Goal: Information Seeking & Learning: Learn about a topic

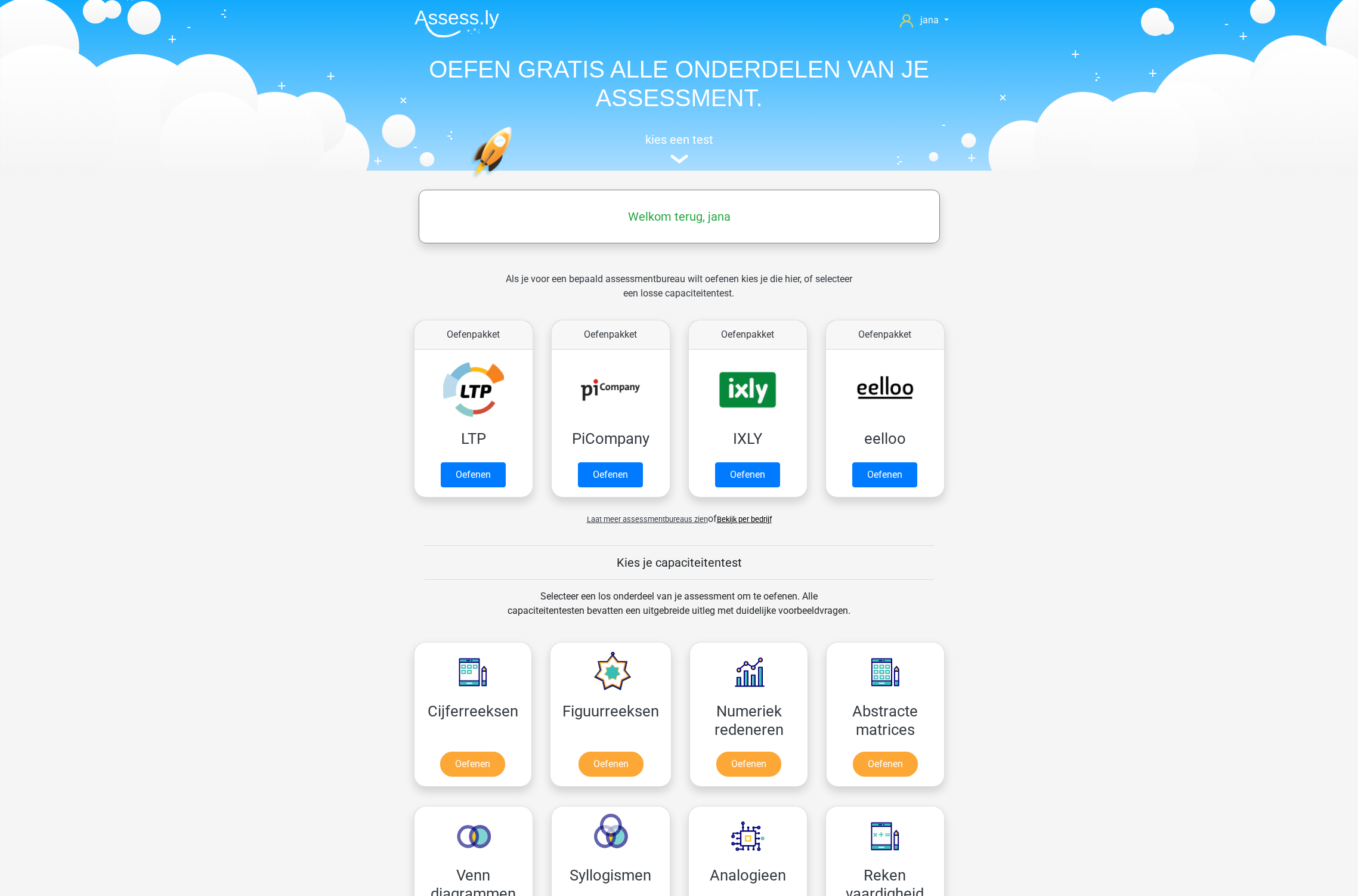
scroll to position [132, 0]
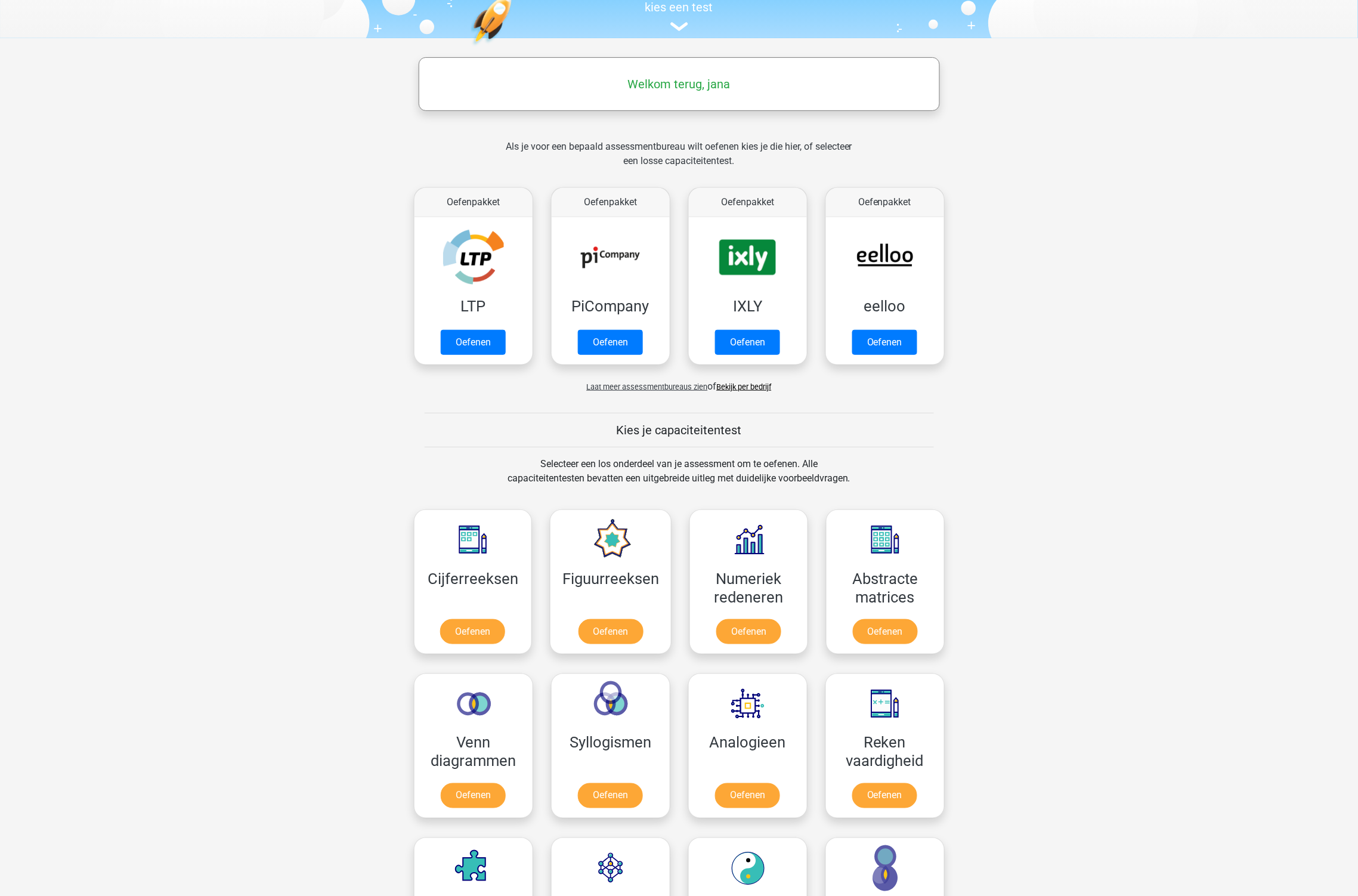
click at [745, 384] on link "Bekijk per bedrijf" at bounding box center [745, 386] width 55 height 9
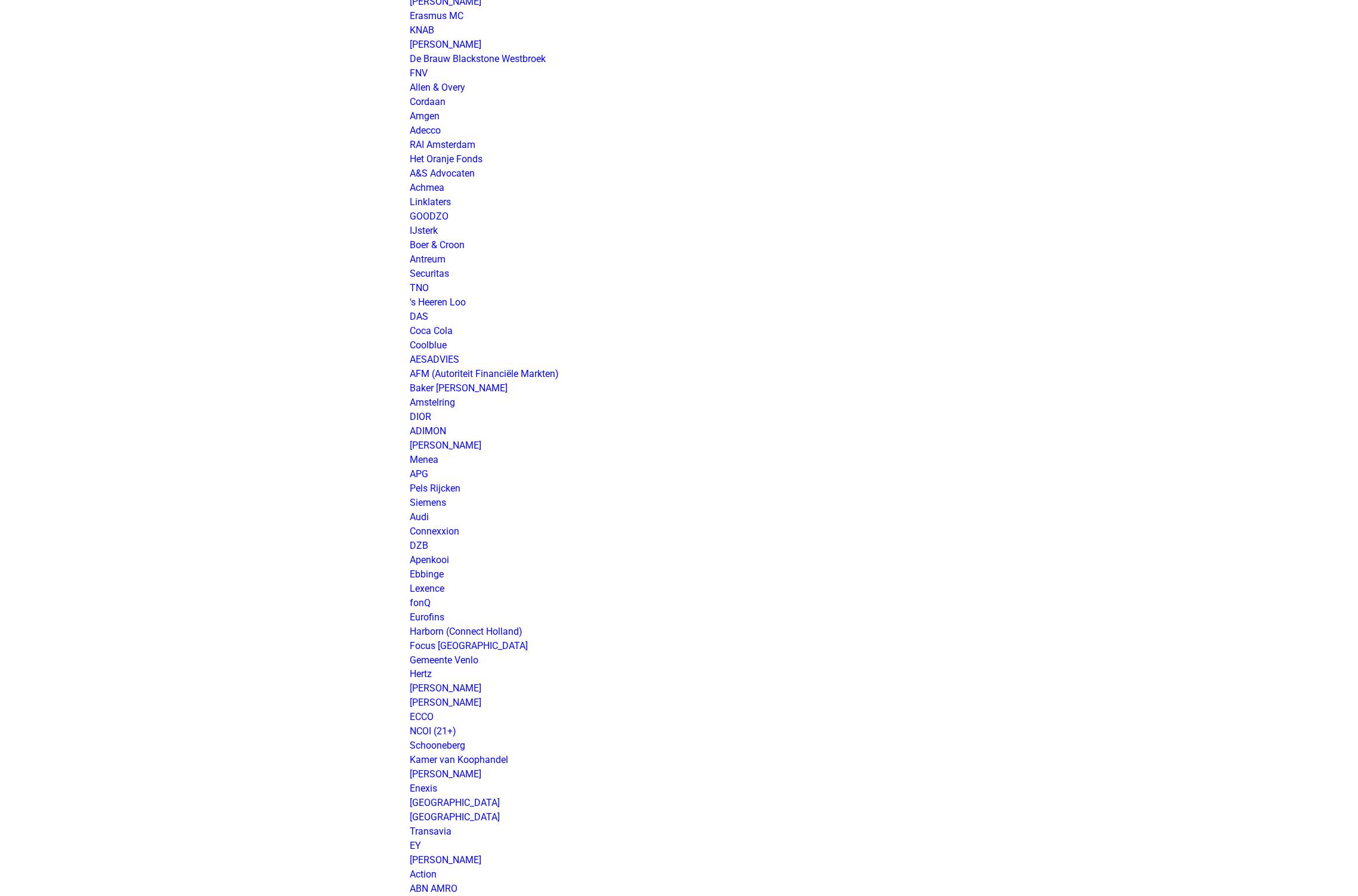
scroll to position [1456, 0]
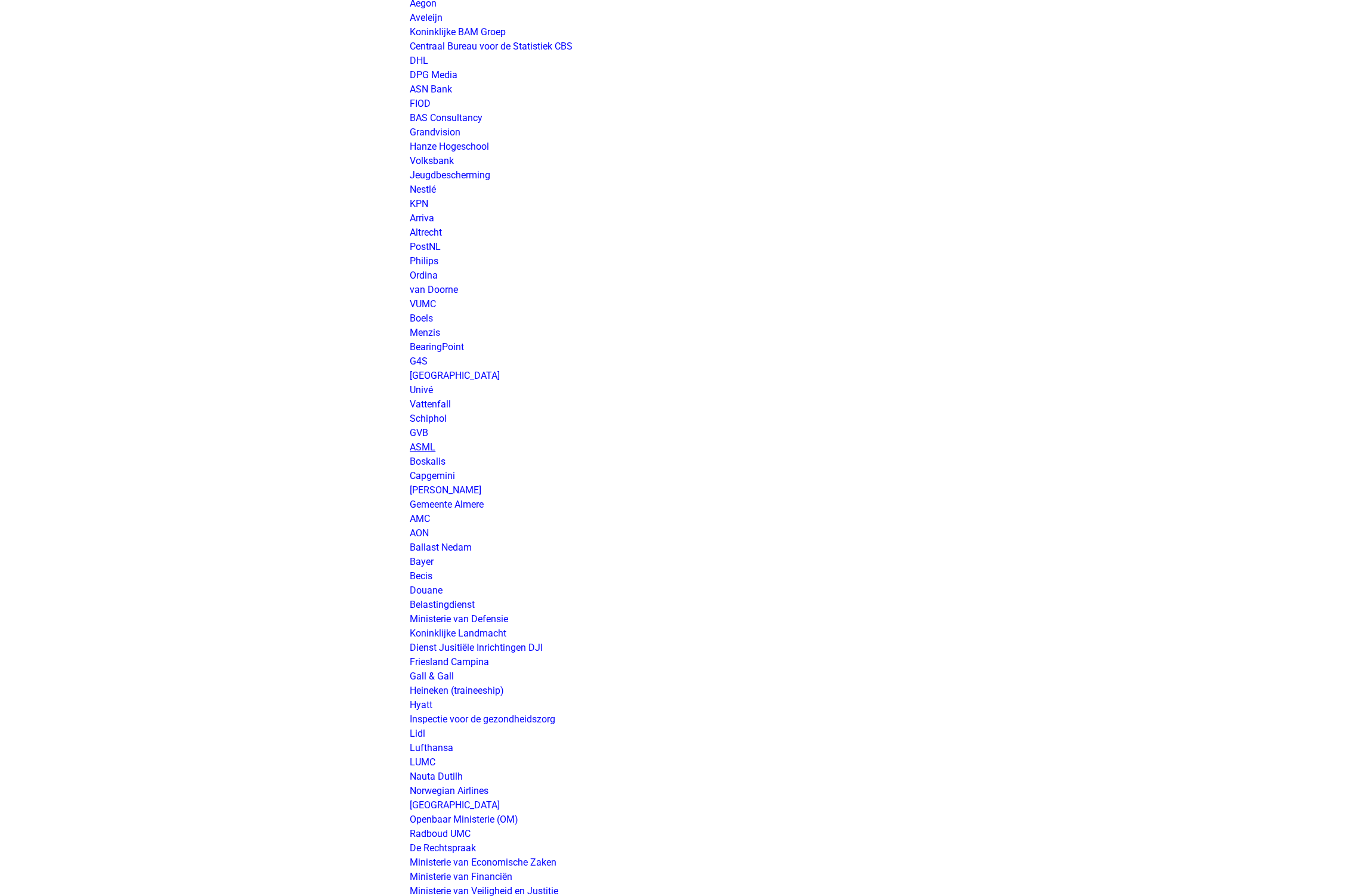
click at [423, 447] on link "ASML" at bounding box center [423, 447] width 26 height 11
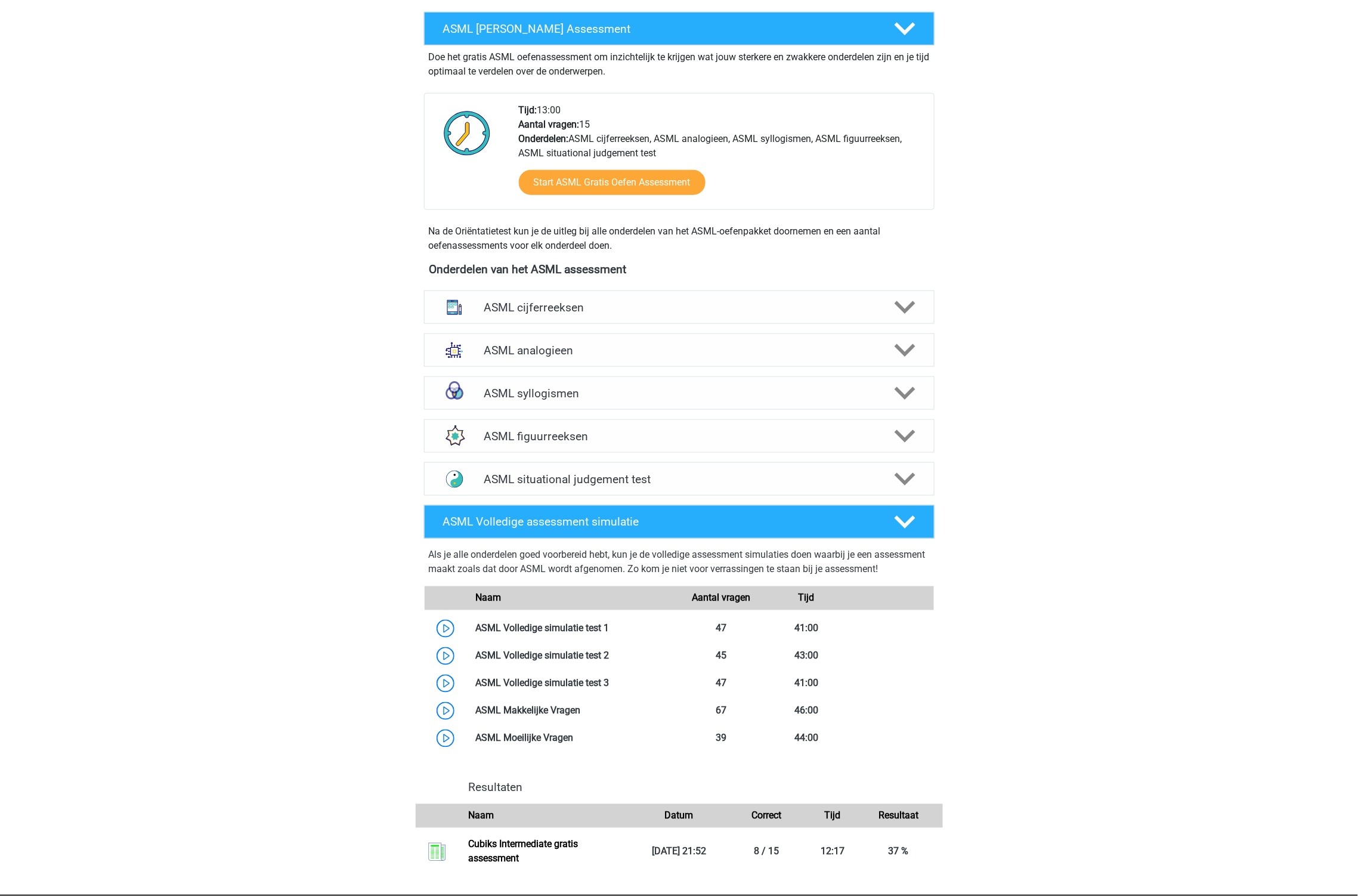
scroll to position [398, 0]
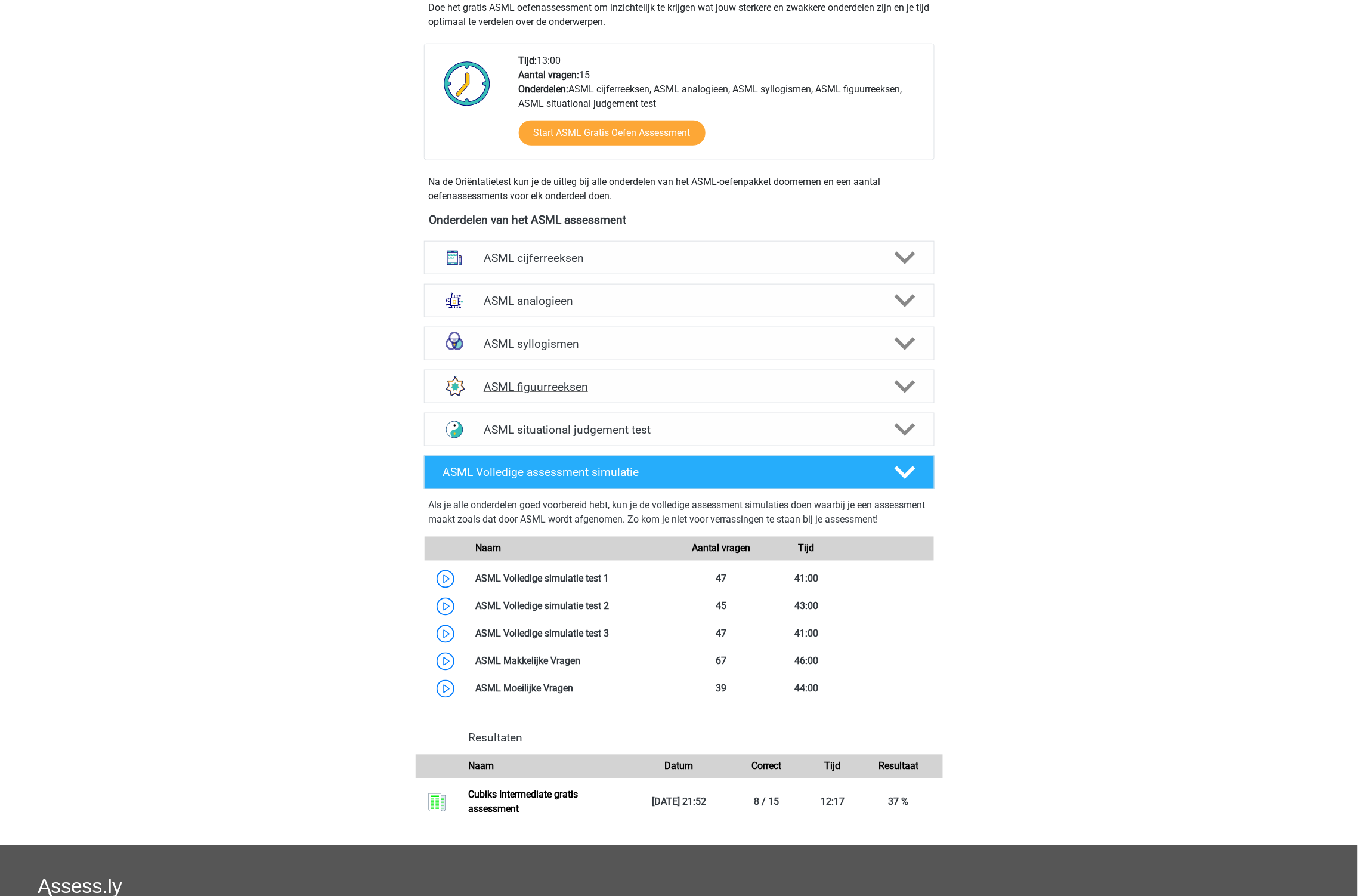
click at [563, 389] on h4 "ASML figuurreeksen" at bounding box center [679, 386] width 390 height 14
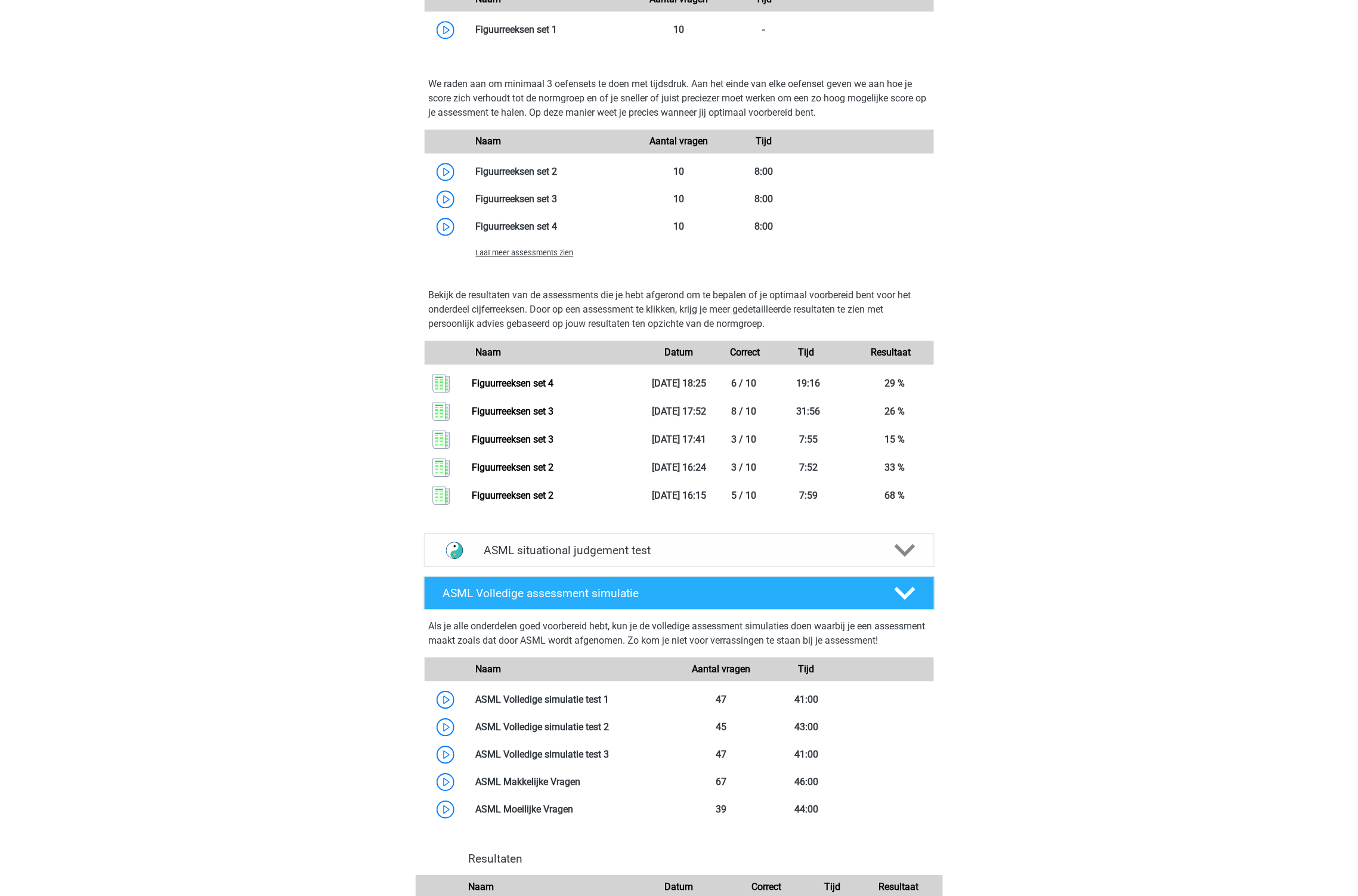
scroll to position [927, 0]
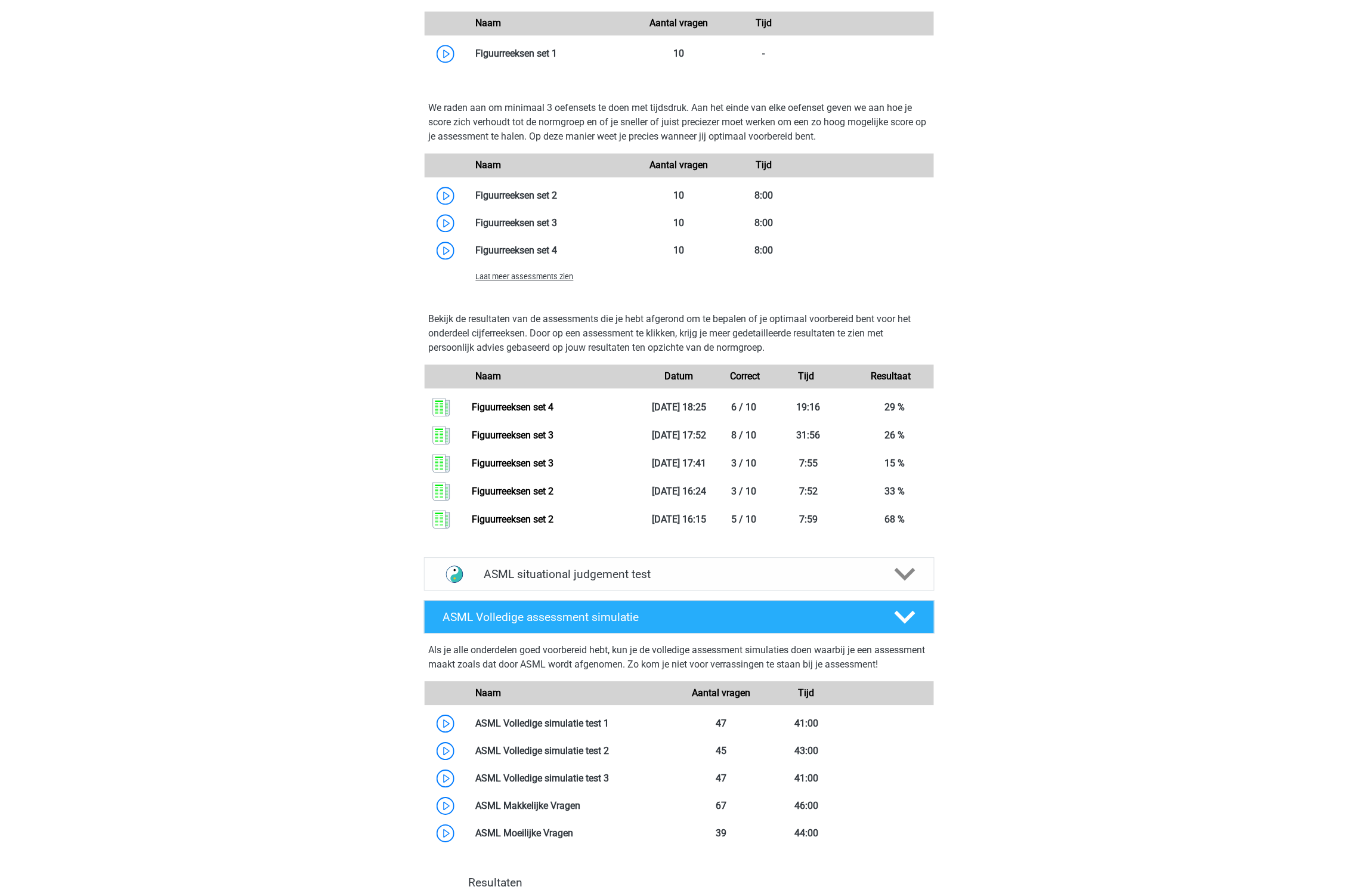
click at [541, 277] on span "Laat meer assessments zien" at bounding box center [524, 276] width 98 height 9
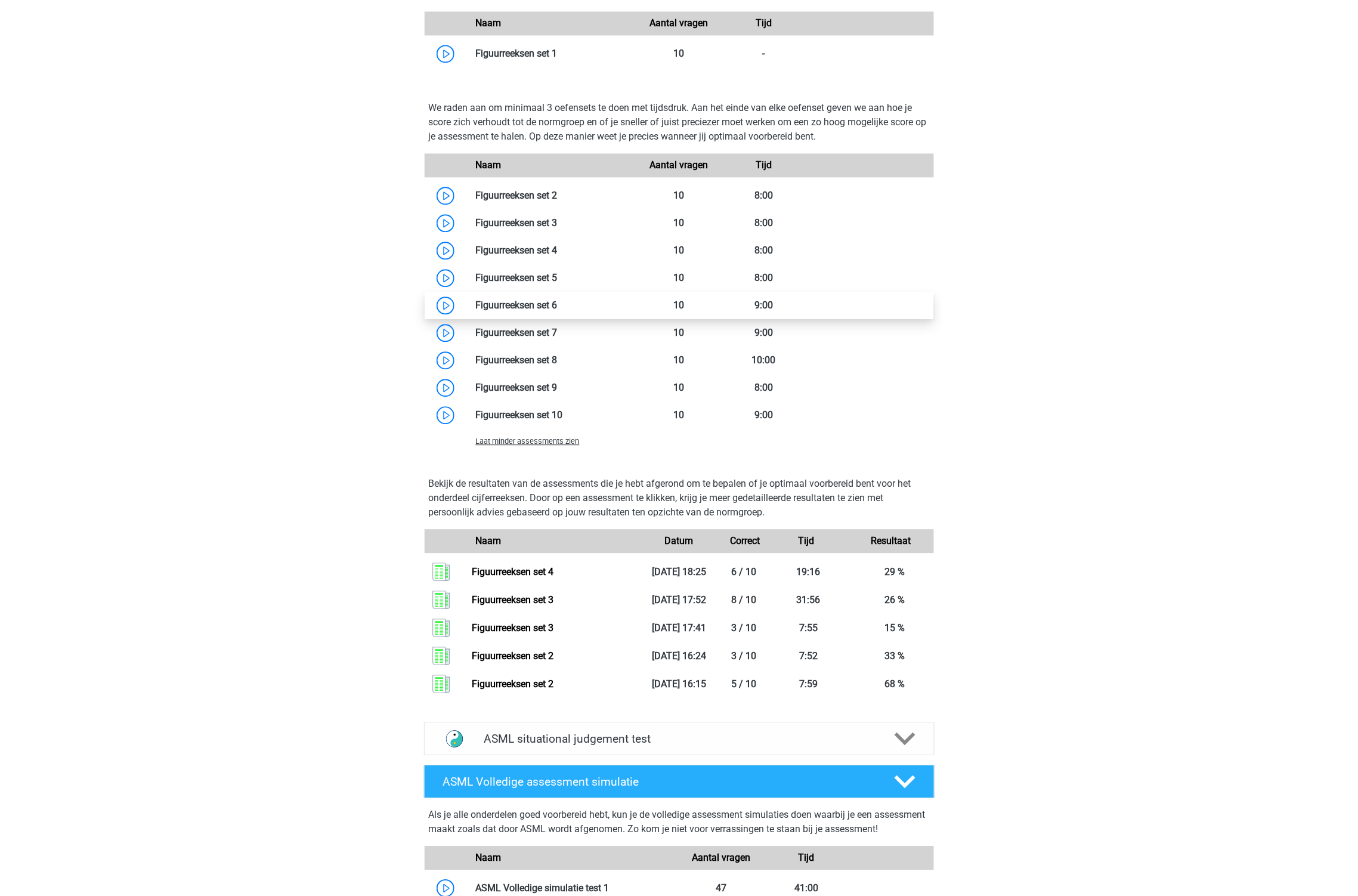
click at [557, 308] on link at bounding box center [557, 305] width 0 height 11
click at [557, 331] on link at bounding box center [557, 332] width 0 height 11
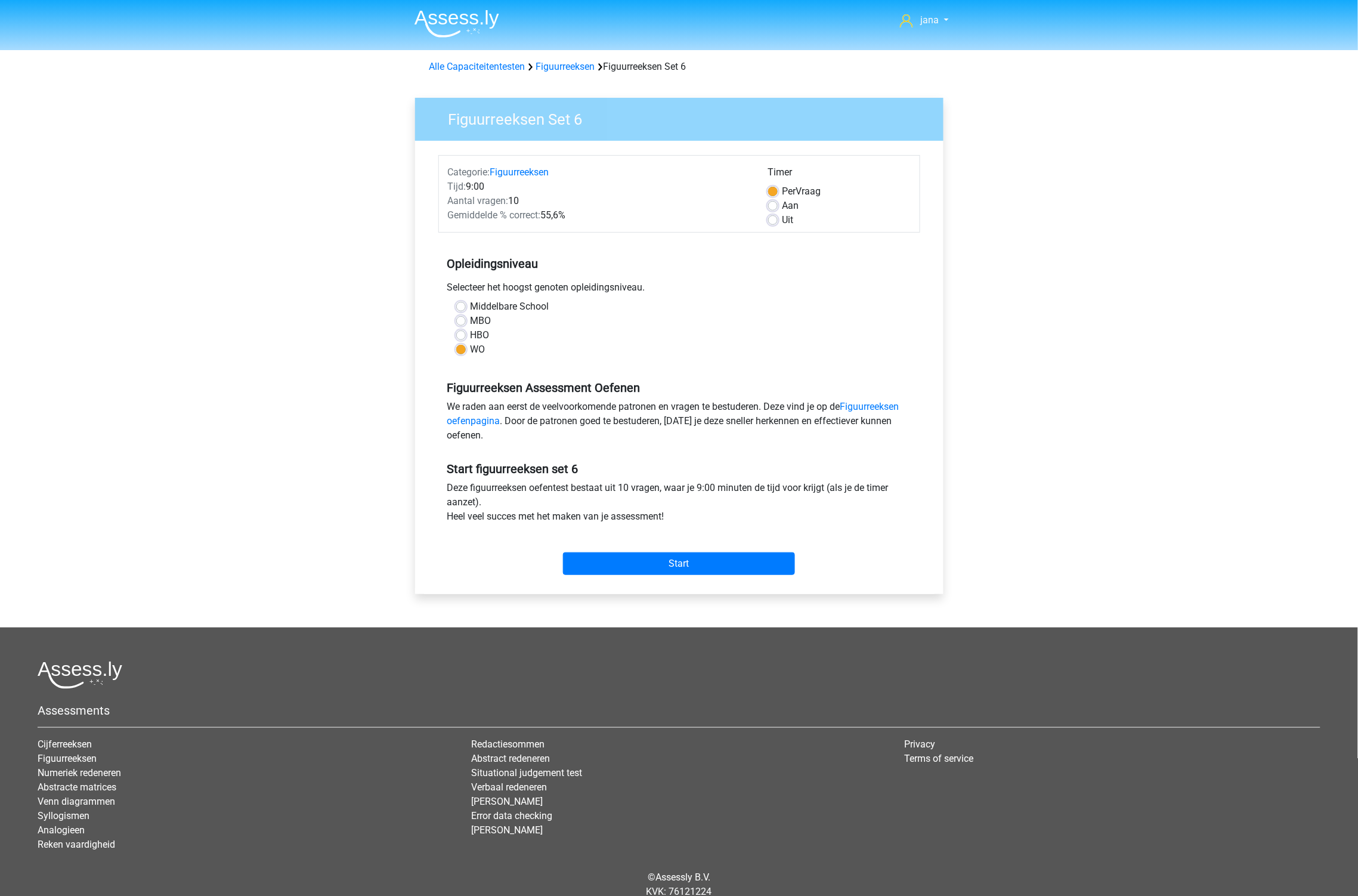
click at [628, 575] on div "Start" at bounding box center [679, 554] width 482 height 51
click at [634, 565] on input "Start" at bounding box center [679, 563] width 232 height 23
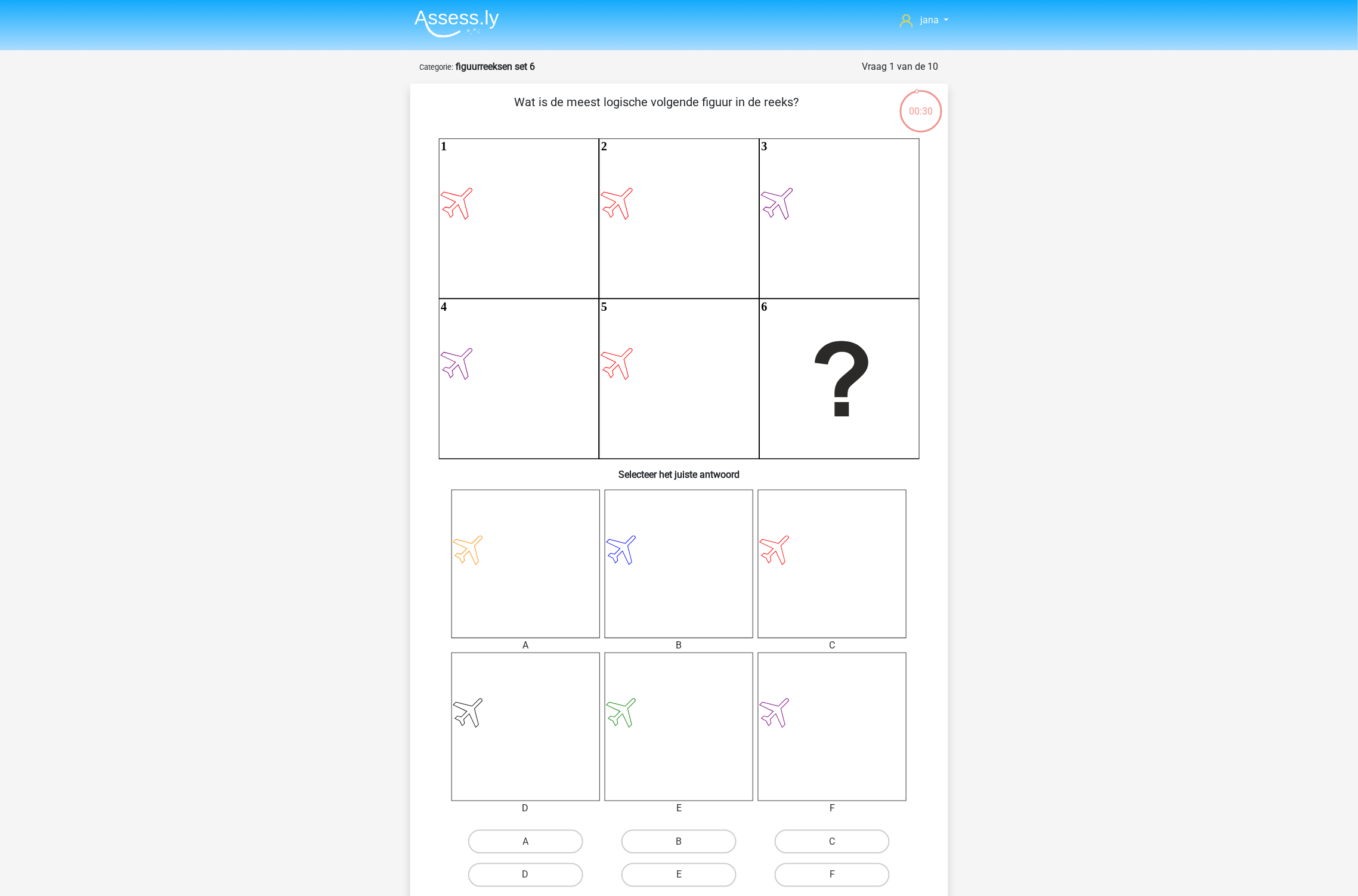
click at [833, 583] on icon at bounding box center [833, 564] width 149 height 149
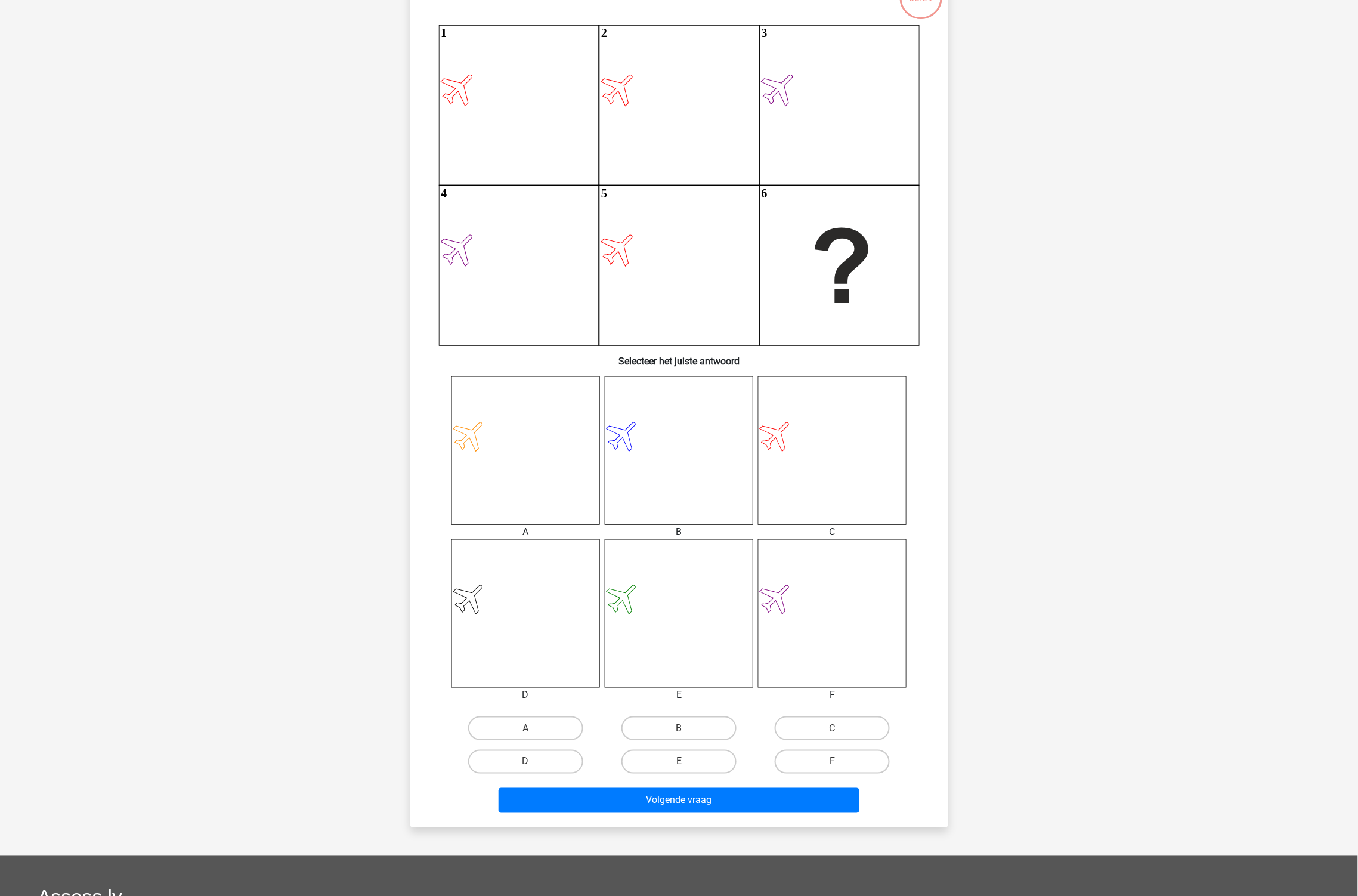
scroll to position [264, 0]
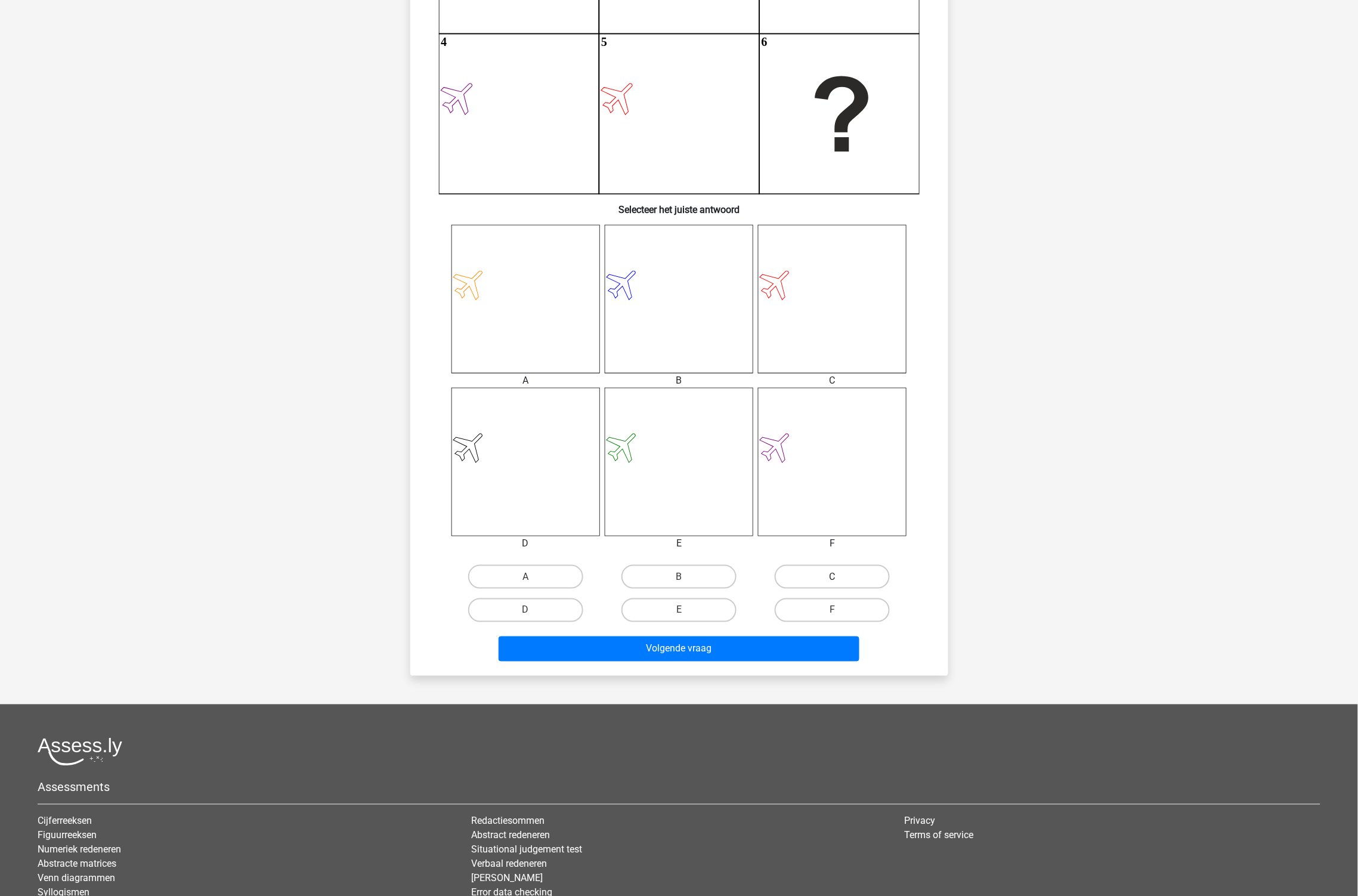
click at [829, 576] on label "C" at bounding box center [832, 577] width 115 height 24
click at [833, 577] on input "C" at bounding box center [836, 580] width 7 height 7
radio input "true"
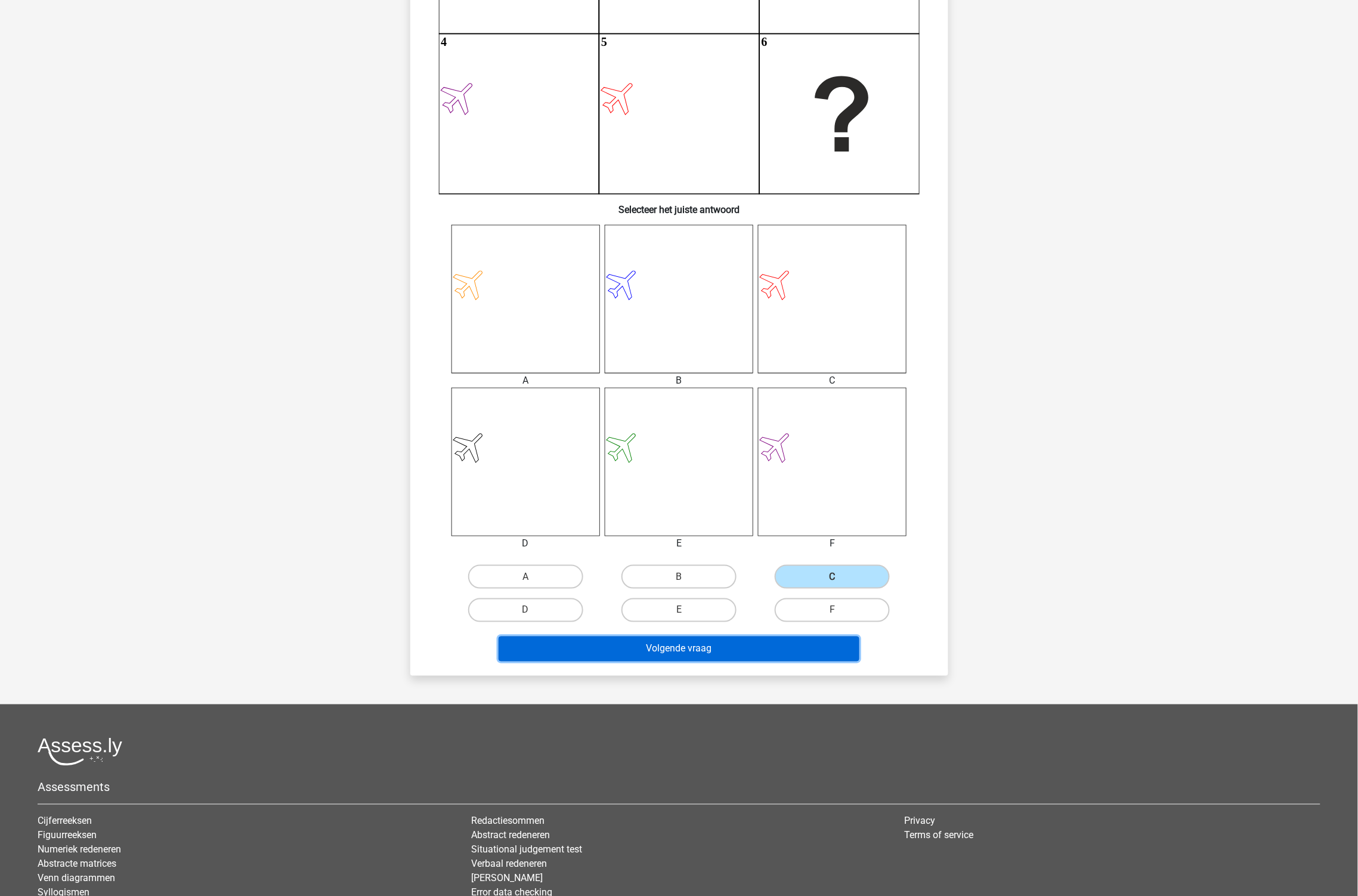
click at [781, 655] on button "Volgende vraag" at bounding box center [679, 648] width 361 height 25
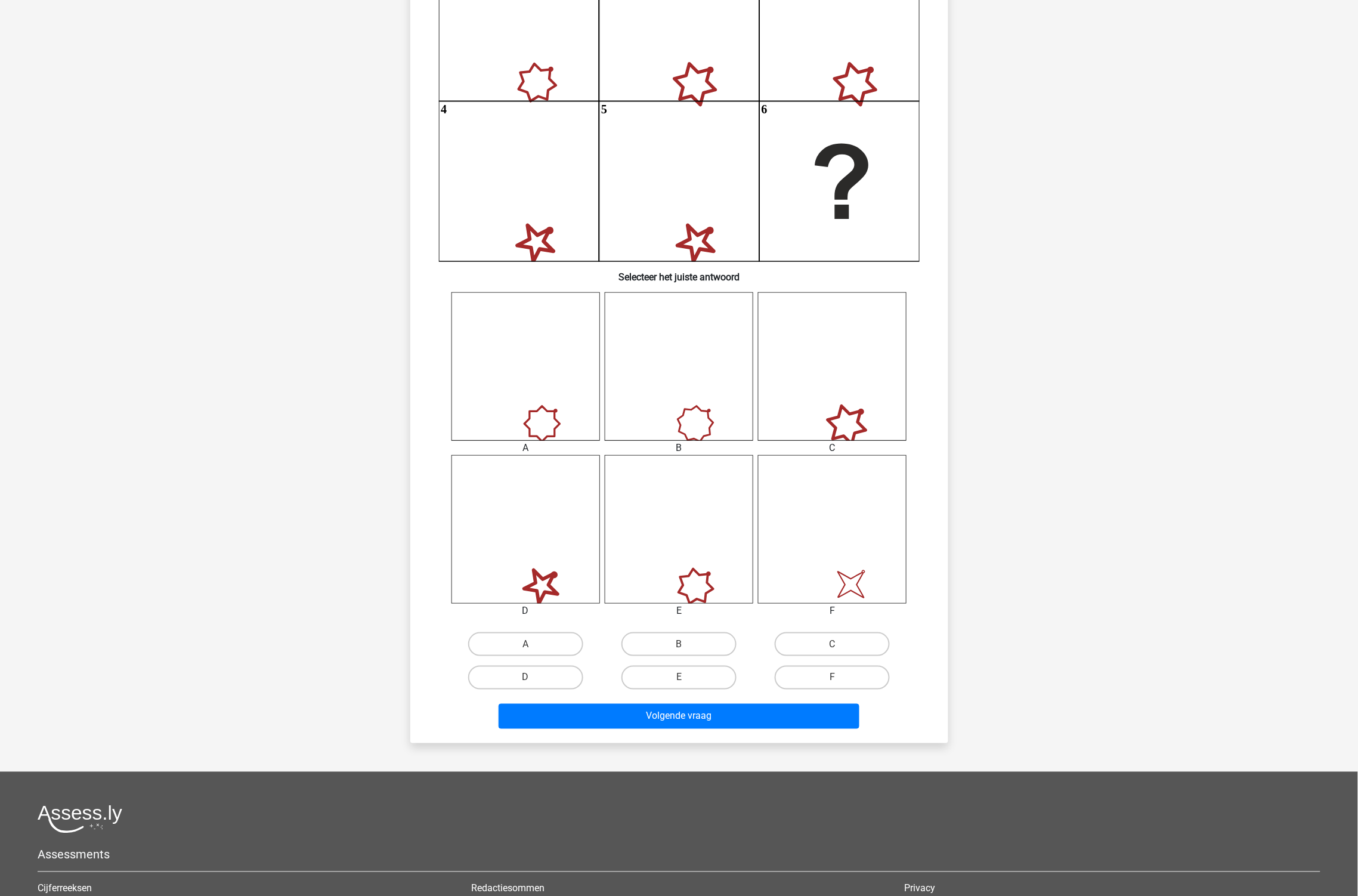
scroll to position [60, 0]
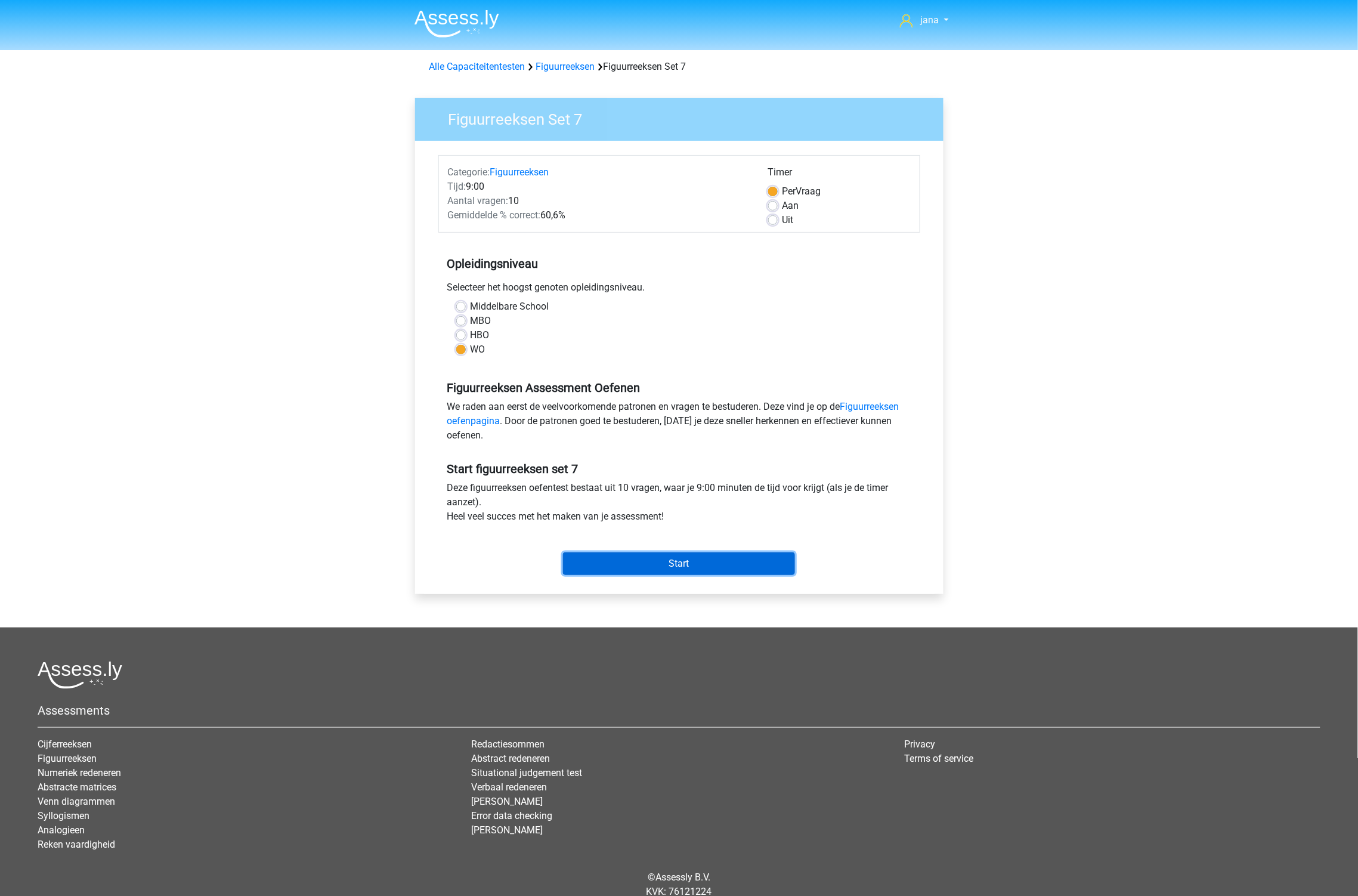
click at [683, 562] on input "Start" at bounding box center [679, 563] width 232 height 23
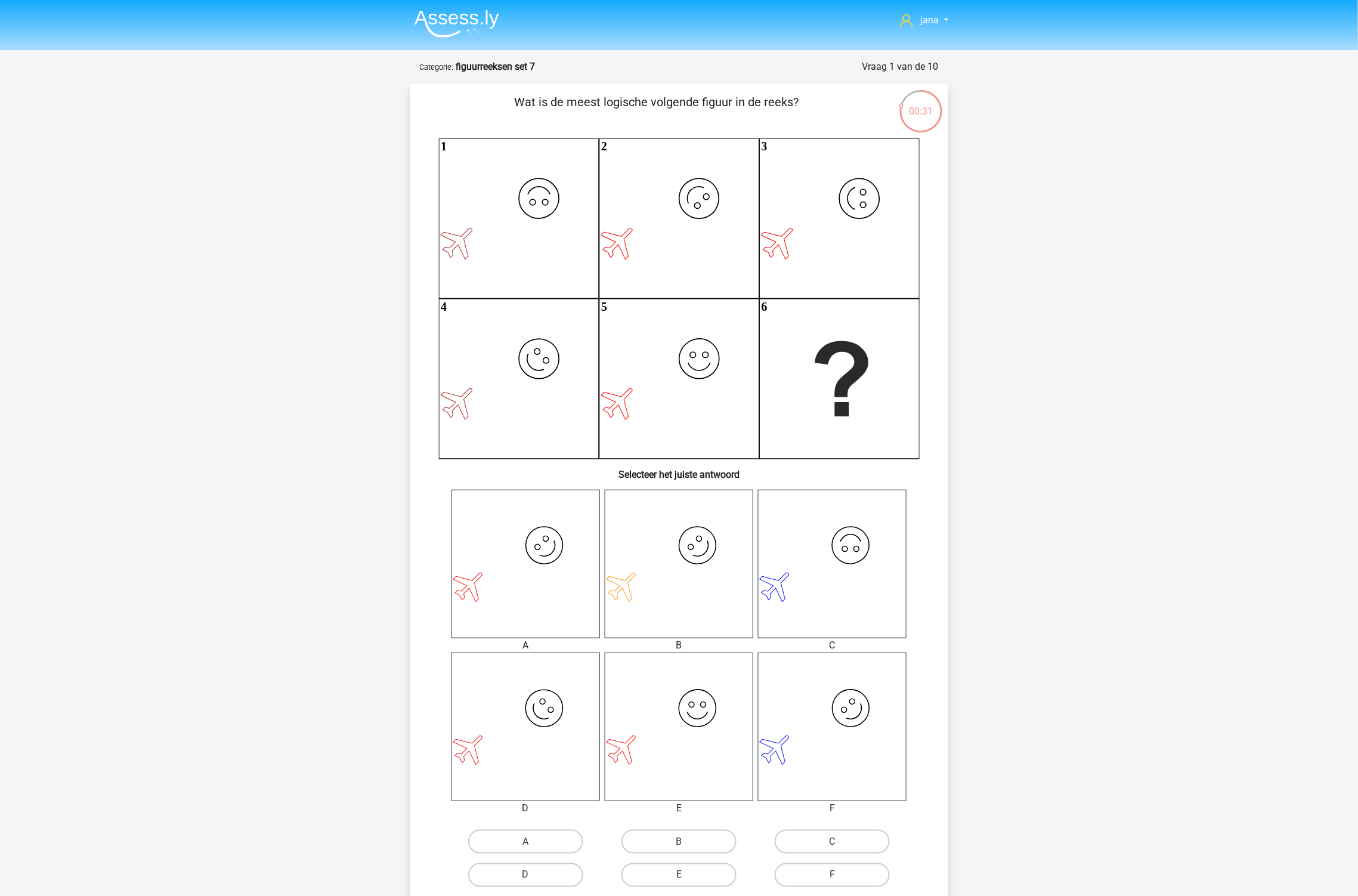
scroll to position [66, 0]
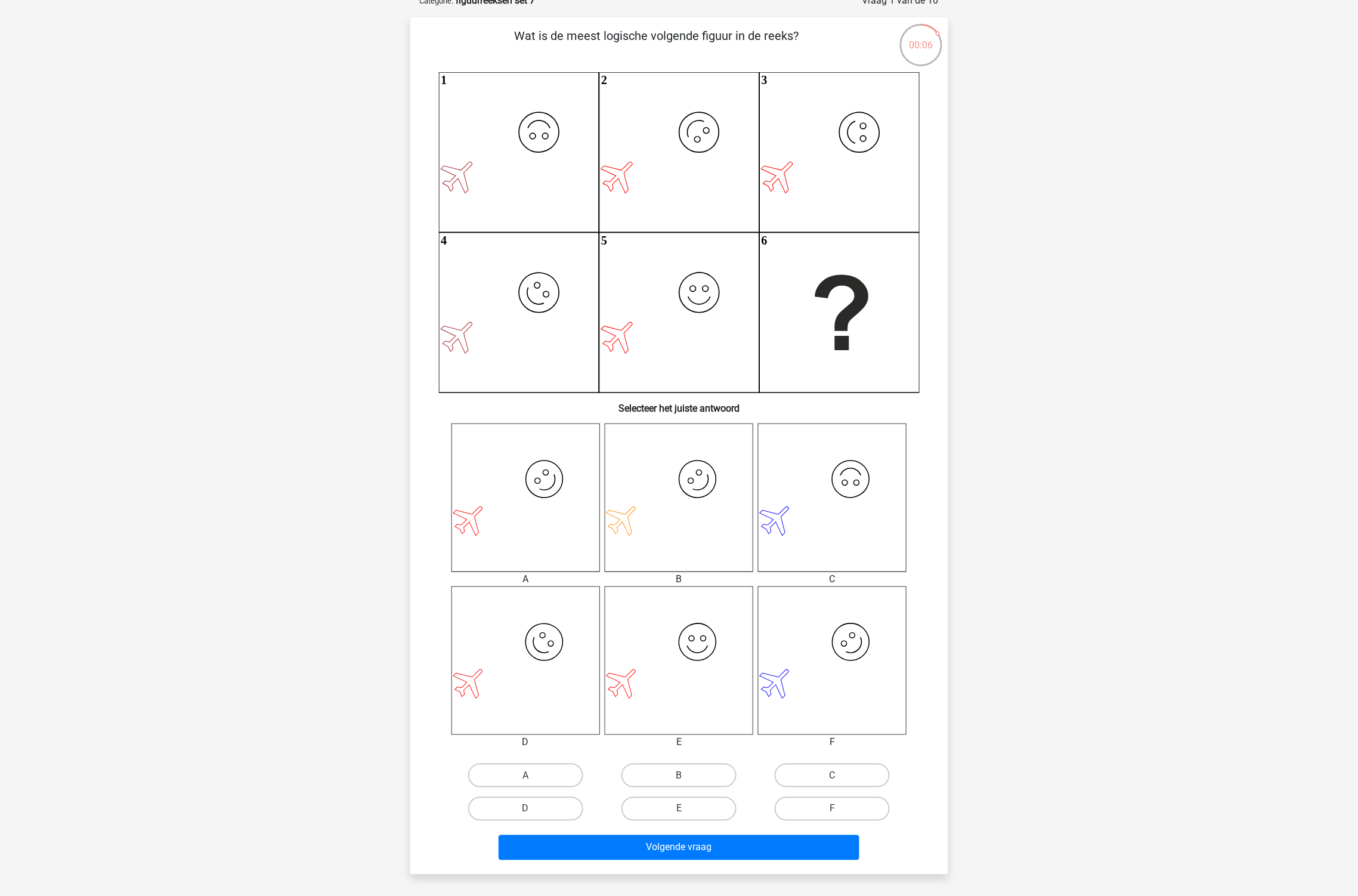
click at [533, 781] on input "A" at bounding box center [529, 778] width 7 height 7
radio input "true"
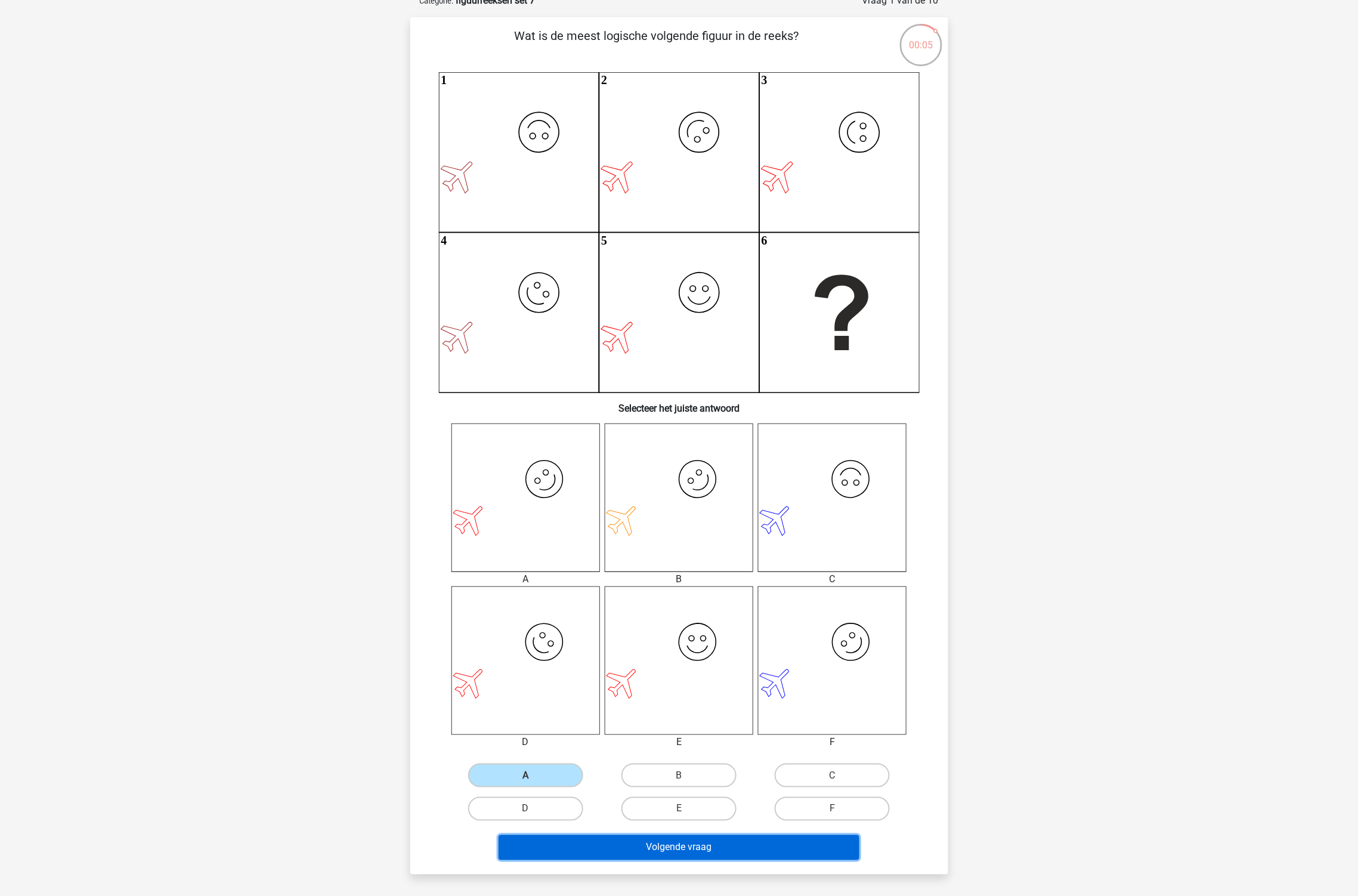
click at [669, 844] on button "Volgende vraag" at bounding box center [679, 846] width 361 height 25
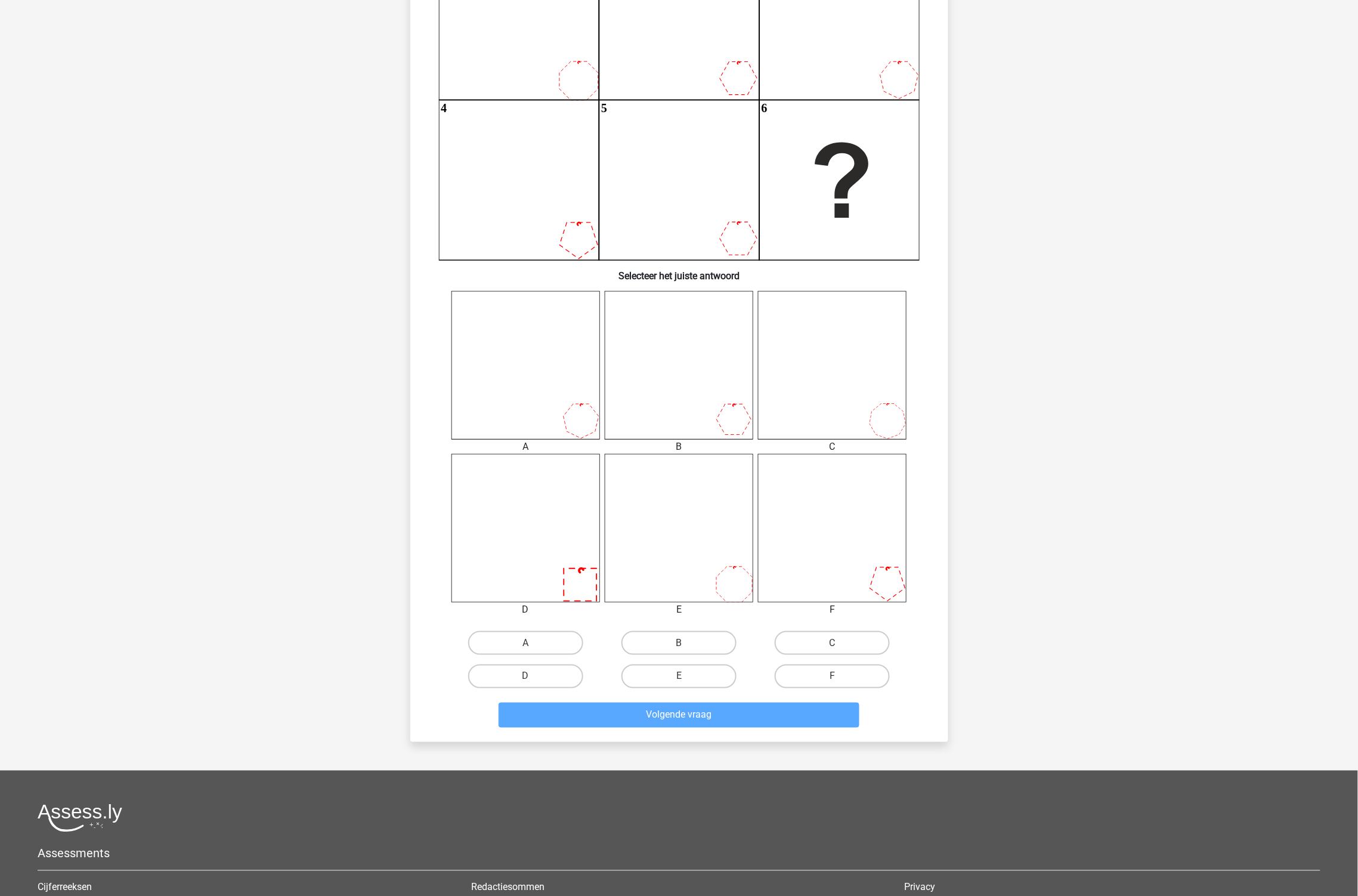
scroll to position [69, 0]
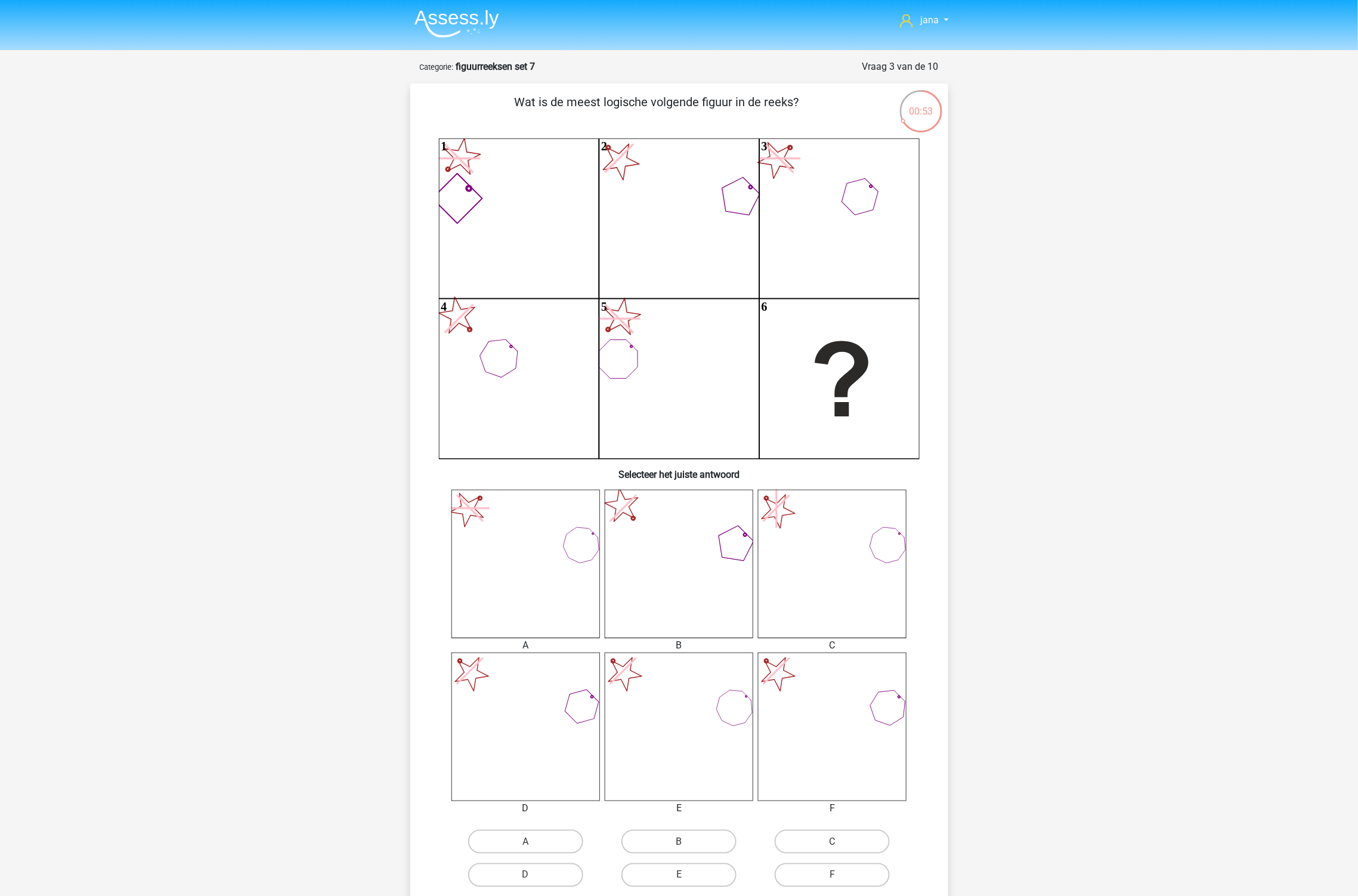
scroll to position [66, 0]
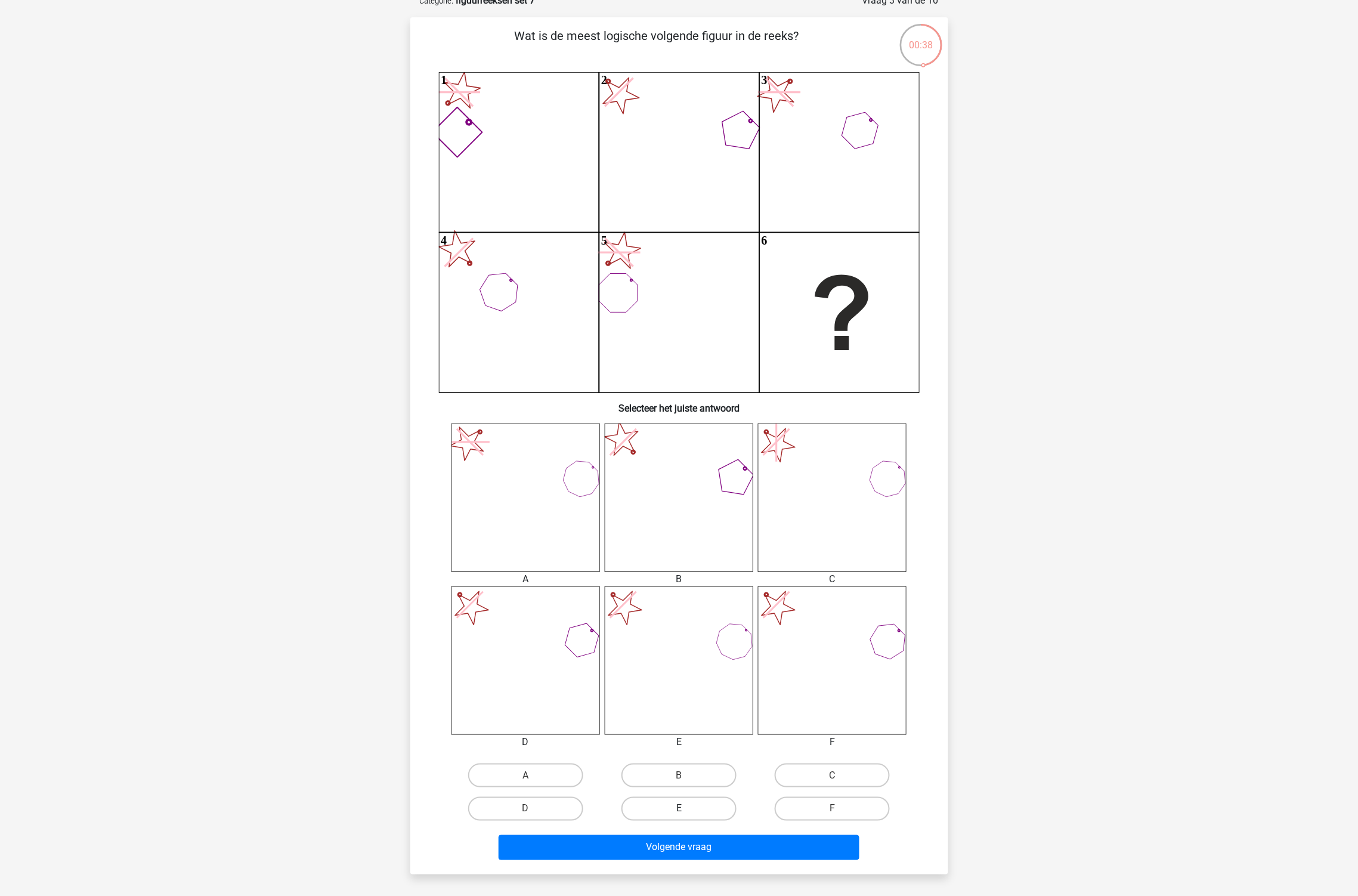
click at [714, 809] on label "E" at bounding box center [679, 809] width 115 height 24
click at [687, 809] on input "E" at bounding box center [682, 812] width 7 height 7
radio input "true"
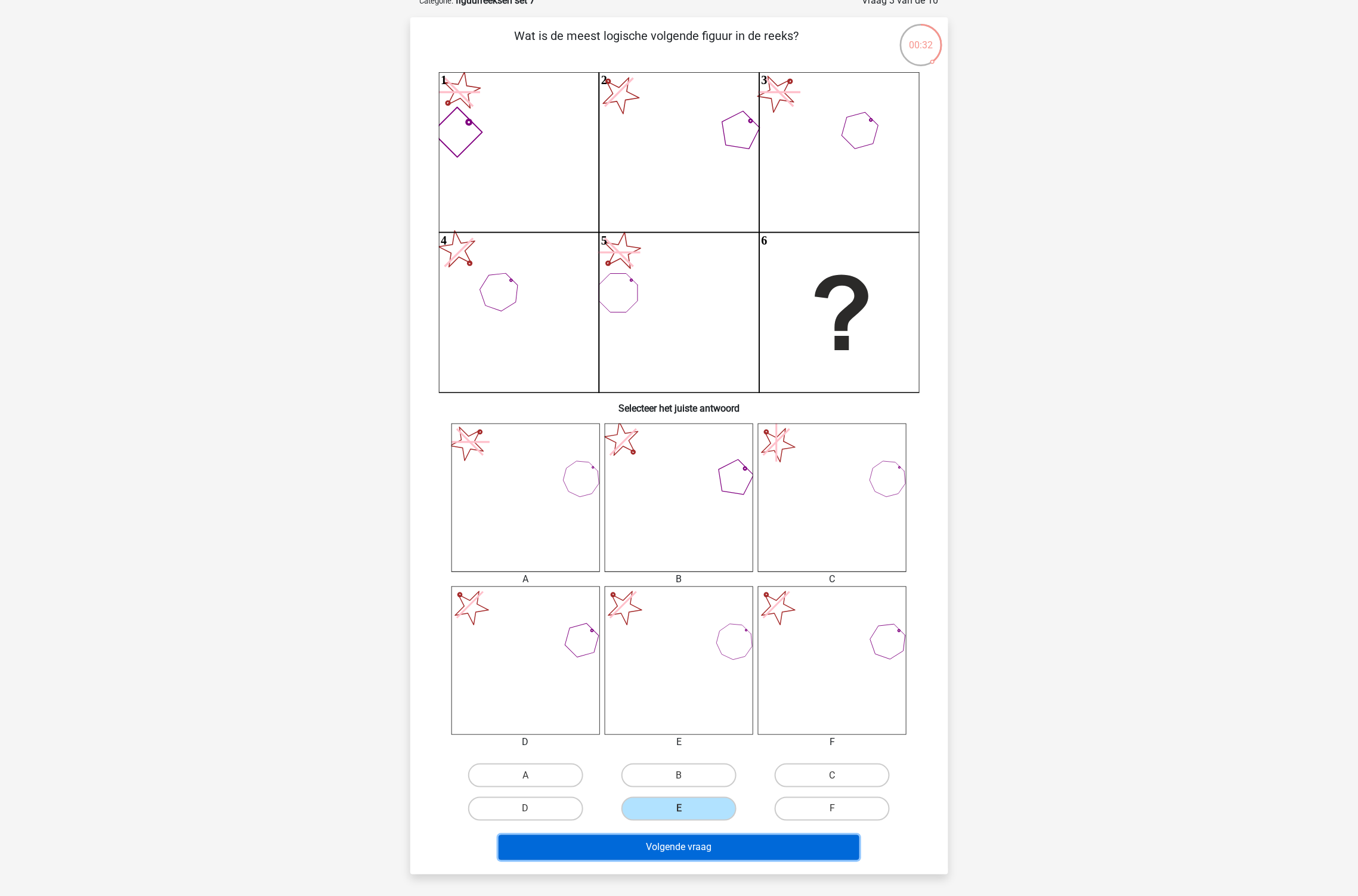
click at [696, 841] on button "Volgende vraag" at bounding box center [679, 846] width 361 height 25
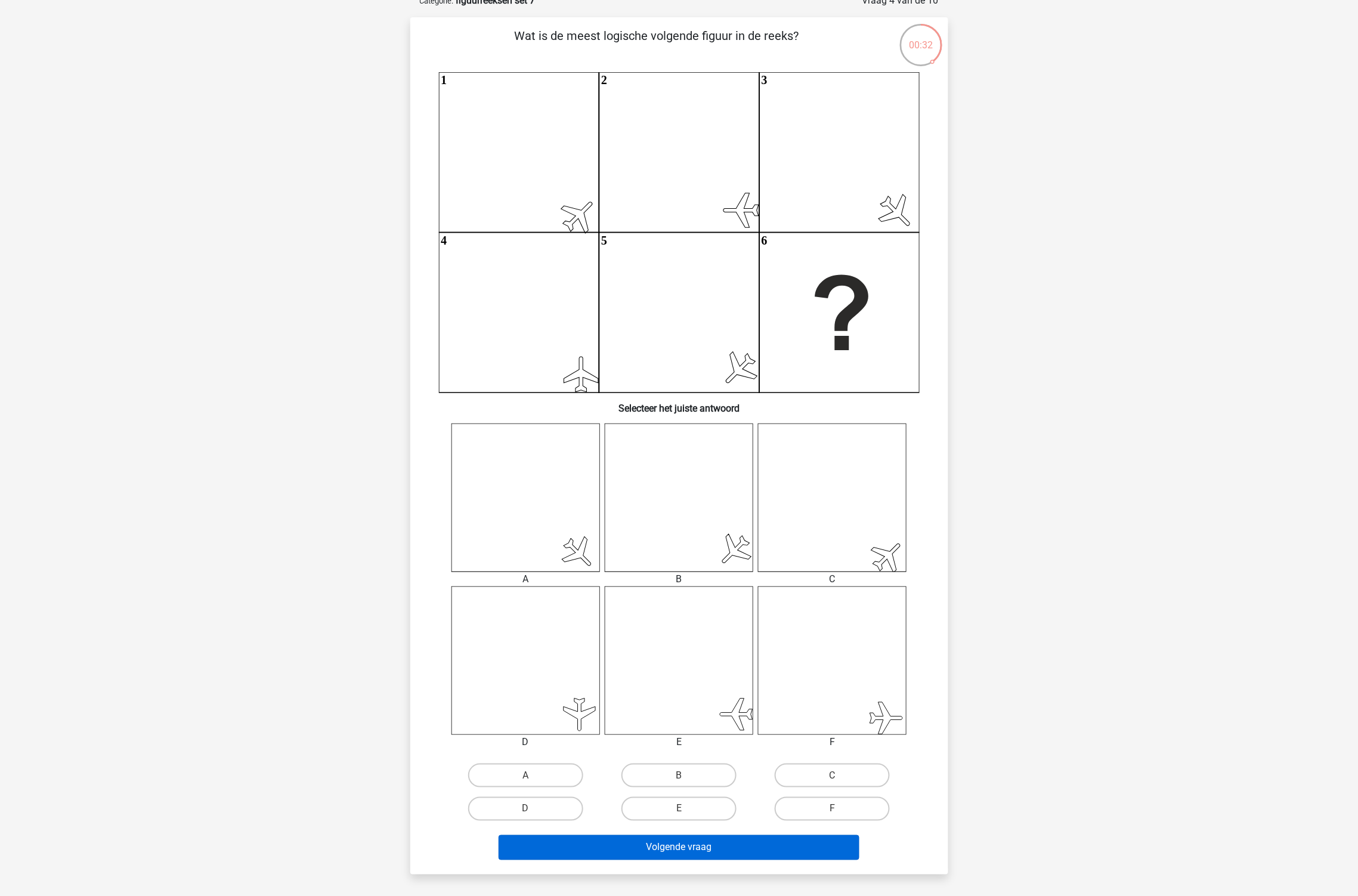
scroll to position [60, 0]
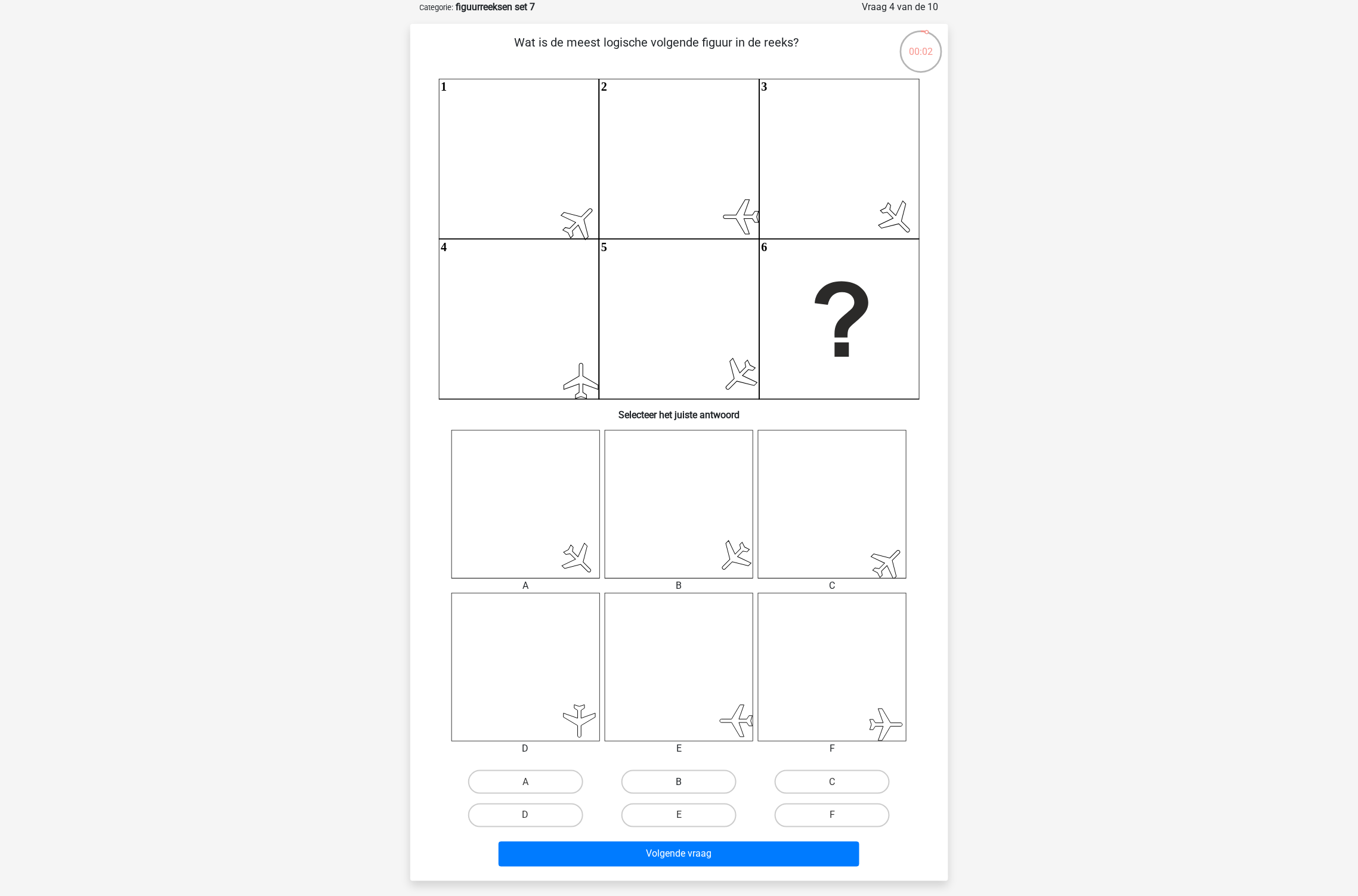
click at [697, 782] on label "B" at bounding box center [679, 782] width 115 height 24
click at [687, 782] on input "B" at bounding box center [682, 786] width 7 height 7
radio input "true"
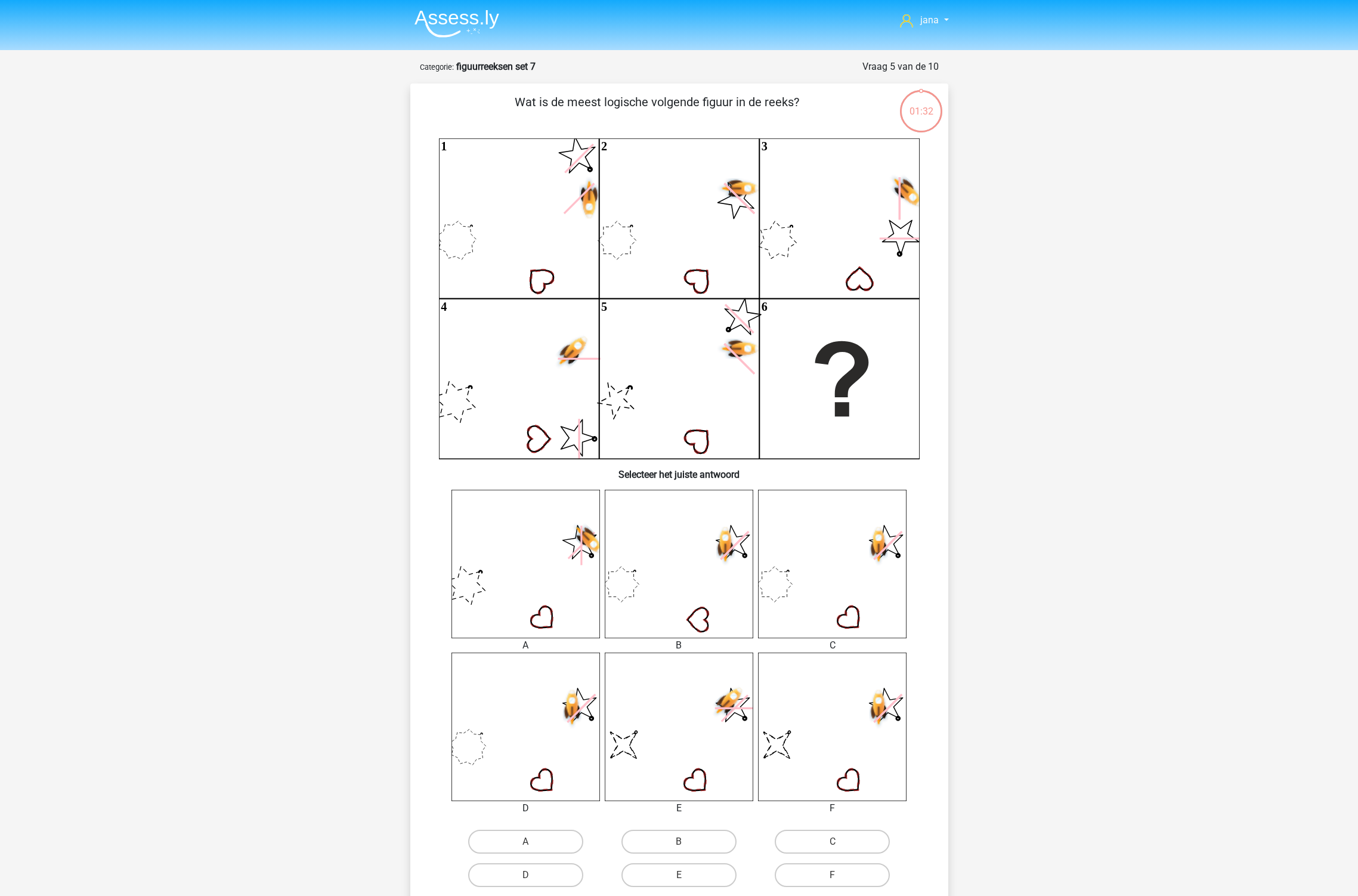
scroll to position [60, 0]
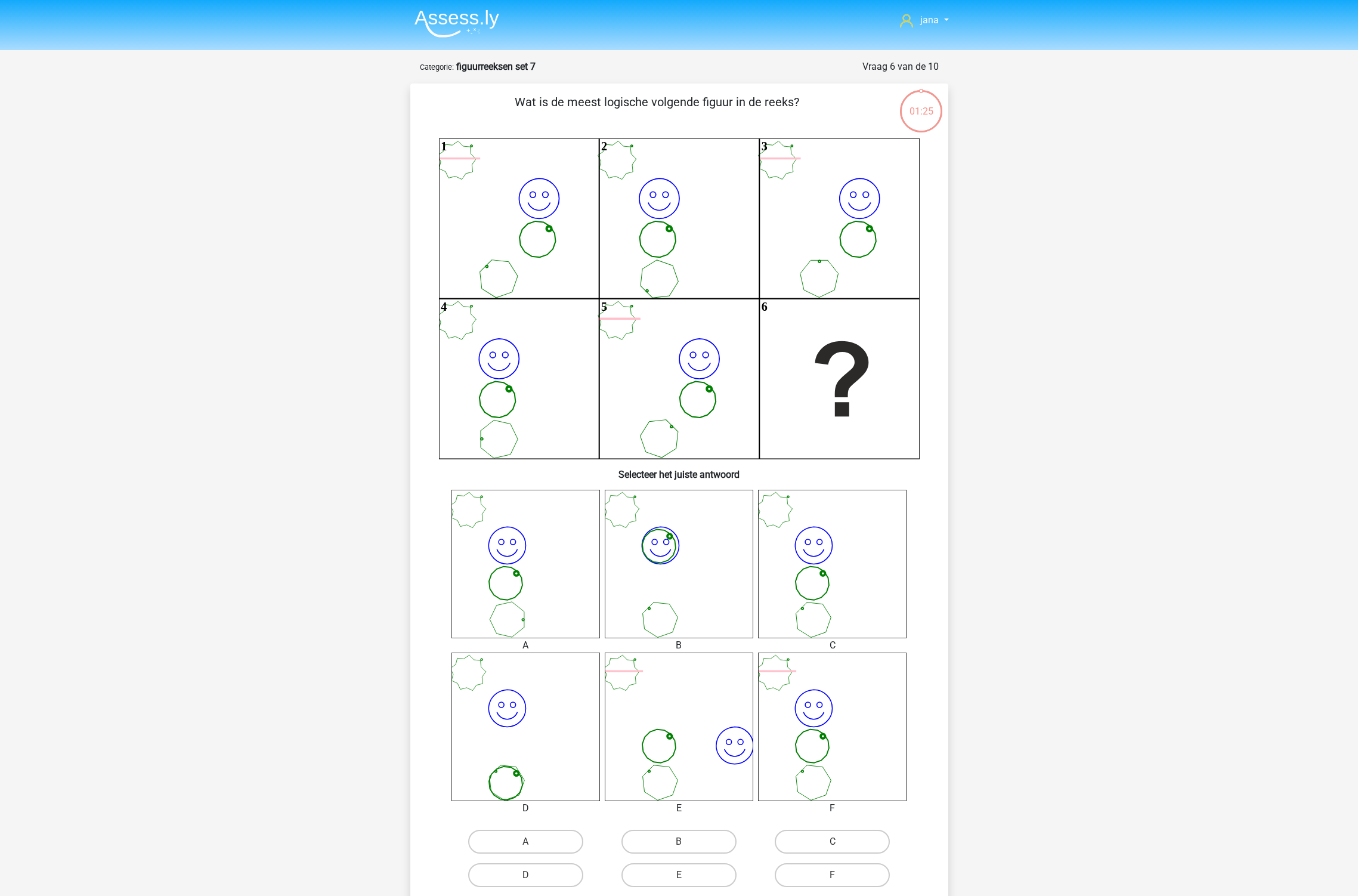
scroll to position [60, 0]
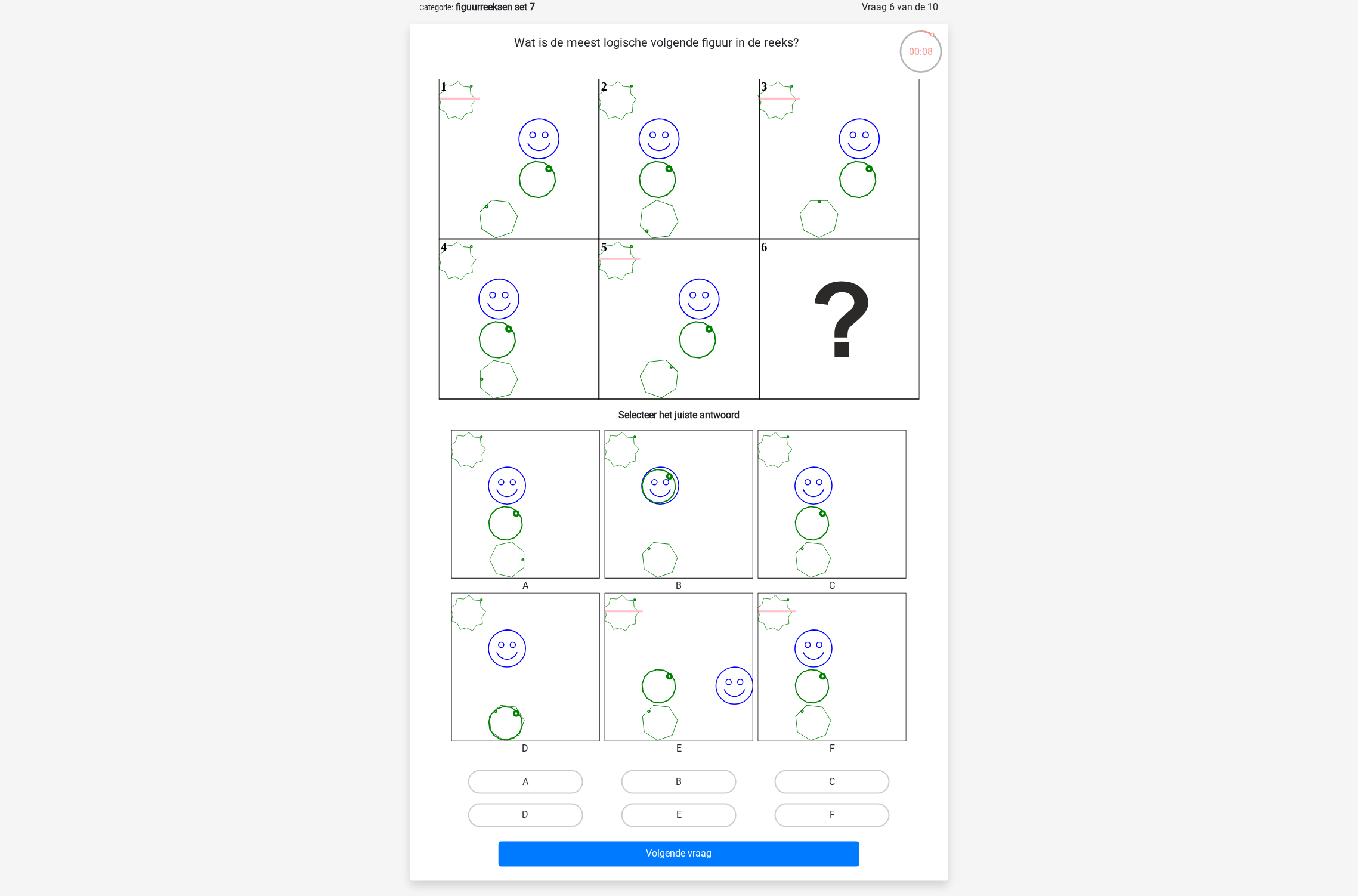
click at [856, 781] on label "C" at bounding box center [832, 782] width 115 height 24
click at [840, 782] on input "C" at bounding box center [836, 786] width 7 height 7
radio input "true"
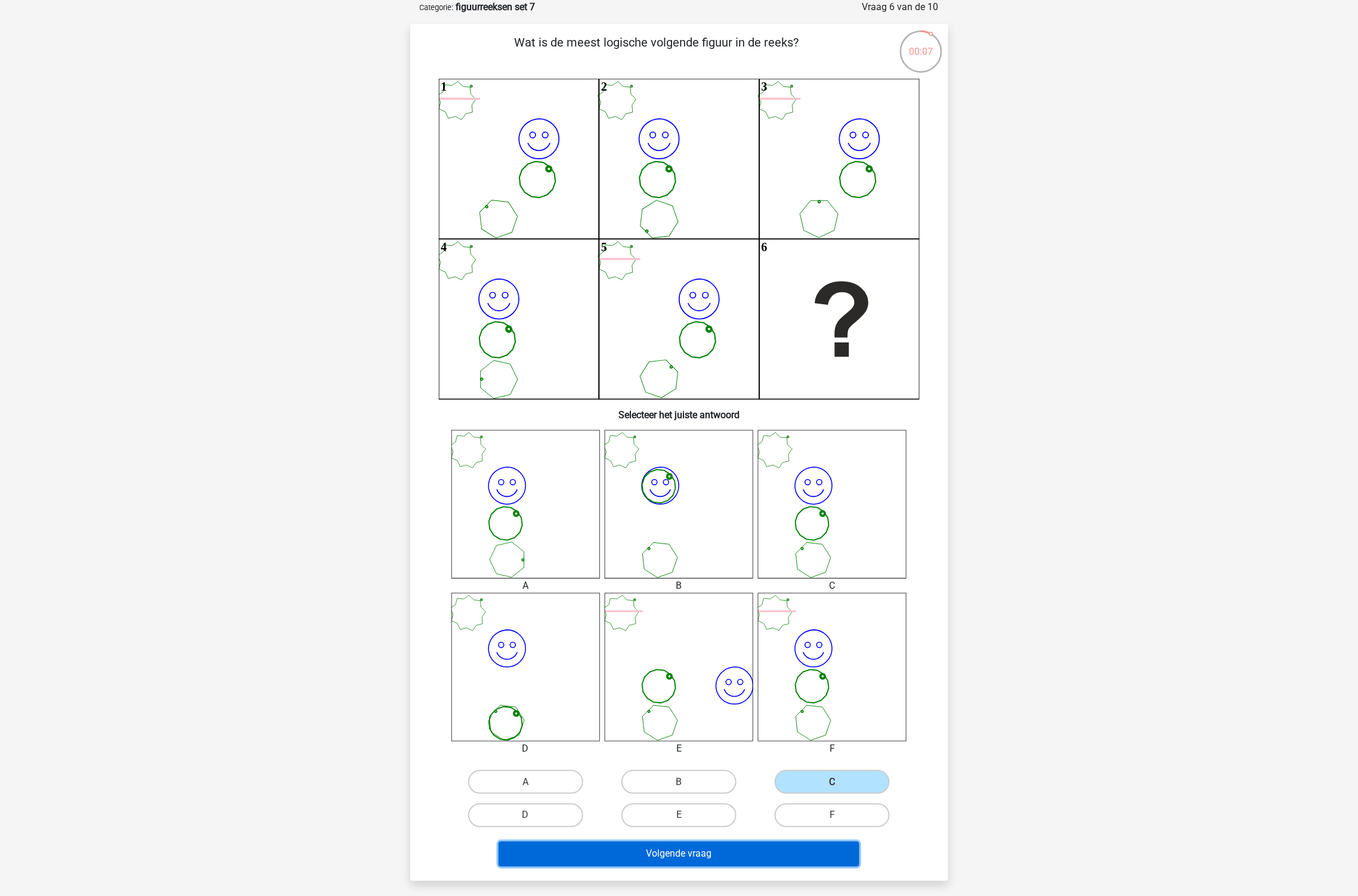
click at [804, 847] on button "Volgende vraag" at bounding box center [679, 854] width 361 height 25
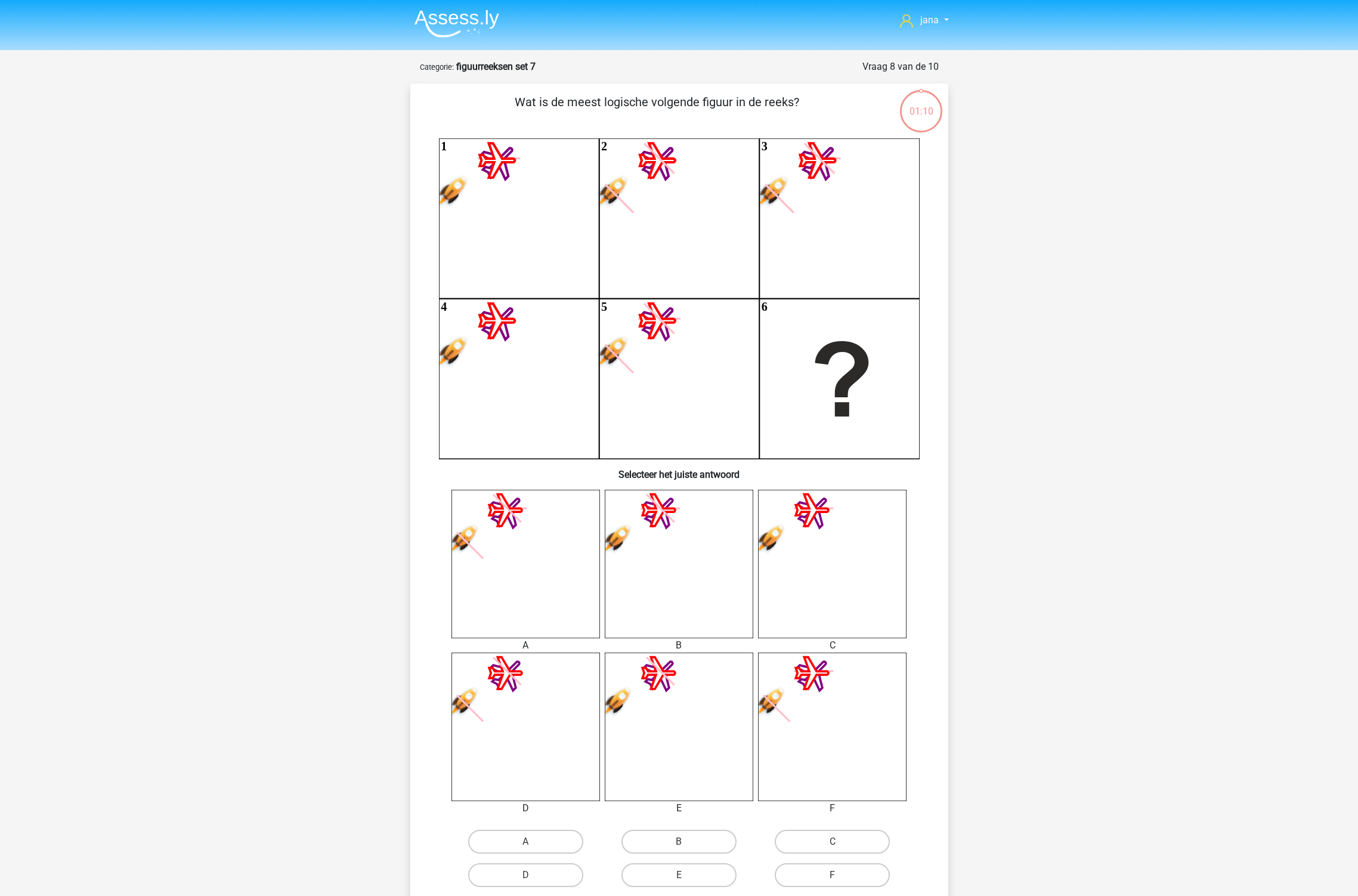
scroll to position [60, 0]
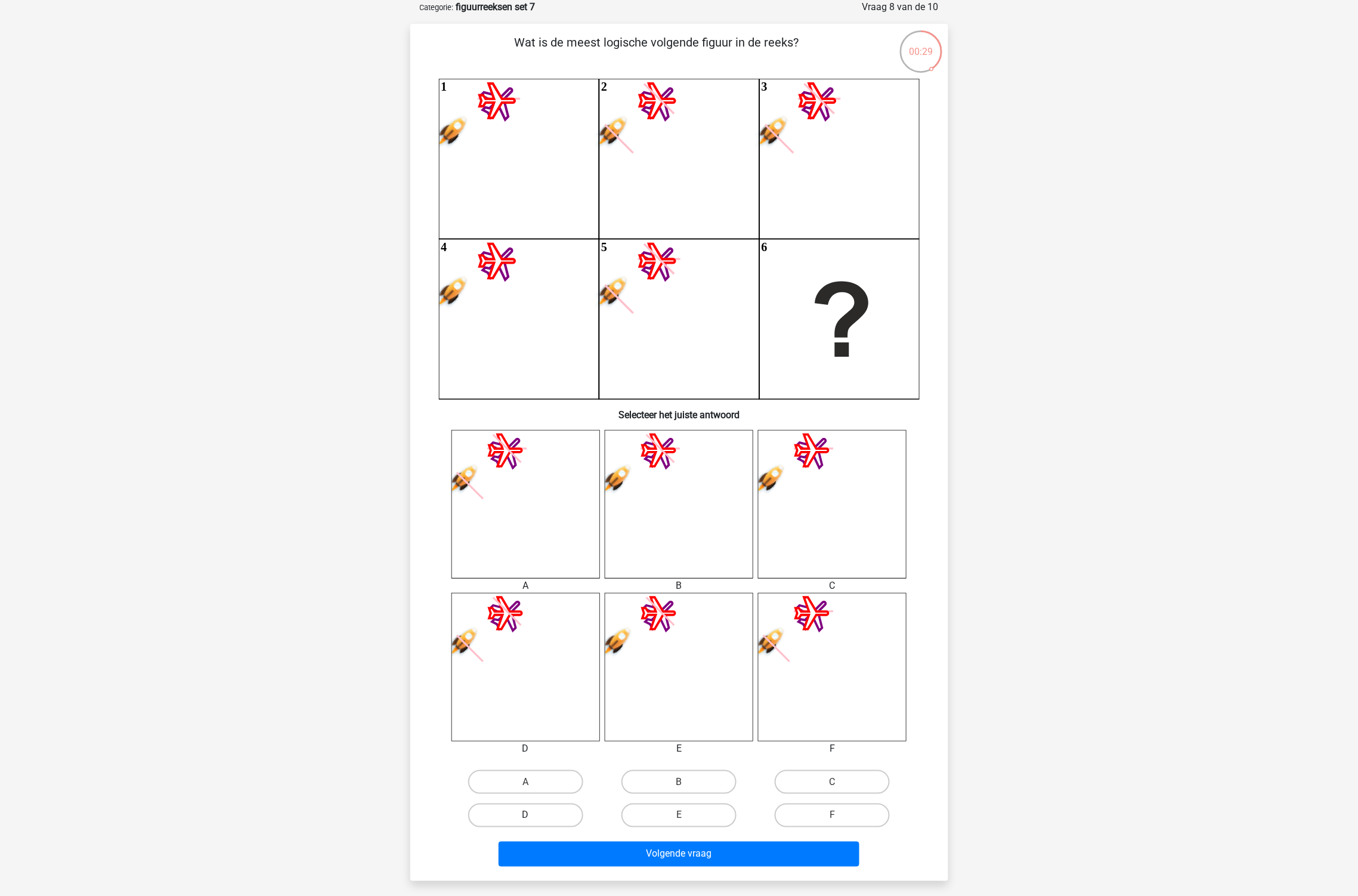
click at [554, 809] on label "D" at bounding box center [525, 815] width 115 height 24
click at [533, 815] on input "D" at bounding box center [529, 819] width 7 height 7
radio input "true"
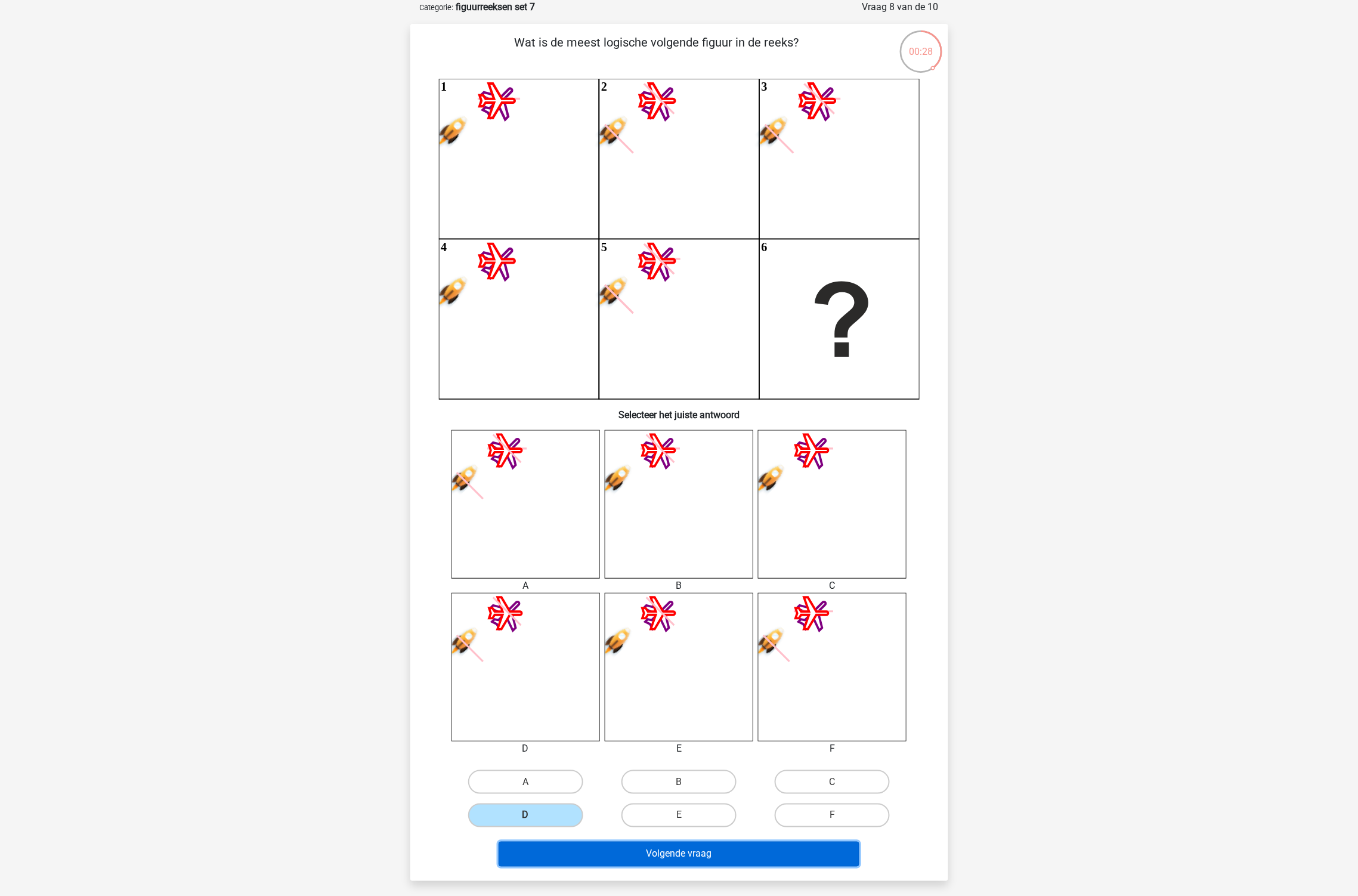
click at [622, 844] on button "Volgende vraag" at bounding box center [679, 854] width 361 height 25
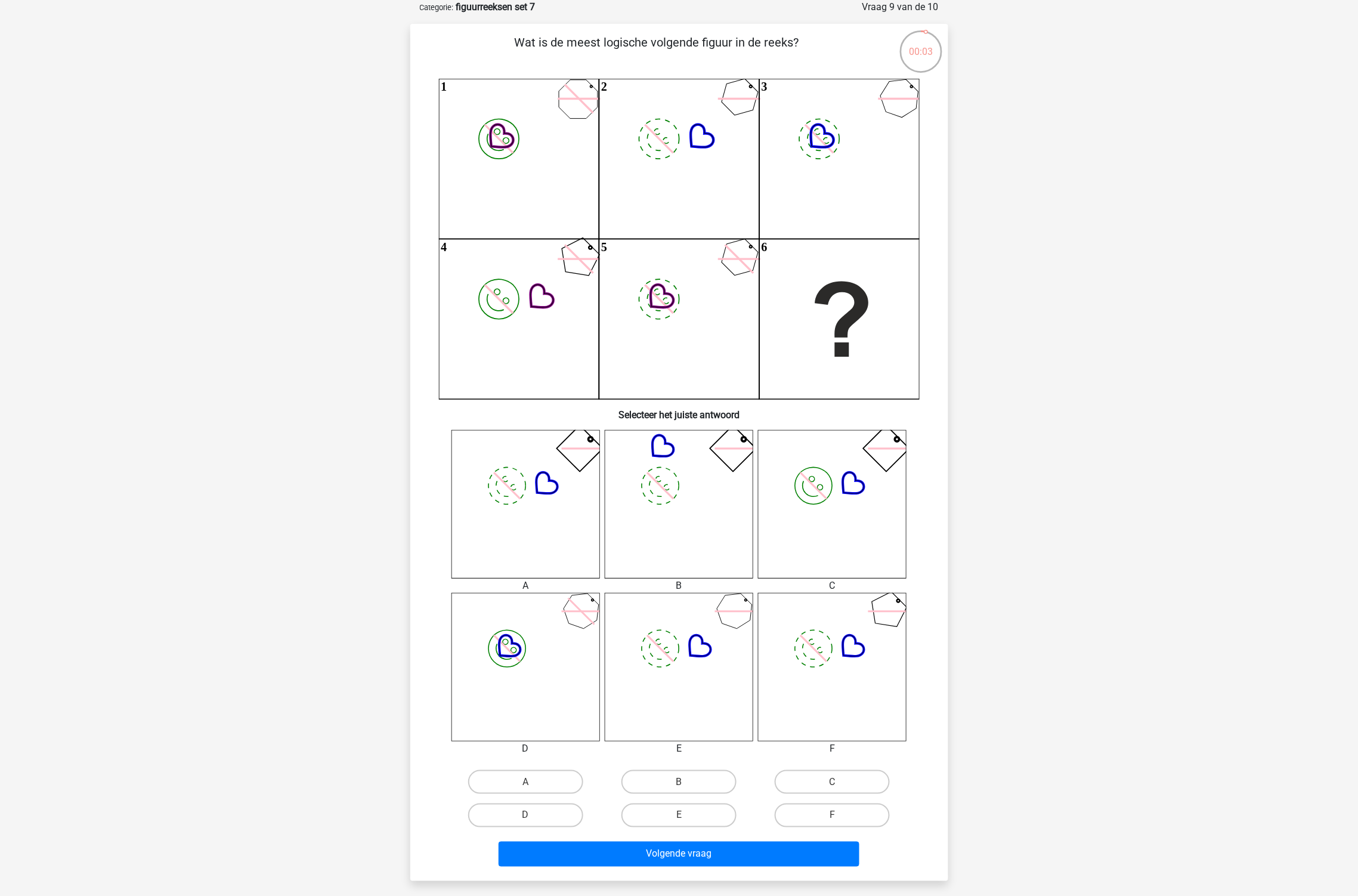
click at [527, 783] on input "A" at bounding box center [529, 786] width 7 height 7
radio input "true"
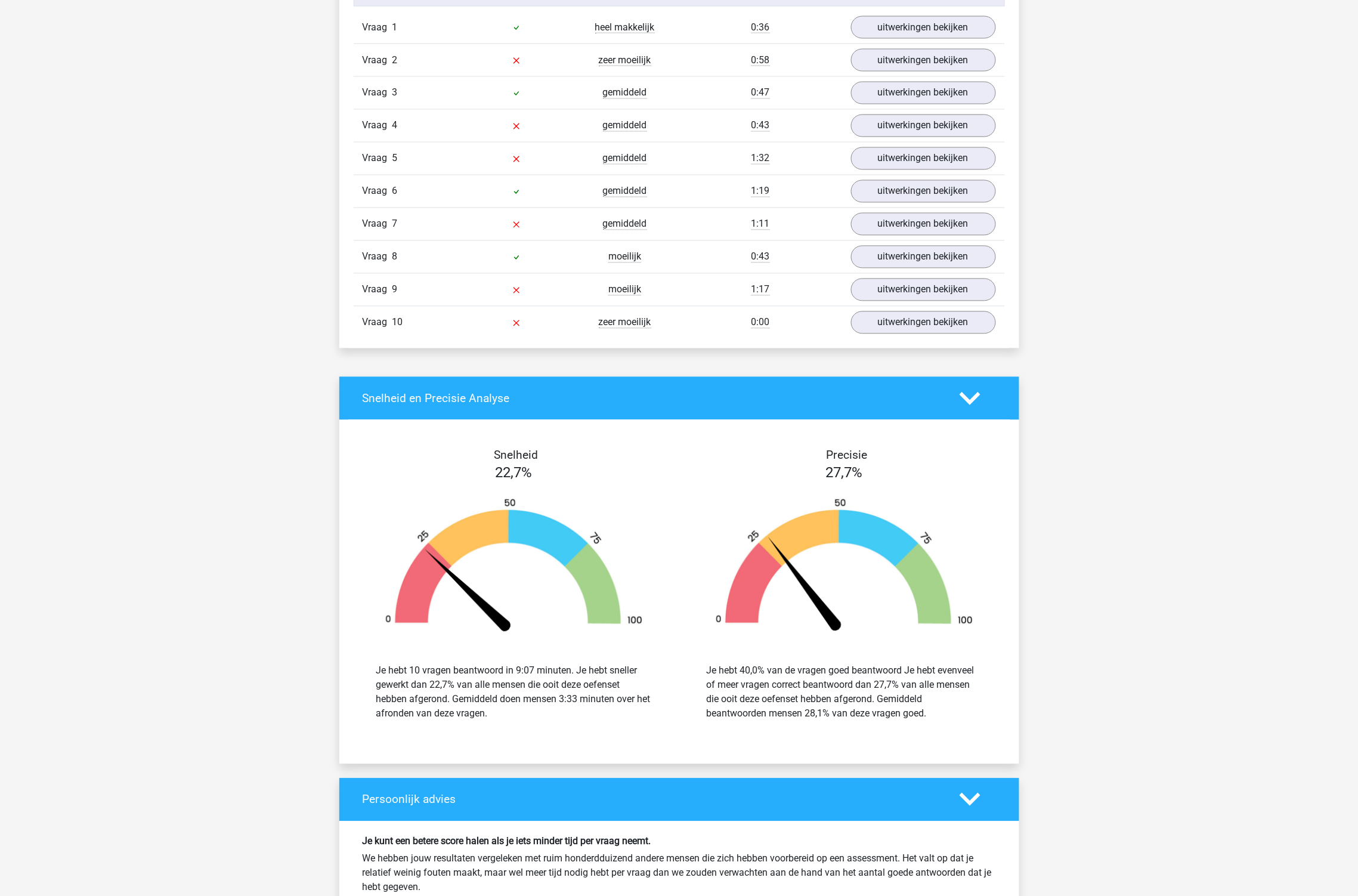
scroll to position [795, 0]
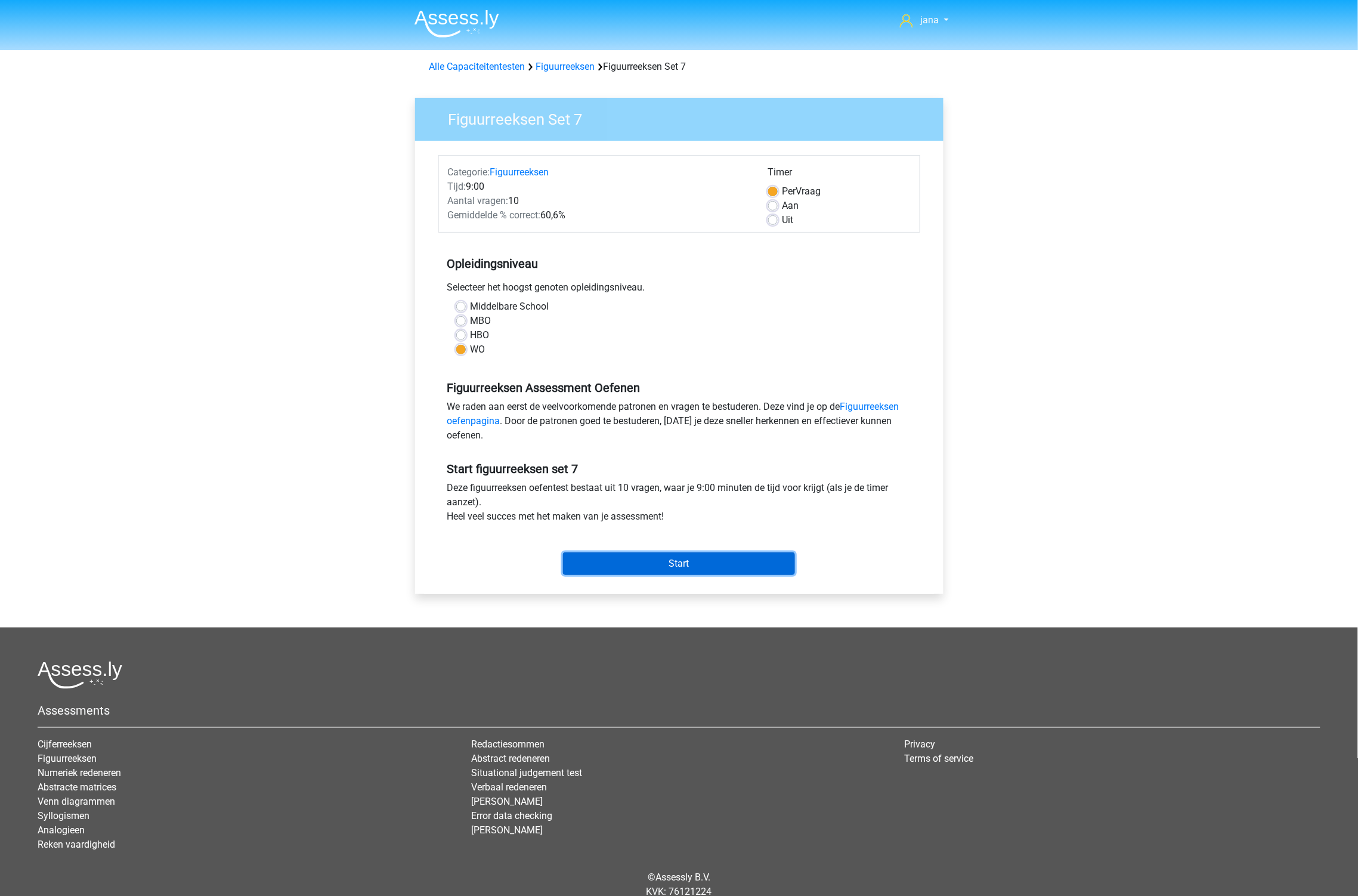
click at [647, 554] on input "Start" at bounding box center [679, 563] width 232 height 23
click at [672, 567] on input "Start" at bounding box center [679, 563] width 232 height 23
click at [655, 563] on input "Start" at bounding box center [679, 563] width 232 height 23
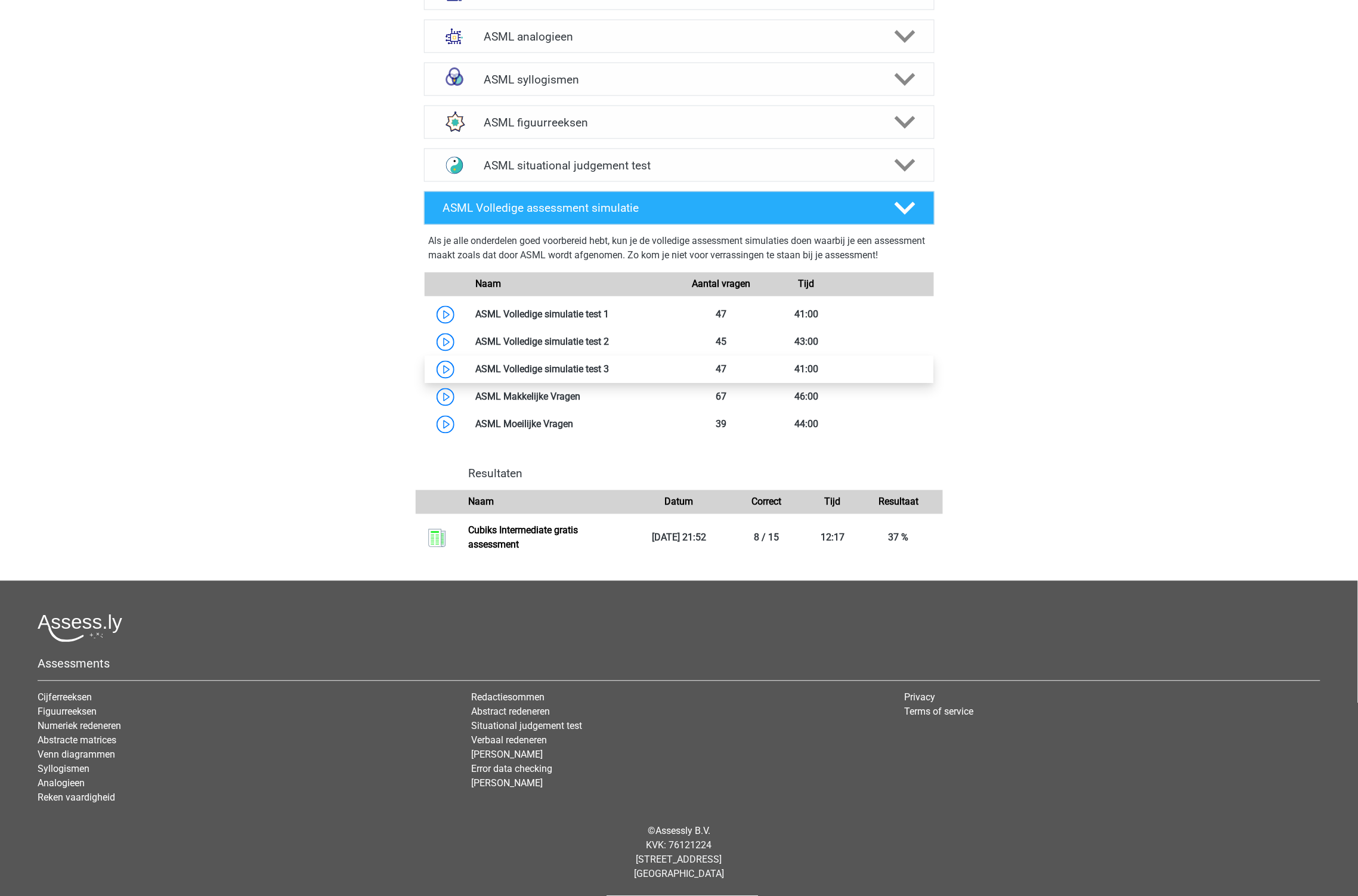
scroll to position [410, 0]
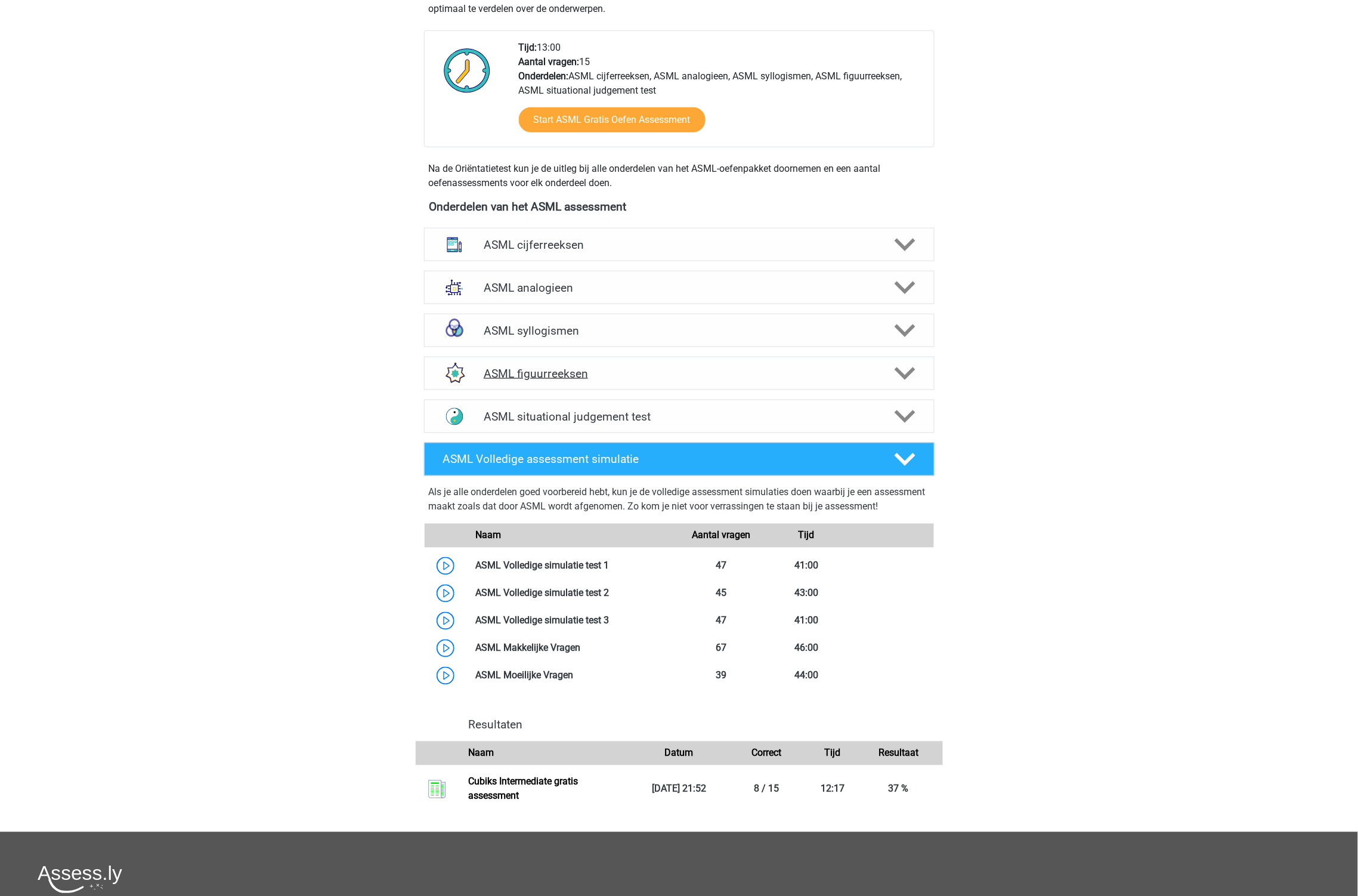
click at [504, 380] on div "ASML figuurreeksen" at bounding box center [679, 373] width 511 height 33
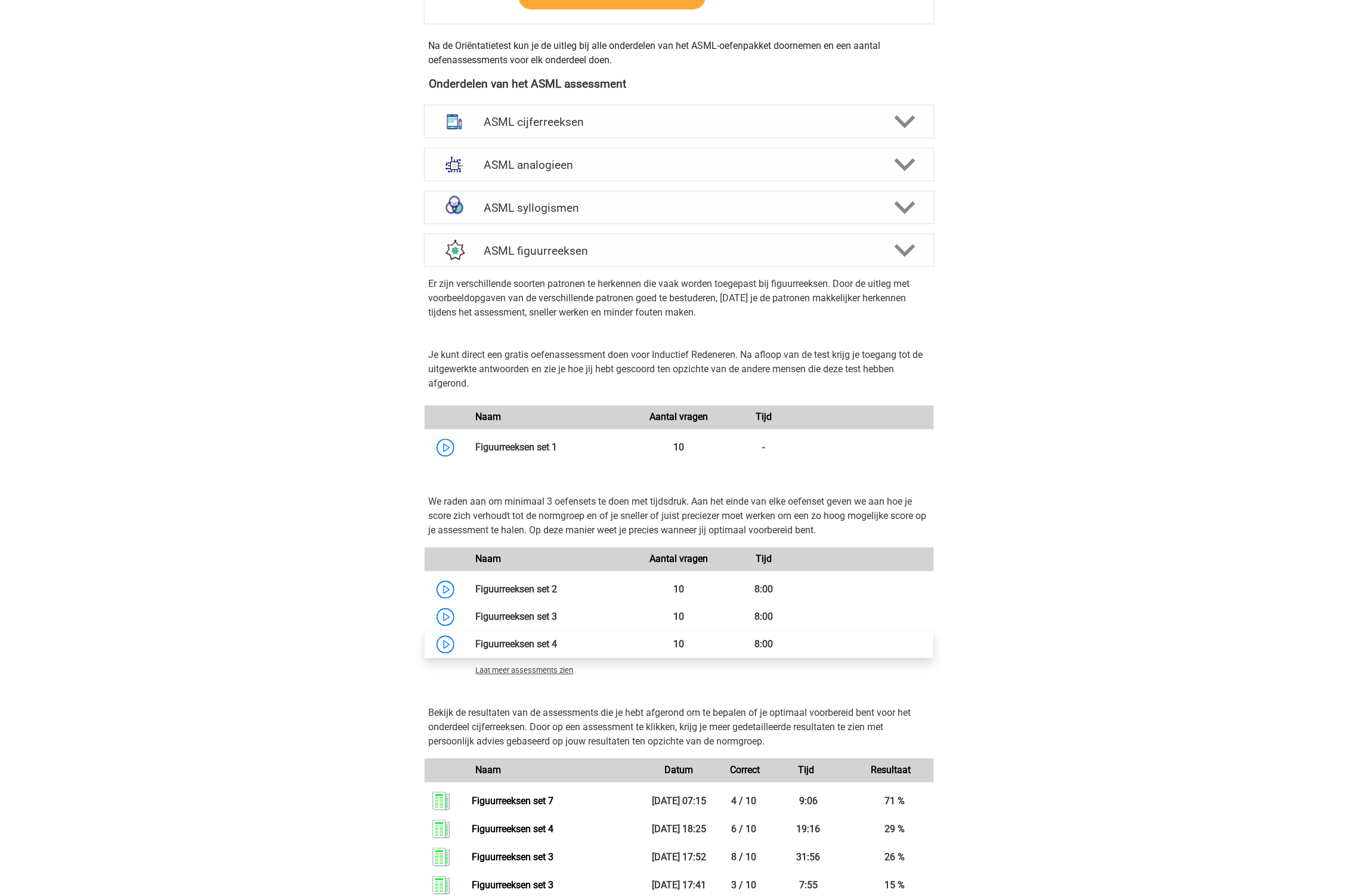
scroll to position [676, 0]
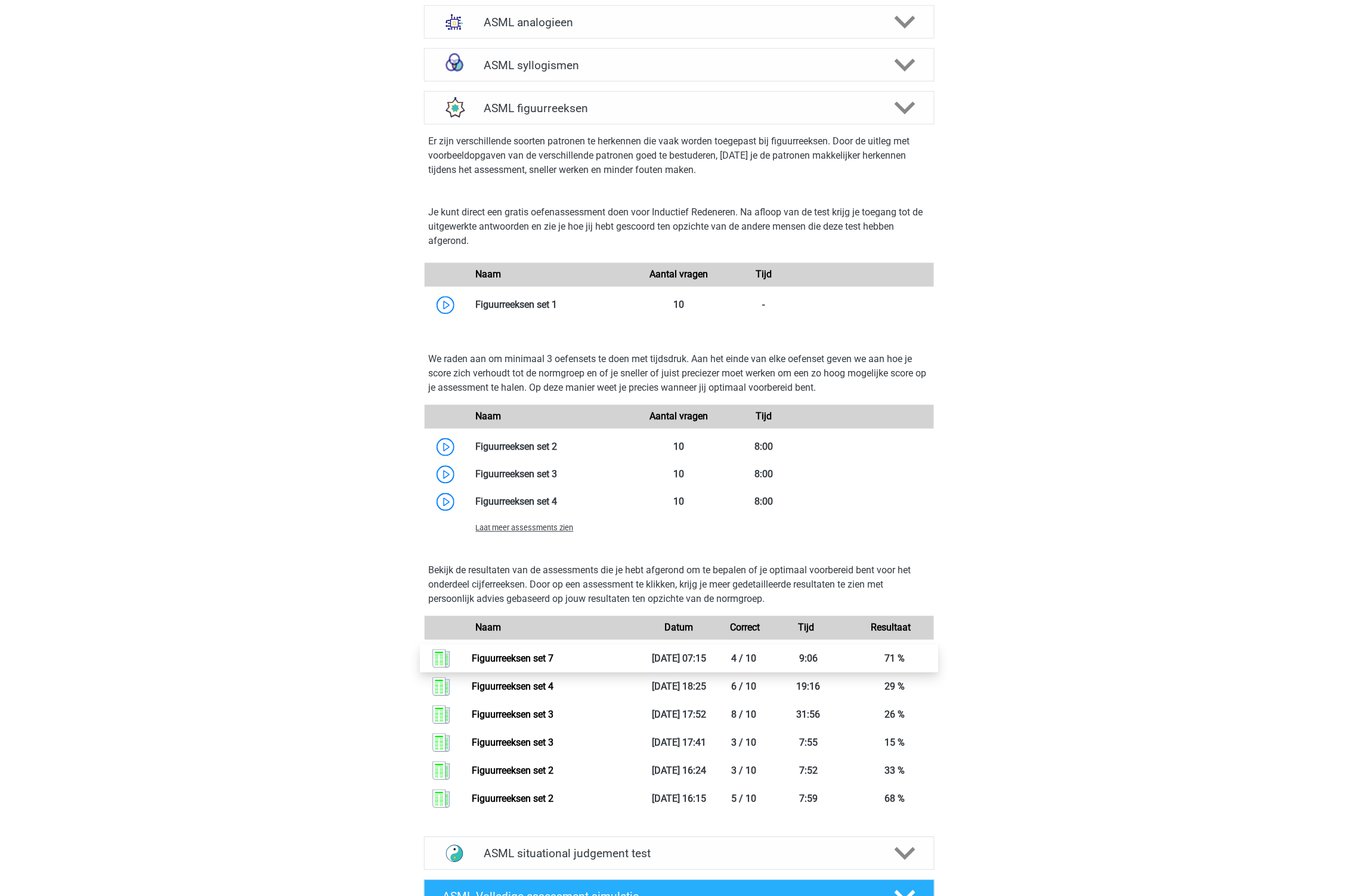
click at [472, 658] on link "Figuurreeksen set 7" at bounding box center [512, 658] width 82 height 11
click at [532, 528] on span "Laat meer assessments zien" at bounding box center [524, 528] width 98 height 9
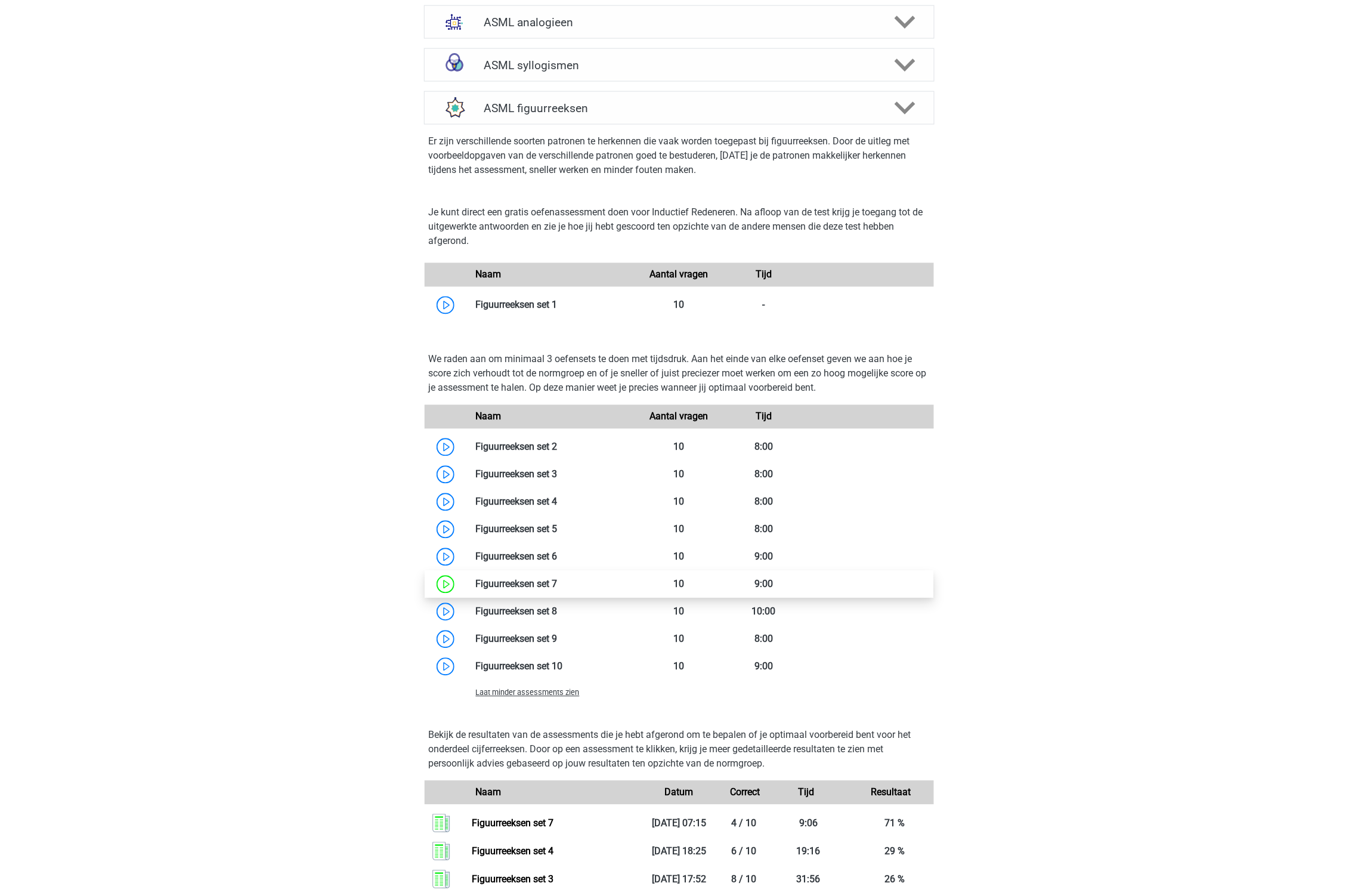
click at [557, 583] on link at bounding box center [557, 584] width 0 height 11
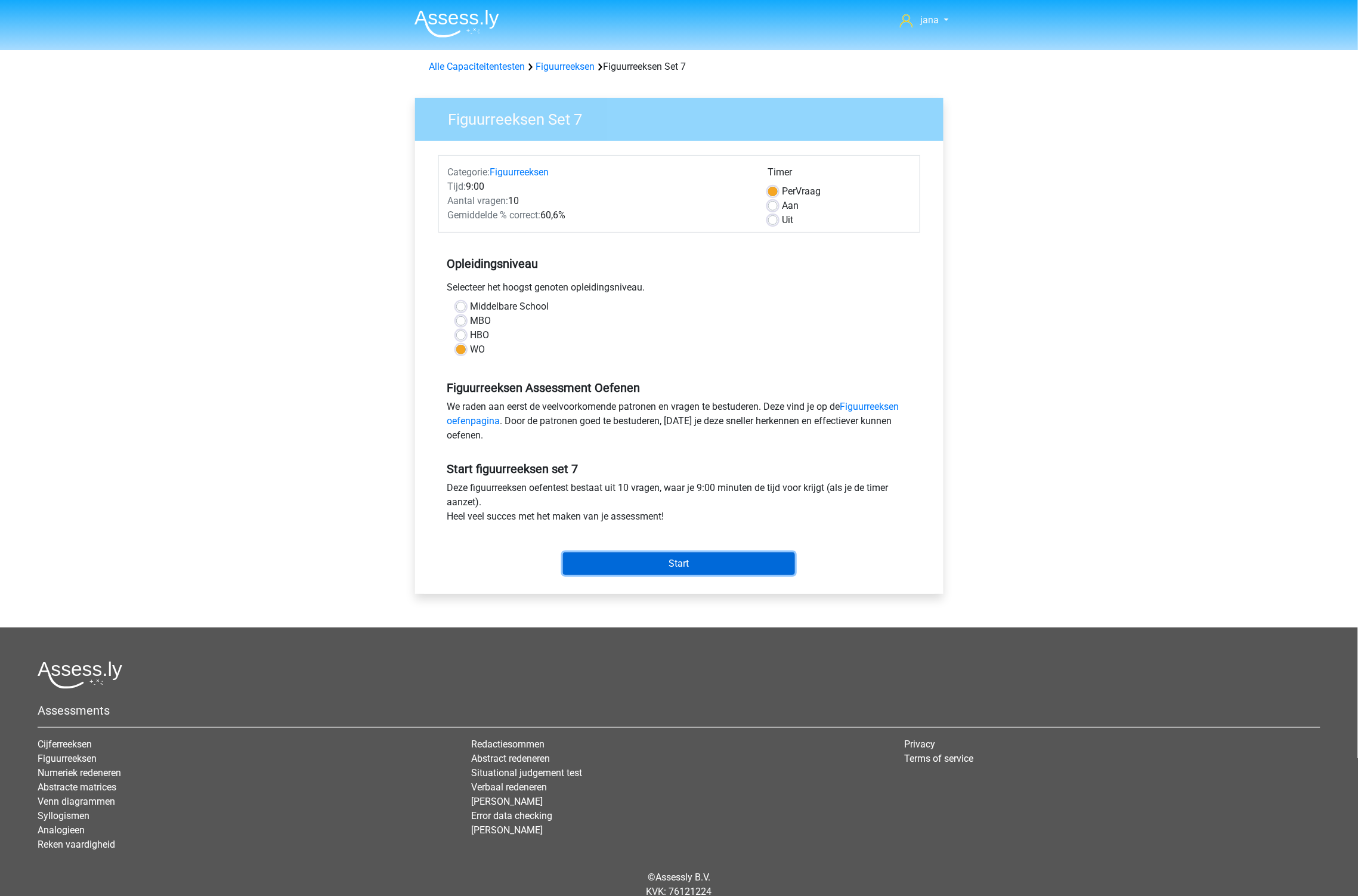
click at [629, 559] on input "Start" at bounding box center [679, 563] width 232 height 23
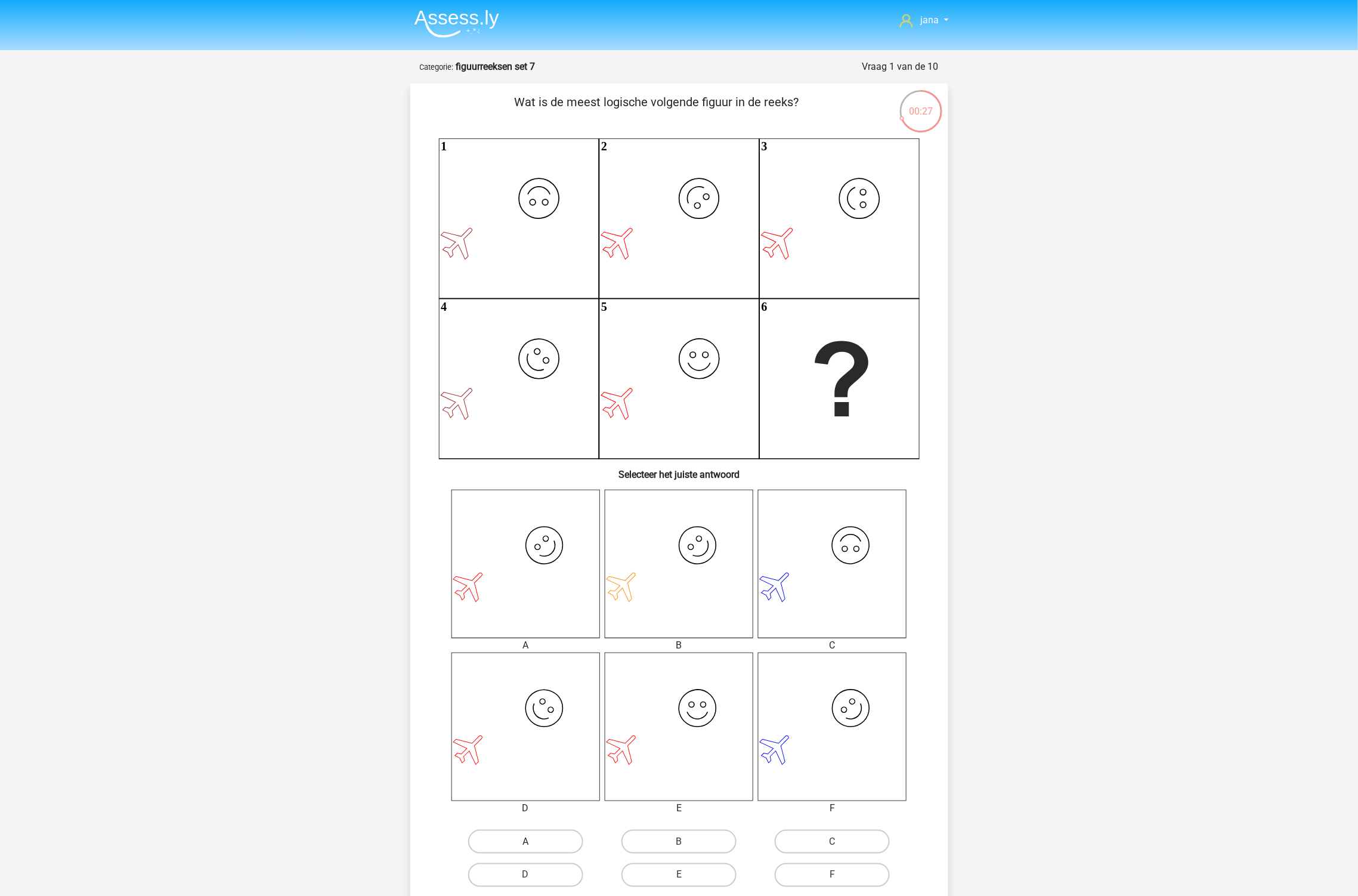
click at [518, 835] on label "A" at bounding box center [525, 842] width 115 height 24
click at [525, 842] on input "A" at bounding box center [529, 846] width 7 height 7
radio input "true"
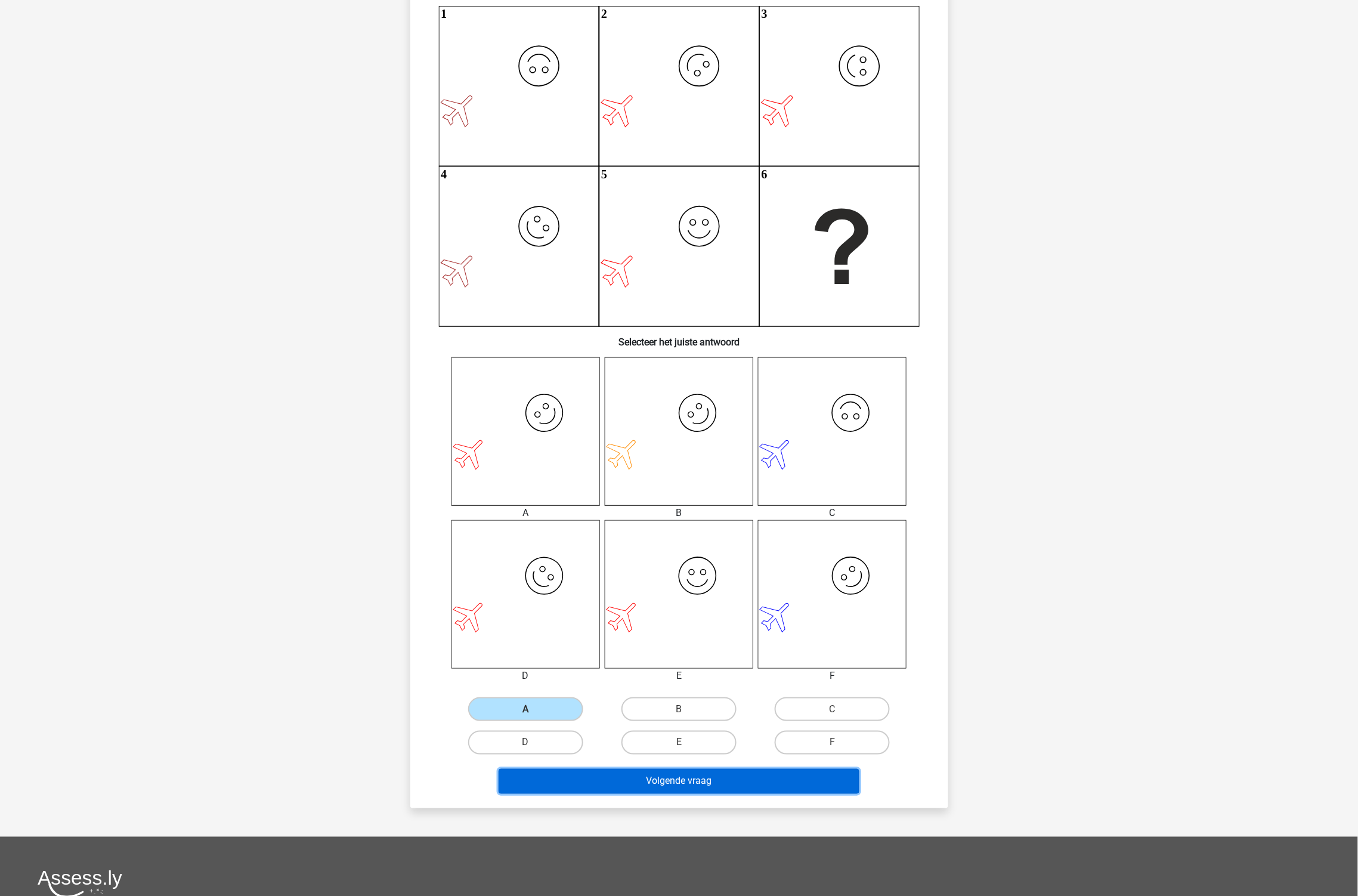
click at [762, 772] on button "Volgende vraag" at bounding box center [679, 780] width 361 height 25
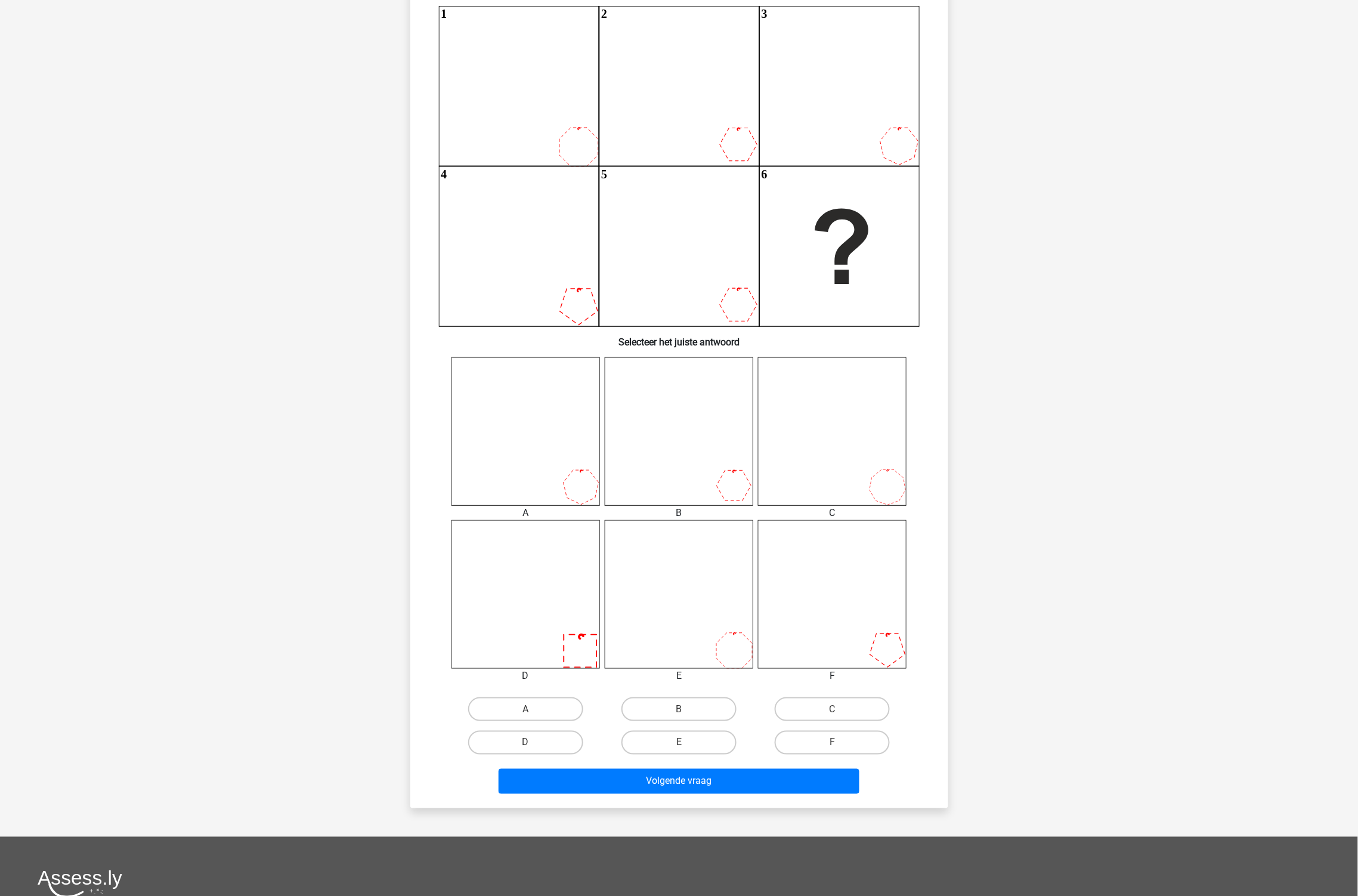
scroll to position [60, 0]
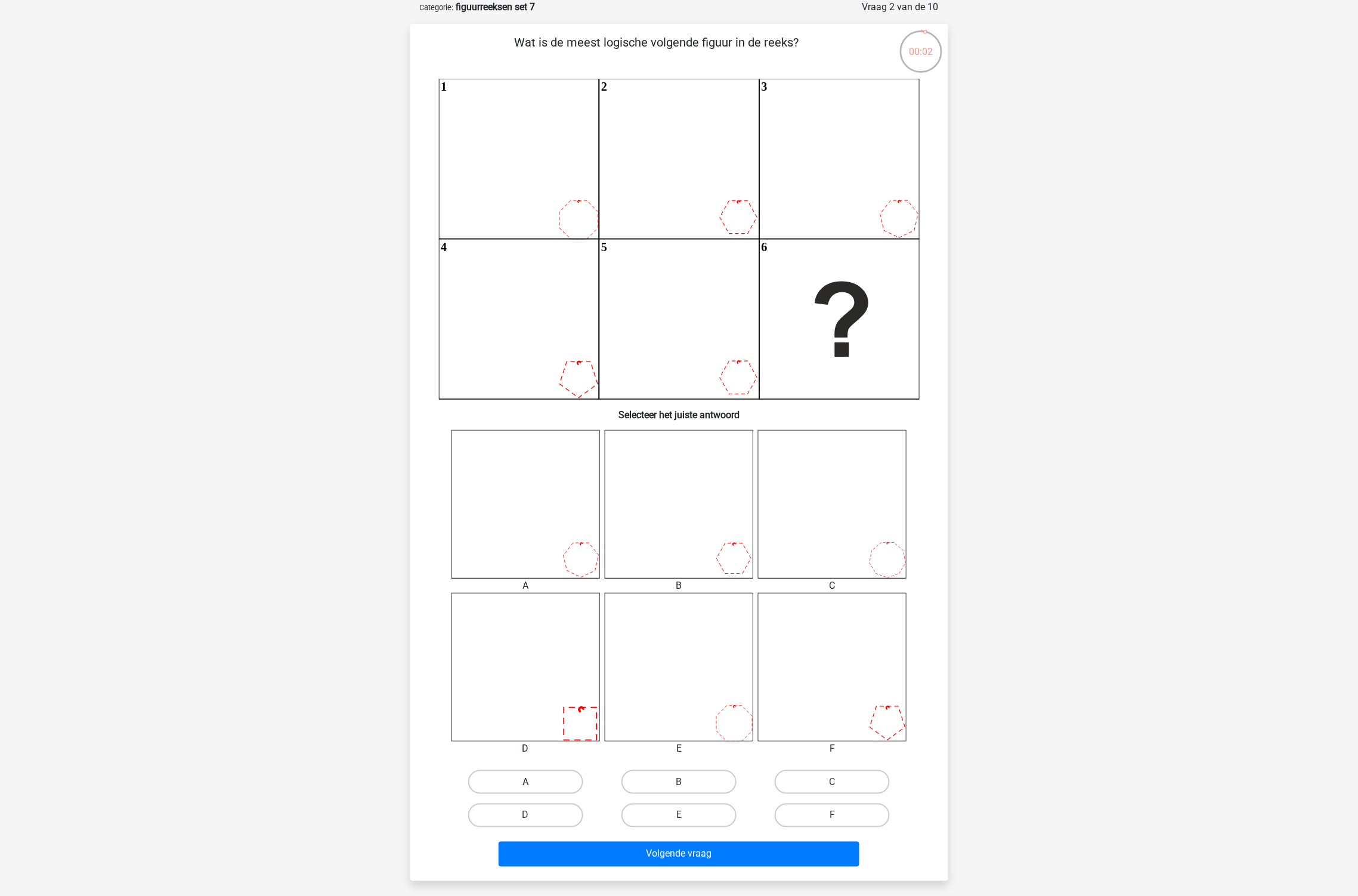
click at [559, 773] on label "A" at bounding box center [525, 782] width 115 height 24
click at [533, 782] on input "A" at bounding box center [529, 786] width 7 height 7
radio input "true"
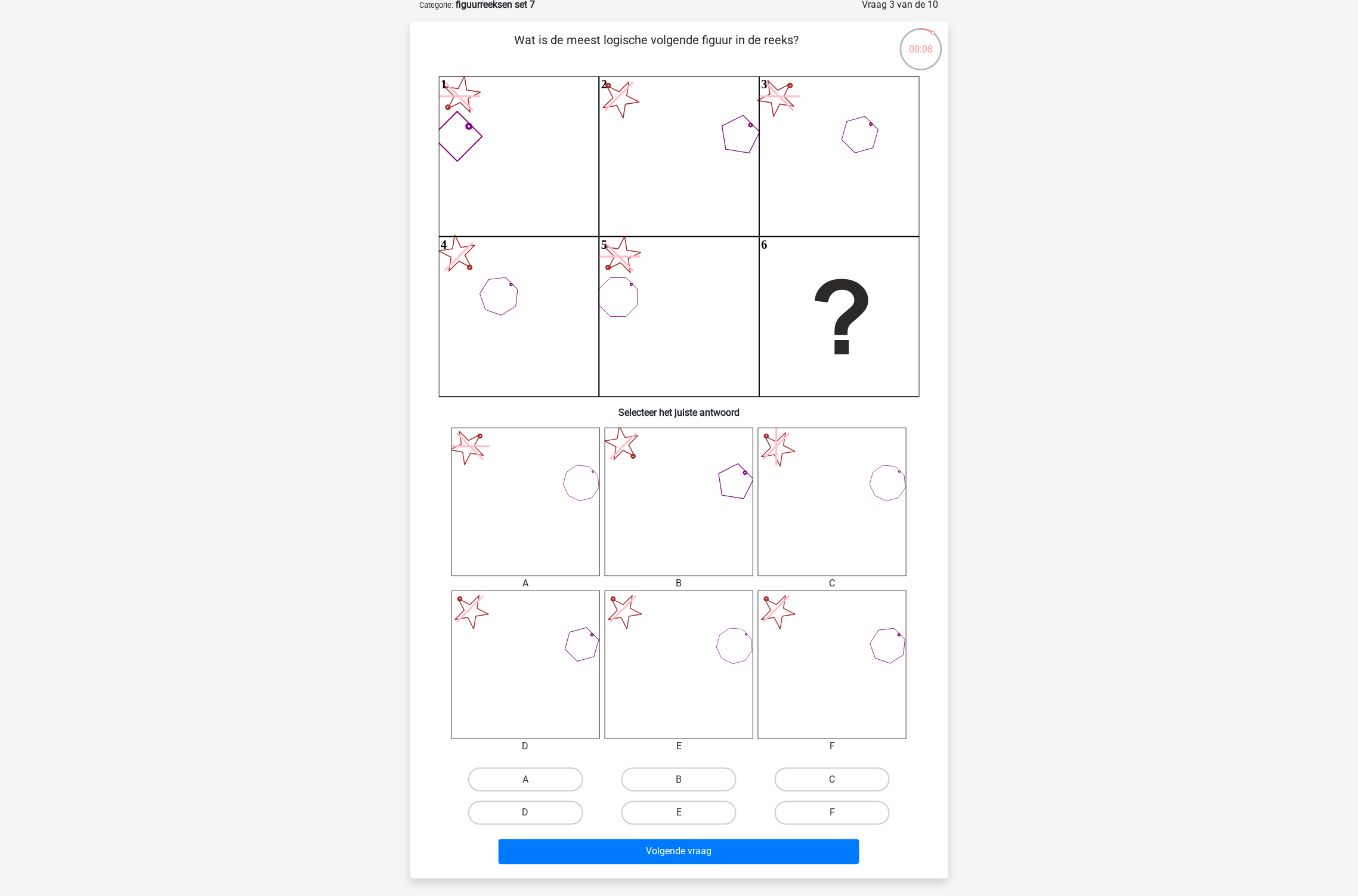
scroll to position [132, 0]
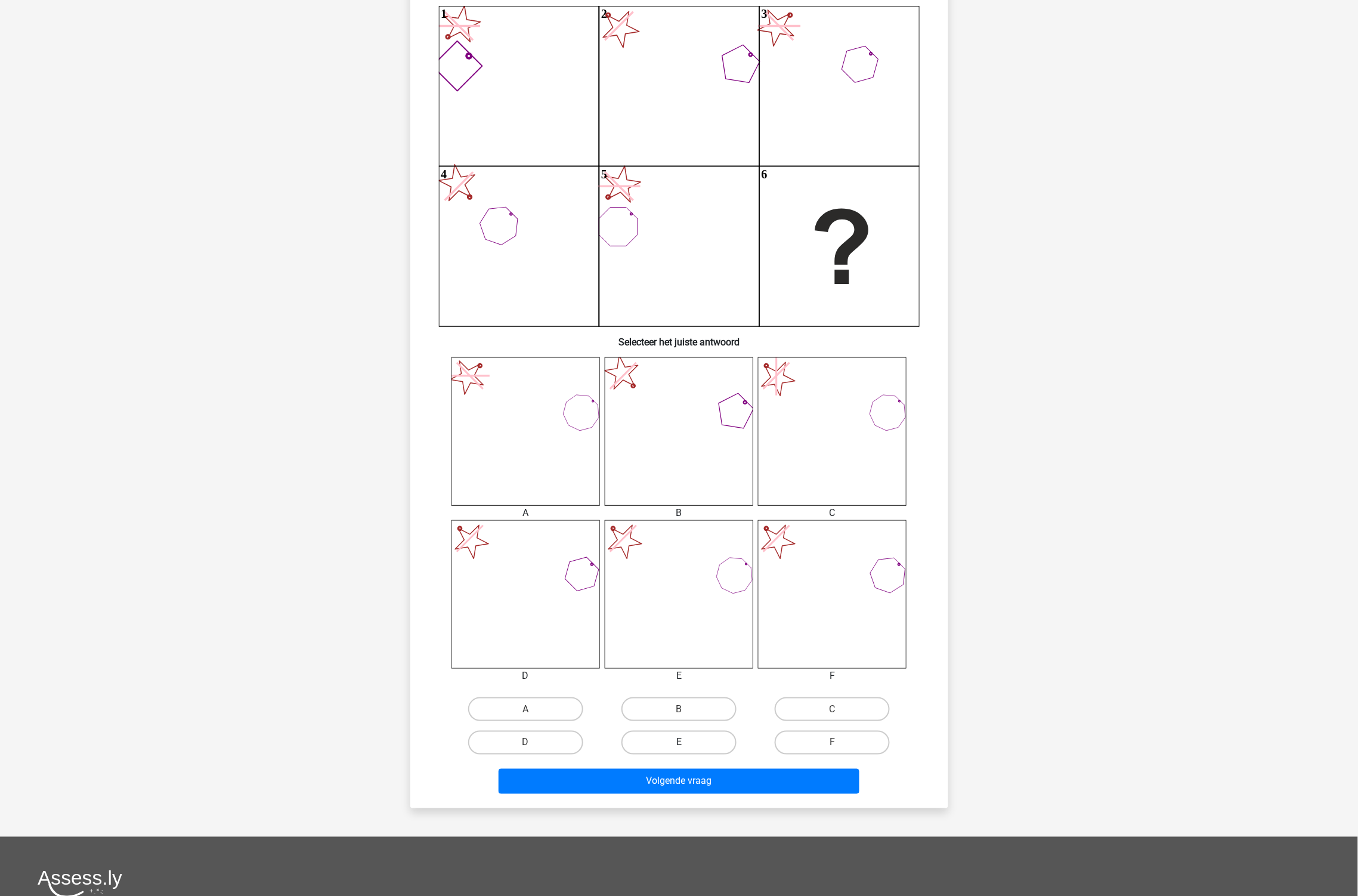
click at [688, 741] on label "E" at bounding box center [679, 743] width 115 height 24
click at [687, 743] on input "E" at bounding box center [682, 746] width 7 height 7
radio input "true"
click at [719, 779] on button "Volgende vraag" at bounding box center [679, 780] width 361 height 25
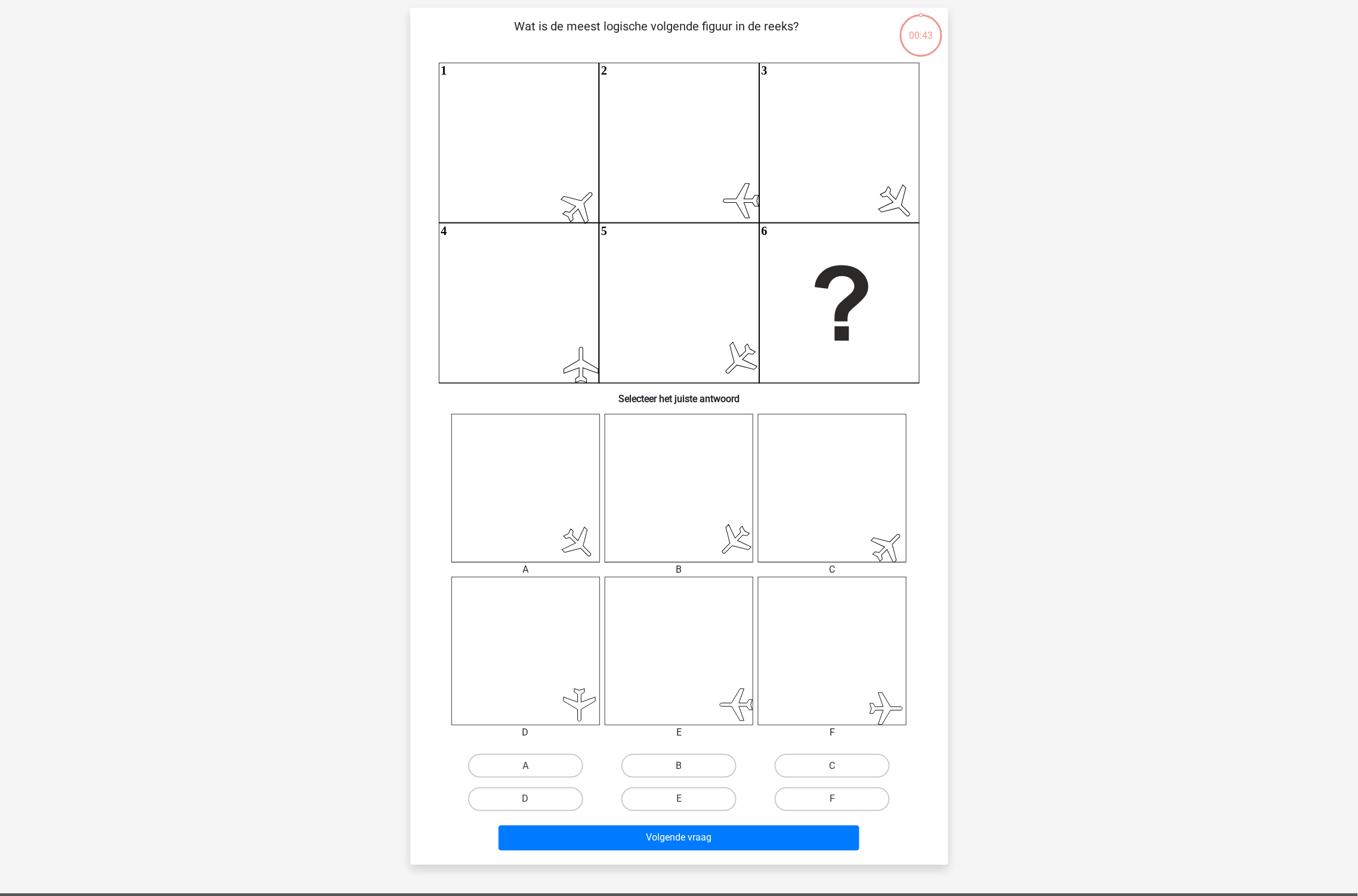
scroll to position [60, 0]
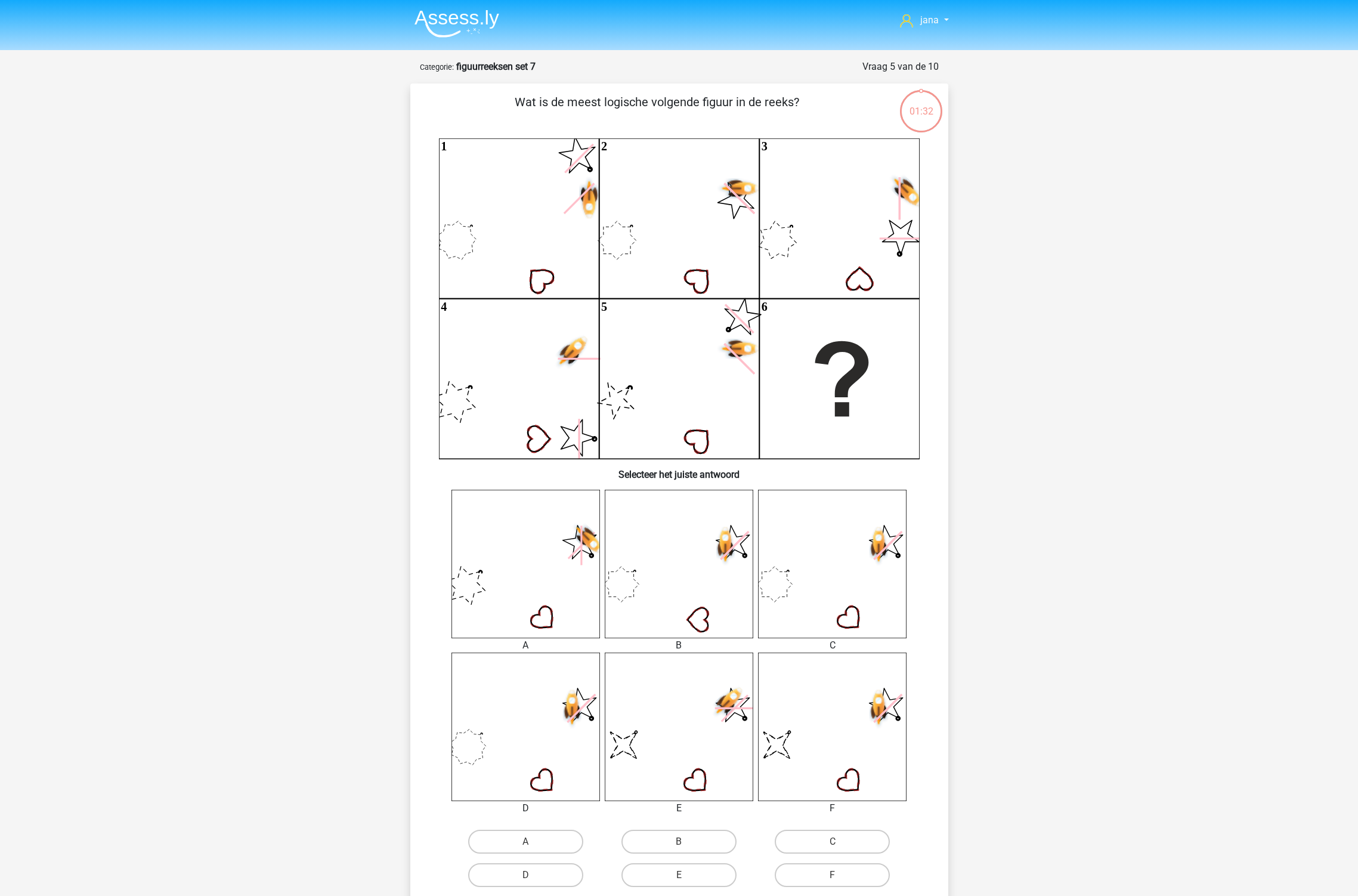
scroll to position [60, 0]
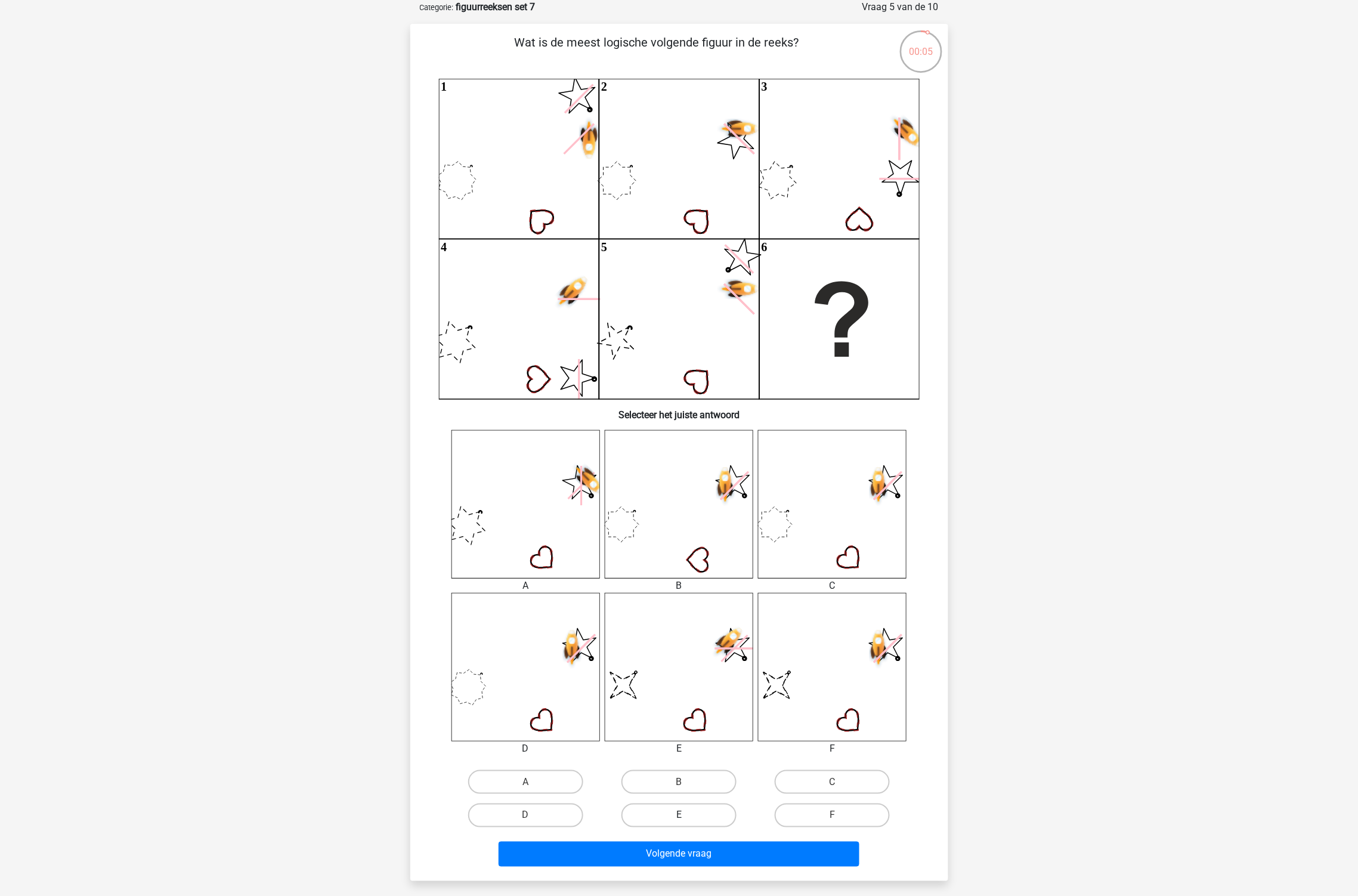
click at [713, 812] on label "E" at bounding box center [679, 815] width 115 height 24
click at [687, 815] on input "E" at bounding box center [682, 819] width 7 height 7
radio input "true"
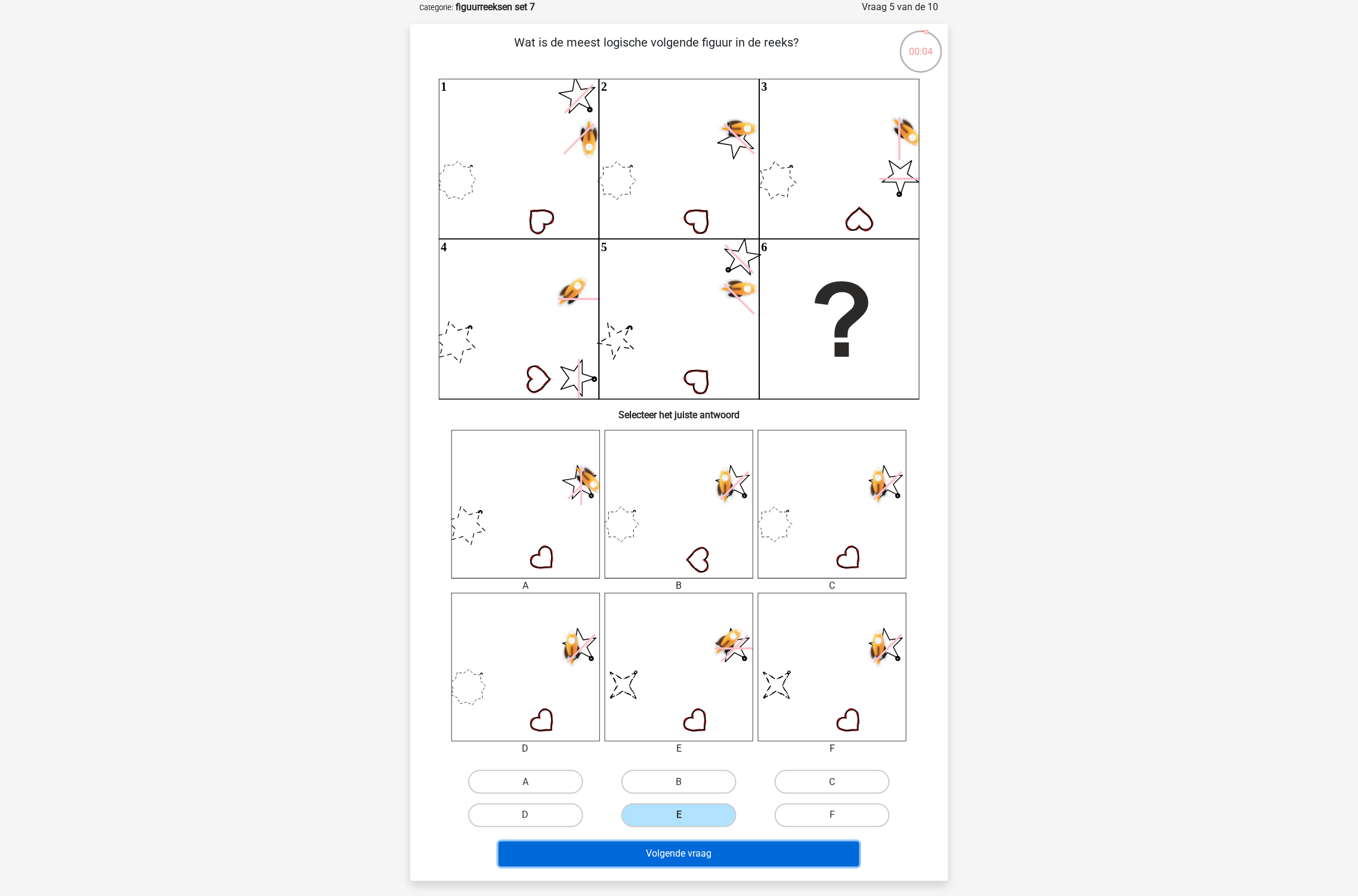
click at [746, 854] on button "Volgende vraag" at bounding box center [679, 854] width 361 height 25
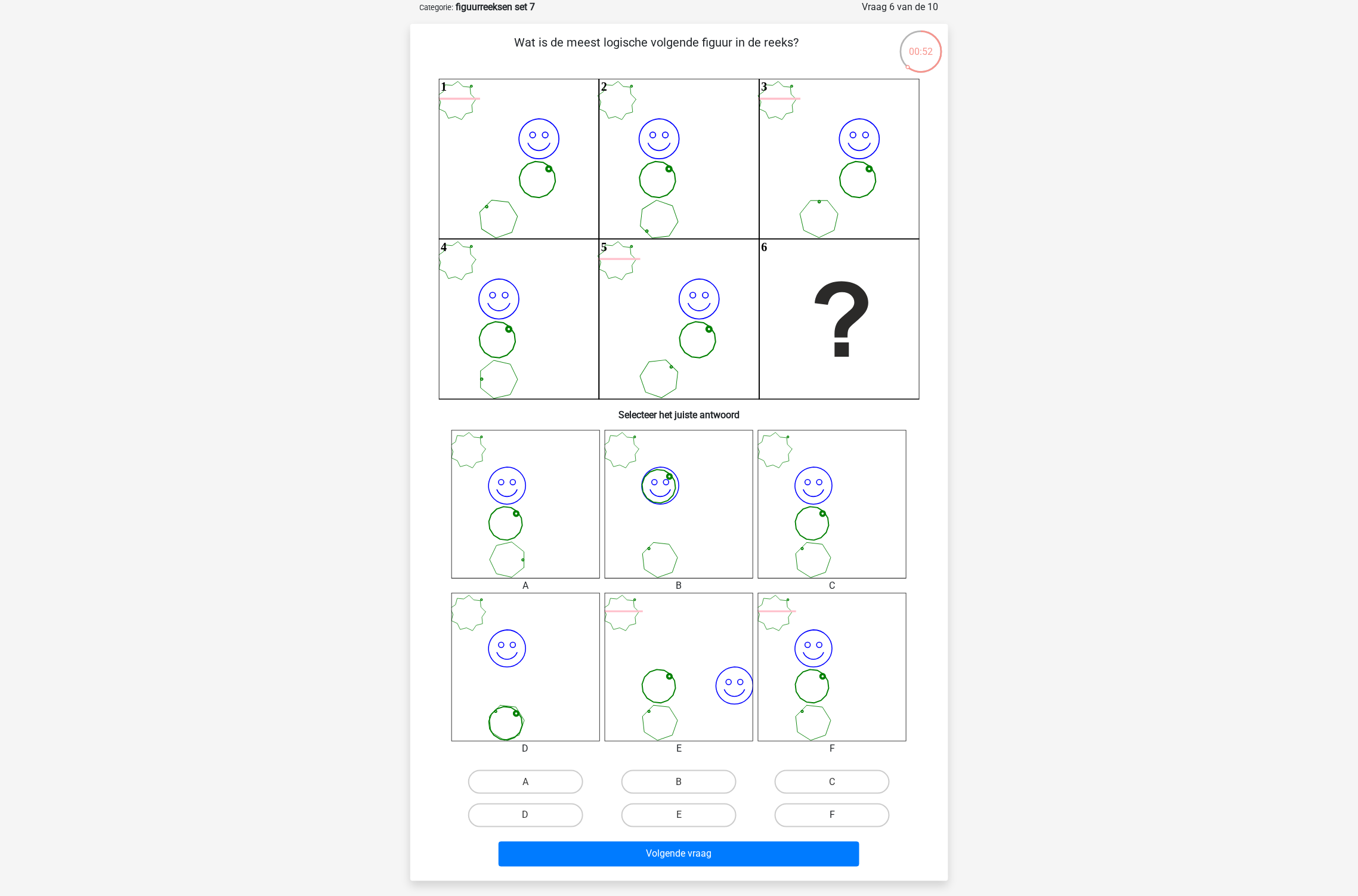
click at [830, 815] on label "F" at bounding box center [832, 815] width 115 height 24
click at [833, 815] on input "F" at bounding box center [836, 819] width 7 height 7
radio input "true"
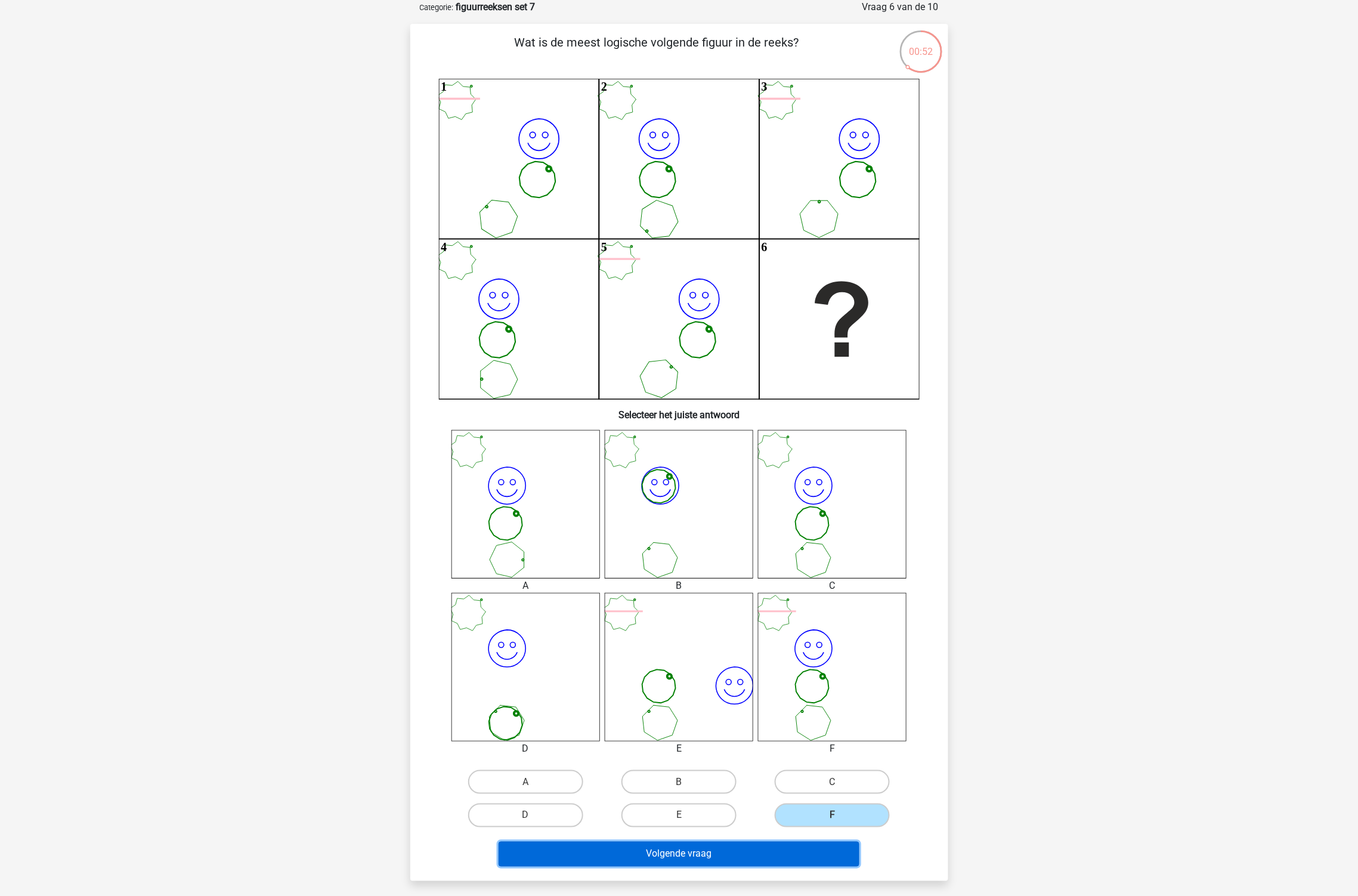
click at [825, 846] on button "Volgende vraag" at bounding box center [679, 854] width 361 height 25
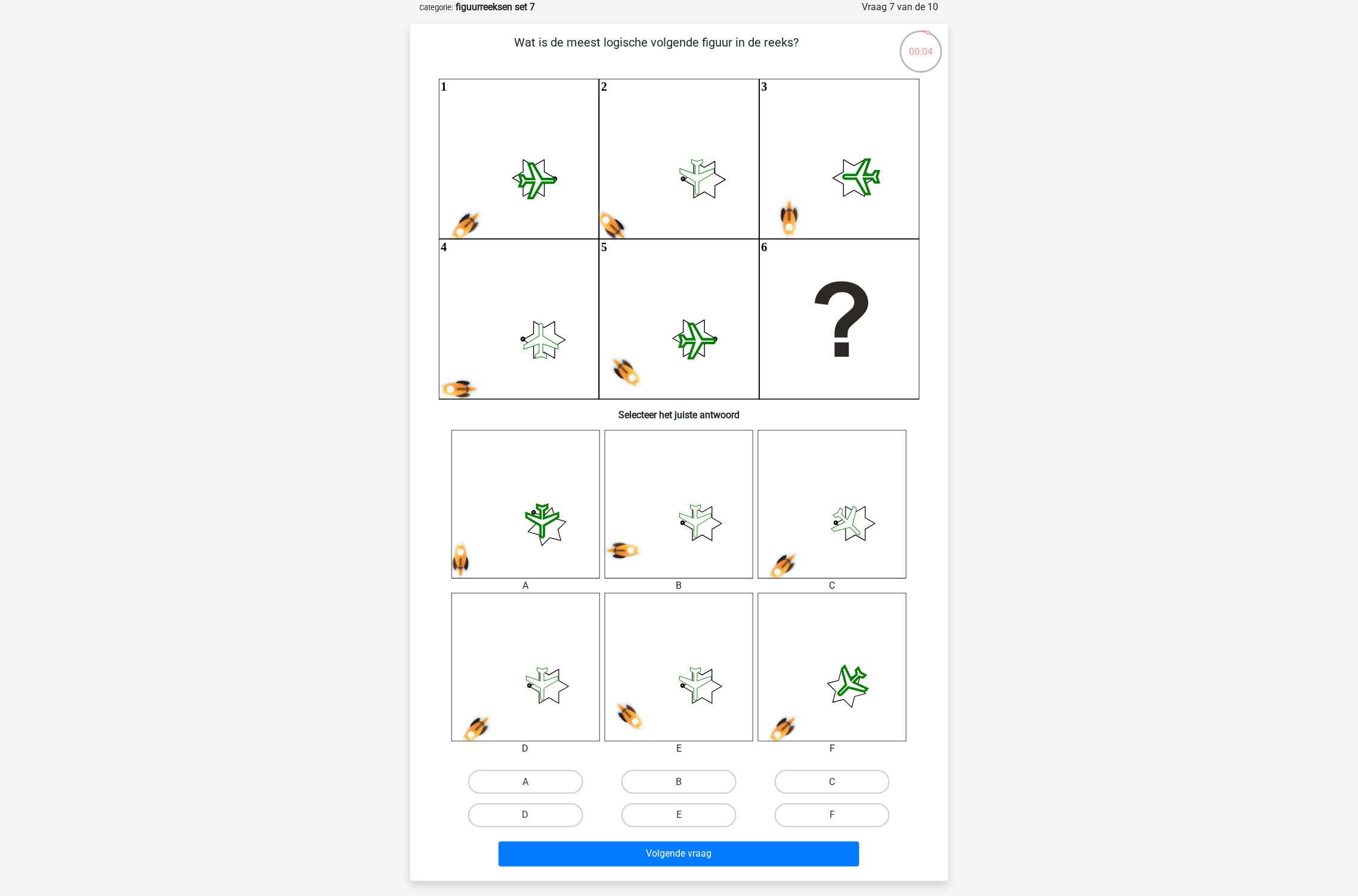
click at [470, 580] on use at bounding box center [461, 561] width 18 height 39
click at [686, 813] on label "E" at bounding box center [679, 815] width 115 height 24
click at [686, 815] on input "E" at bounding box center [682, 819] width 7 height 7
radio input "true"
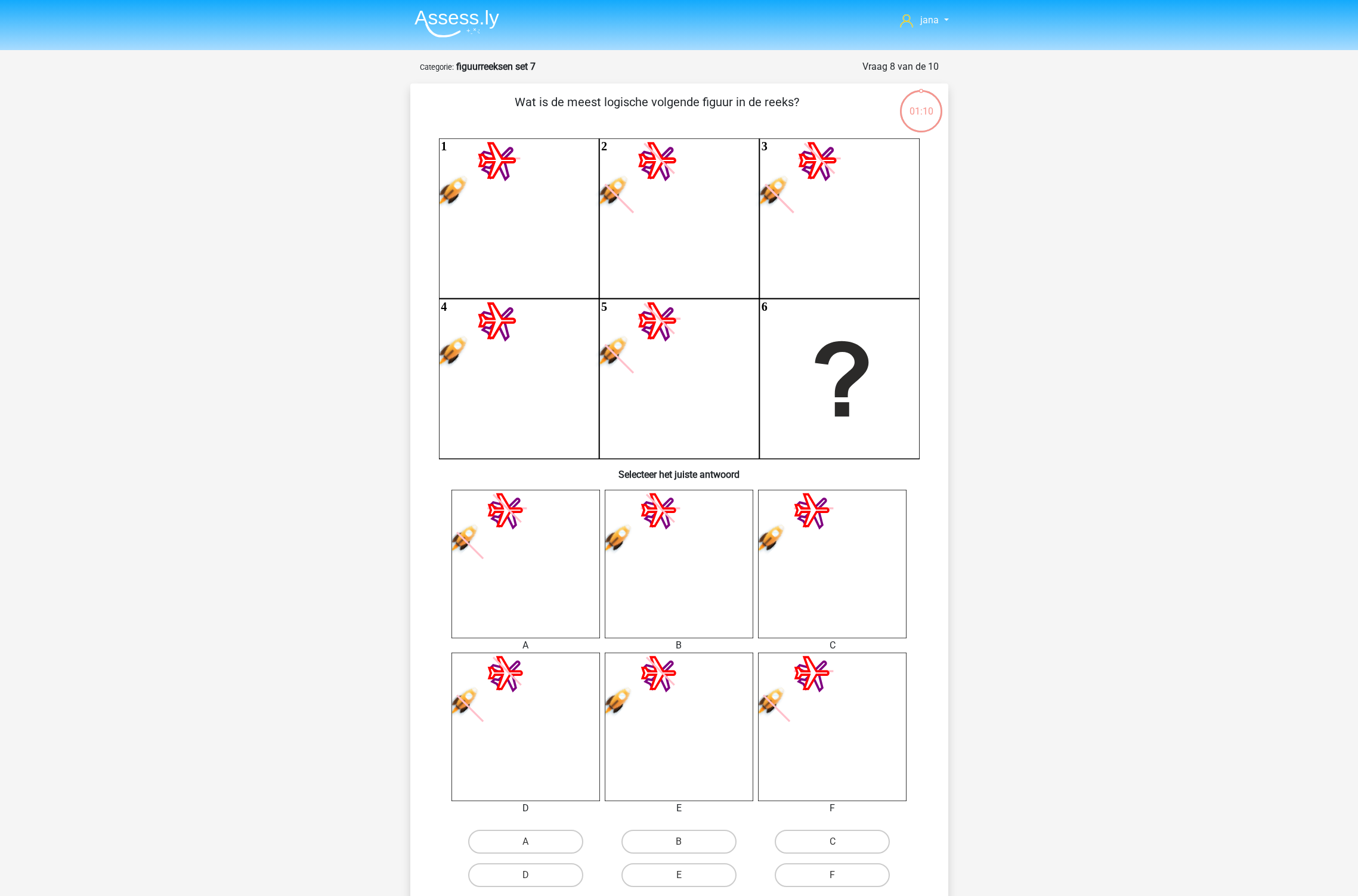
scroll to position [60, 0]
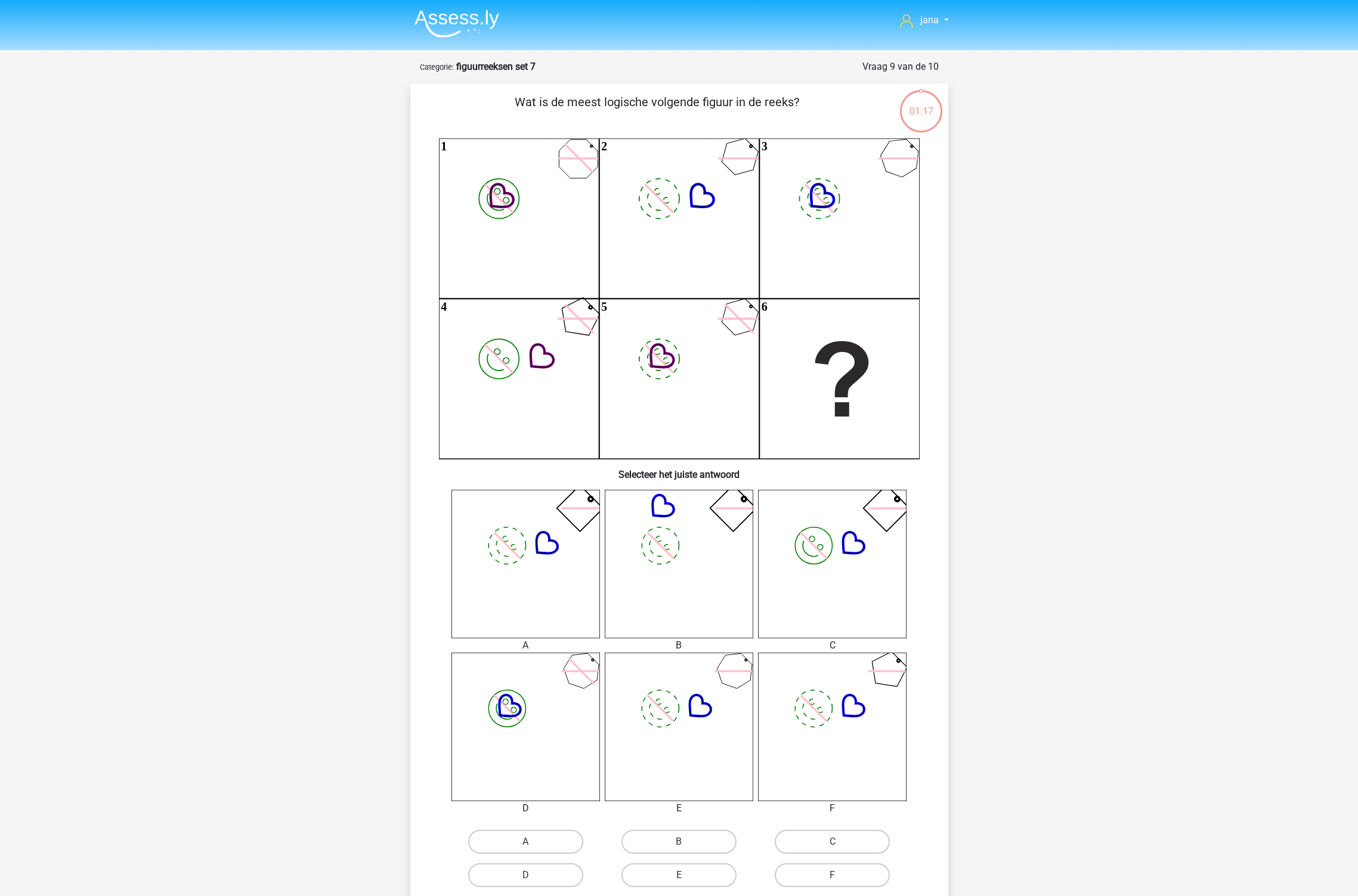
scroll to position [60, 0]
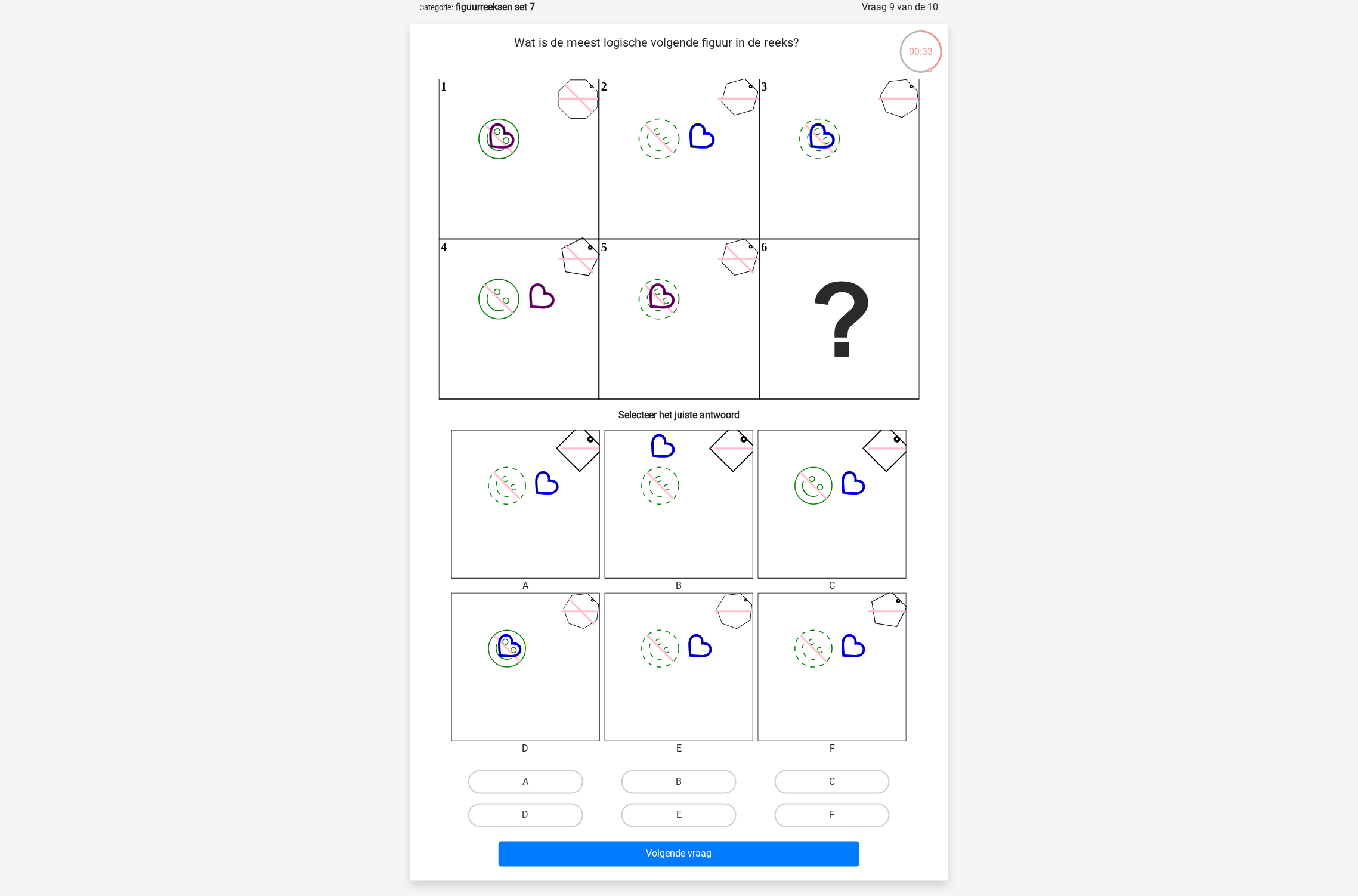
click at [824, 805] on label "F" at bounding box center [832, 815] width 115 height 24
click at [833, 815] on input "F" at bounding box center [836, 819] width 7 height 7
radio input "true"
click at [809, 838] on div "Volgende vraag" at bounding box center [679, 851] width 499 height 39
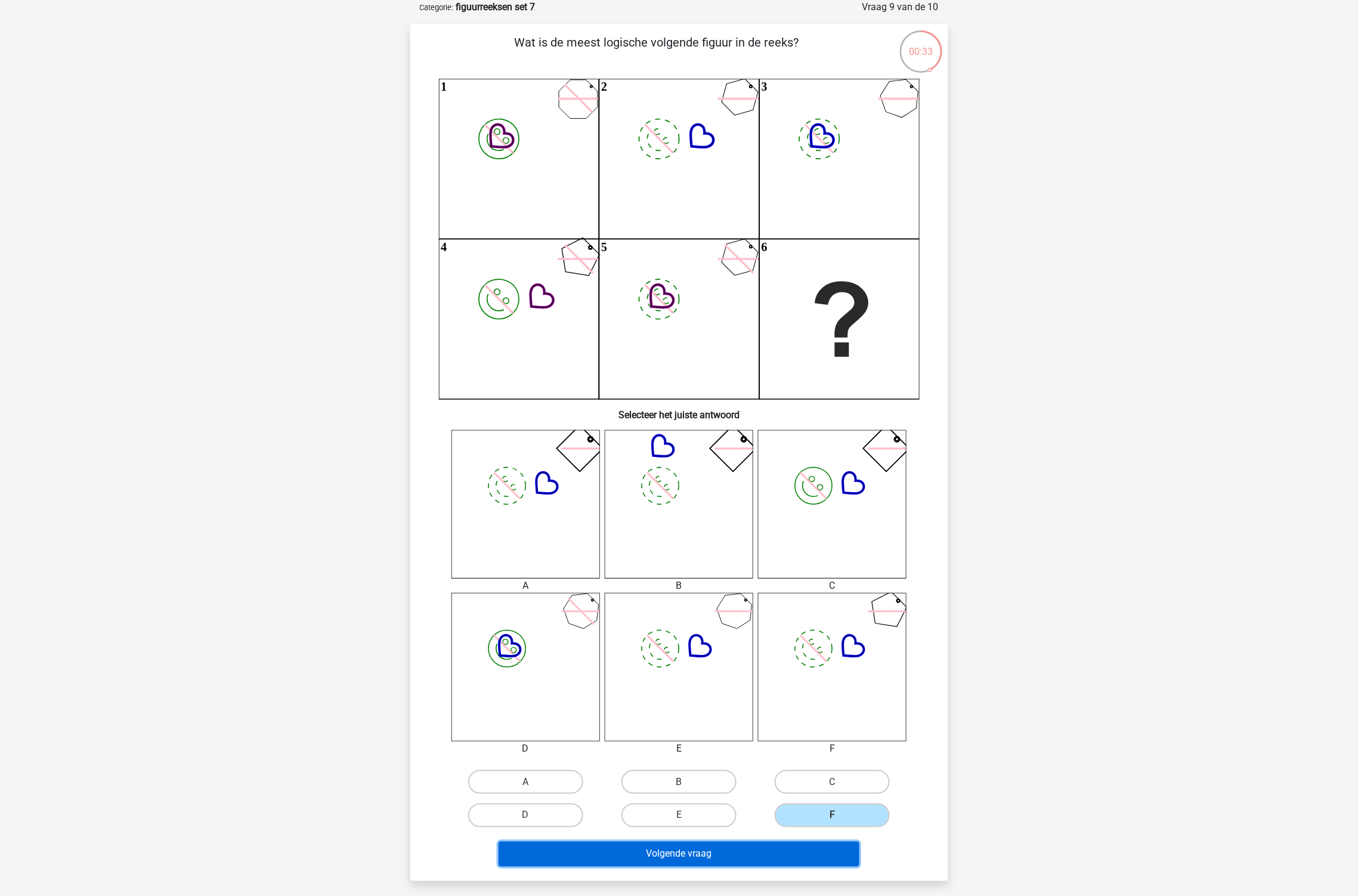
click at [811, 846] on button "Volgende vraag" at bounding box center [679, 854] width 361 height 25
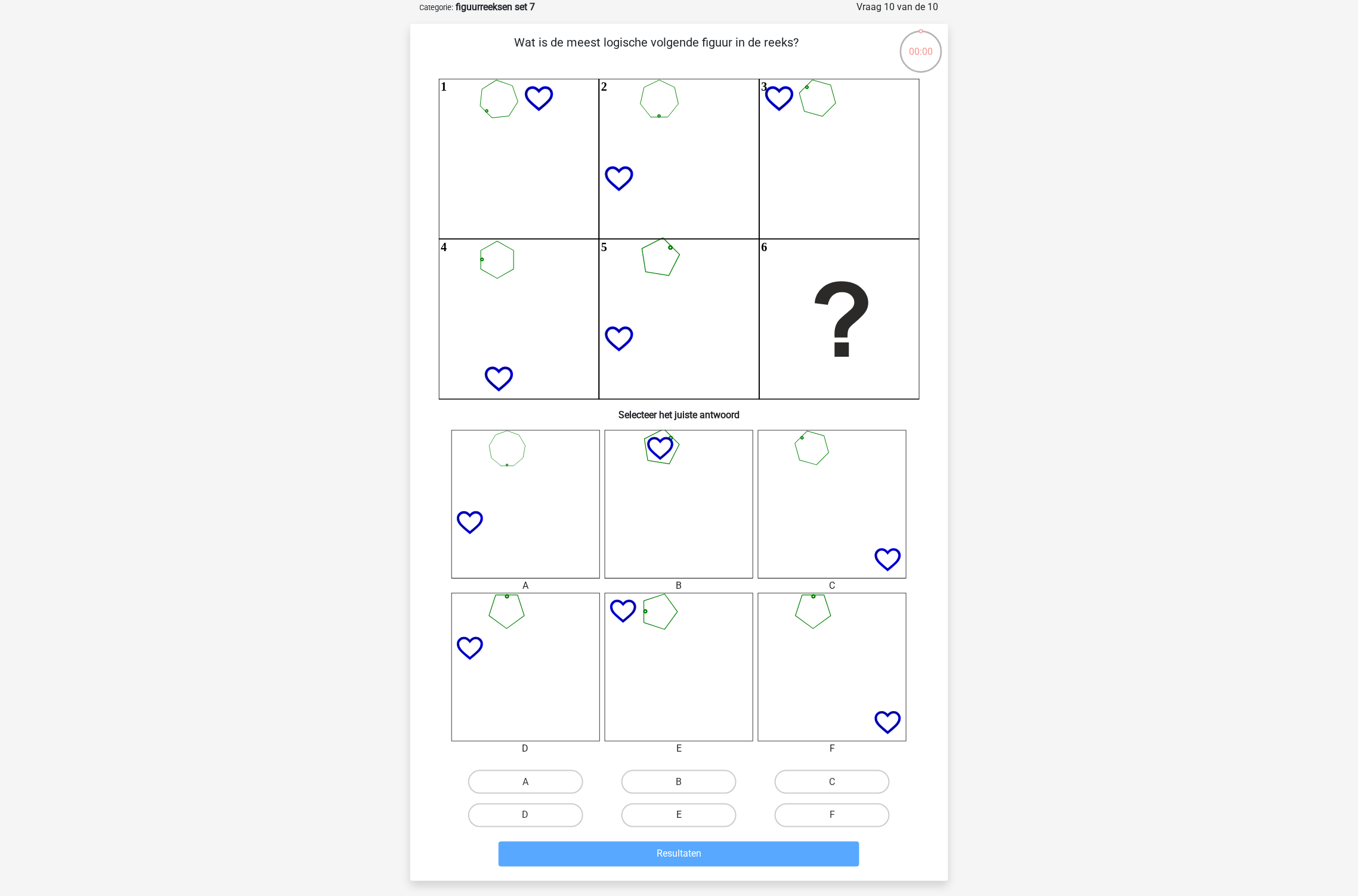
click at [690, 817] on label "E" at bounding box center [679, 815] width 115 height 24
click at [687, 817] on input "E" at bounding box center [682, 819] width 7 height 7
radio input "true"
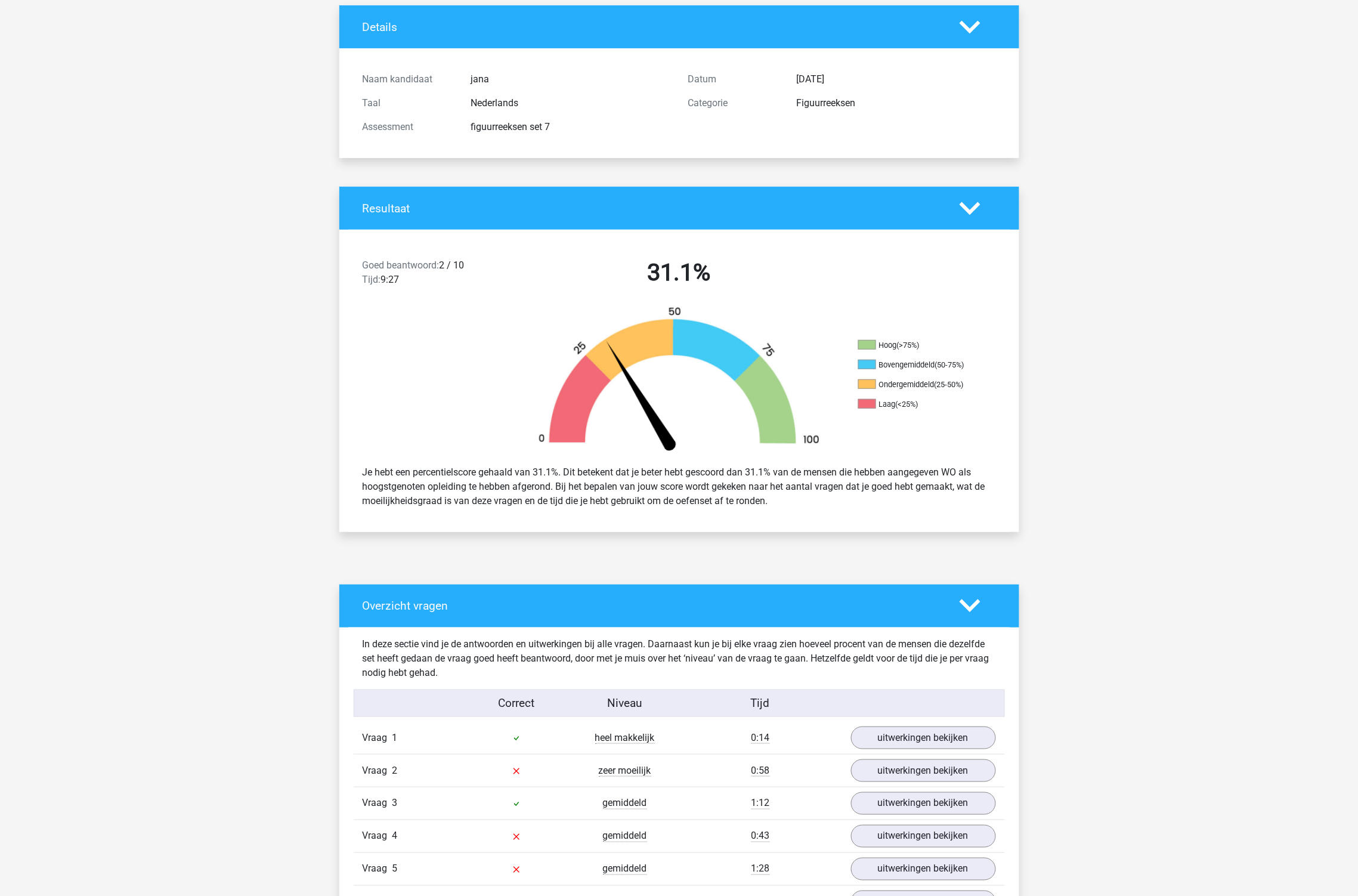
scroll to position [198, 0]
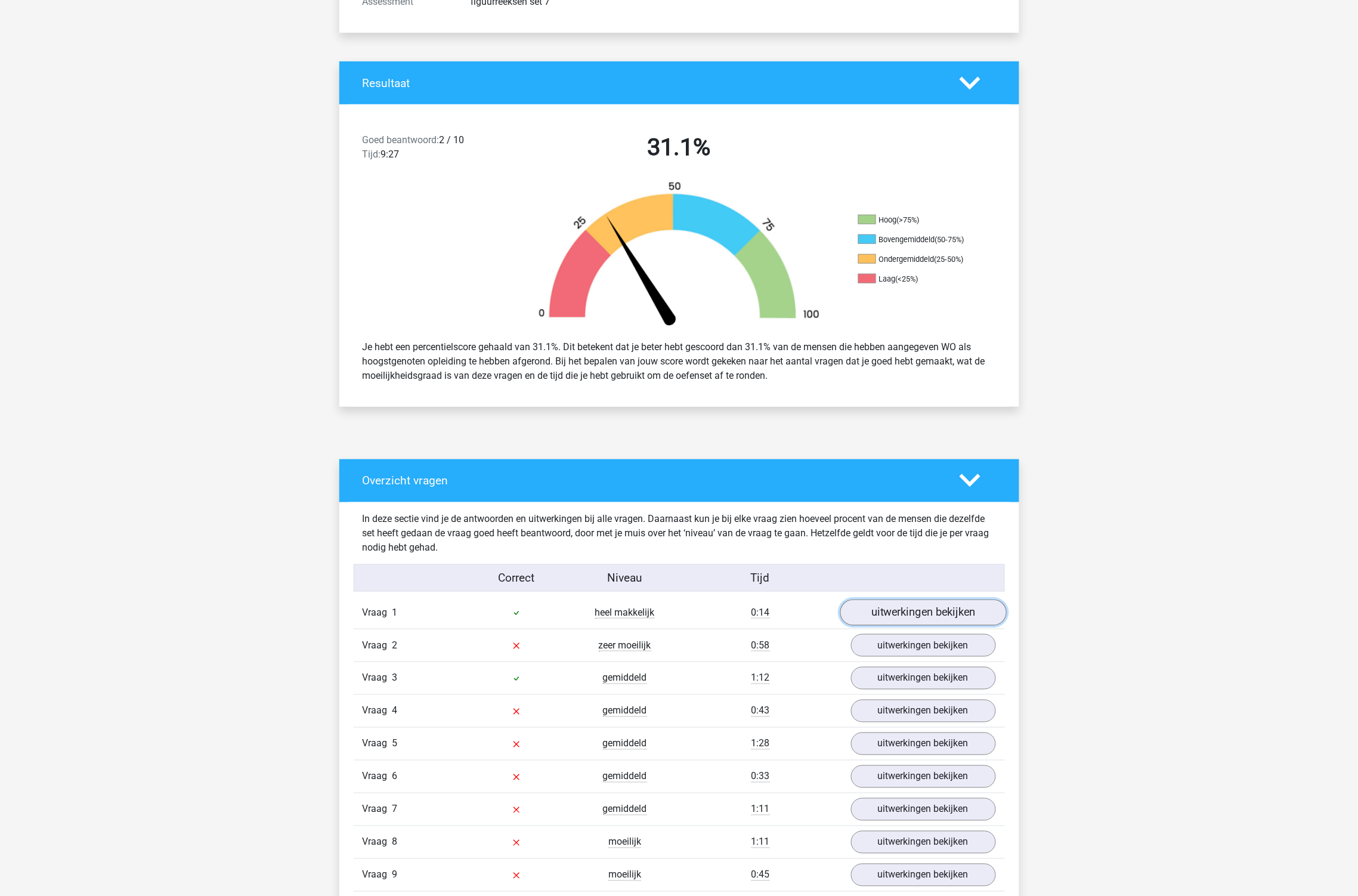
click at [905, 610] on link "uitwerkingen bekijken" at bounding box center [923, 612] width 166 height 27
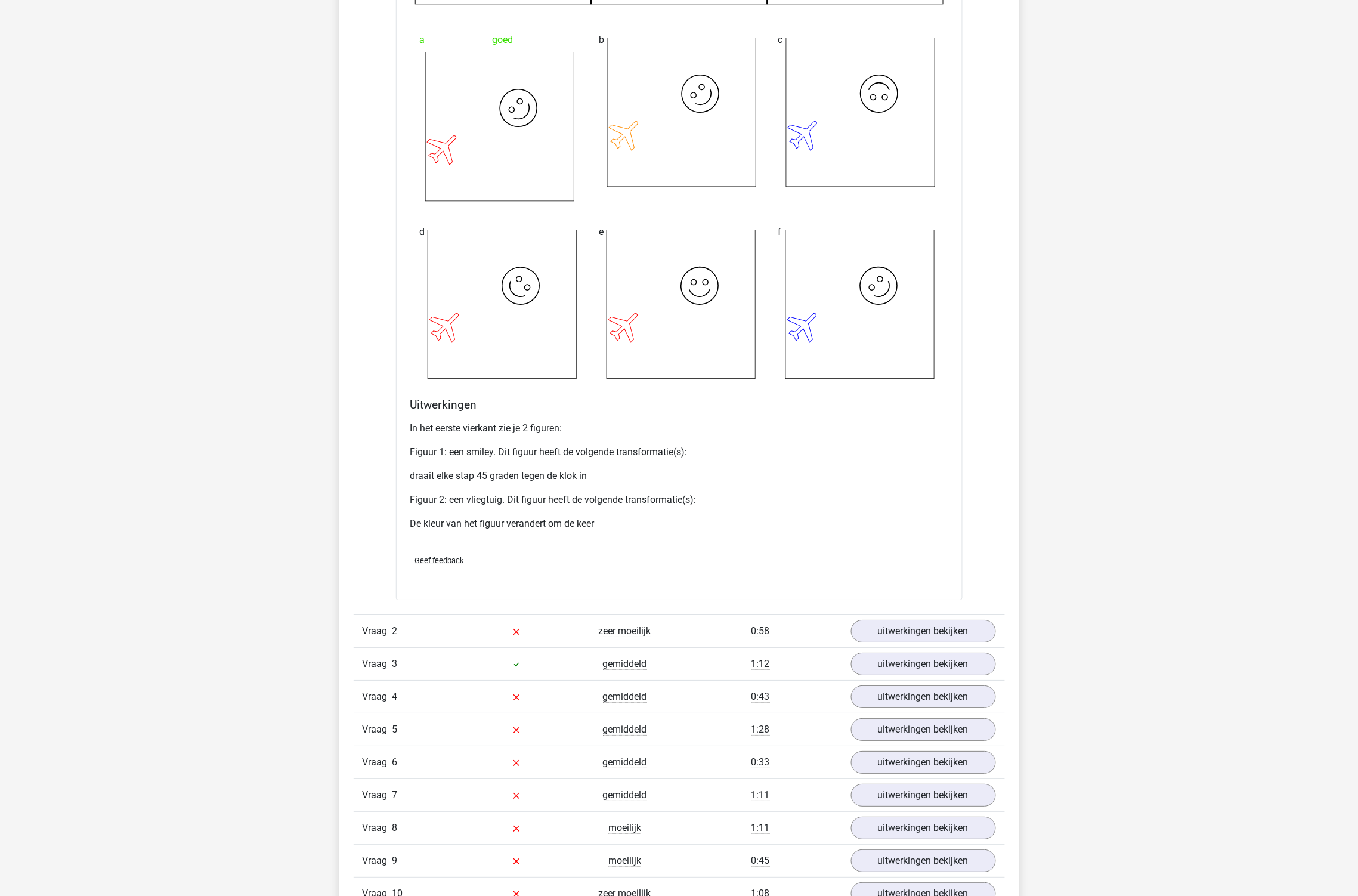
scroll to position [1259, 0]
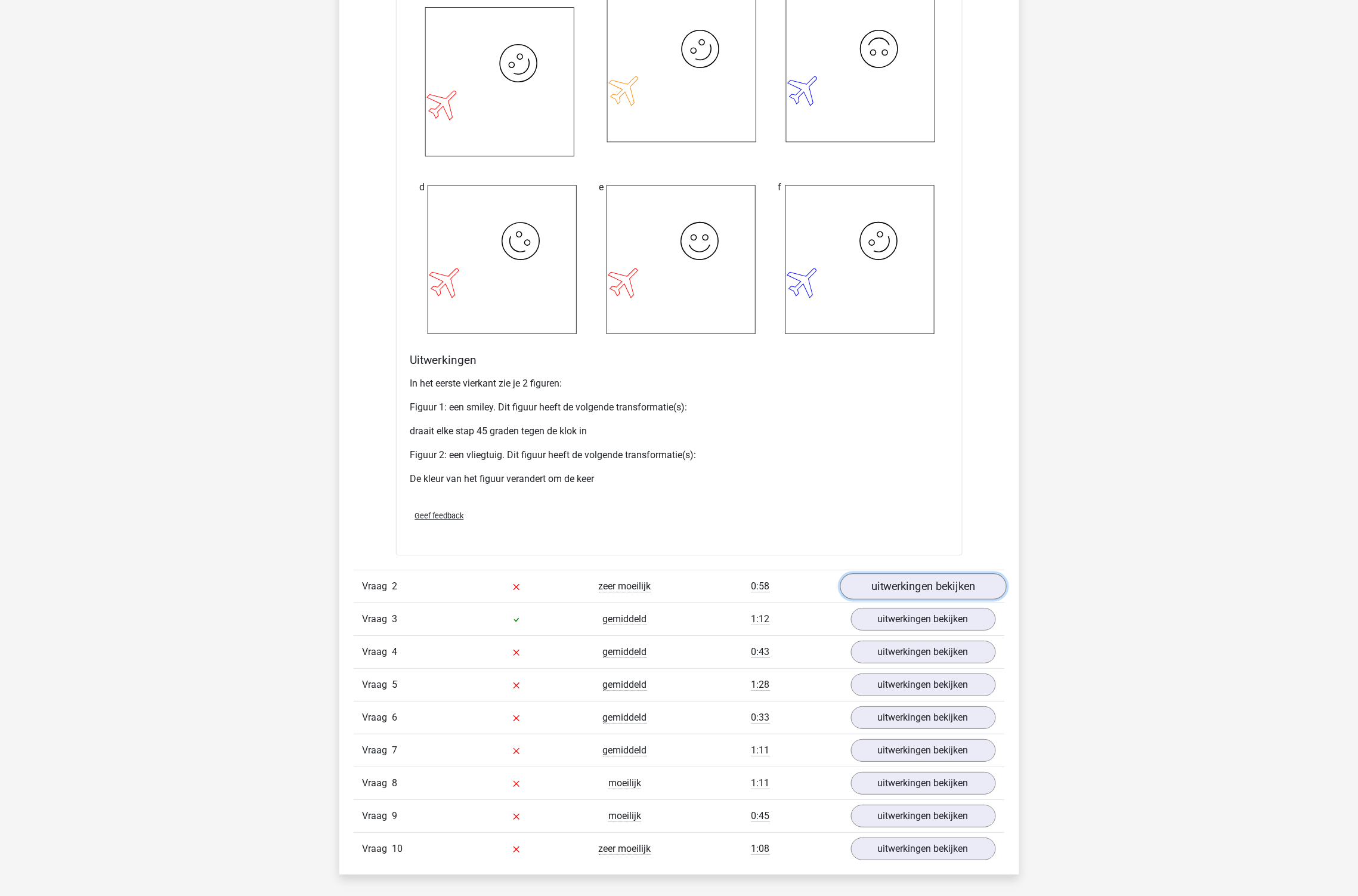
click at [911, 586] on link "uitwerkingen bekijken" at bounding box center [923, 586] width 166 height 27
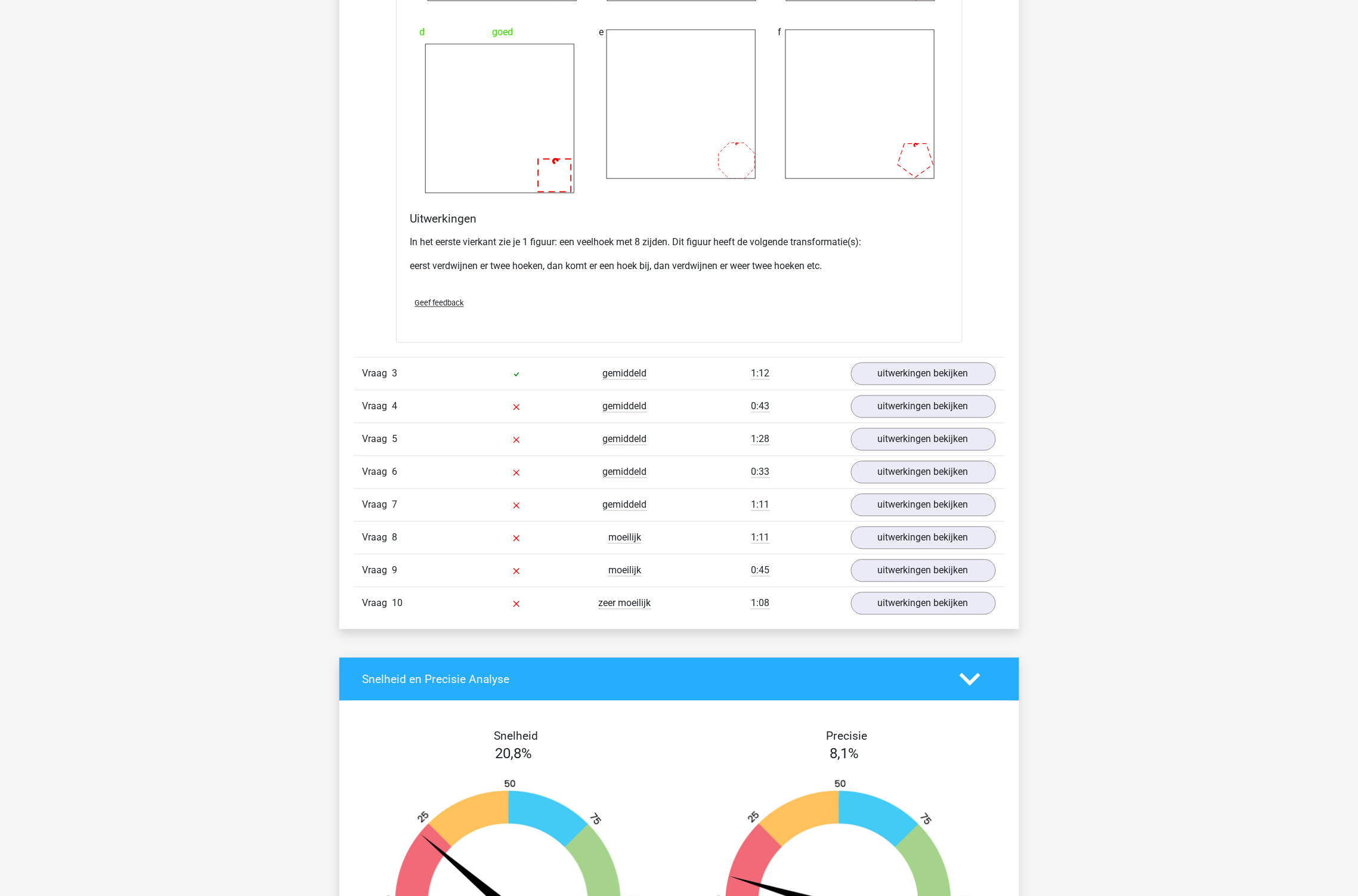
scroll to position [2451, 0]
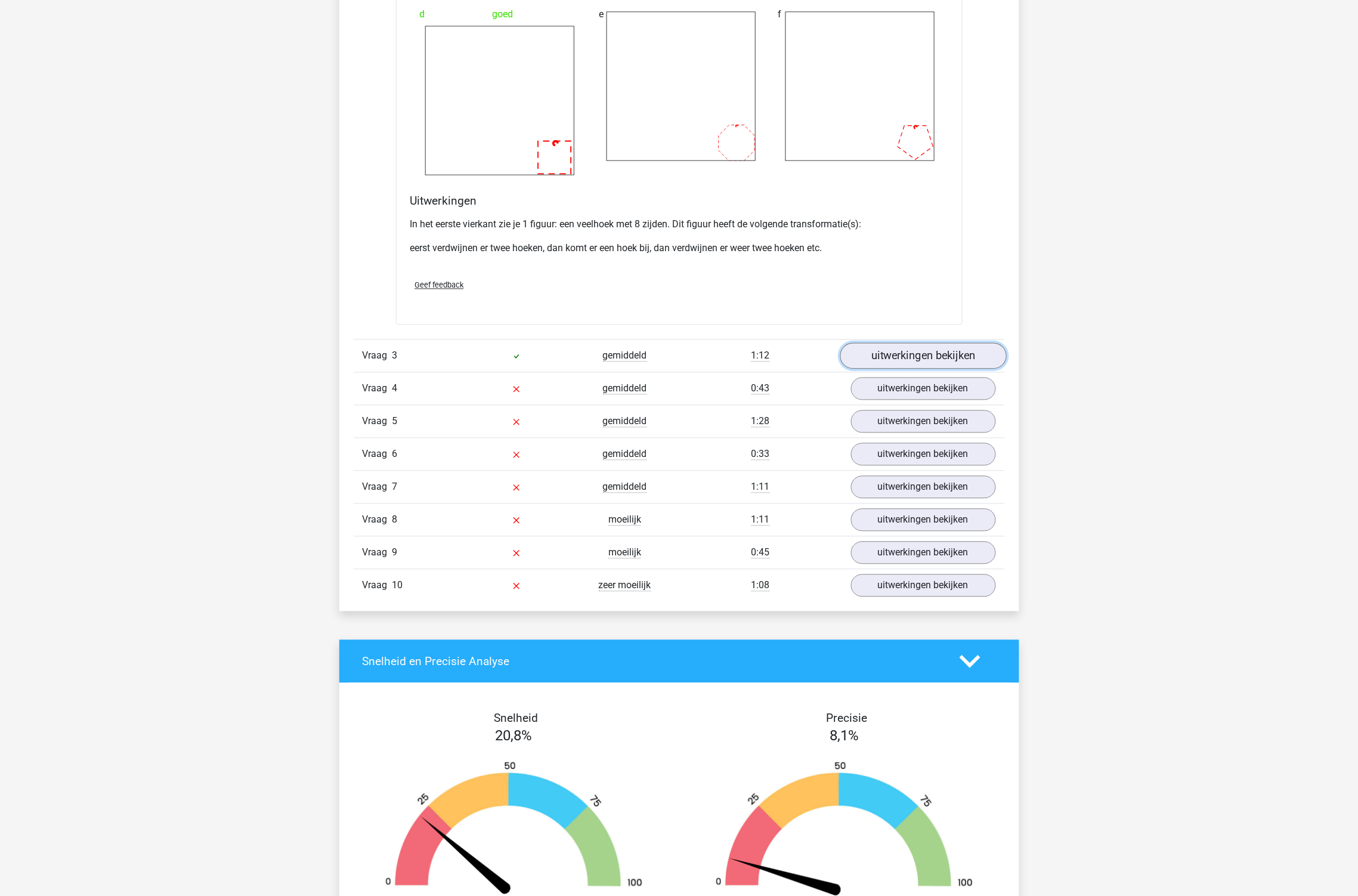
click at [905, 352] on link "uitwerkingen bekijken" at bounding box center [923, 355] width 166 height 27
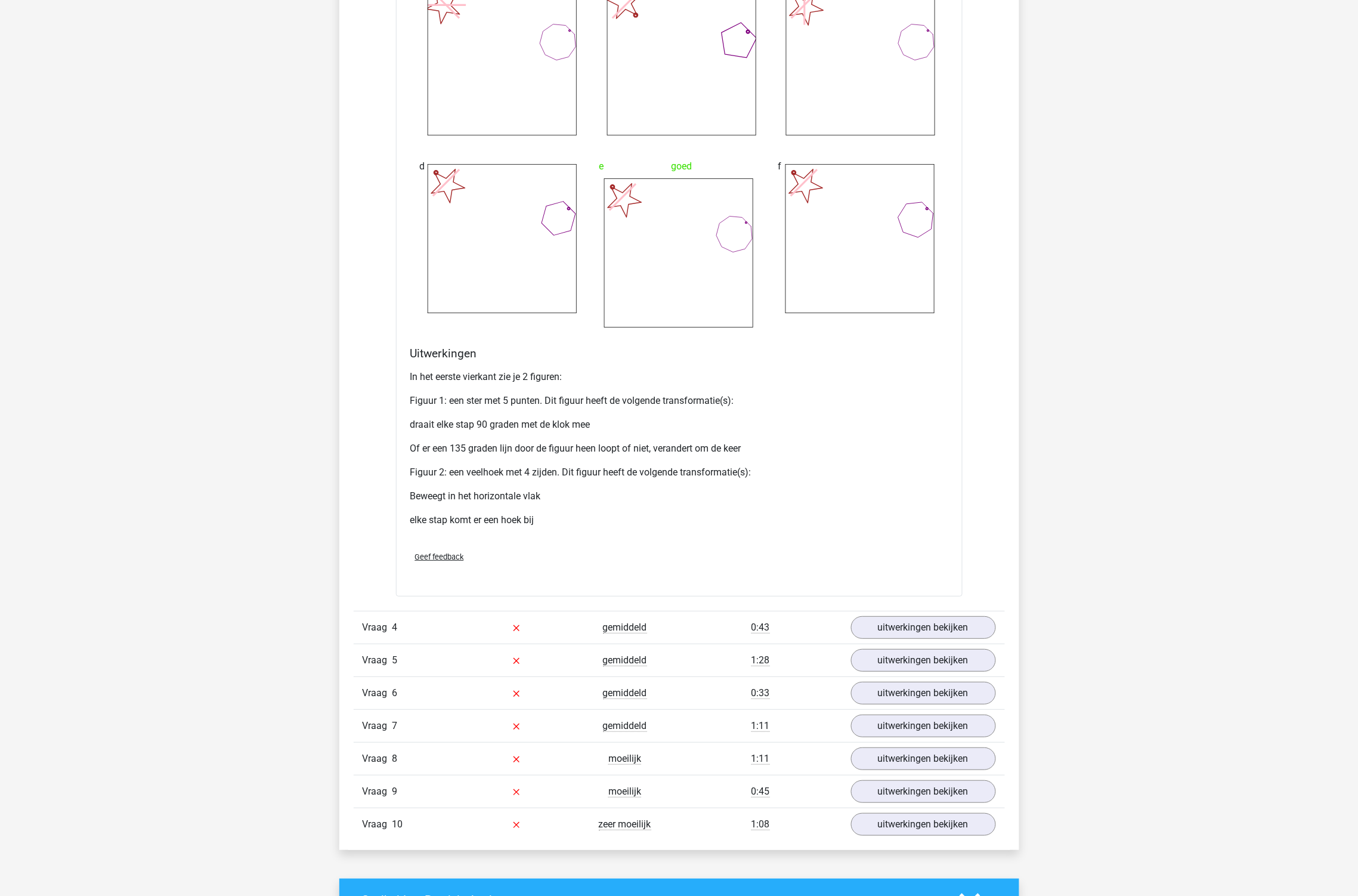
scroll to position [3312, 0]
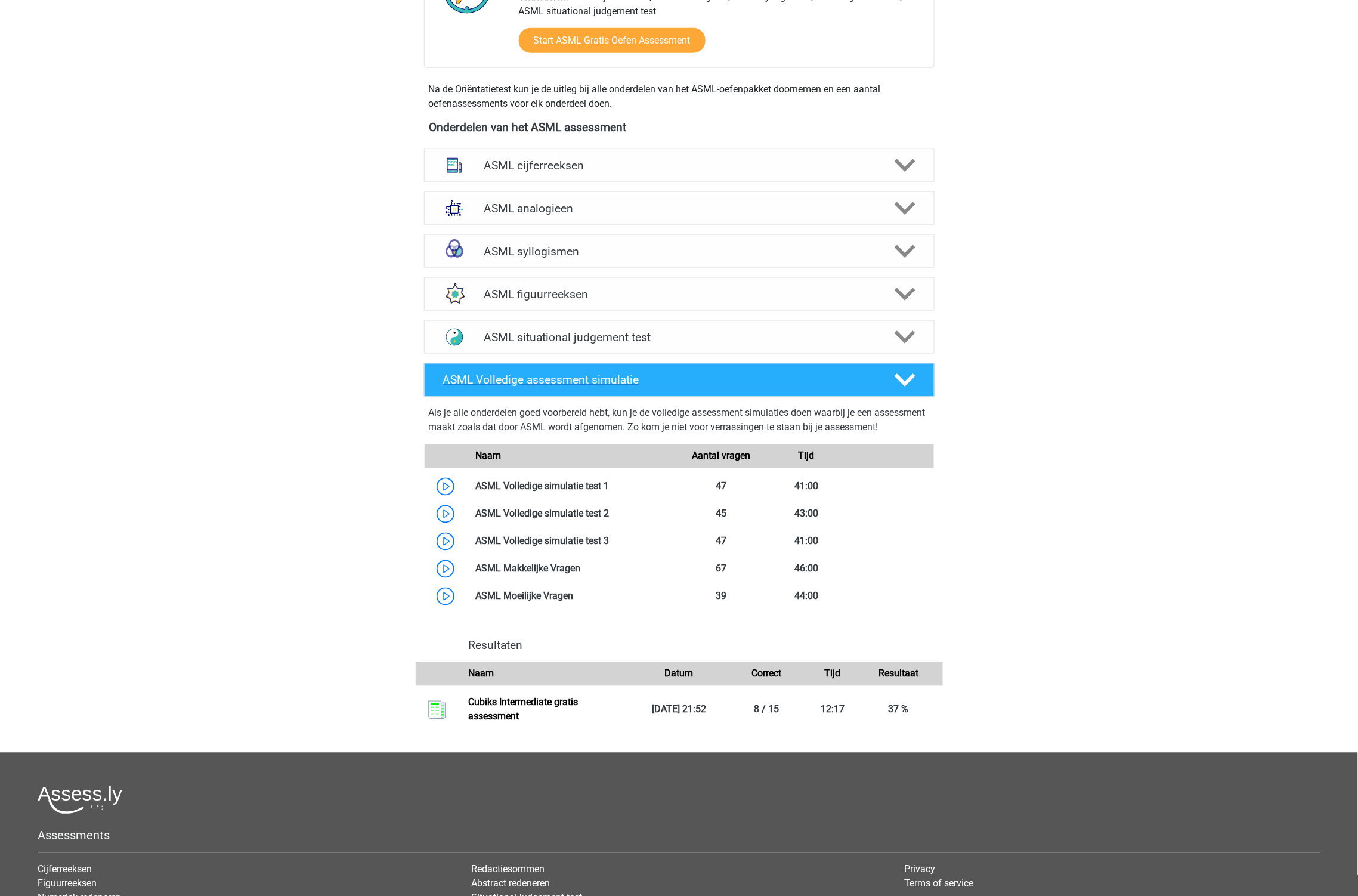
scroll to position [477, 0]
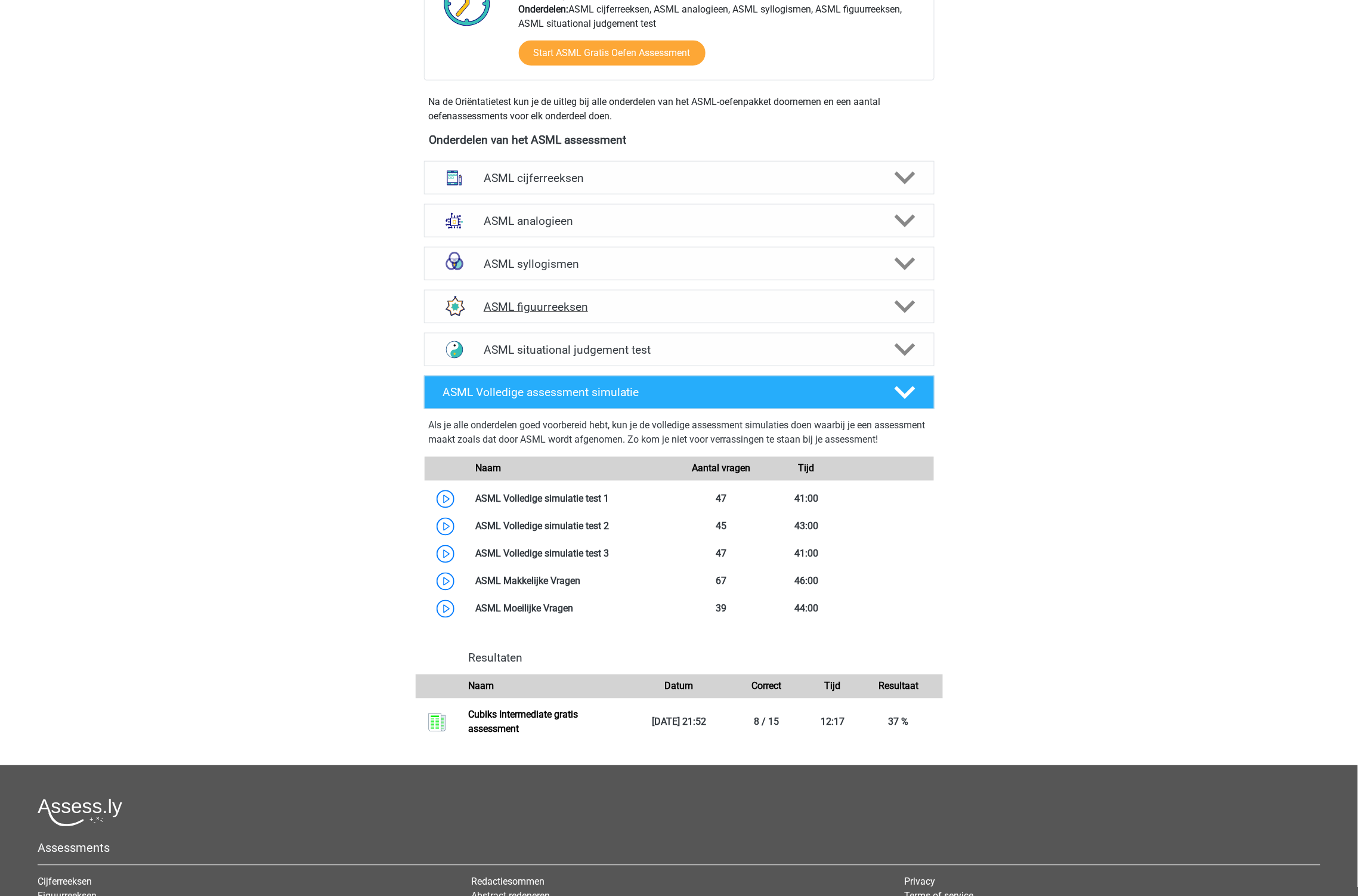
click at [520, 308] on h4 "ASML figuurreeksen" at bounding box center [679, 307] width 390 height 14
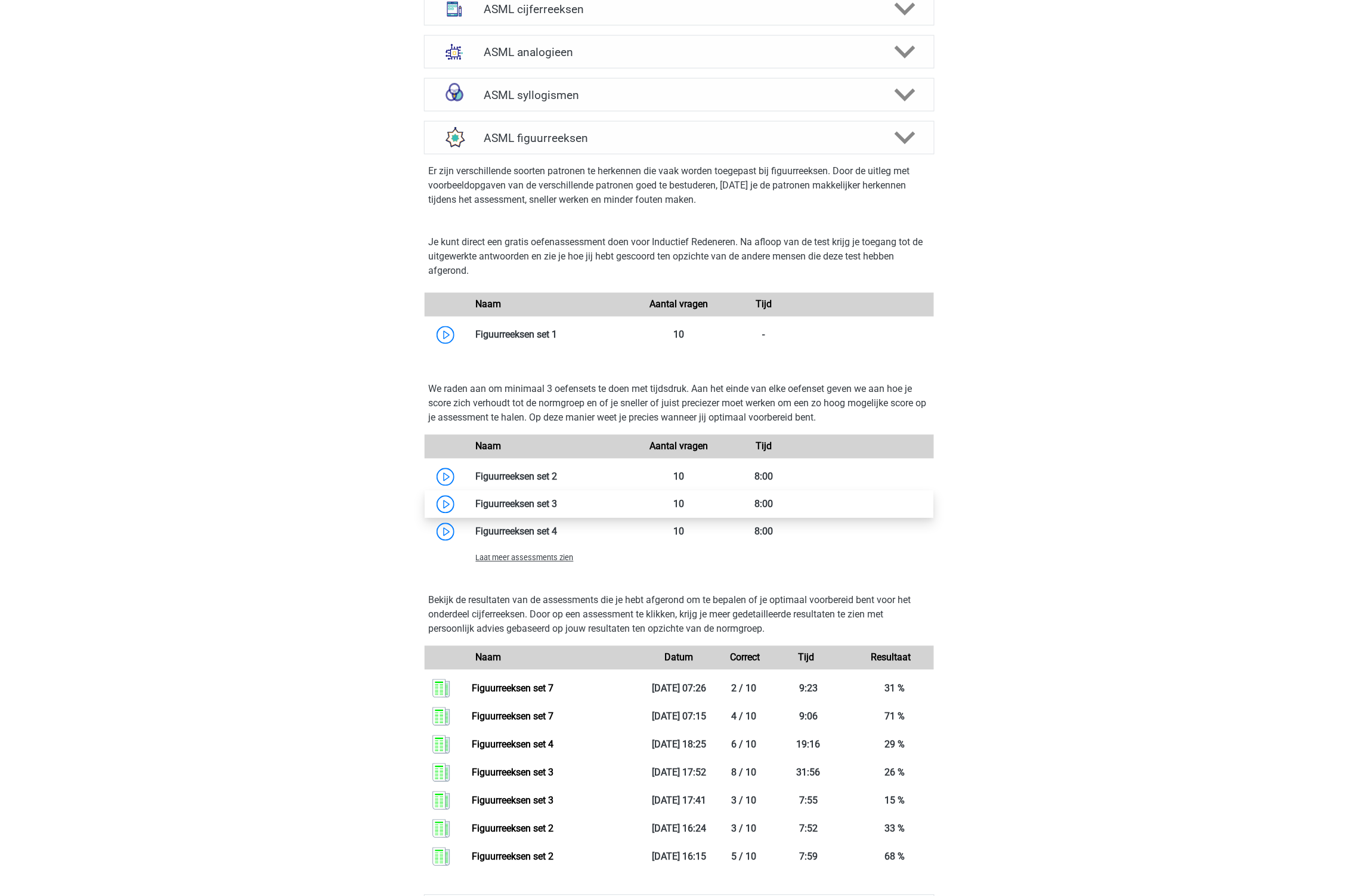
scroll to position [676, 0]
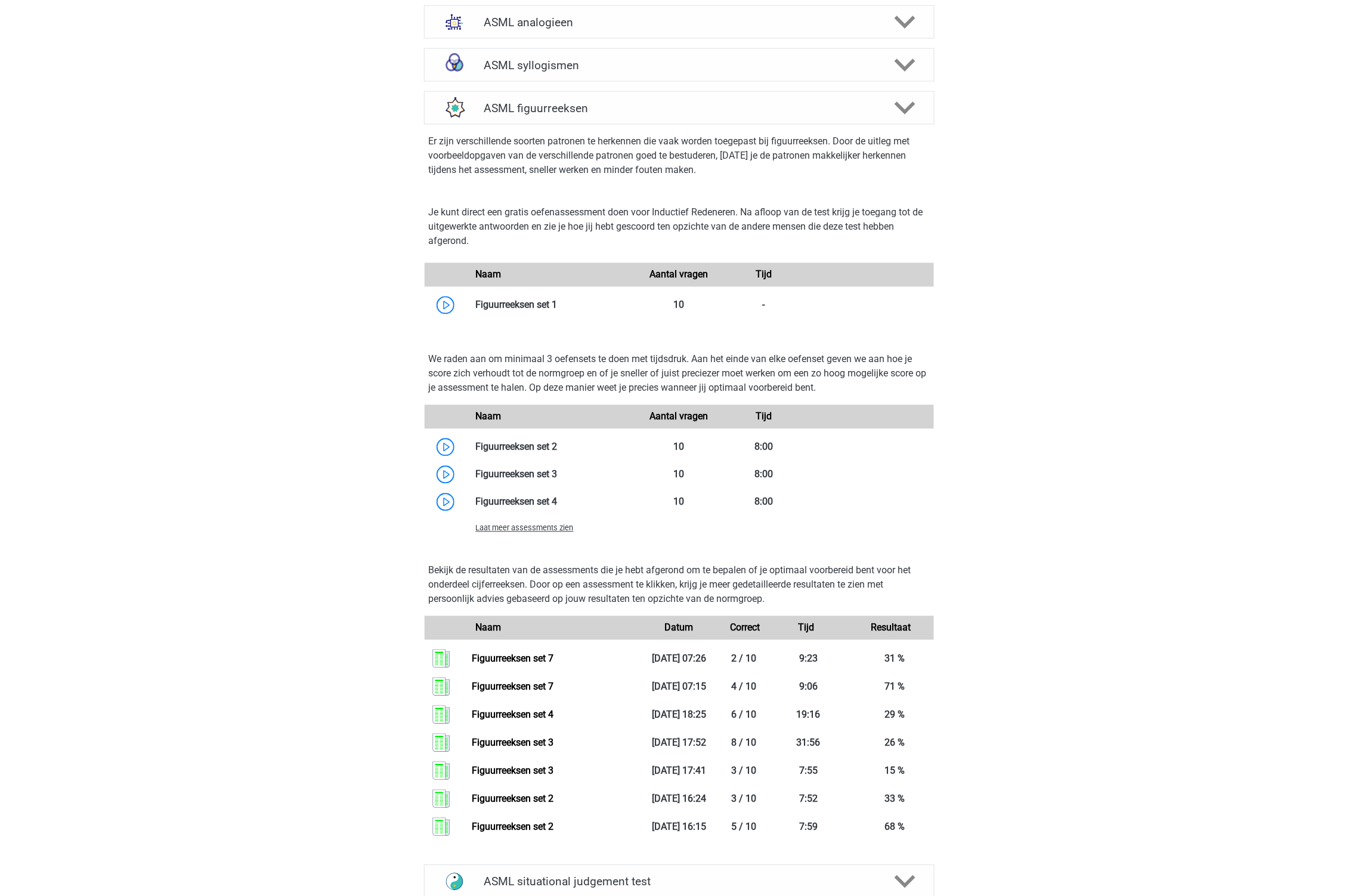
click at [558, 527] on span "Laat meer assessments zien" at bounding box center [524, 528] width 98 height 9
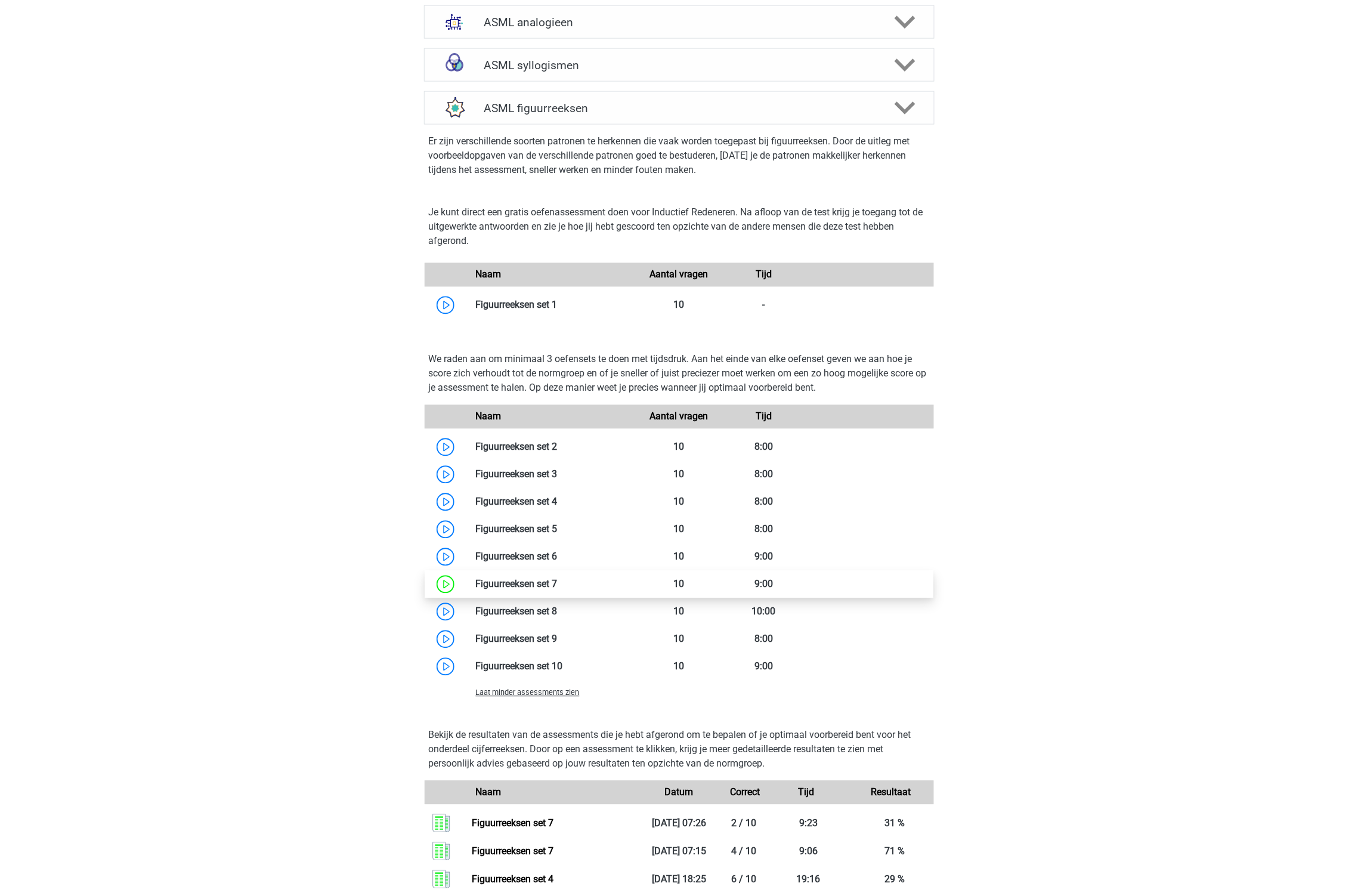
click at [557, 578] on link at bounding box center [557, 584] width 0 height 11
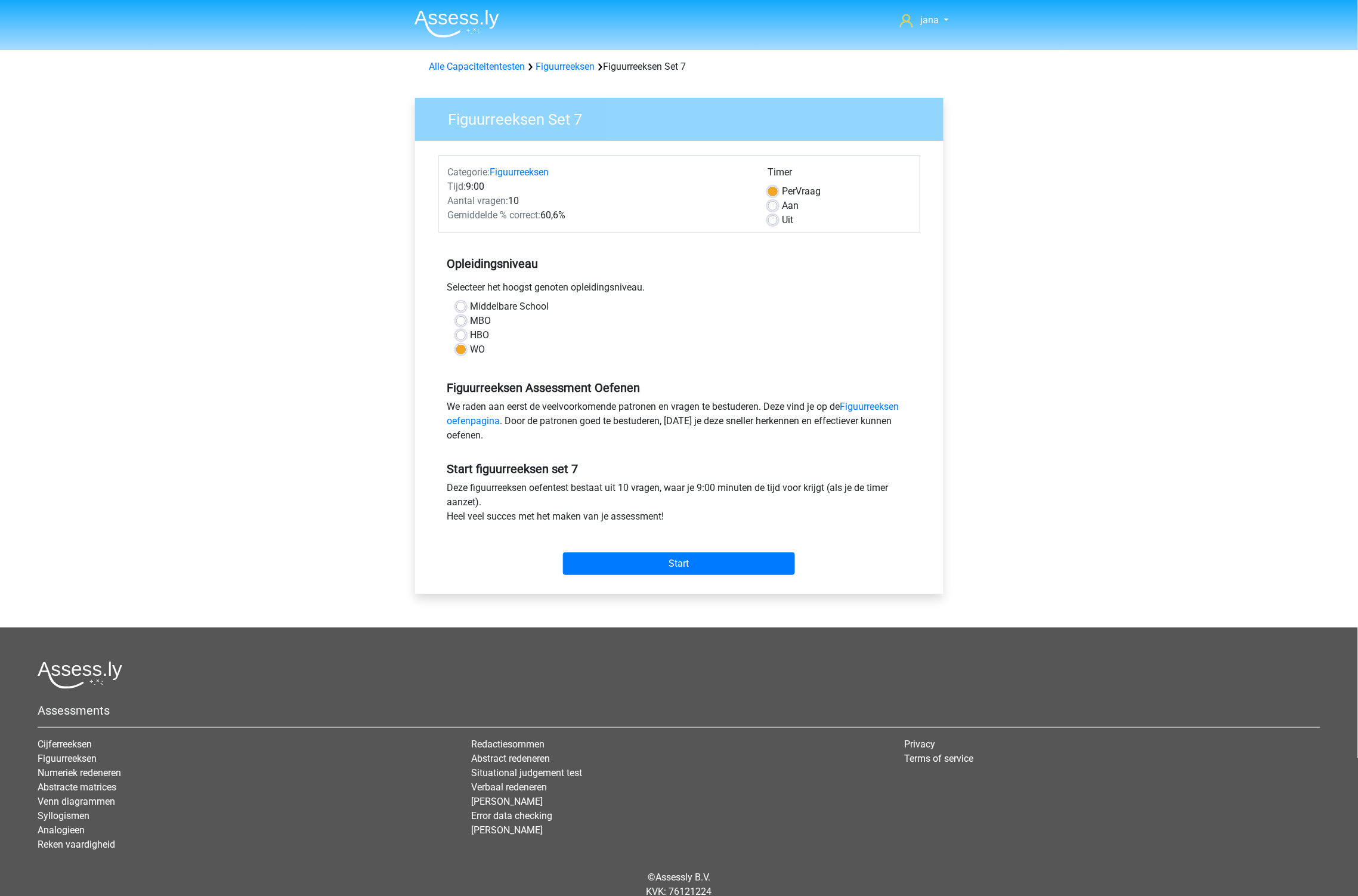
click at [782, 220] on label "Uit" at bounding box center [788, 220] width 11 height 15
click at [778, 220] on input "Uit" at bounding box center [773, 218] width 9 height 12
radio input "true"
click at [763, 564] on input "Start" at bounding box center [679, 563] width 232 height 23
click at [783, 204] on label "Aan" at bounding box center [791, 206] width 17 height 15
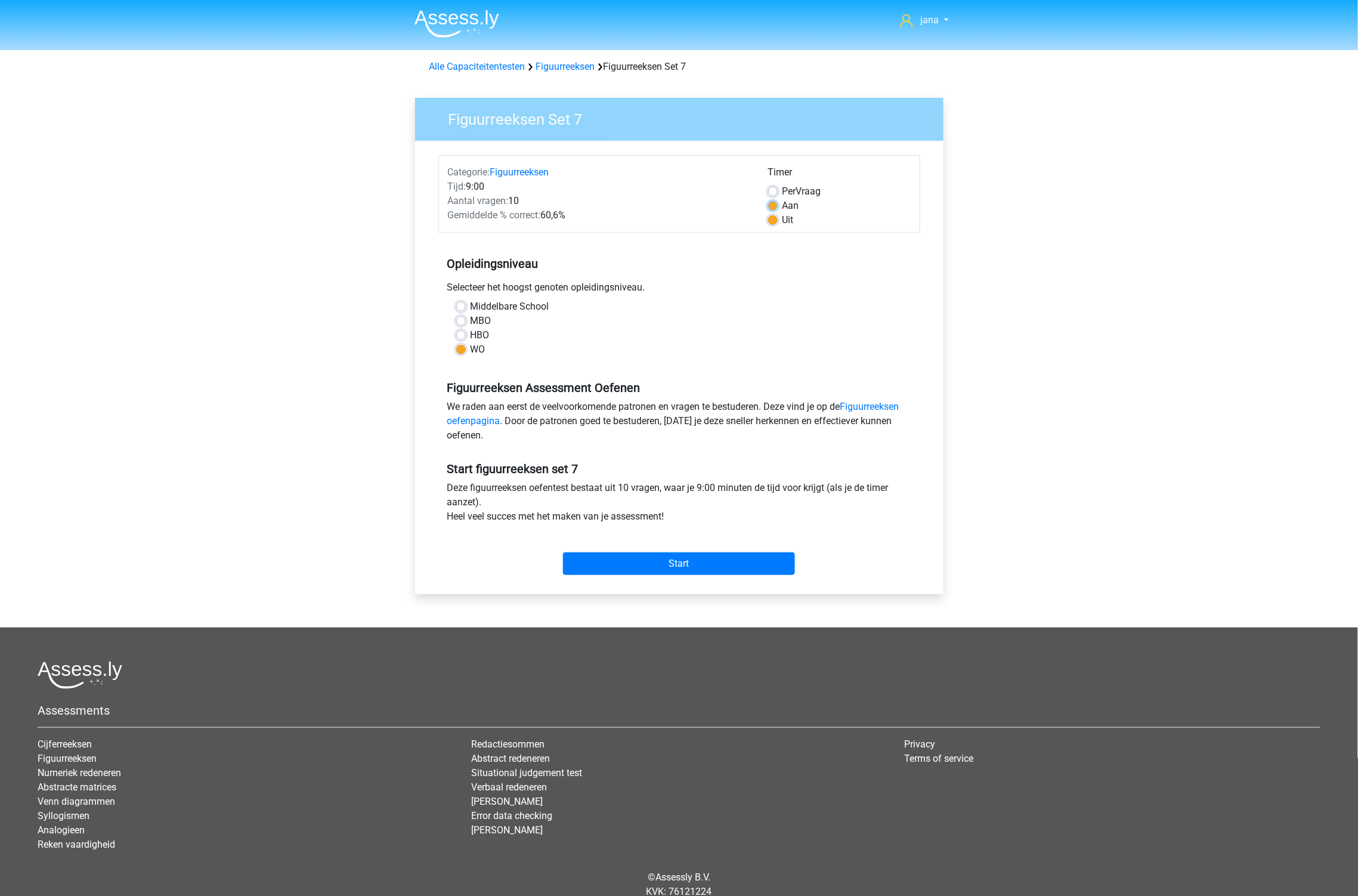
click at [778, 204] on input "Aan" at bounding box center [773, 204] width 9 height 12
radio input "true"
click at [799, 191] on label "Per Vraag" at bounding box center [802, 192] width 39 height 15
click at [800, 190] on label "Per Vraag" at bounding box center [802, 192] width 39 height 15
click at [778, 190] on input "Per Vraag" at bounding box center [773, 190] width 9 height 12
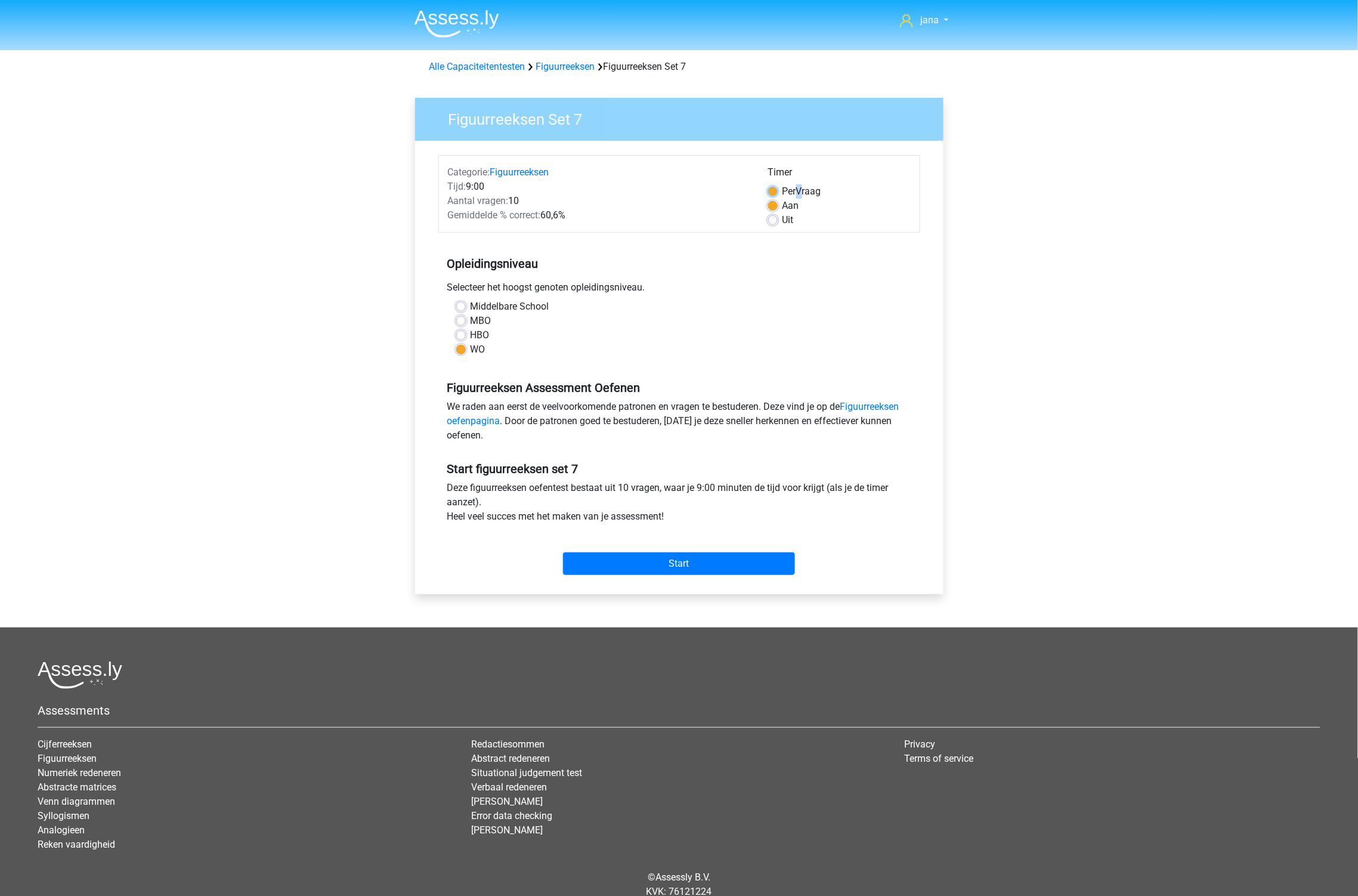
radio input "true"
click at [781, 209] on div "Aan" at bounding box center [839, 206] width 142 height 15
click at [780, 205] on div "Aan" at bounding box center [839, 206] width 142 height 15
click at [782, 203] on label "Aan" at bounding box center [791, 206] width 17 height 15
click at [771, 203] on input "Aan" at bounding box center [773, 204] width 9 height 12
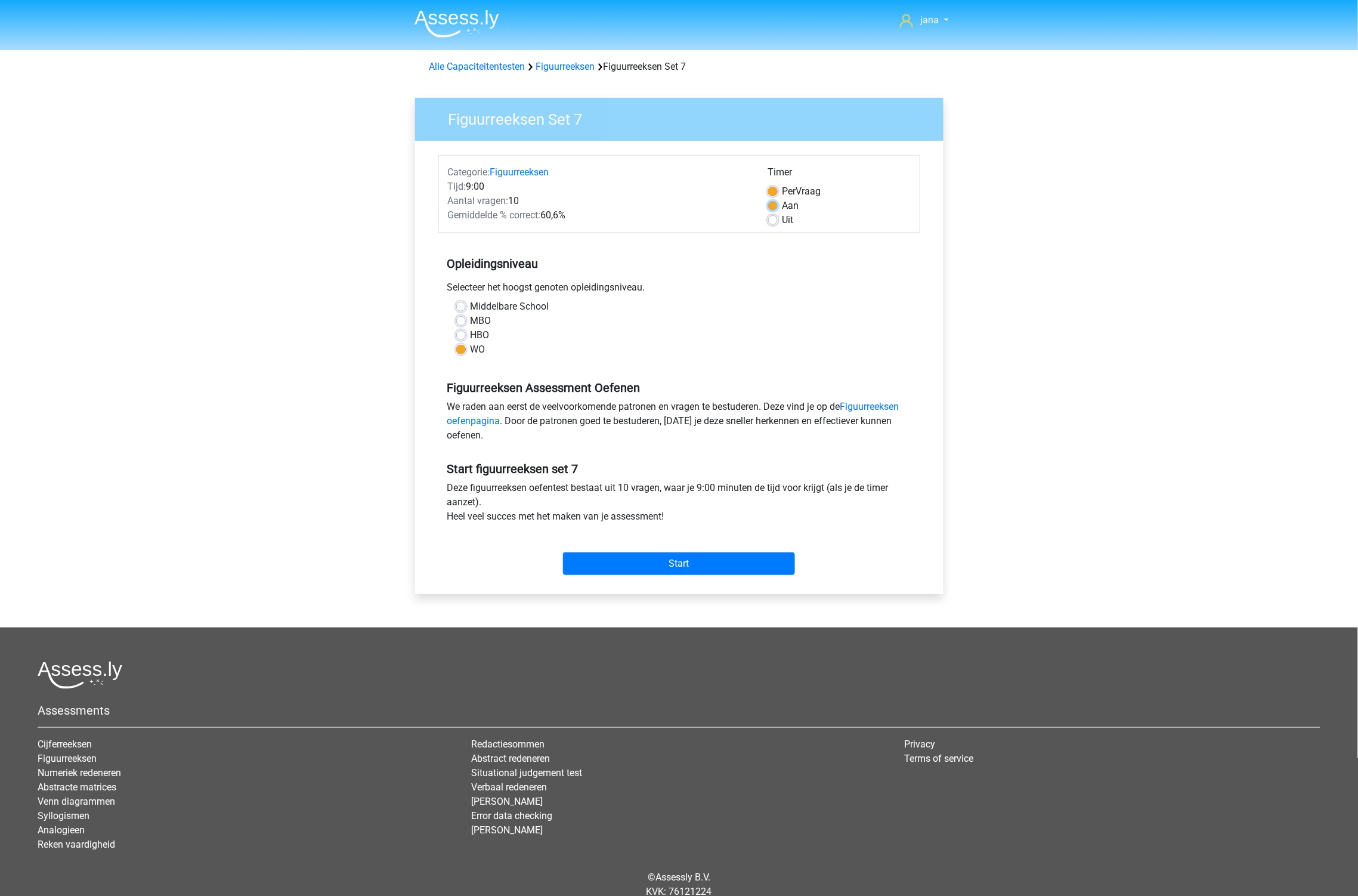
radio input "true"
click at [726, 569] on input "Start" at bounding box center [679, 563] width 232 height 23
click at [779, 221] on div "Uit" at bounding box center [839, 220] width 142 height 15
click at [703, 567] on input "Start" at bounding box center [679, 563] width 232 height 23
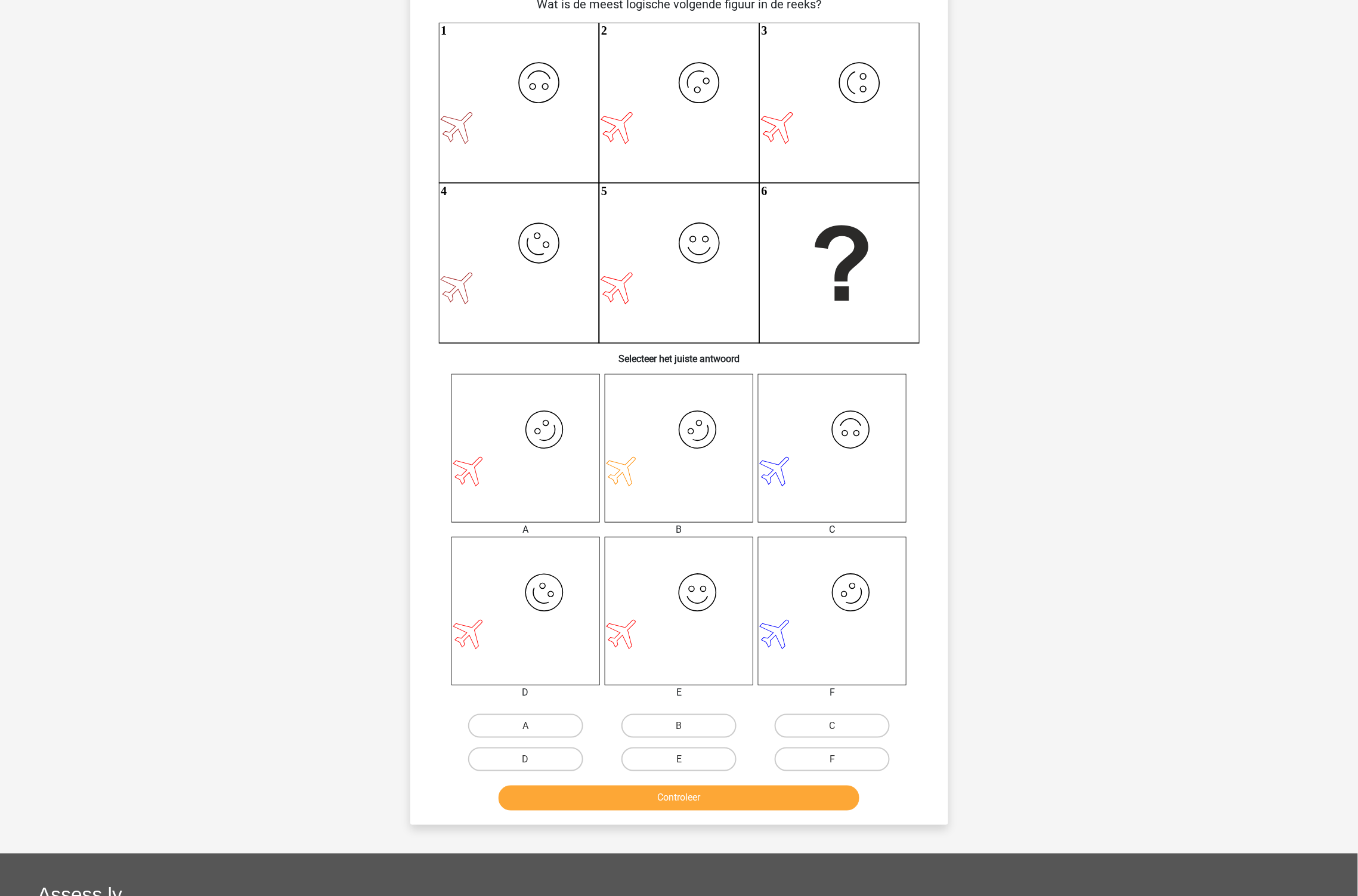
scroll to position [132, 0]
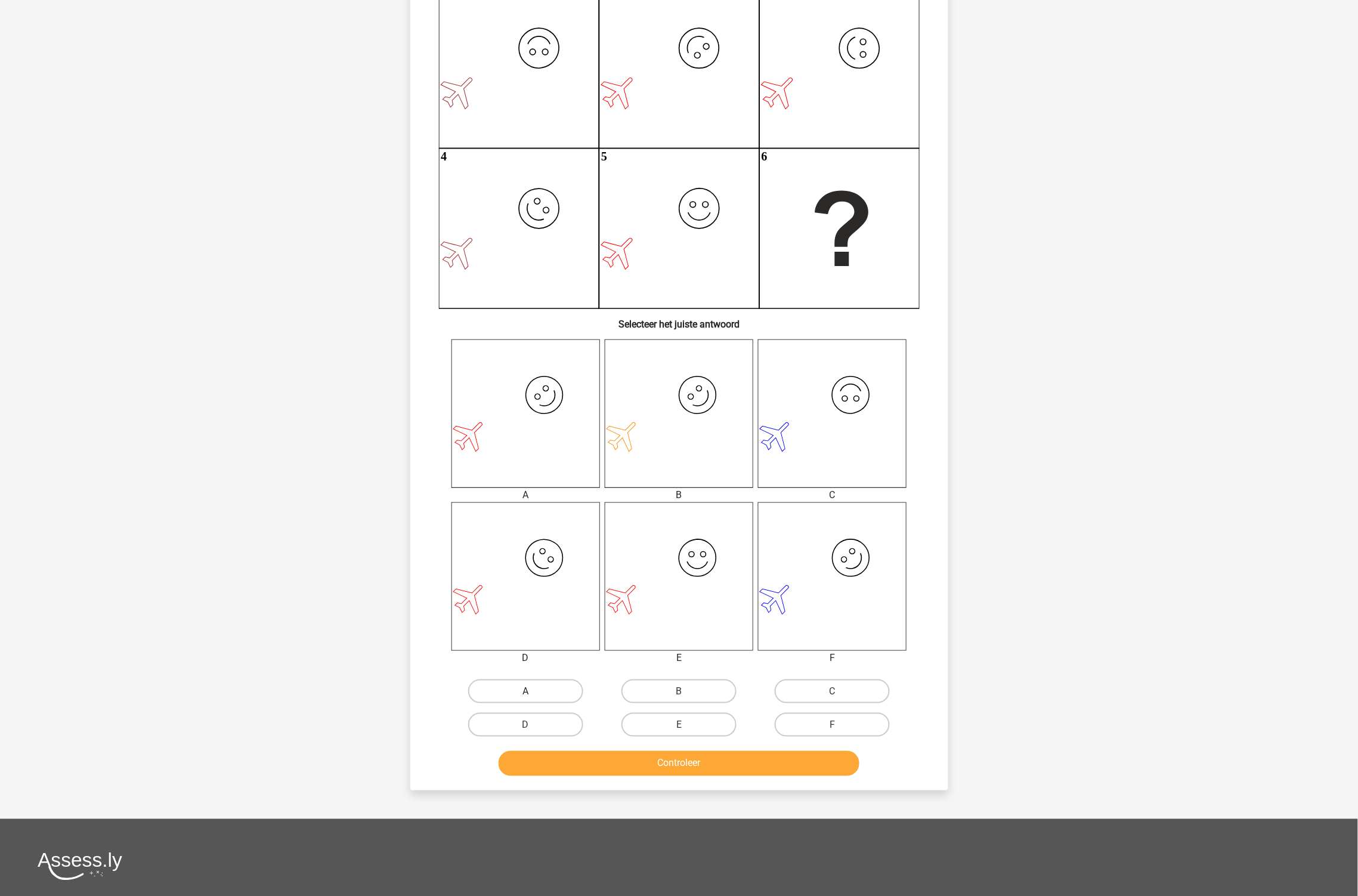
click at [519, 682] on label "A" at bounding box center [525, 691] width 115 height 24
click at [525, 691] on input "A" at bounding box center [529, 695] width 7 height 7
radio input "true"
click at [663, 774] on div "Controleer" at bounding box center [679, 766] width 460 height 29
click at [666, 765] on button "Controleer" at bounding box center [679, 763] width 361 height 25
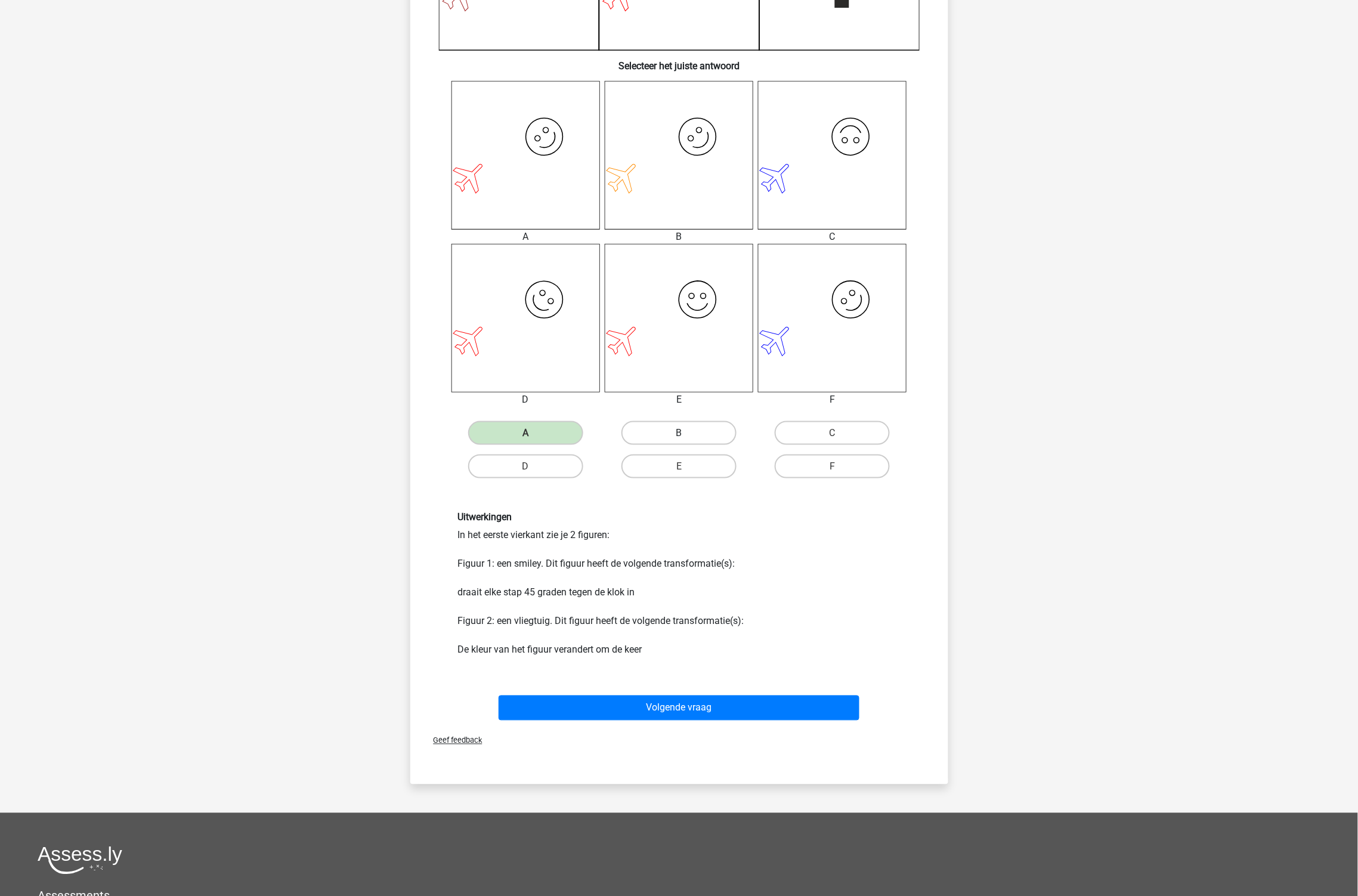
scroll to position [398, 0]
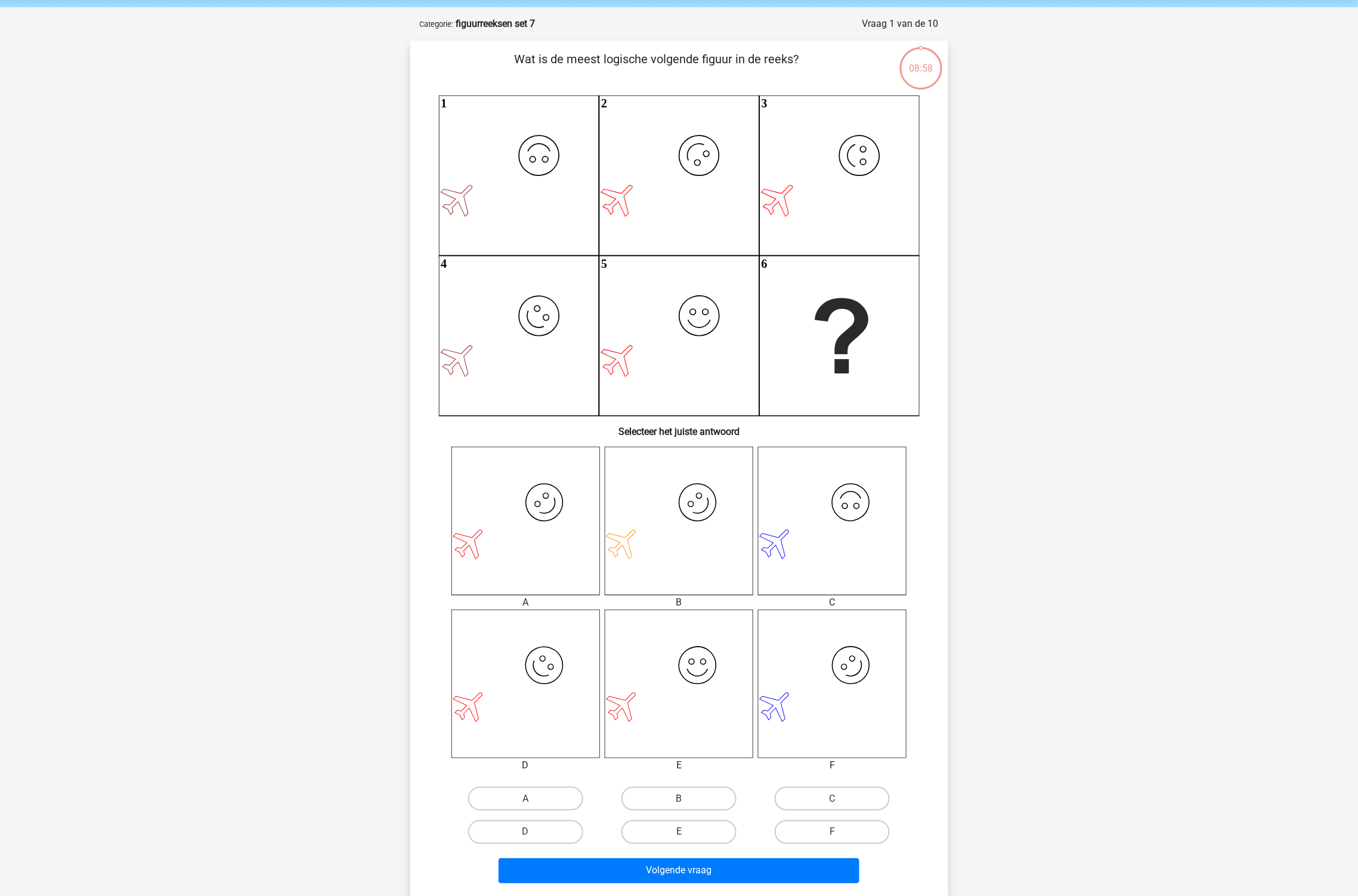
scroll to position [66, 0]
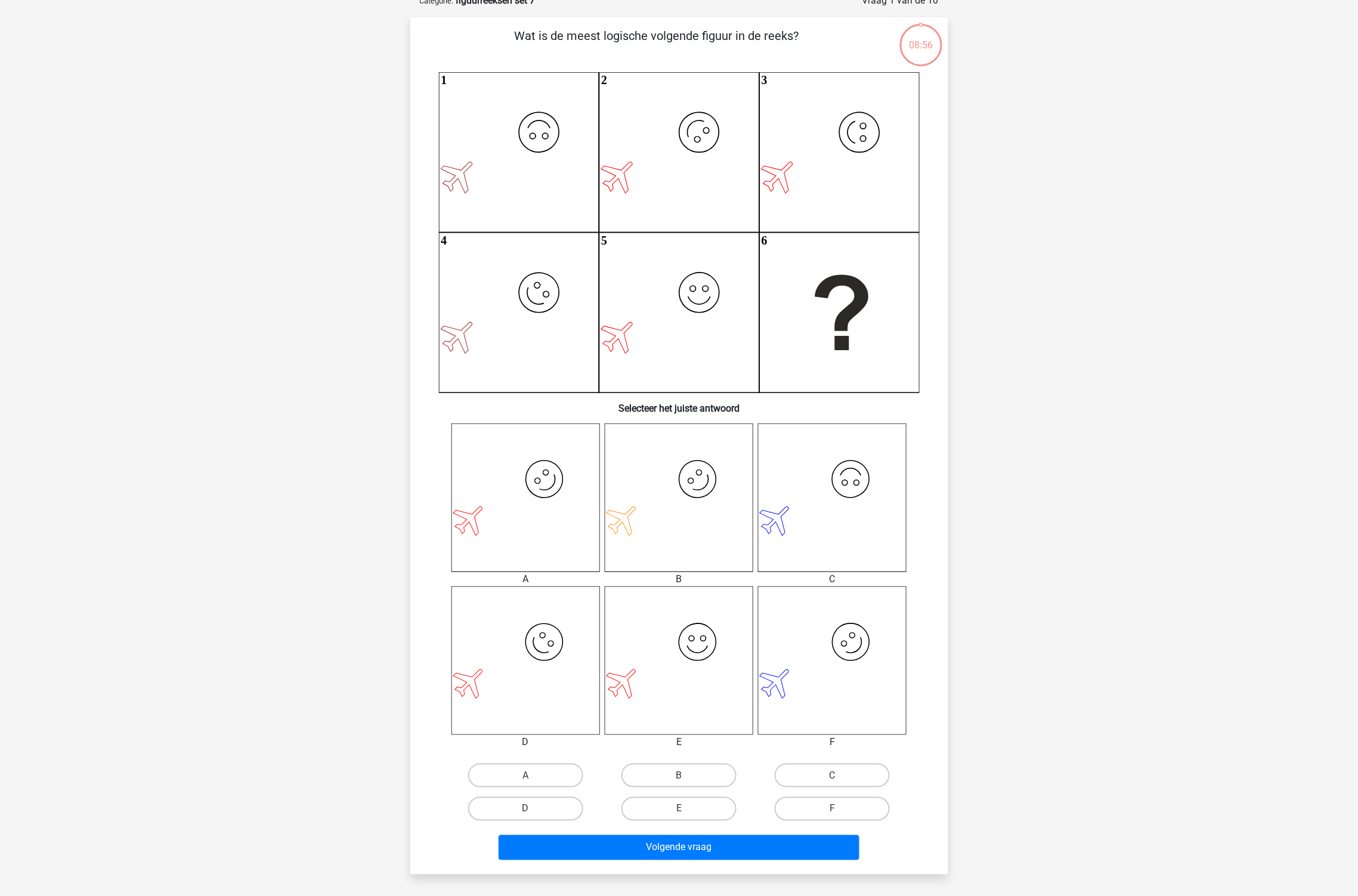
click at [538, 655] on icon "image/svg+xml" at bounding box center [526, 661] width 149 height 149
click at [542, 780] on label "A" at bounding box center [525, 775] width 115 height 24
click at [533, 780] on input "A" at bounding box center [529, 778] width 7 height 7
radio input "true"
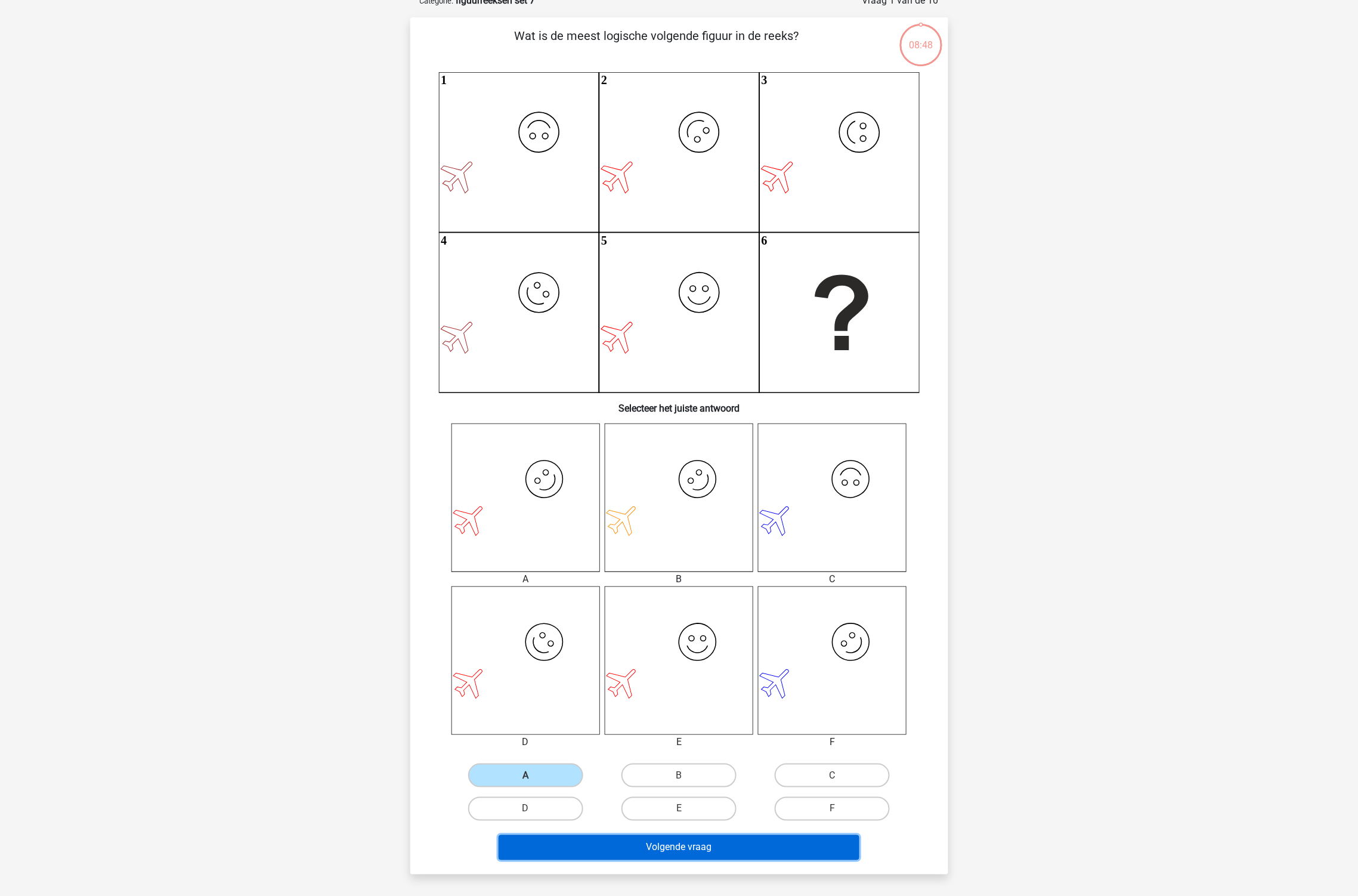
click at [649, 842] on button "Volgende vraag" at bounding box center [679, 846] width 361 height 25
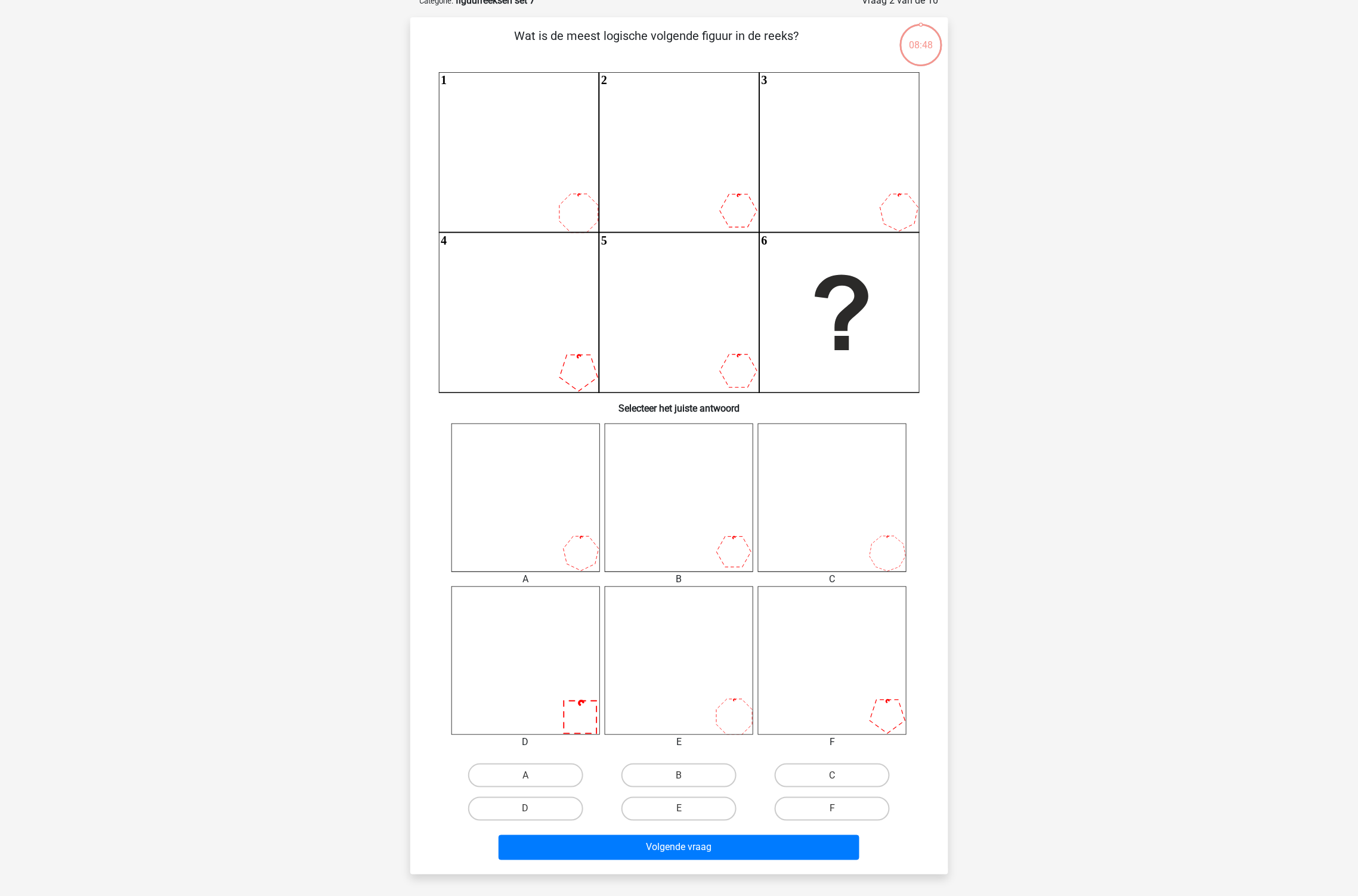
scroll to position [60, 0]
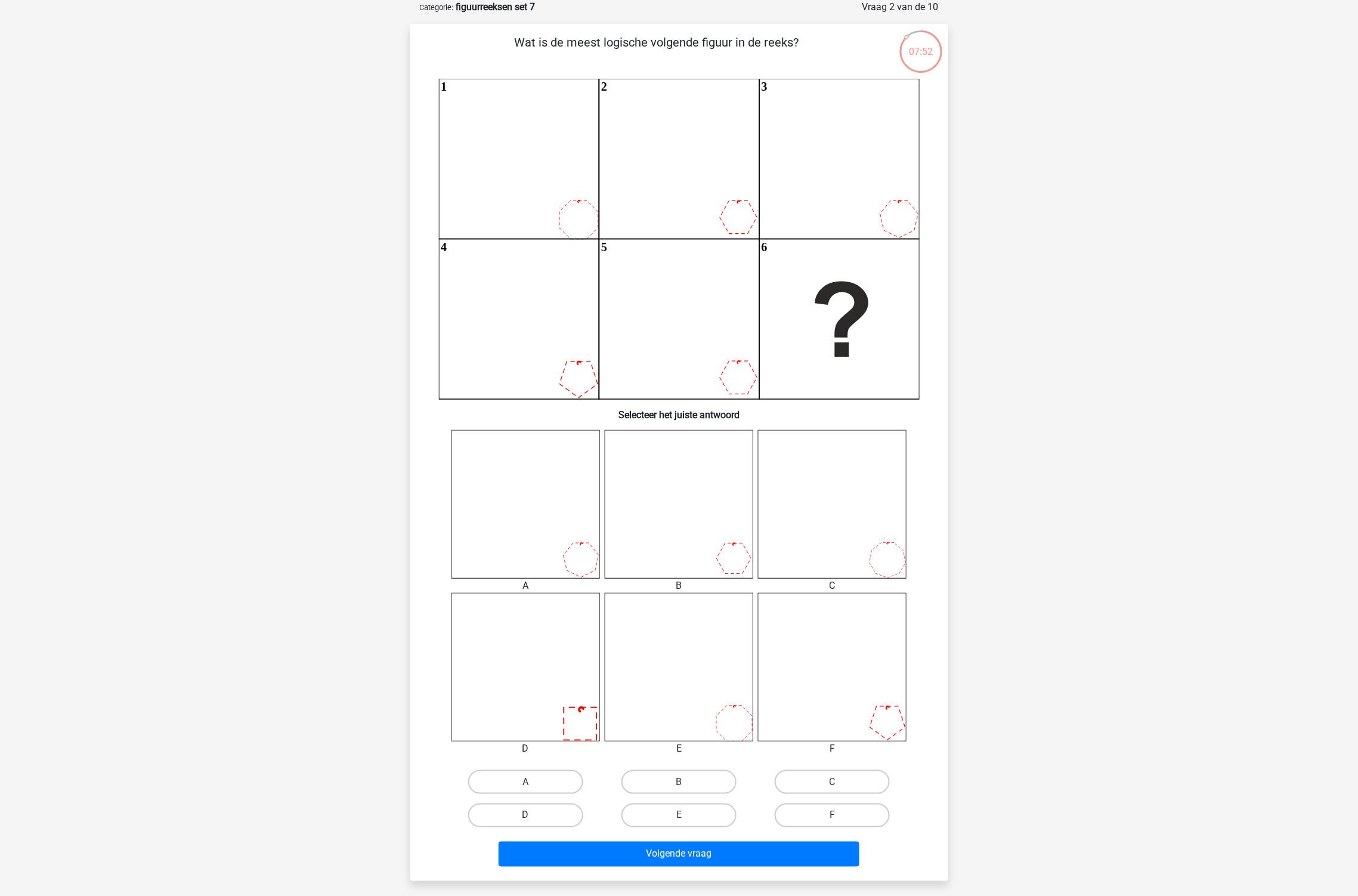
click at [551, 815] on label "D" at bounding box center [525, 815] width 115 height 24
click at [533, 815] on input "D" at bounding box center [529, 819] width 7 height 7
radio input "true"
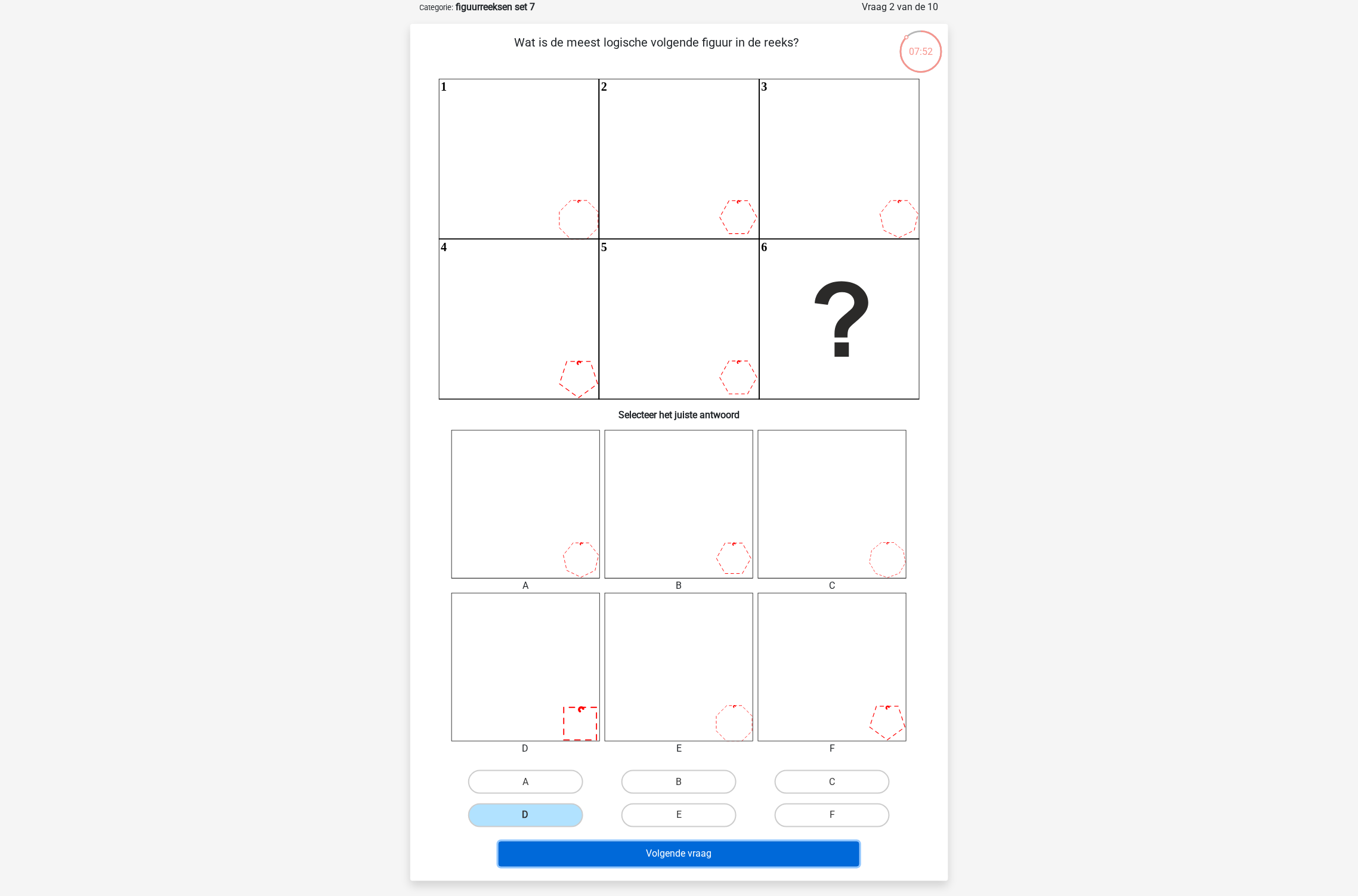
click at [647, 845] on button "Volgende vraag" at bounding box center [679, 854] width 361 height 25
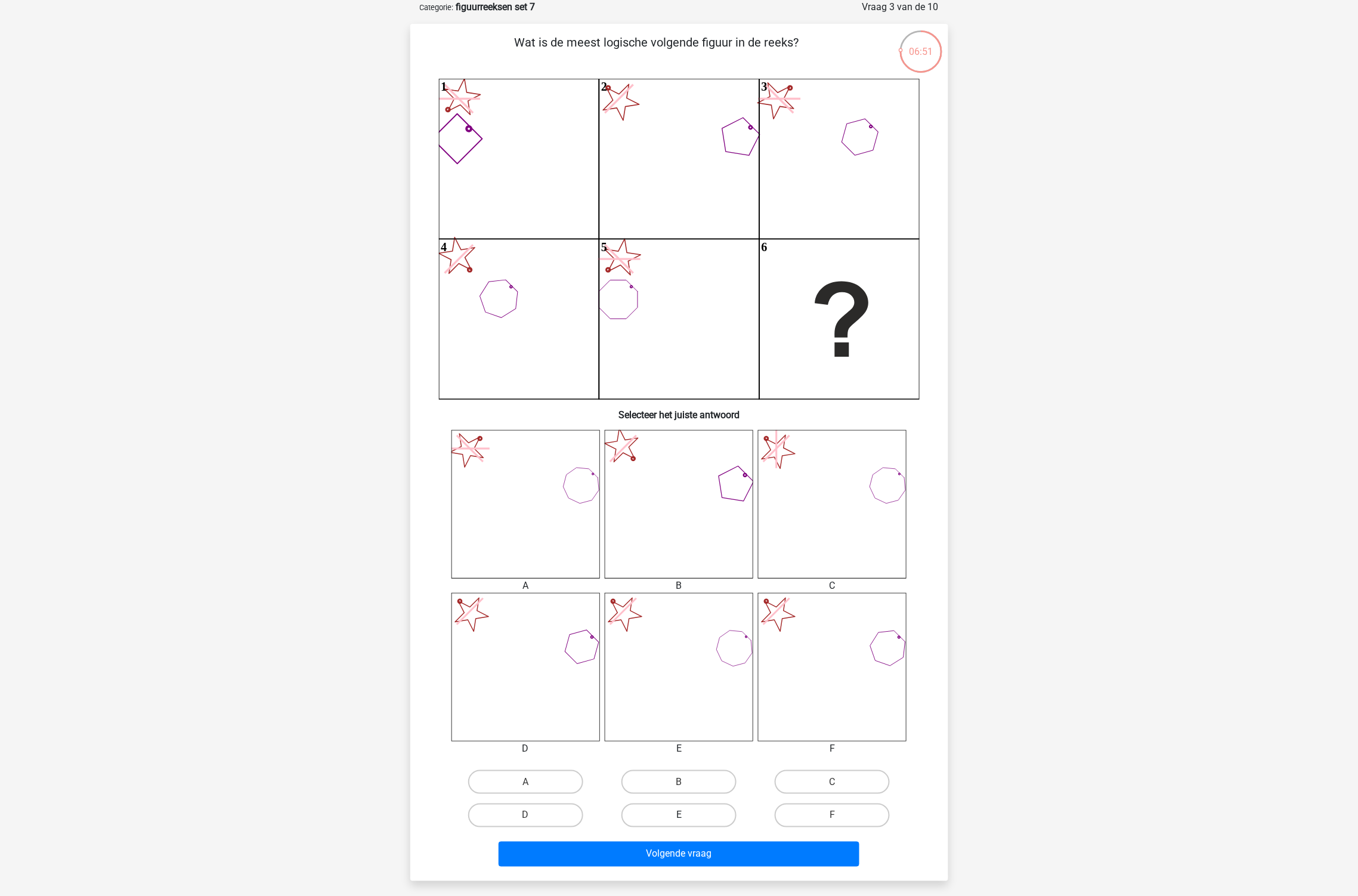
click at [678, 812] on label "E" at bounding box center [679, 815] width 115 height 24
click at [679, 815] on input "E" at bounding box center [682, 819] width 7 height 7
radio input "true"
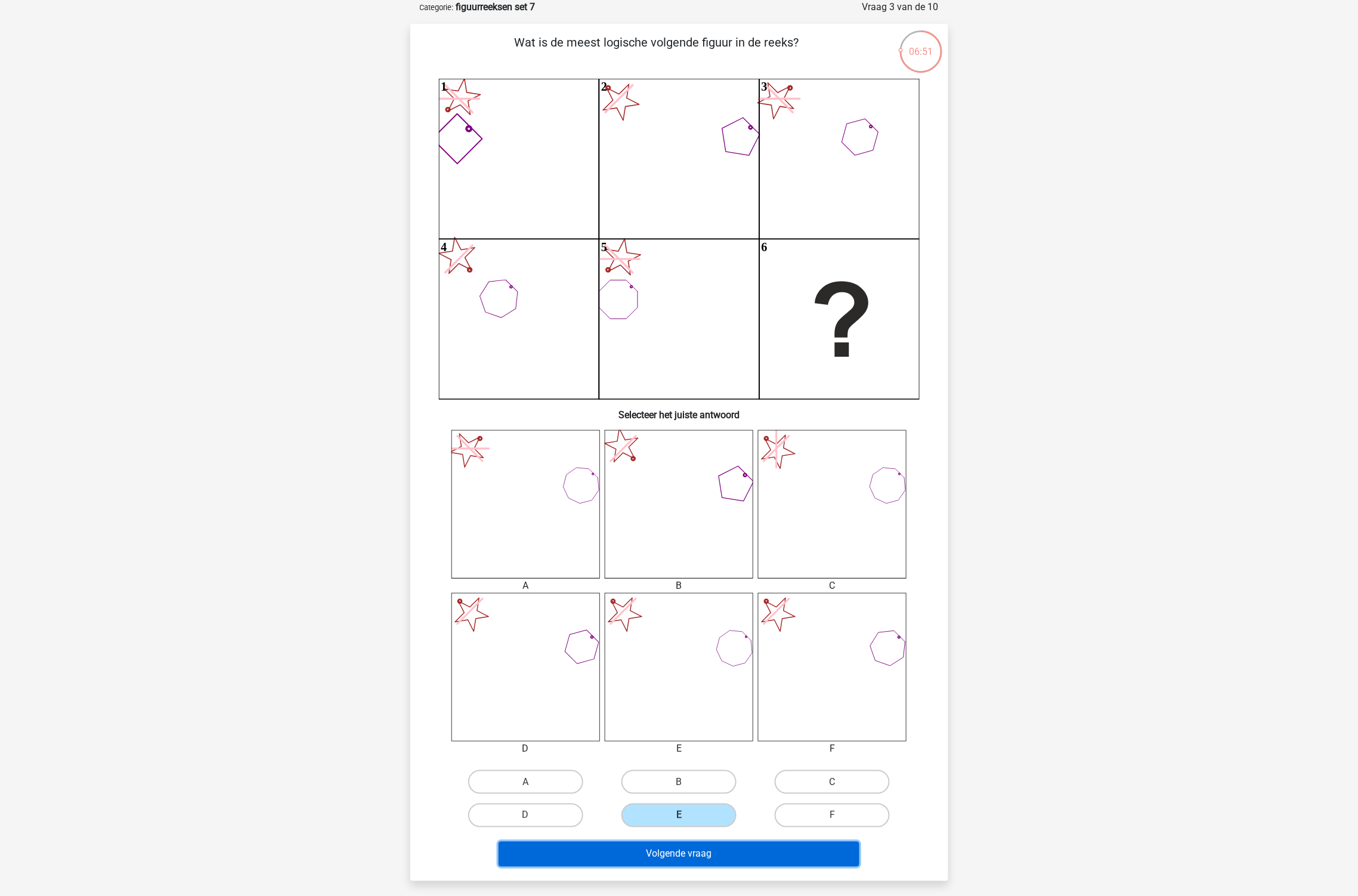
click at [698, 842] on button "Volgende vraag" at bounding box center [679, 854] width 361 height 25
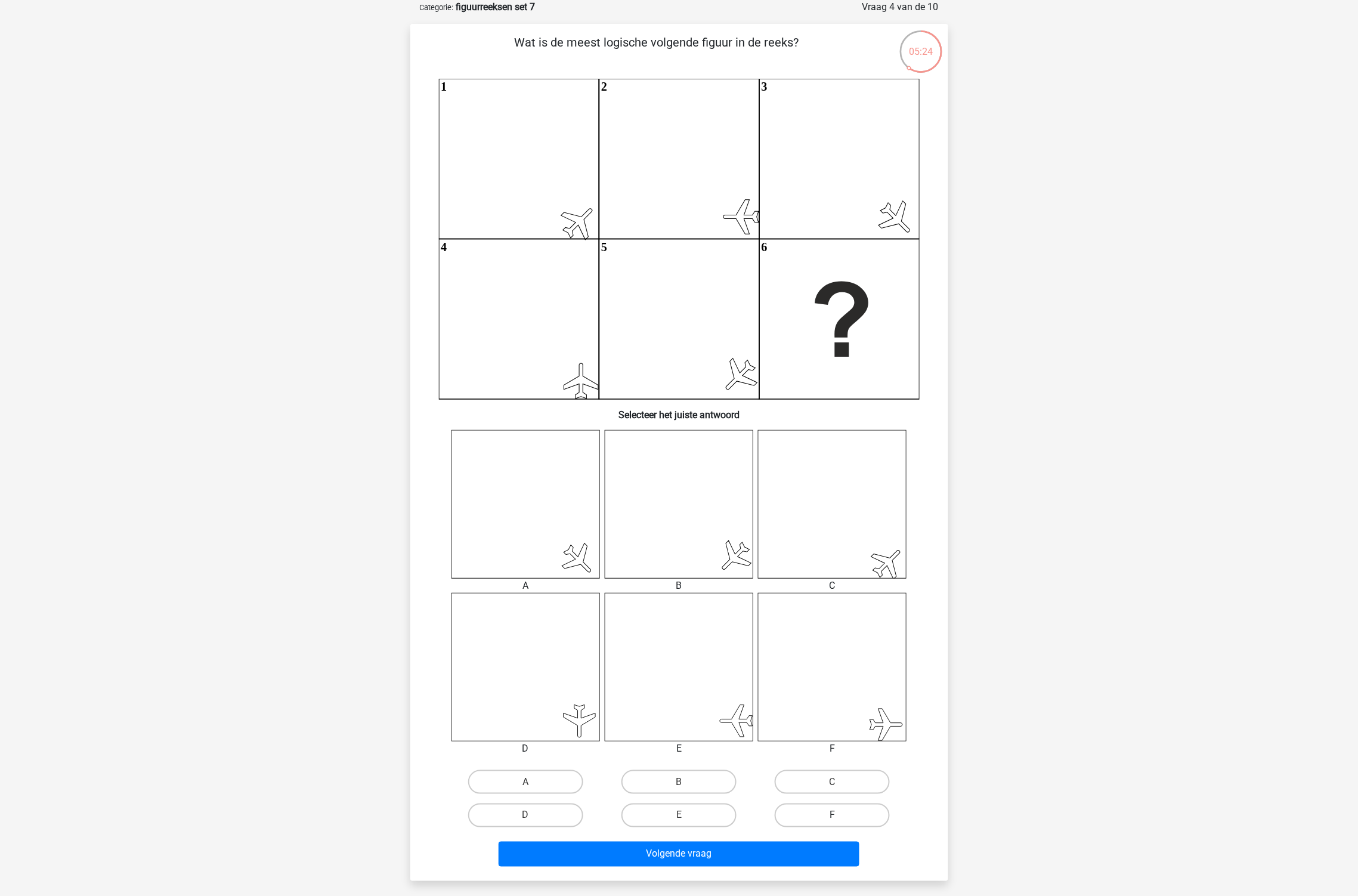
click at [863, 812] on label "F" at bounding box center [832, 815] width 115 height 24
click at [840, 815] on input "F" at bounding box center [836, 819] width 7 height 7
radio input "true"
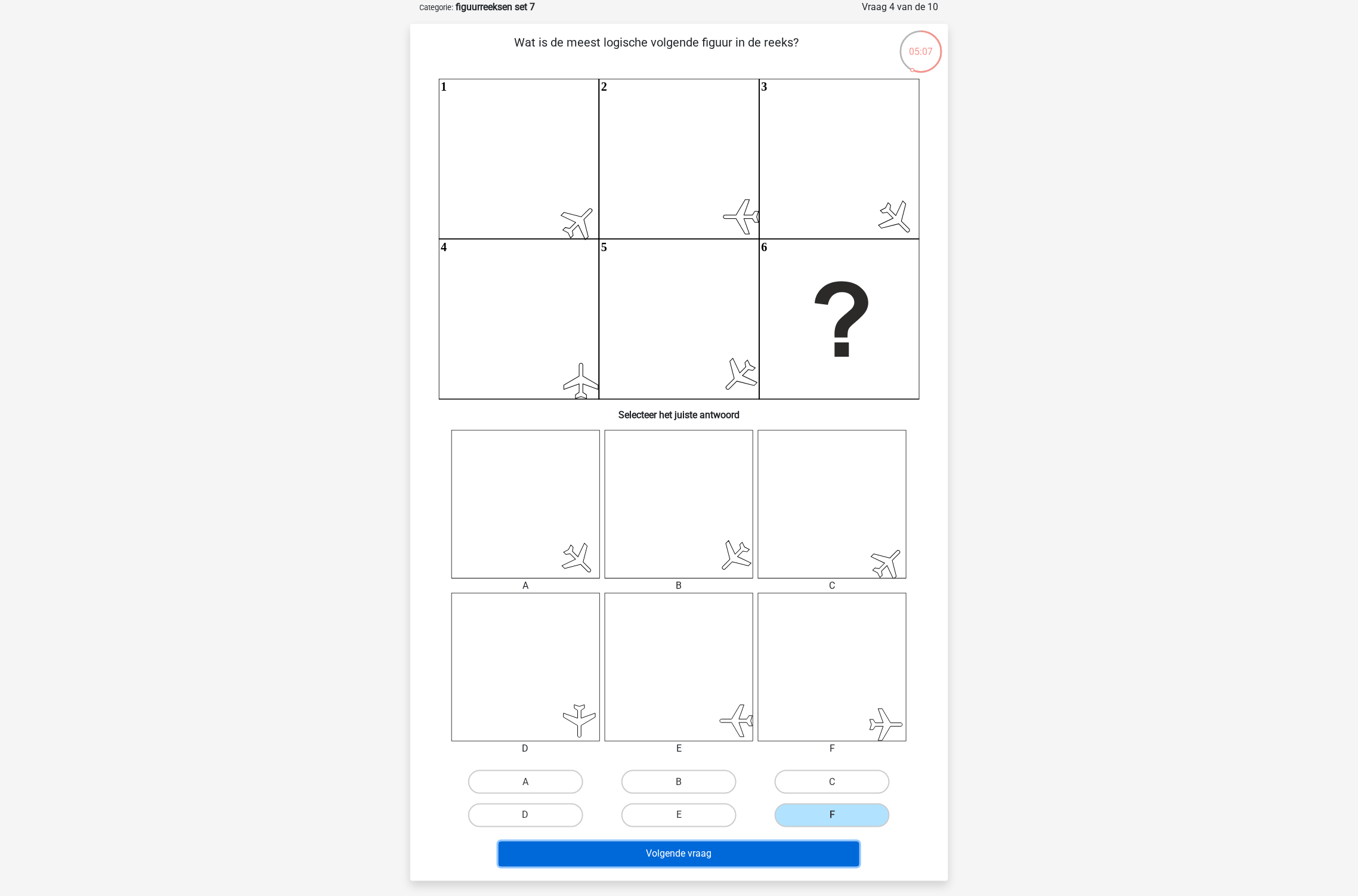
click at [821, 857] on button "Volgende vraag" at bounding box center [679, 854] width 361 height 25
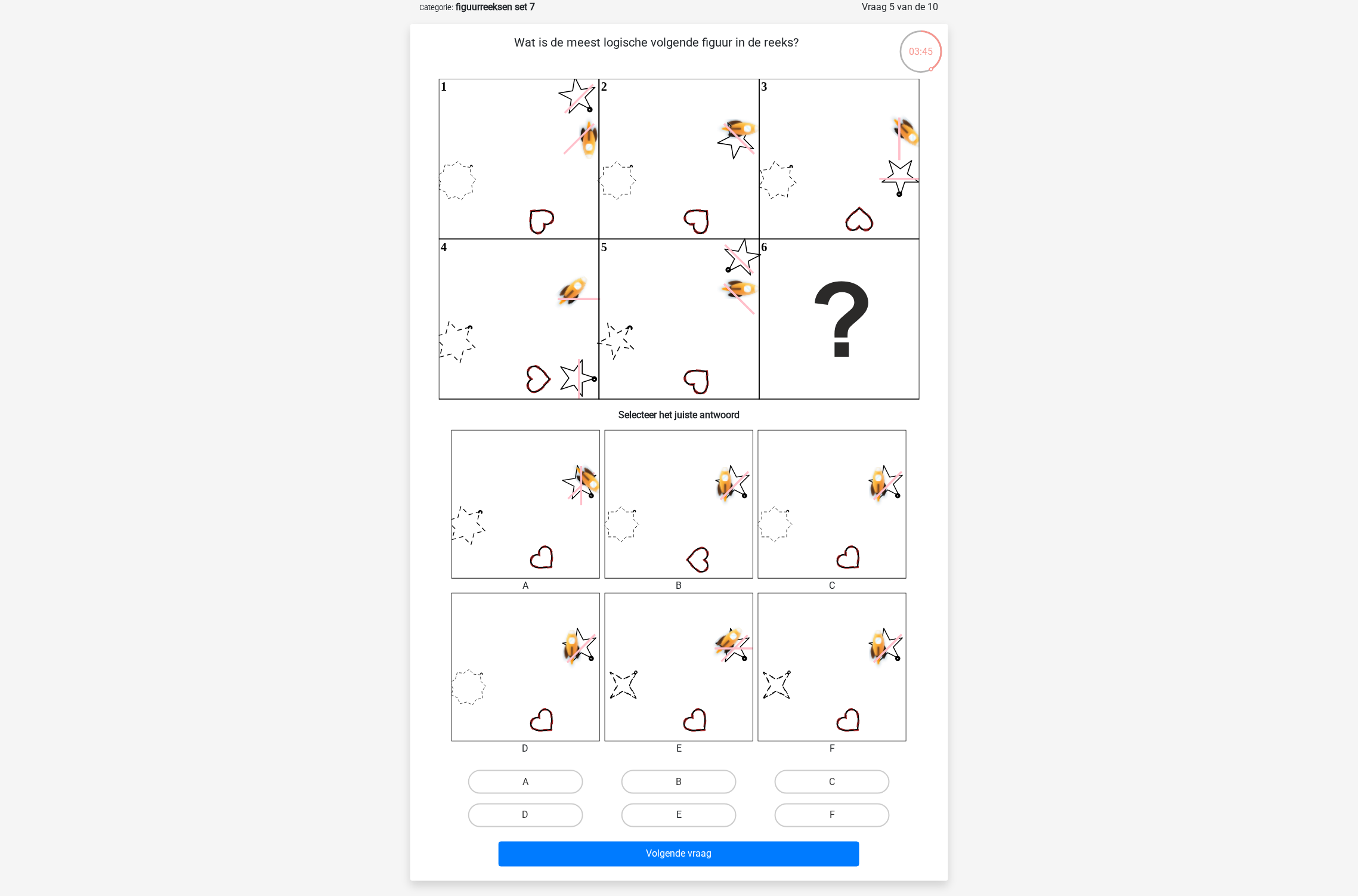
click at [687, 807] on label "E" at bounding box center [679, 815] width 115 height 24
click at [687, 815] on input "E" at bounding box center [682, 819] width 7 height 7
radio input "true"
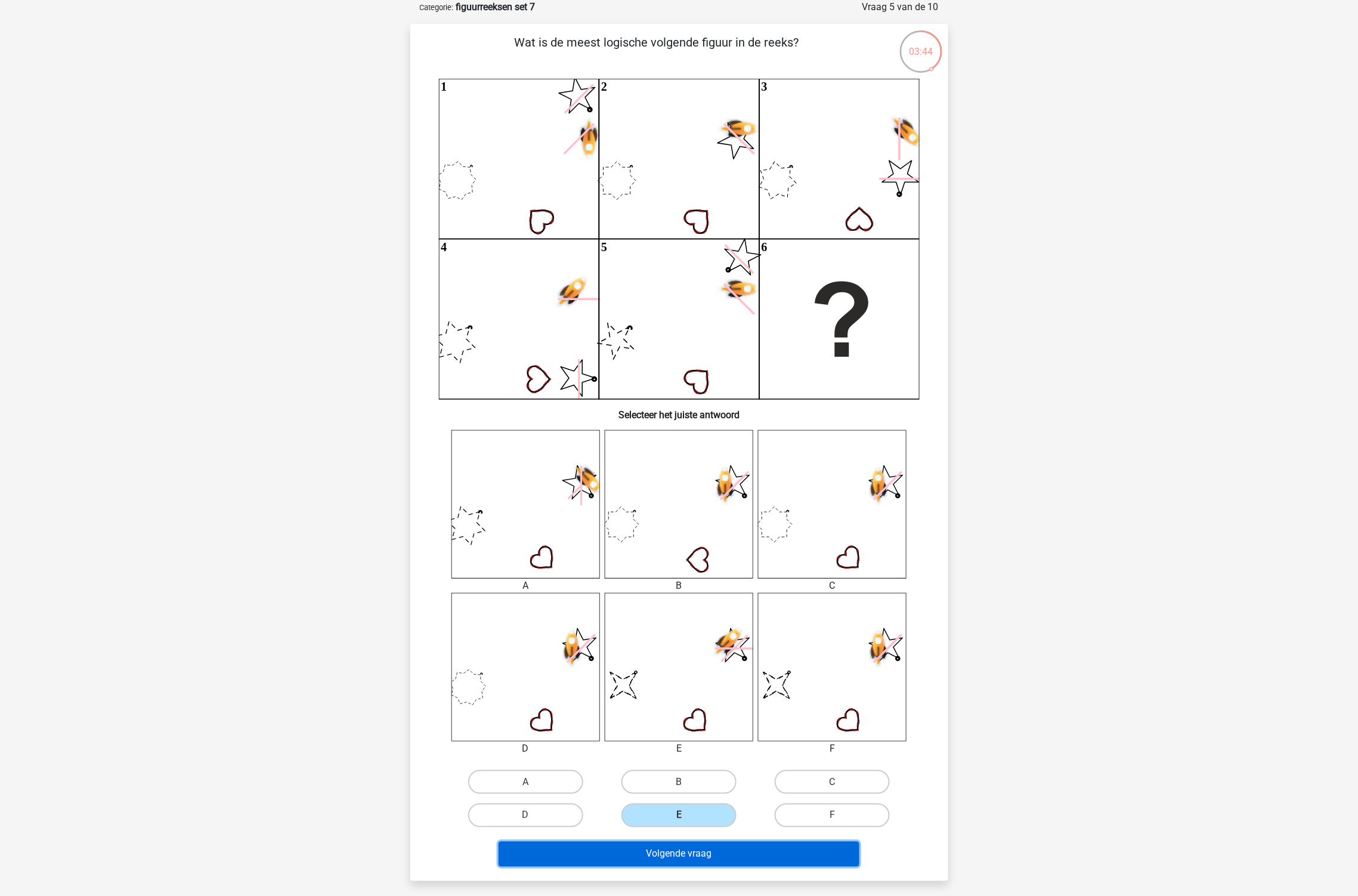
click at [690, 854] on button "Volgende vraag" at bounding box center [679, 854] width 361 height 25
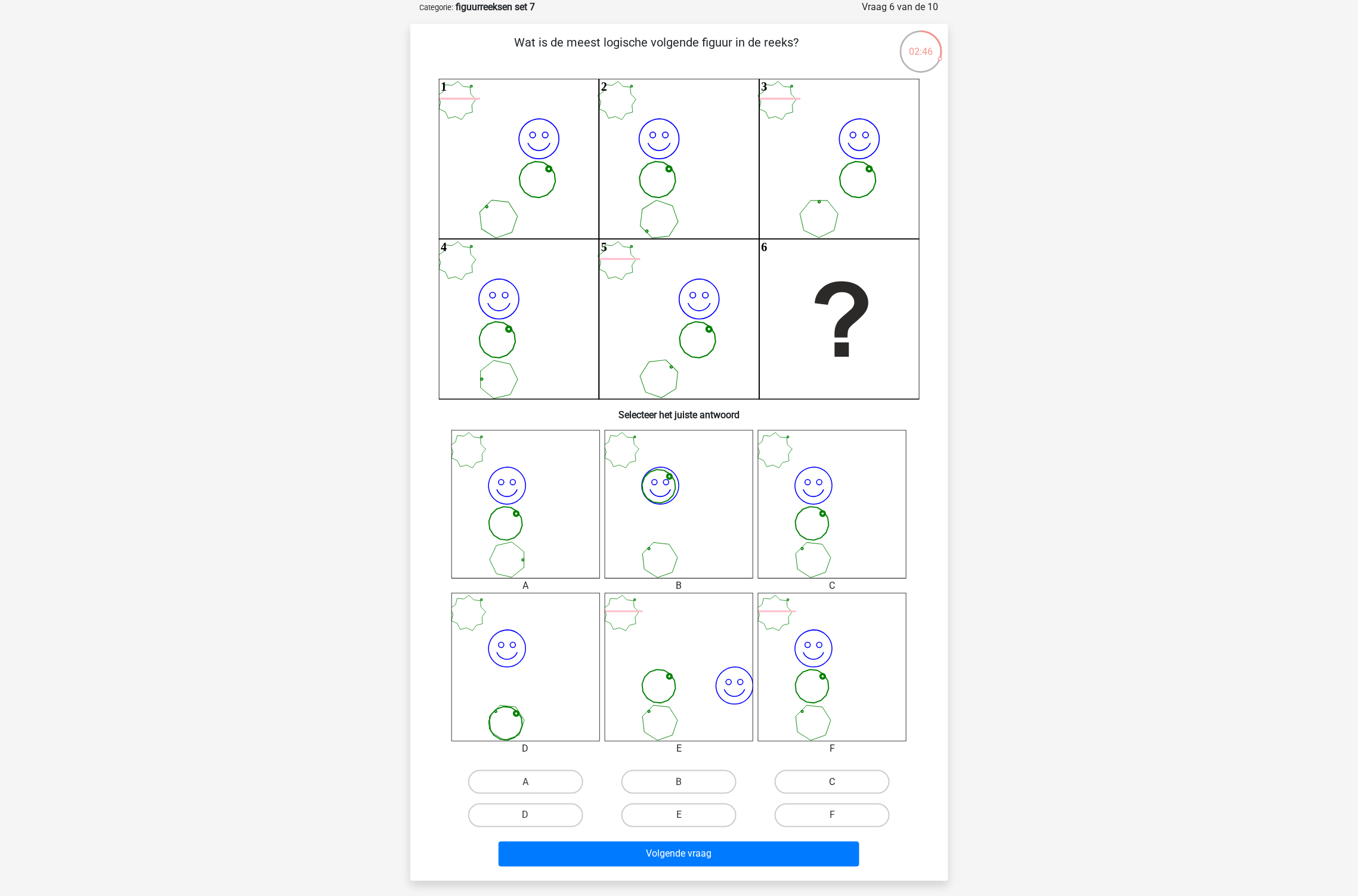
click at [821, 784] on label "C" at bounding box center [832, 782] width 115 height 24
click at [833, 784] on input "C" at bounding box center [836, 786] width 7 height 7
radio input "true"
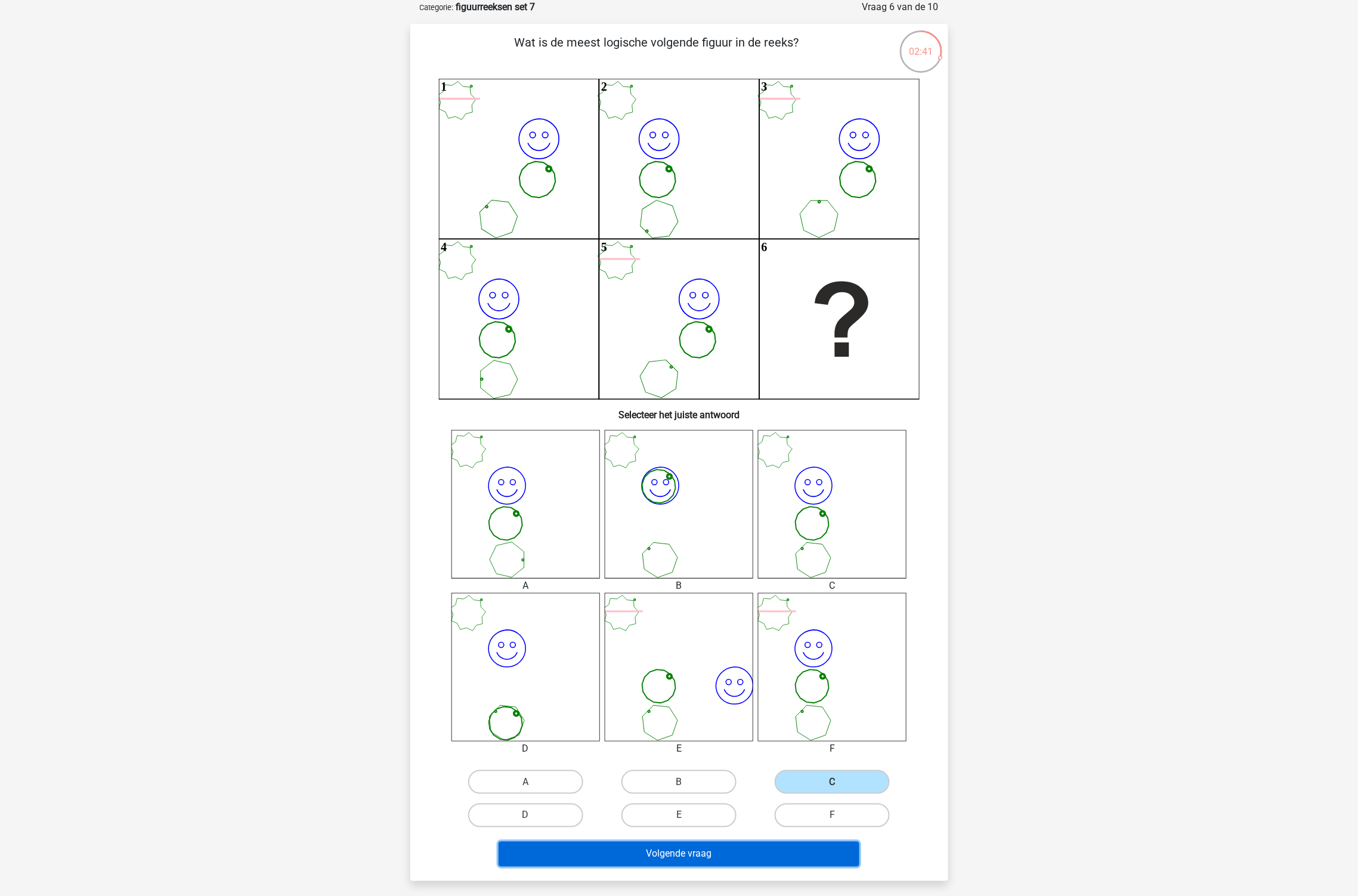
click at [758, 843] on button "Volgende vraag" at bounding box center [679, 854] width 361 height 25
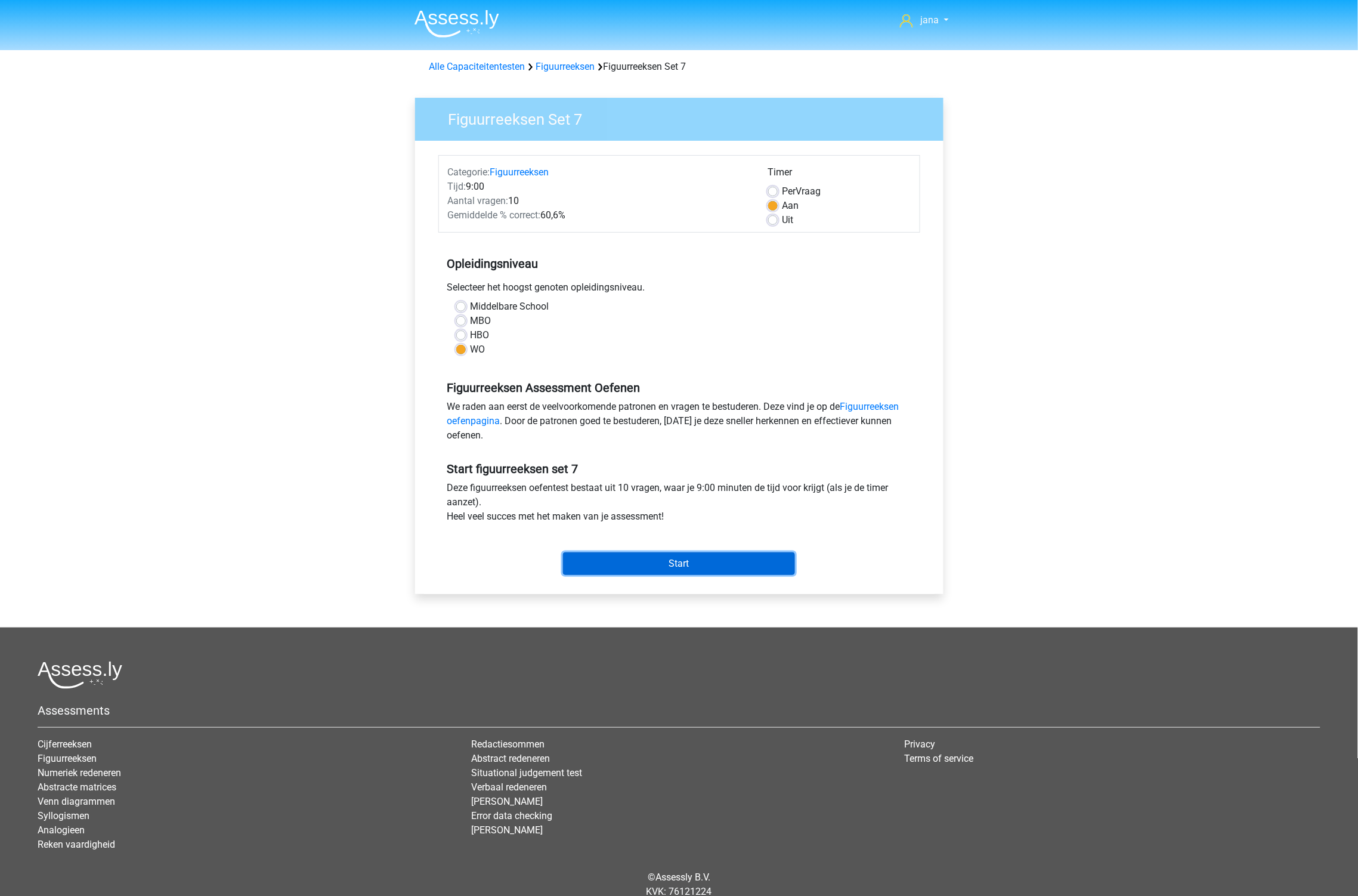
click at [699, 562] on input "Start" at bounding box center [679, 563] width 232 height 23
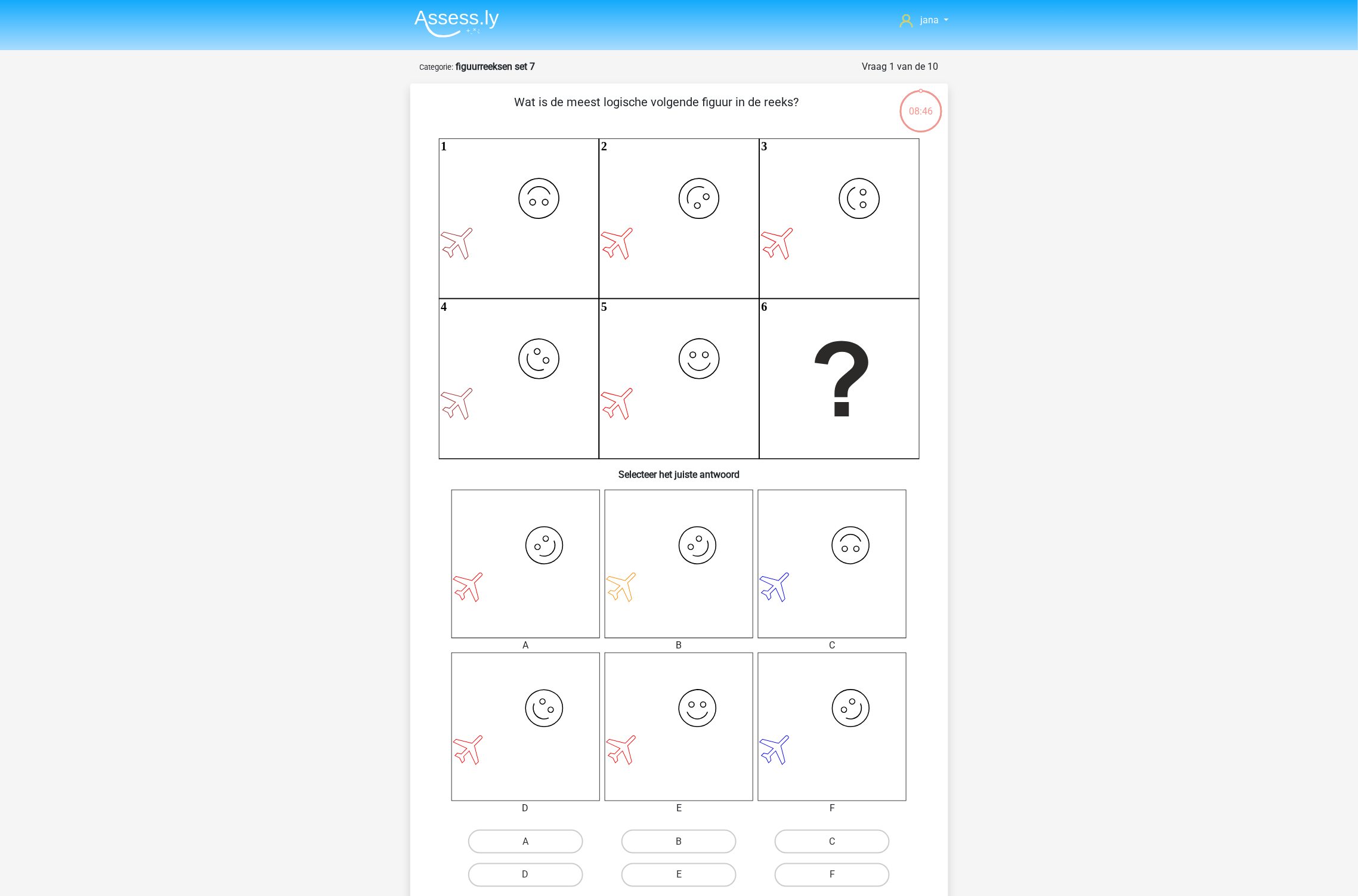
click at [522, 618] on icon "image/svg+xml" at bounding box center [526, 564] width 149 height 149
click at [533, 843] on input "A" at bounding box center [529, 846] width 7 height 7
radio input "true"
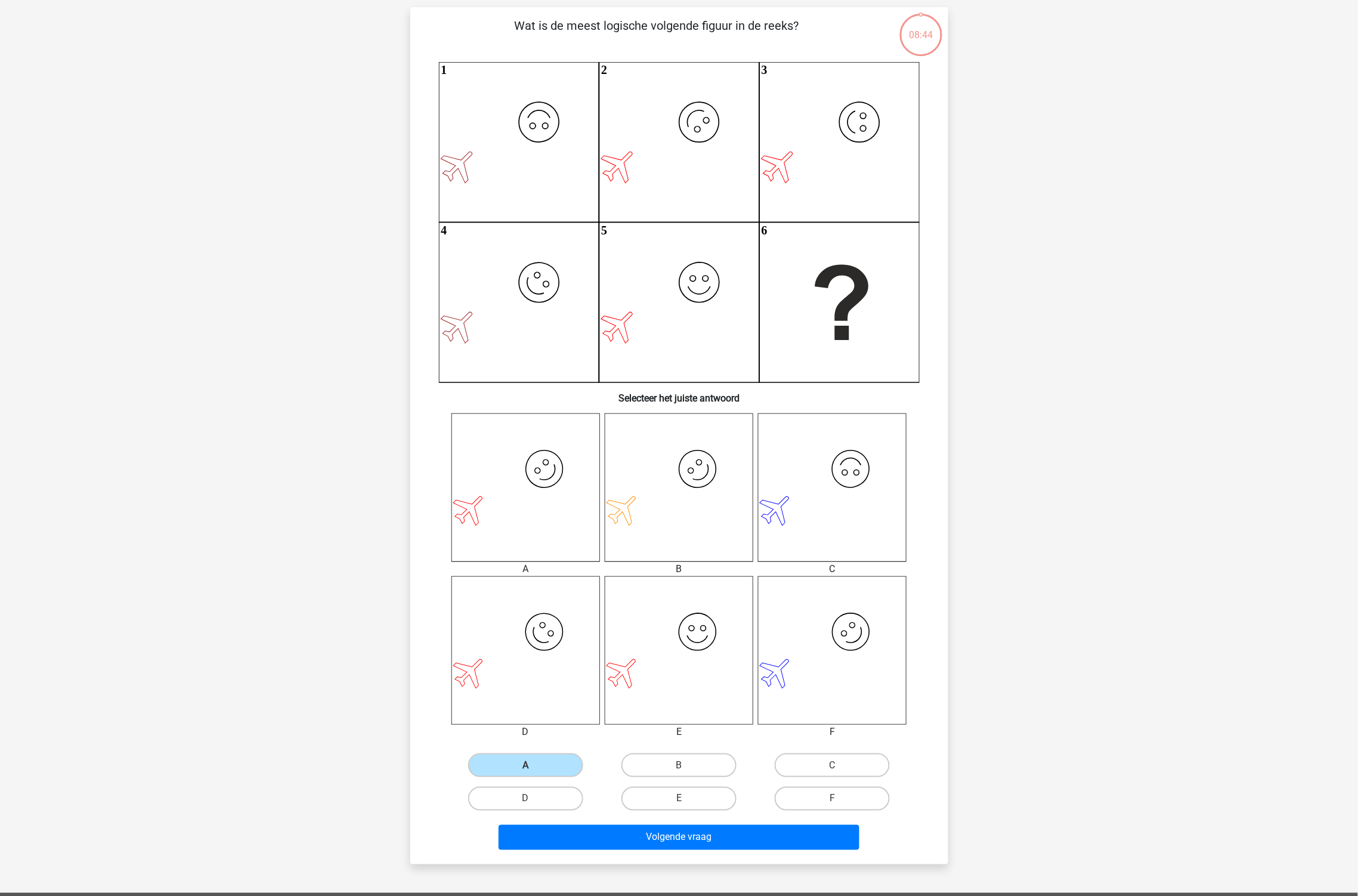
scroll to position [132, 0]
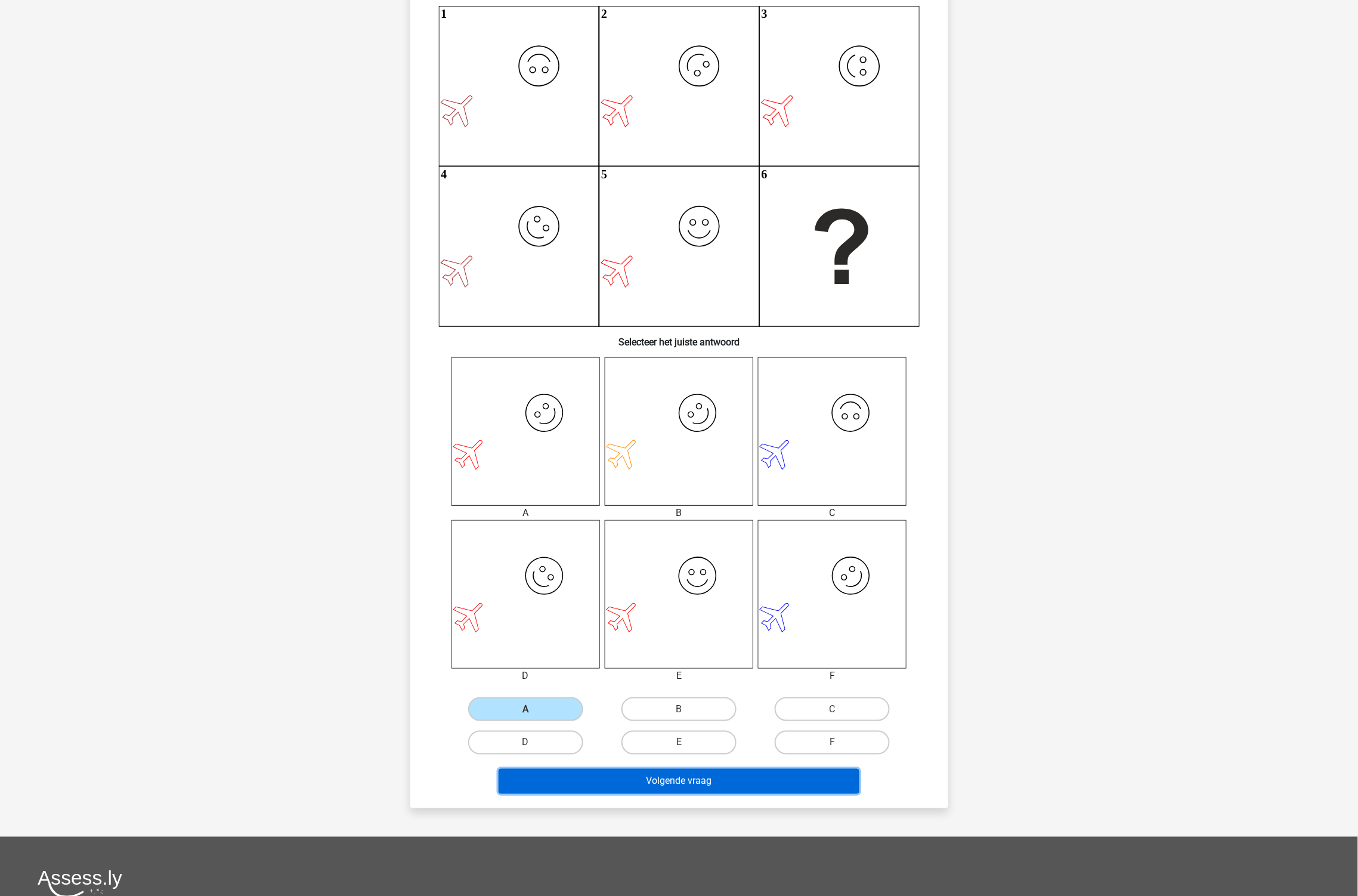
click at [685, 780] on button "Volgende vraag" at bounding box center [679, 780] width 361 height 25
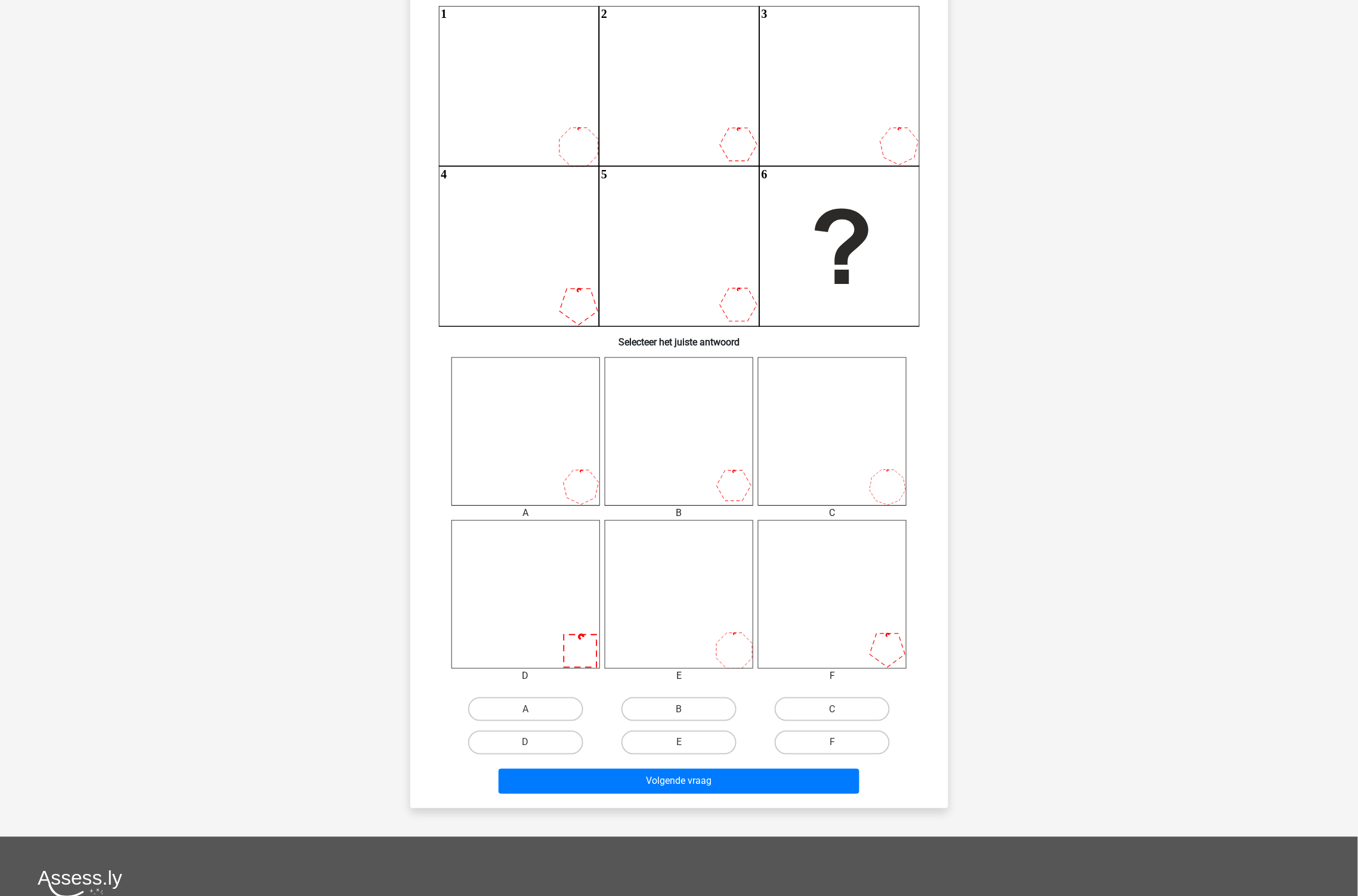
scroll to position [60, 0]
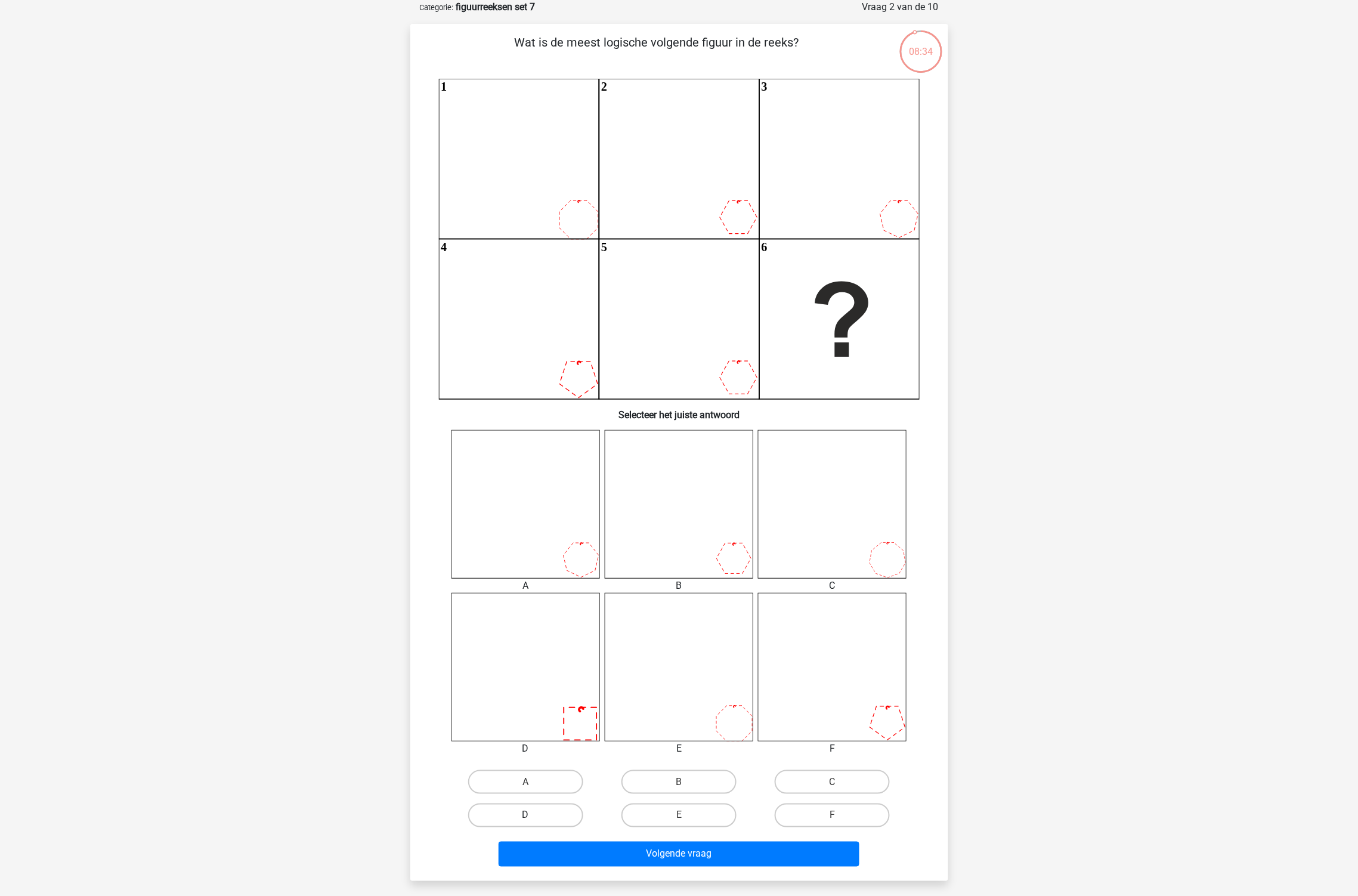
click at [551, 818] on label "D" at bounding box center [525, 815] width 115 height 24
click at [533, 818] on input "D" at bounding box center [529, 819] width 7 height 7
radio input "true"
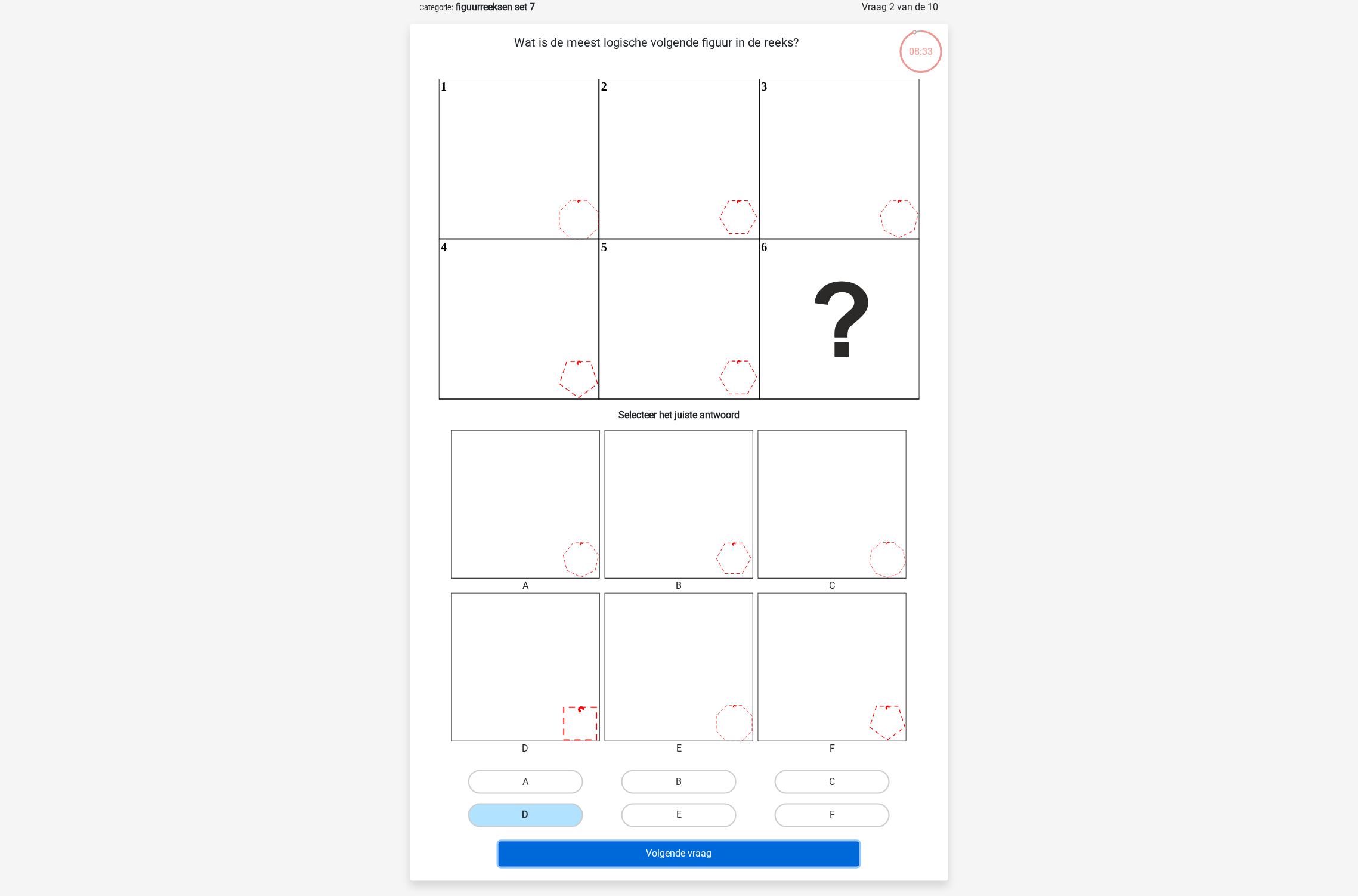
click at [627, 855] on button "Volgende vraag" at bounding box center [679, 854] width 361 height 25
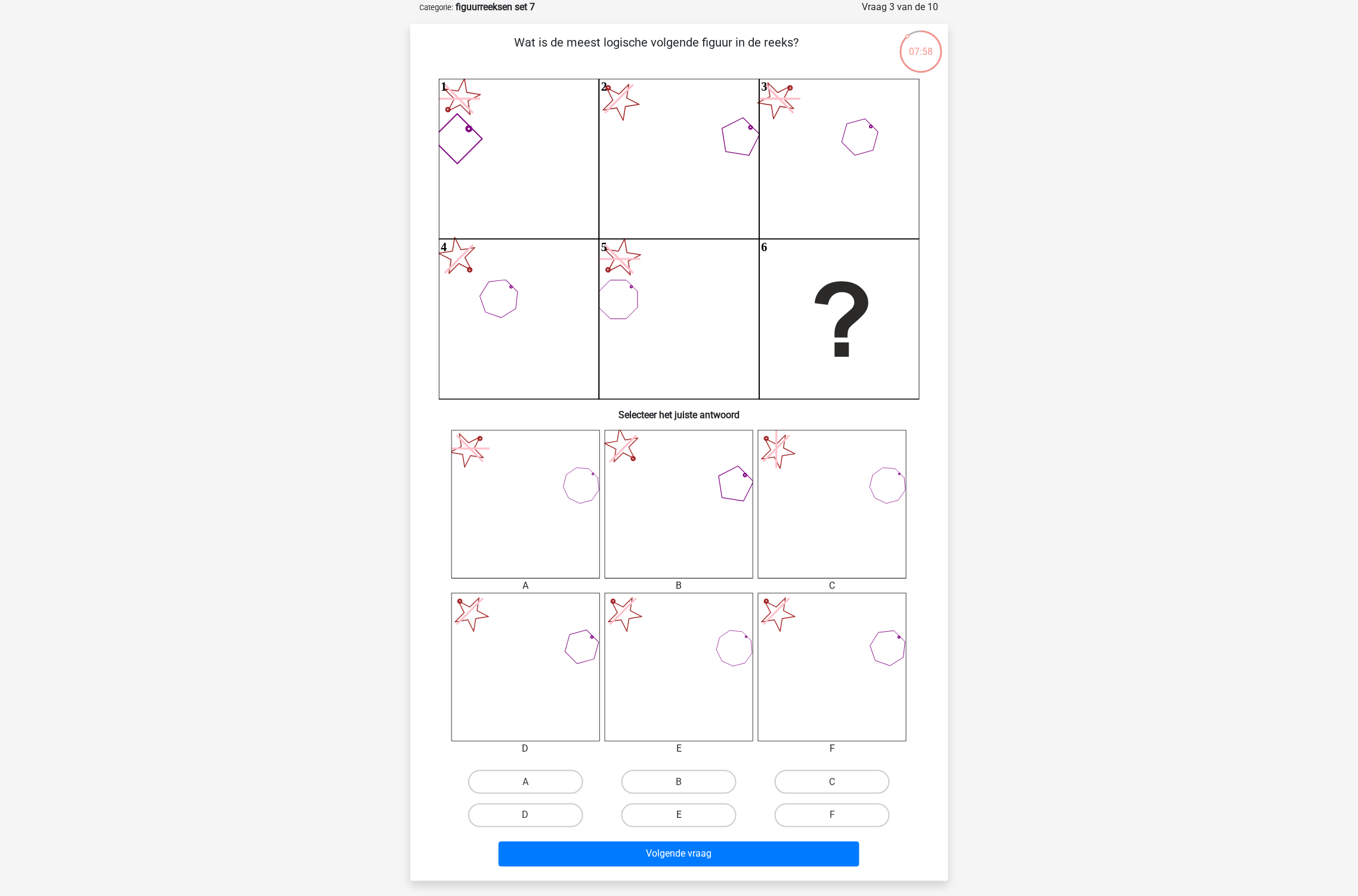
click at [709, 818] on label "E" at bounding box center [679, 815] width 115 height 24
click at [687, 818] on input "E" at bounding box center [682, 819] width 7 height 7
radio input "true"
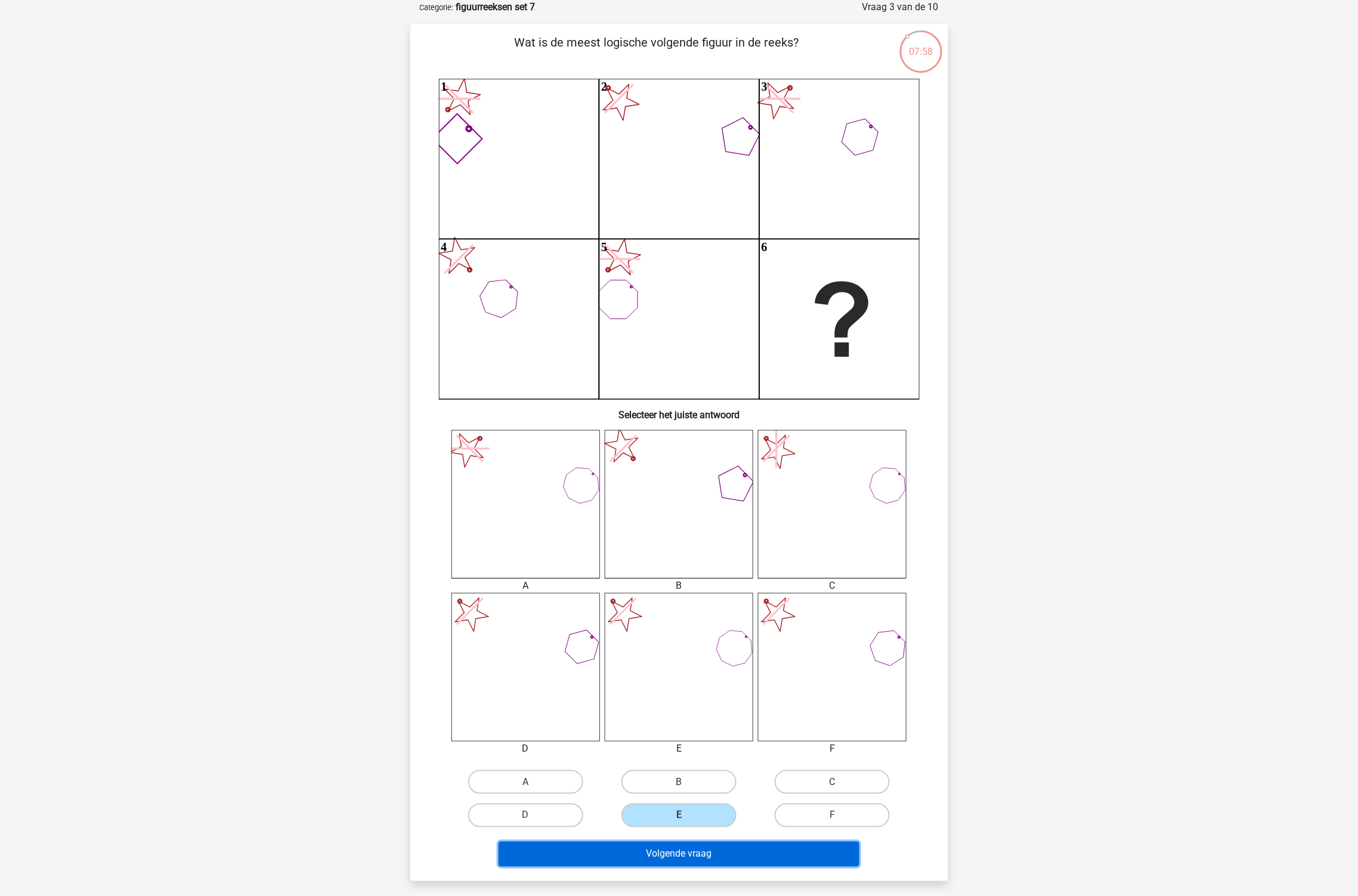
click at [720, 848] on button "Volgende vraag" at bounding box center [679, 854] width 361 height 25
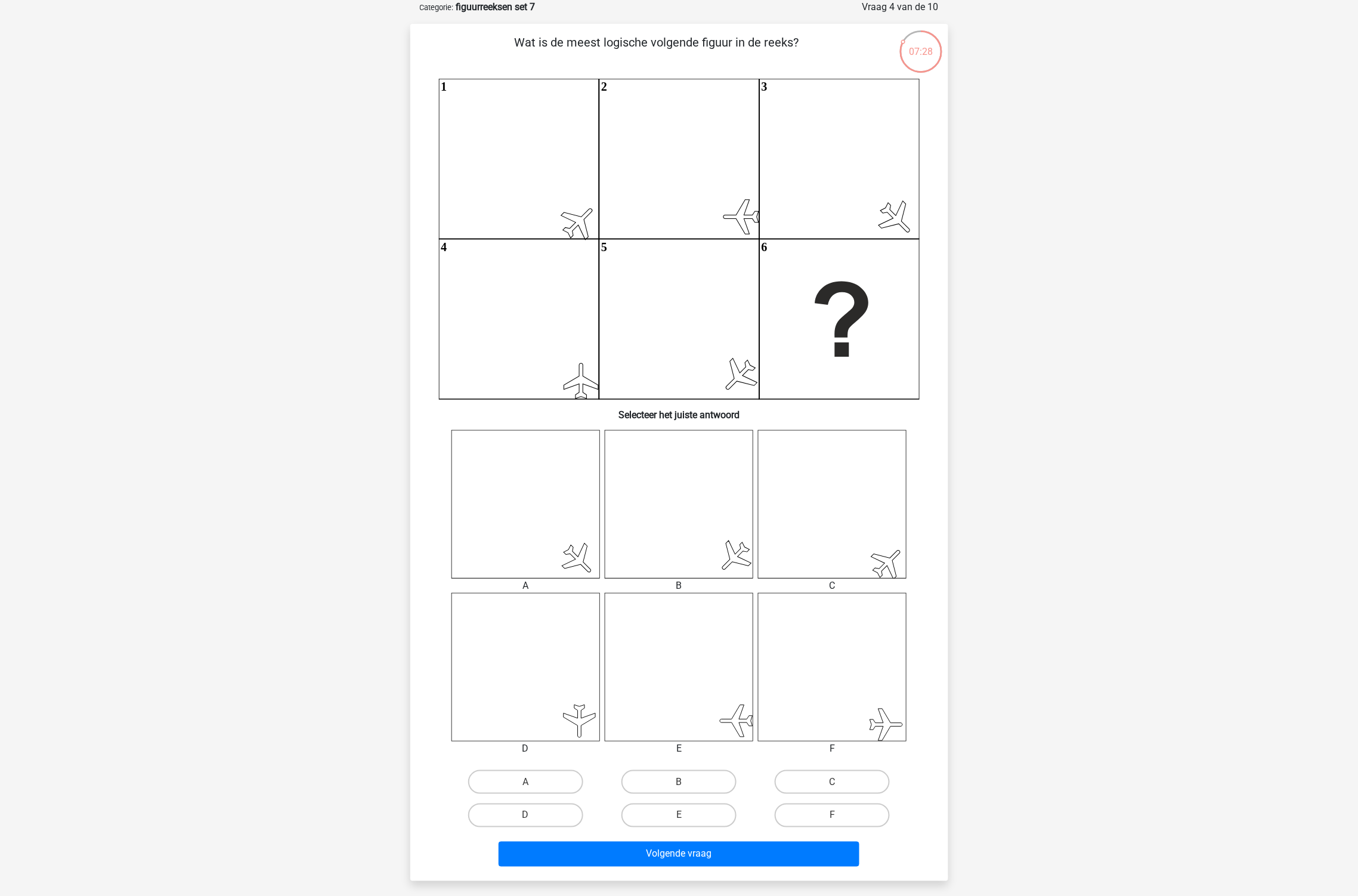
click at [601, 583] on icon at bounding box center [578, 559] width 45 height 45
click at [860, 816] on label "F" at bounding box center [832, 815] width 115 height 24
click at [840, 816] on input "F" at bounding box center [836, 819] width 7 height 7
radio input "true"
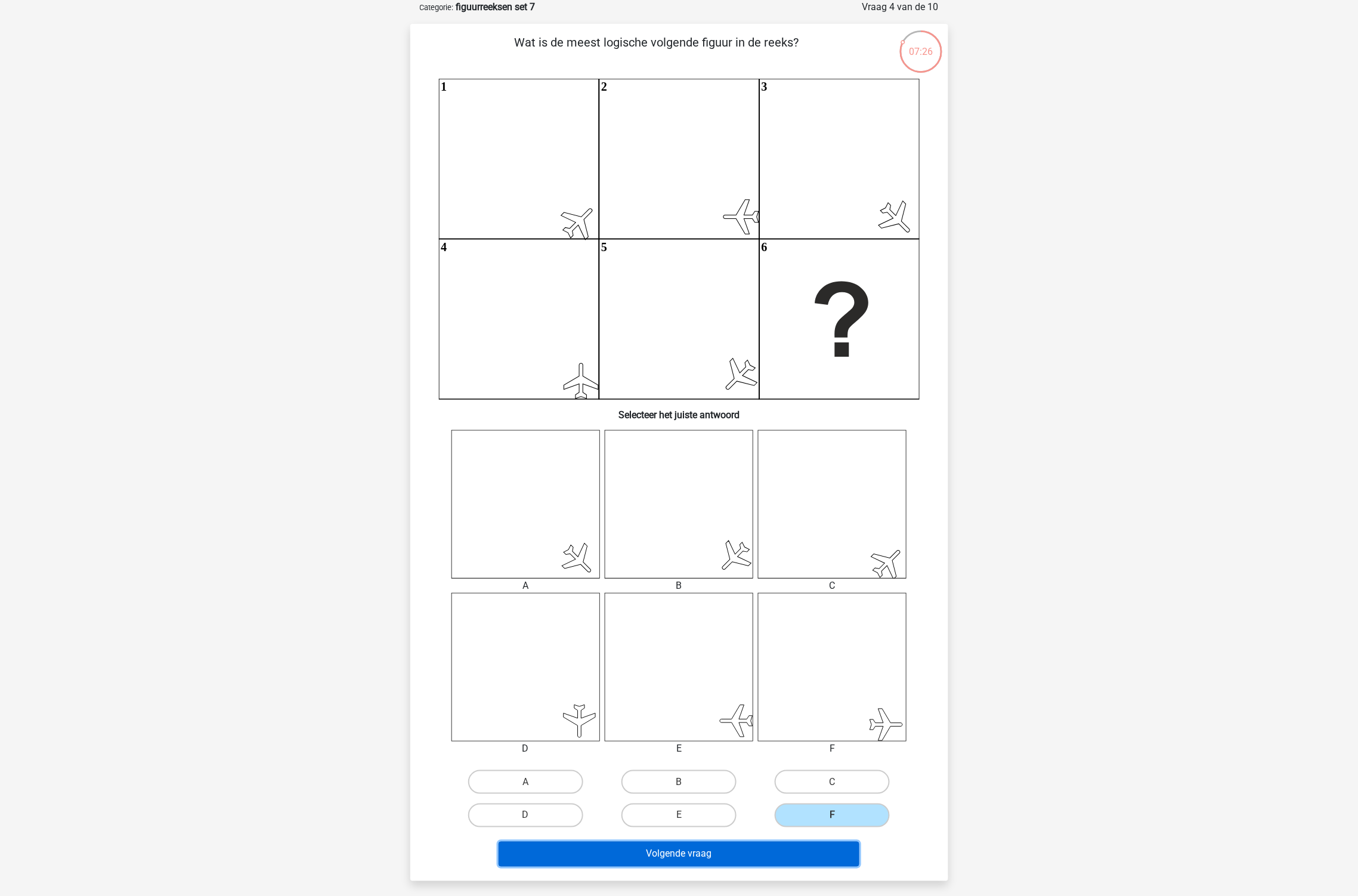
click at [831, 850] on button "Volgende vraag" at bounding box center [679, 854] width 361 height 25
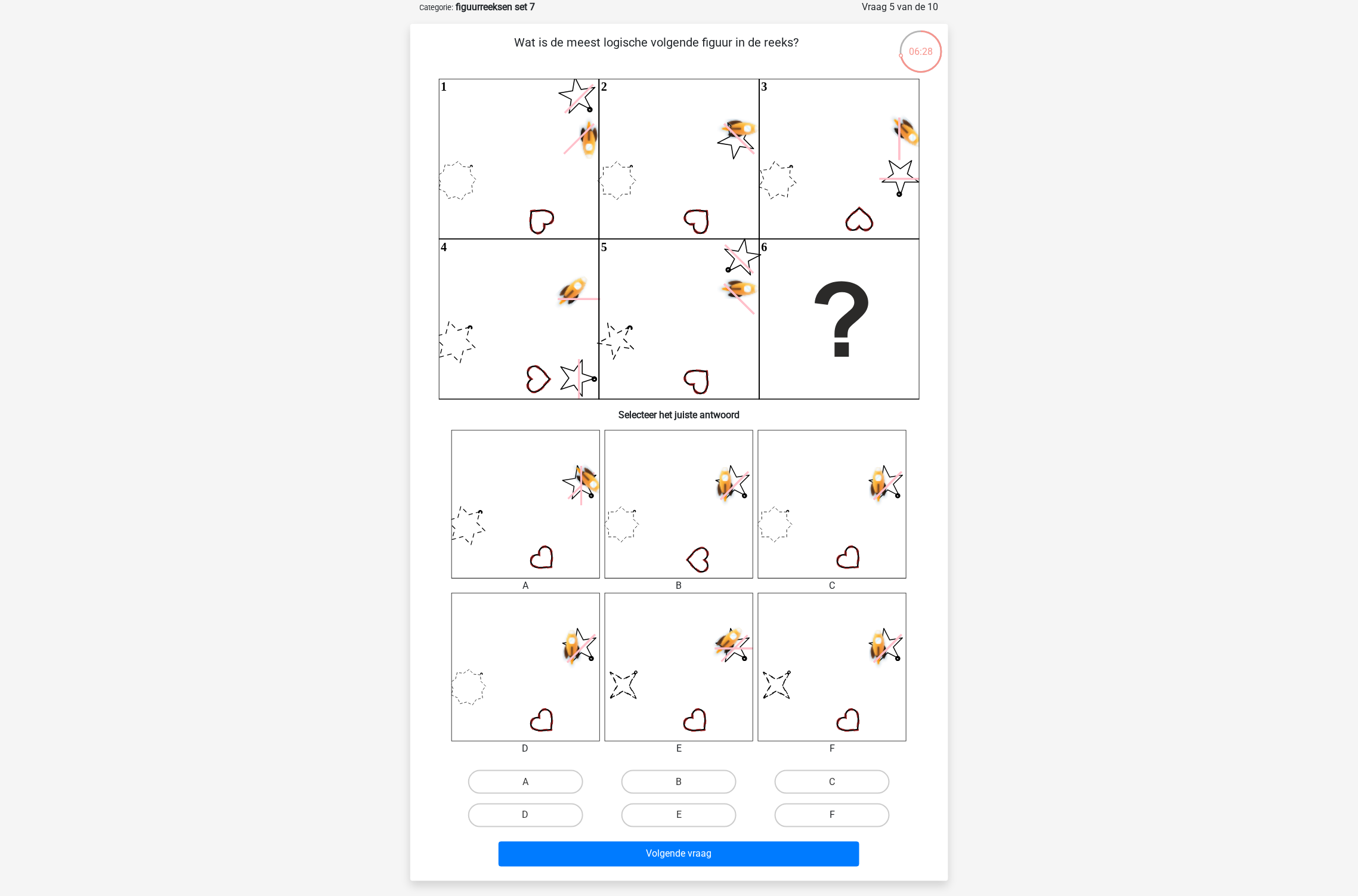
click at [820, 807] on label "F" at bounding box center [832, 815] width 115 height 24
click at [833, 815] on input "F" at bounding box center [836, 819] width 7 height 7
radio input "true"
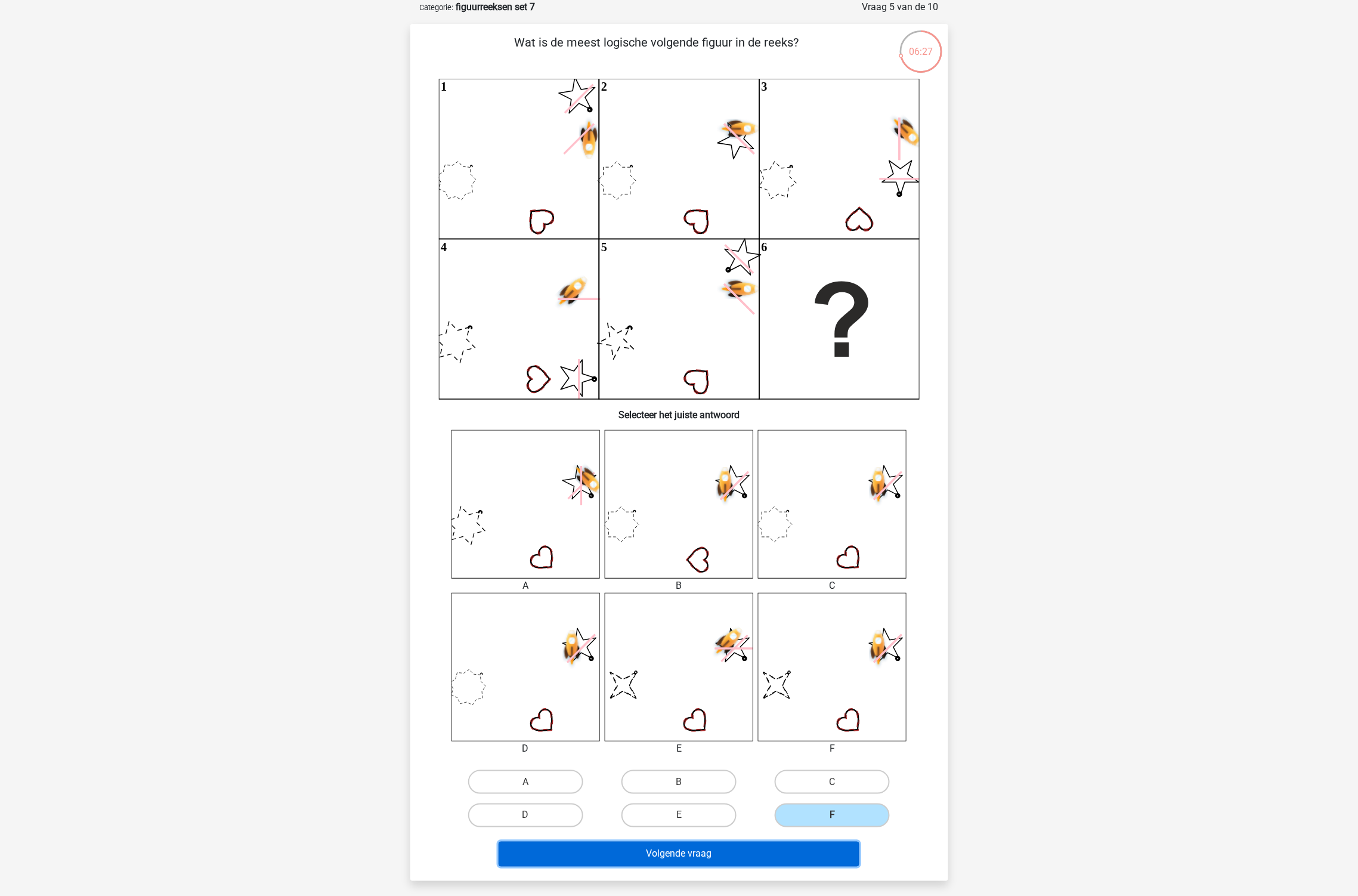
click at [823, 856] on button "Volgende vraag" at bounding box center [679, 854] width 361 height 25
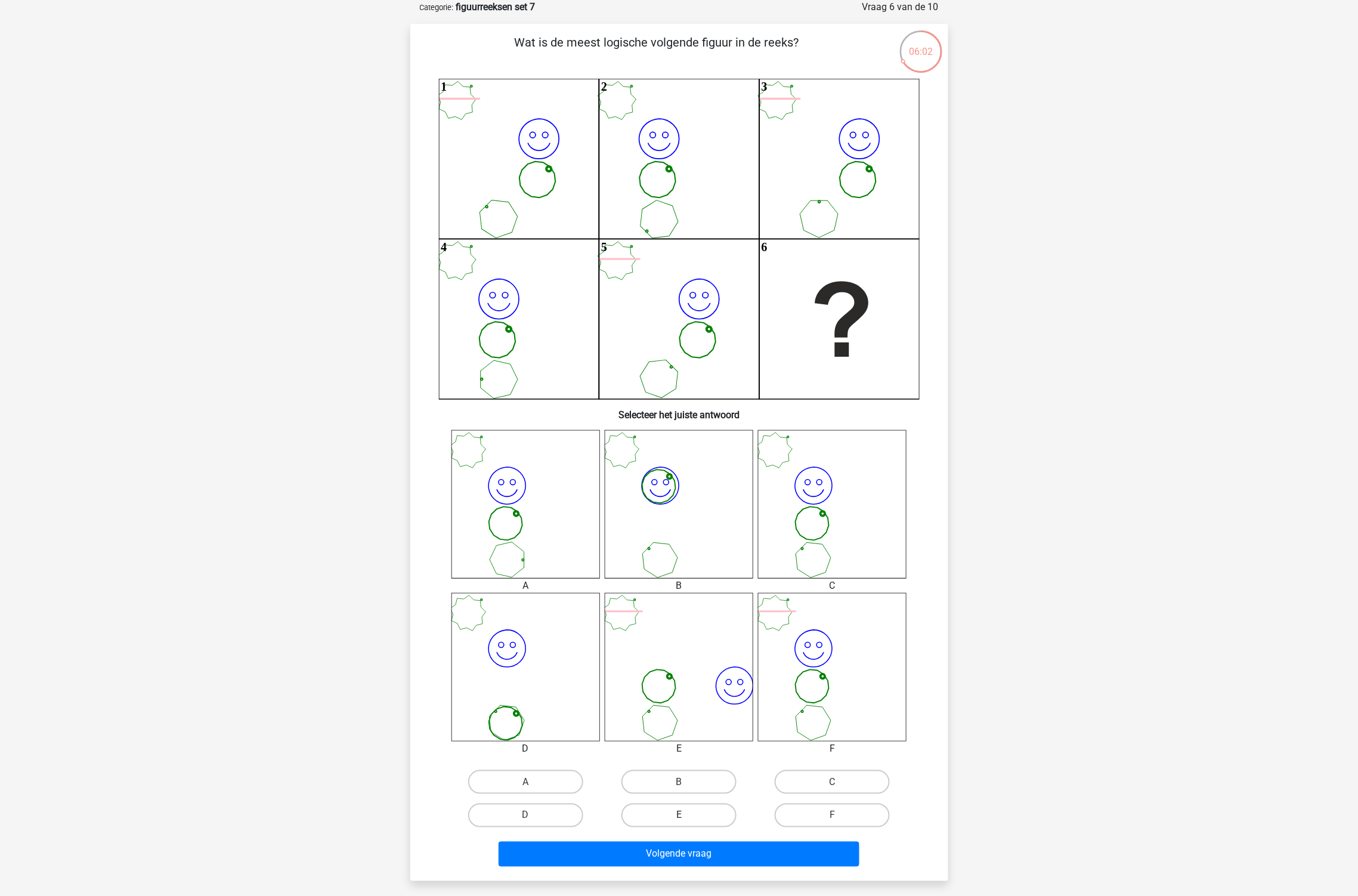
click at [669, 821] on label "E" at bounding box center [679, 815] width 115 height 24
click at [679, 821] on input "E" at bounding box center [682, 819] width 7 height 7
radio input "true"
click at [833, 778] on label "C" at bounding box center [832, 782] width 115 height 24
click at [833, 782] on input "C" at bounding box center [836, 786] width 7 height 7
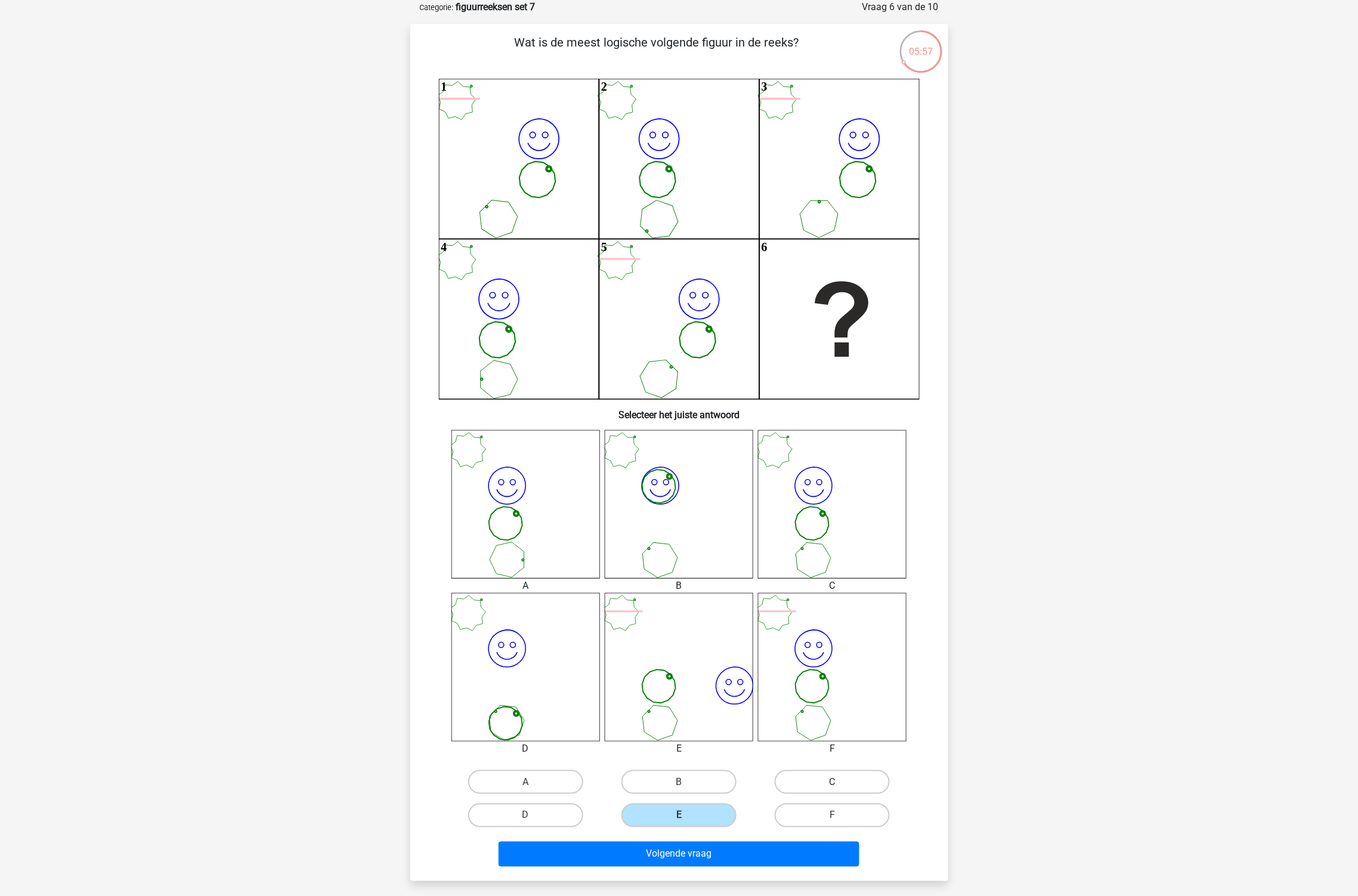
radio input "true"
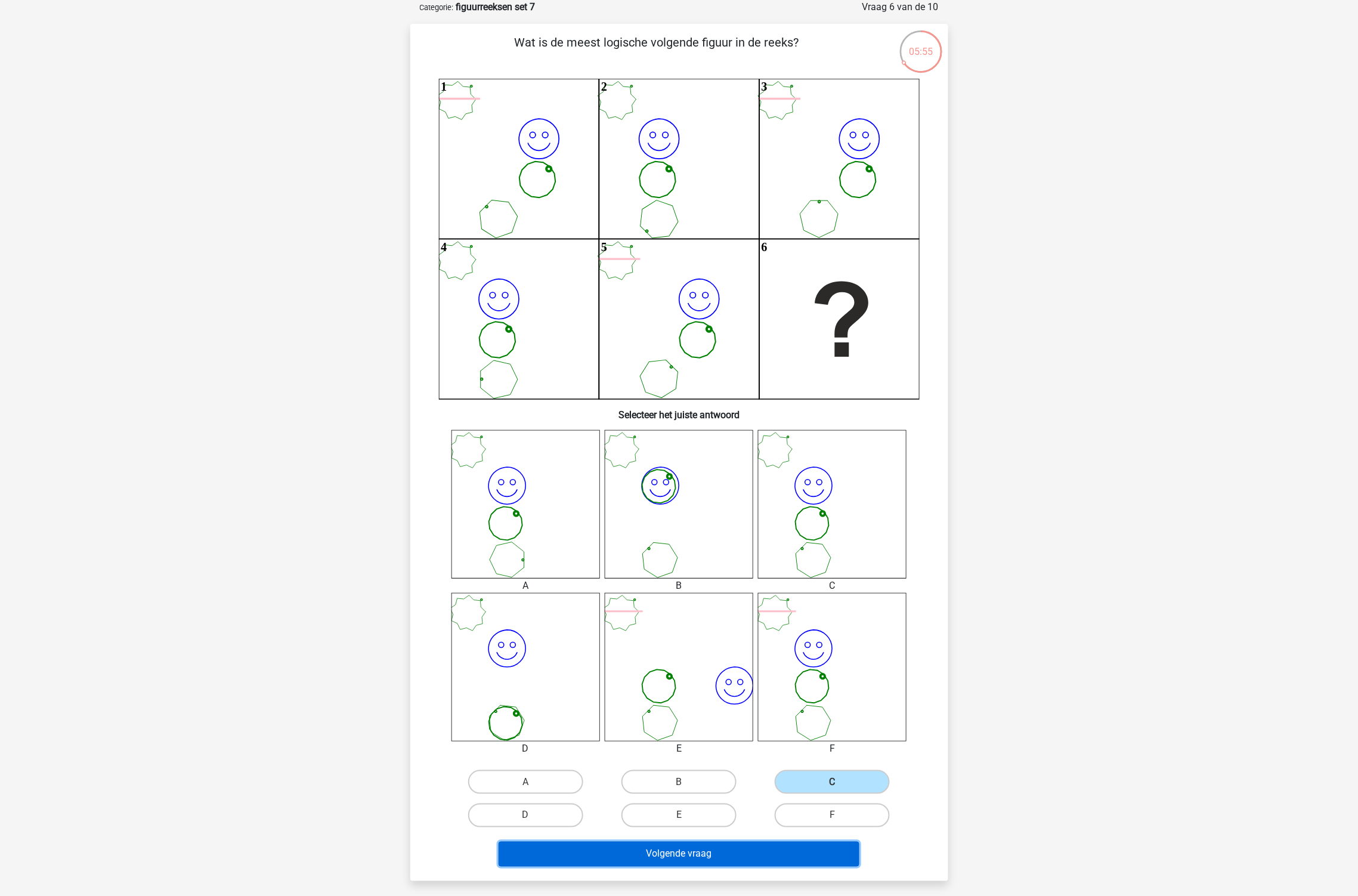
click at [799, 846] on button "Volgende vraag" at bounding box center [679, 854] width 361 height 25
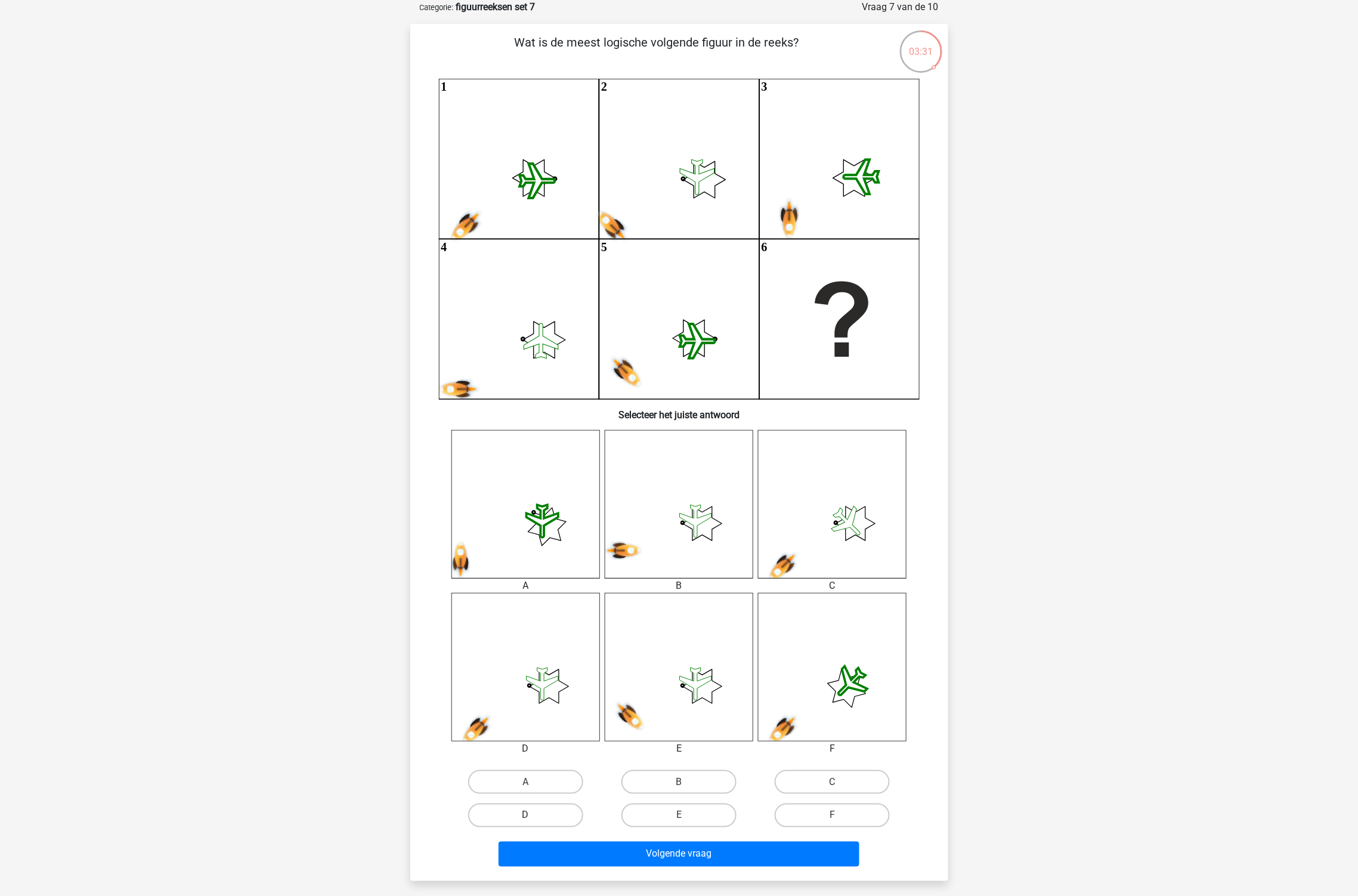
click at [540, 814] on label "D" at bounding box center [525, 815] width 115 height 24
click at [533, 815] on input "D" at bounding box center [529, 819] width 7 height 7
radio input "true"
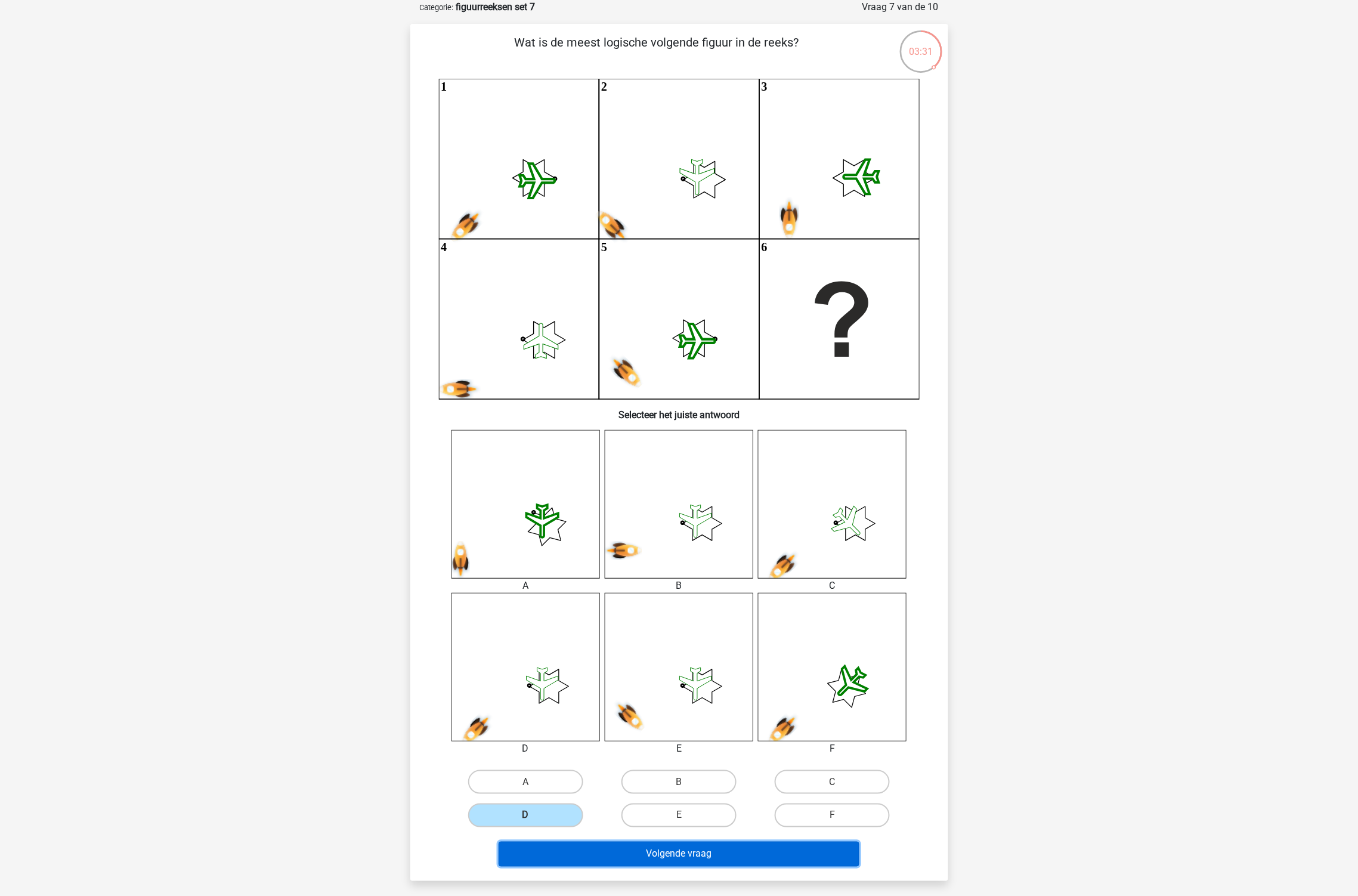
click at [645, 856] on button "Volgende vraag" at bounding box center [679, 854] width 361 height 25
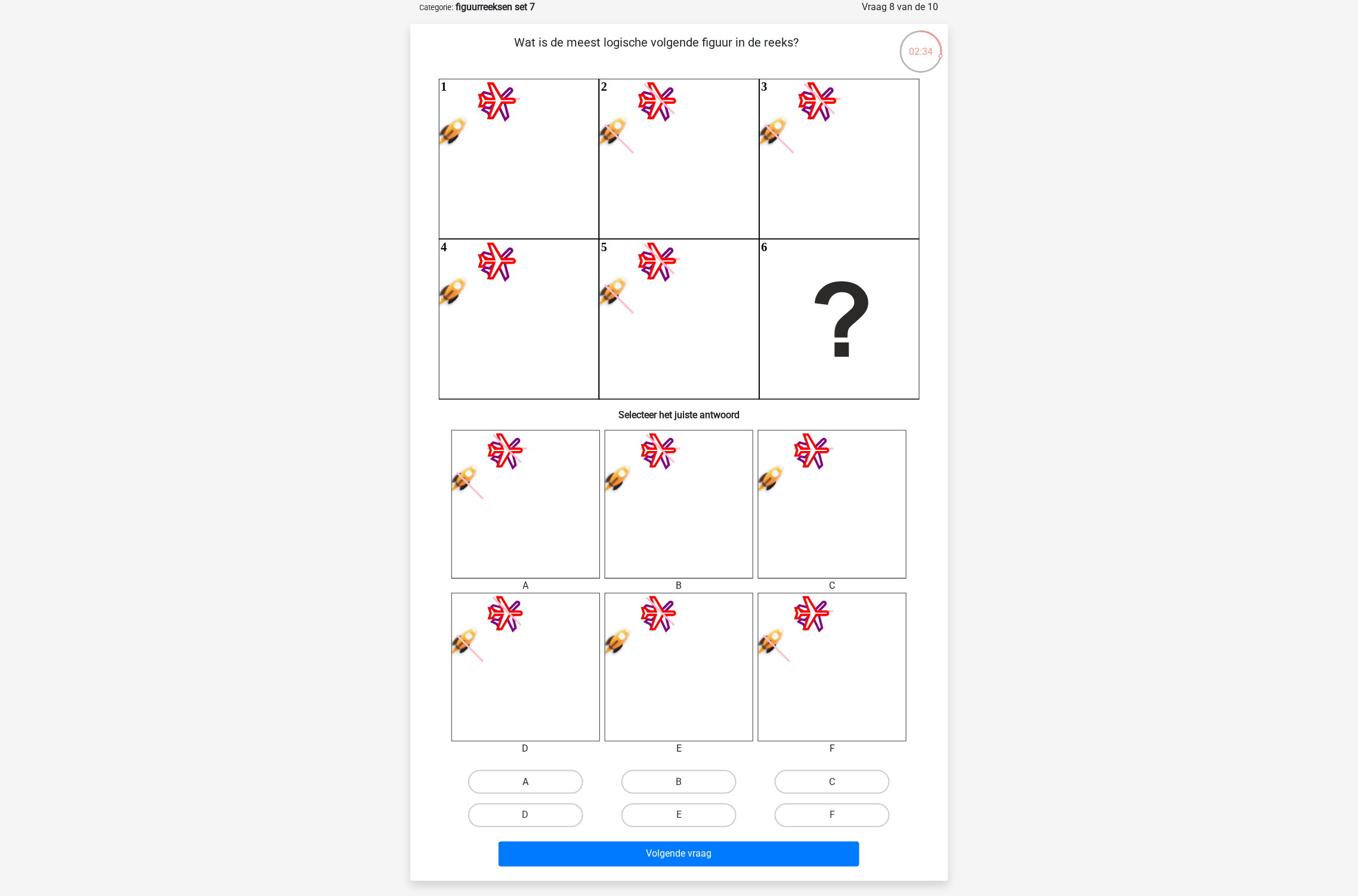
click at [561, 784] on label "A" at bounding box center [525, 782] width 115 height 24
click at [533, 784] on input "A" at bounding box center [529, 786] width 7 height 7
radio input "true"
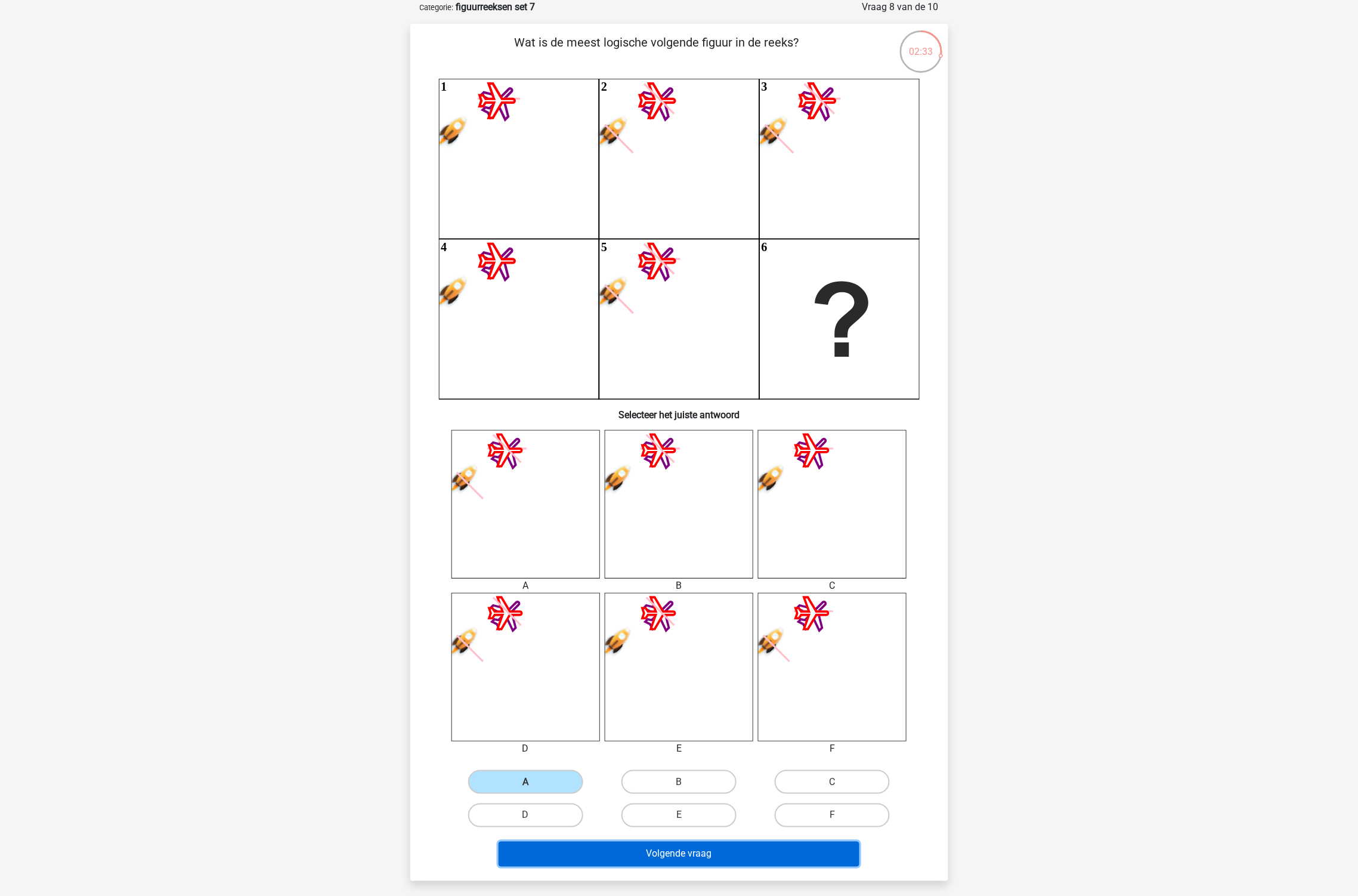
click at [701, 859] on button "Volgende vraag" at bounding box center [679, 854] width 361 height 25
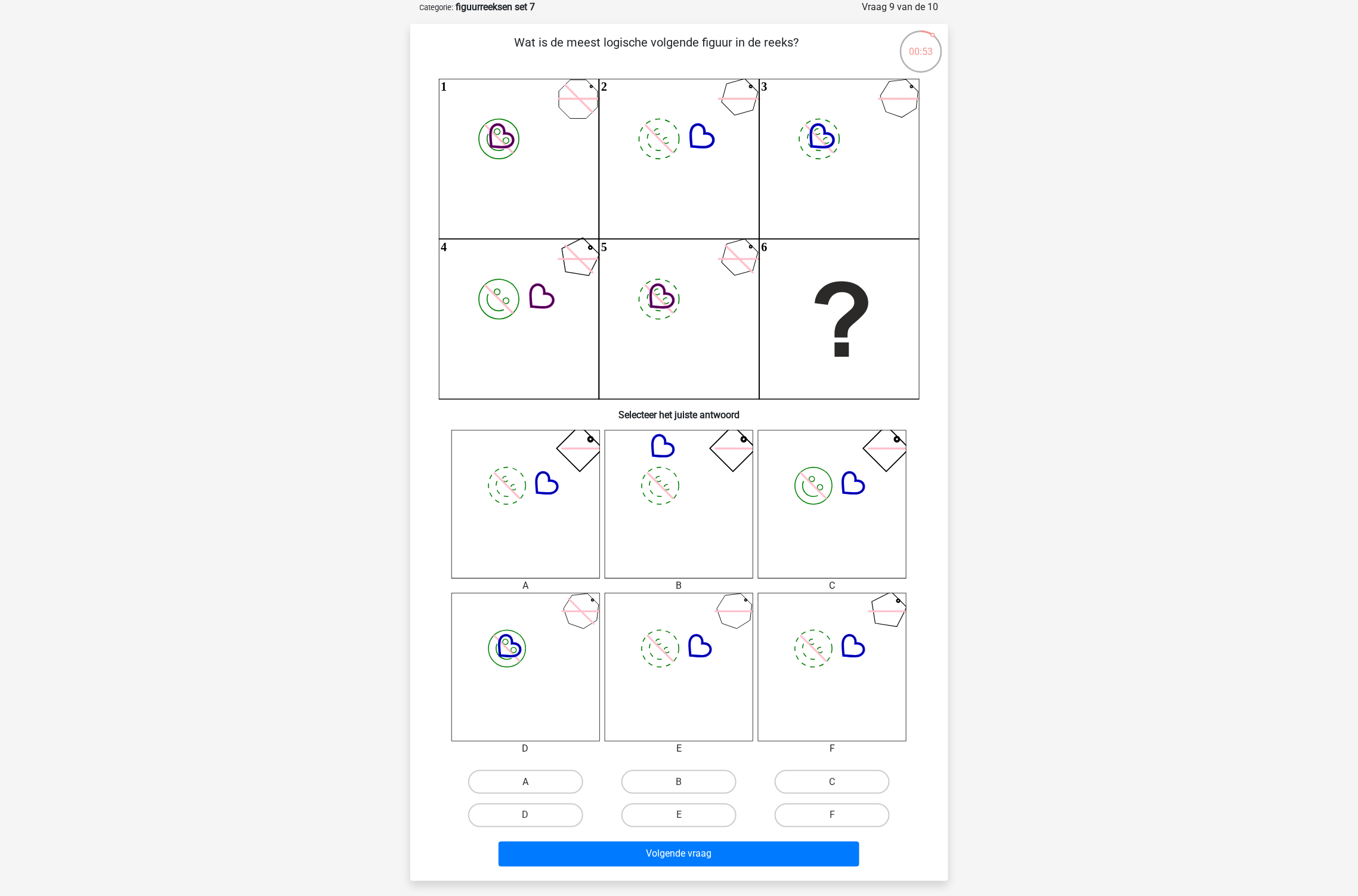
click at [549, 773] on label "A" at bounding box center [525, 782] width 115 height 24
click at [533, 782] on input "A" at bounding box center [529, 786] width 7 height 7
radio input "true"
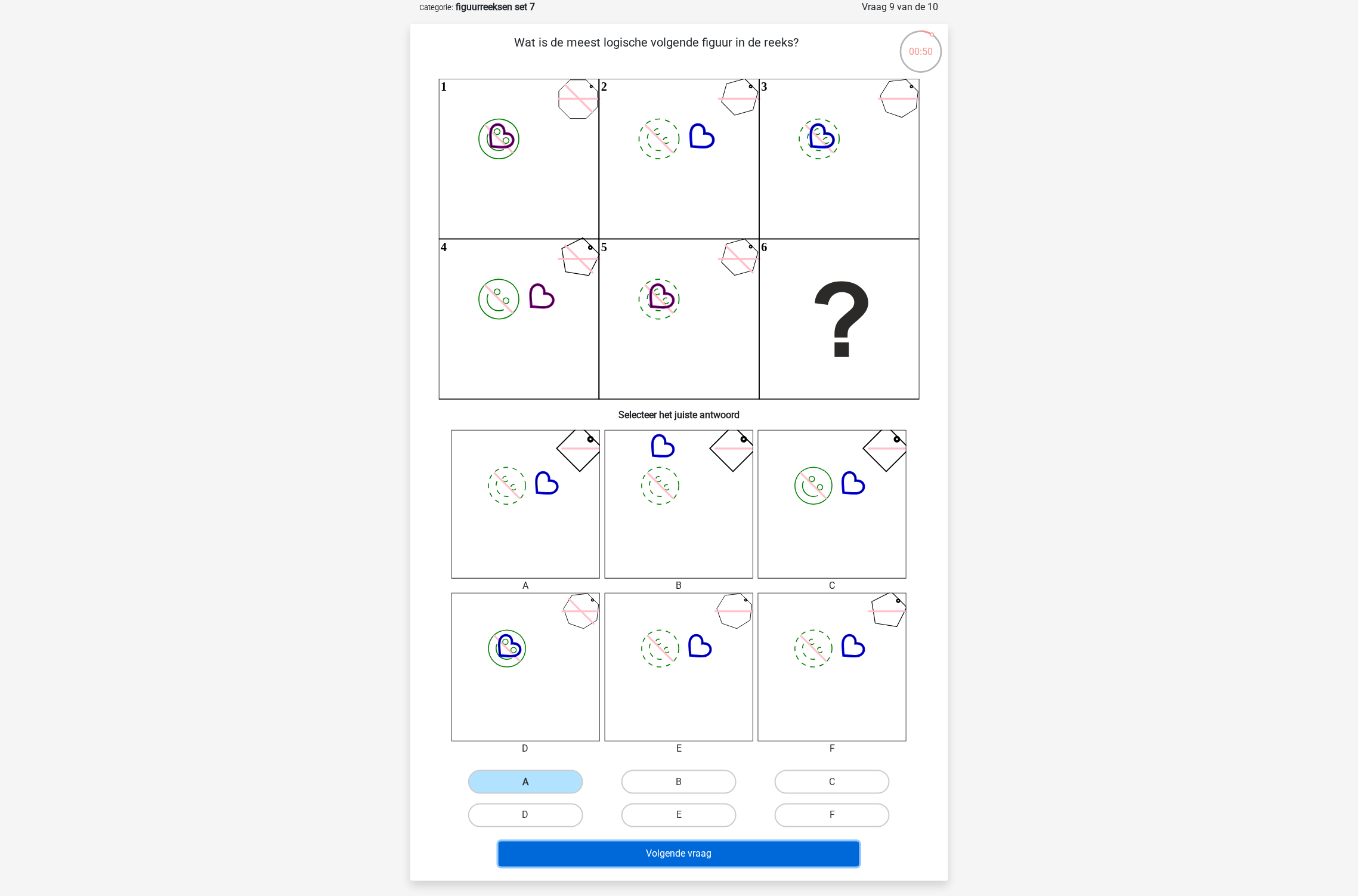
click at [669, 844] on button "Volgende vraag" at bounding box center [679, 854] width 361 height 25
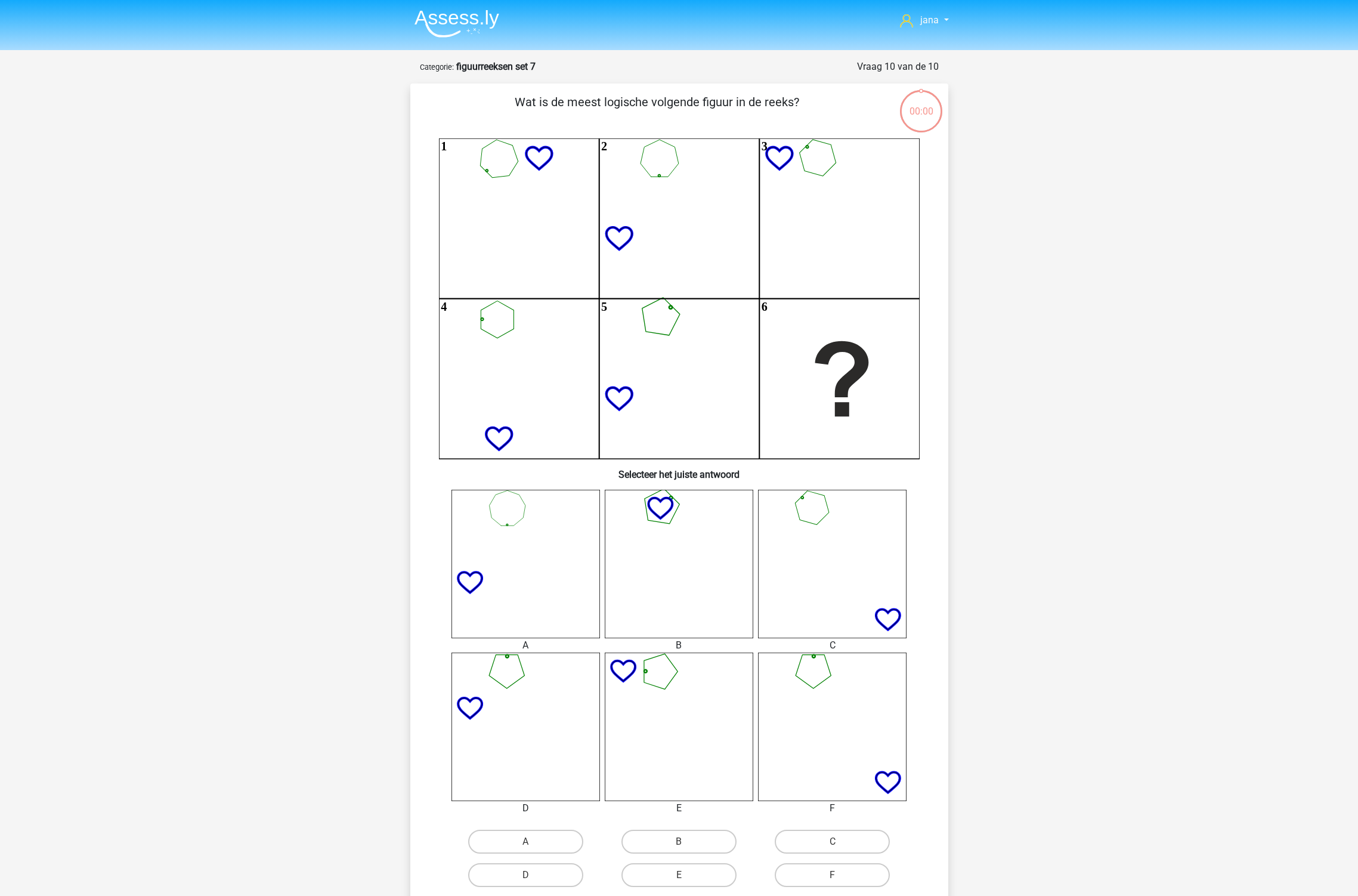
scroll to position [60, 0]
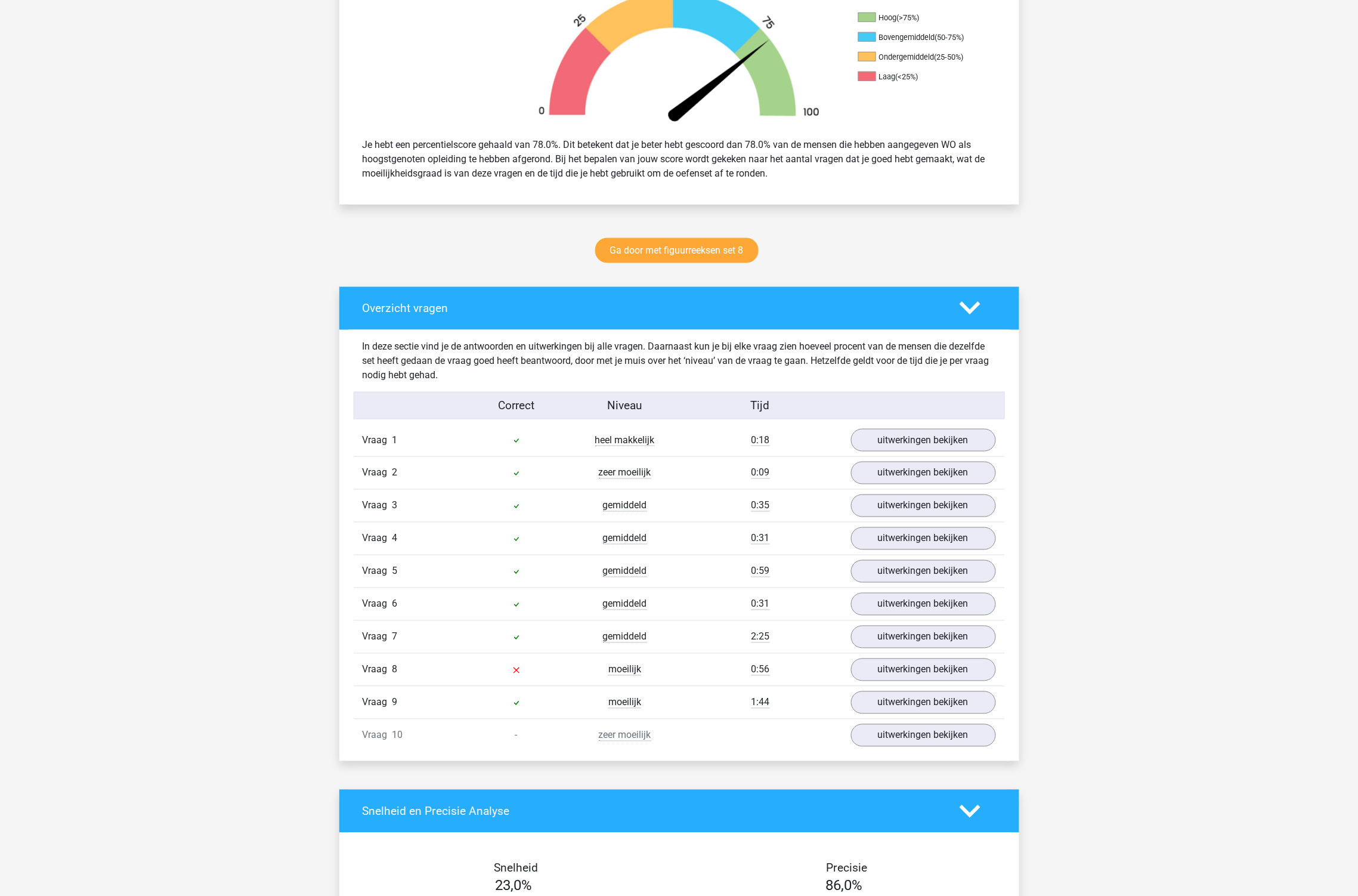
scroll to position [398, 0]
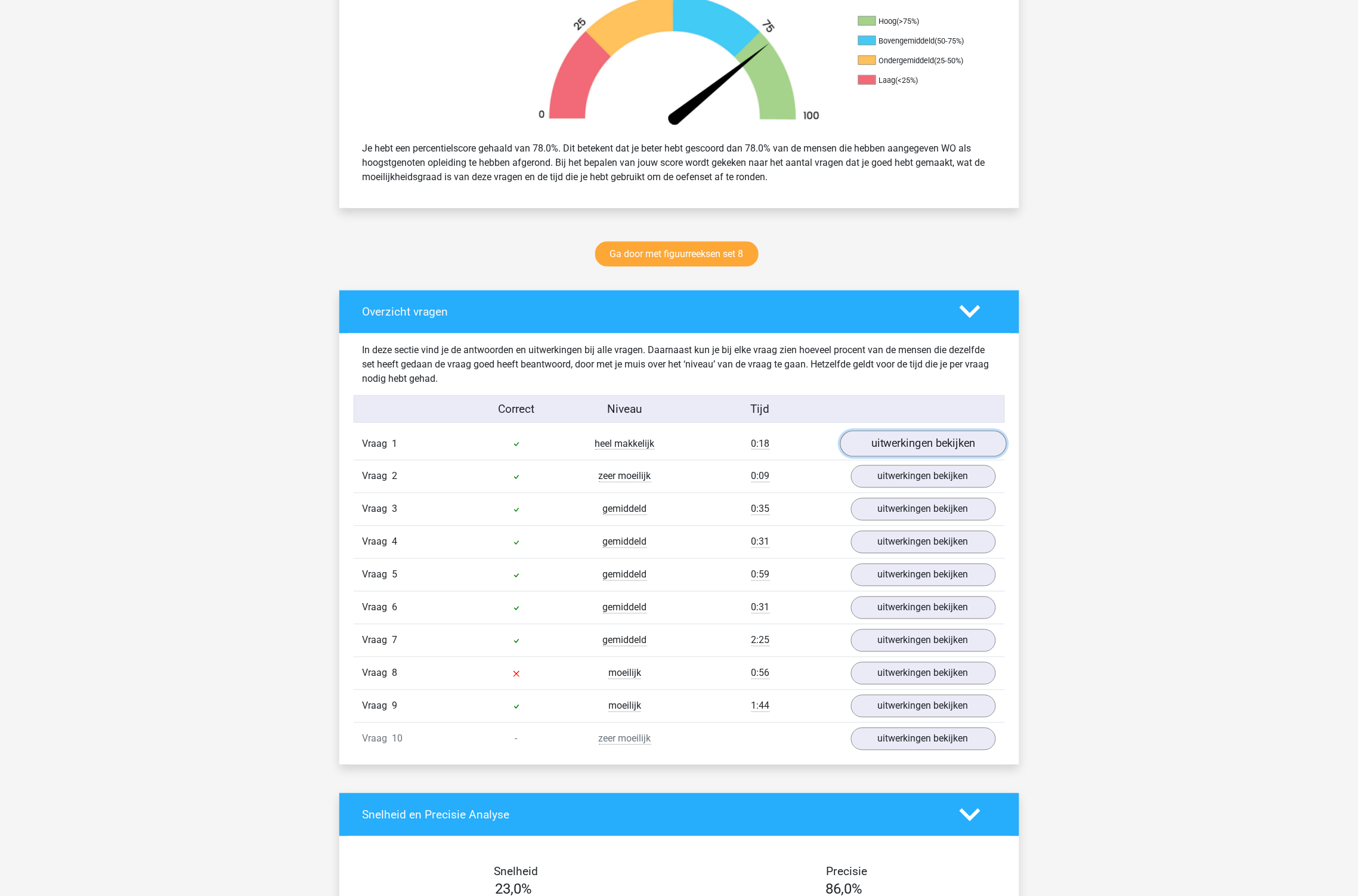
click at [903, 450] on link "uitwerkingen bekijken" at bounding box center [923, 443] width 166 height 27
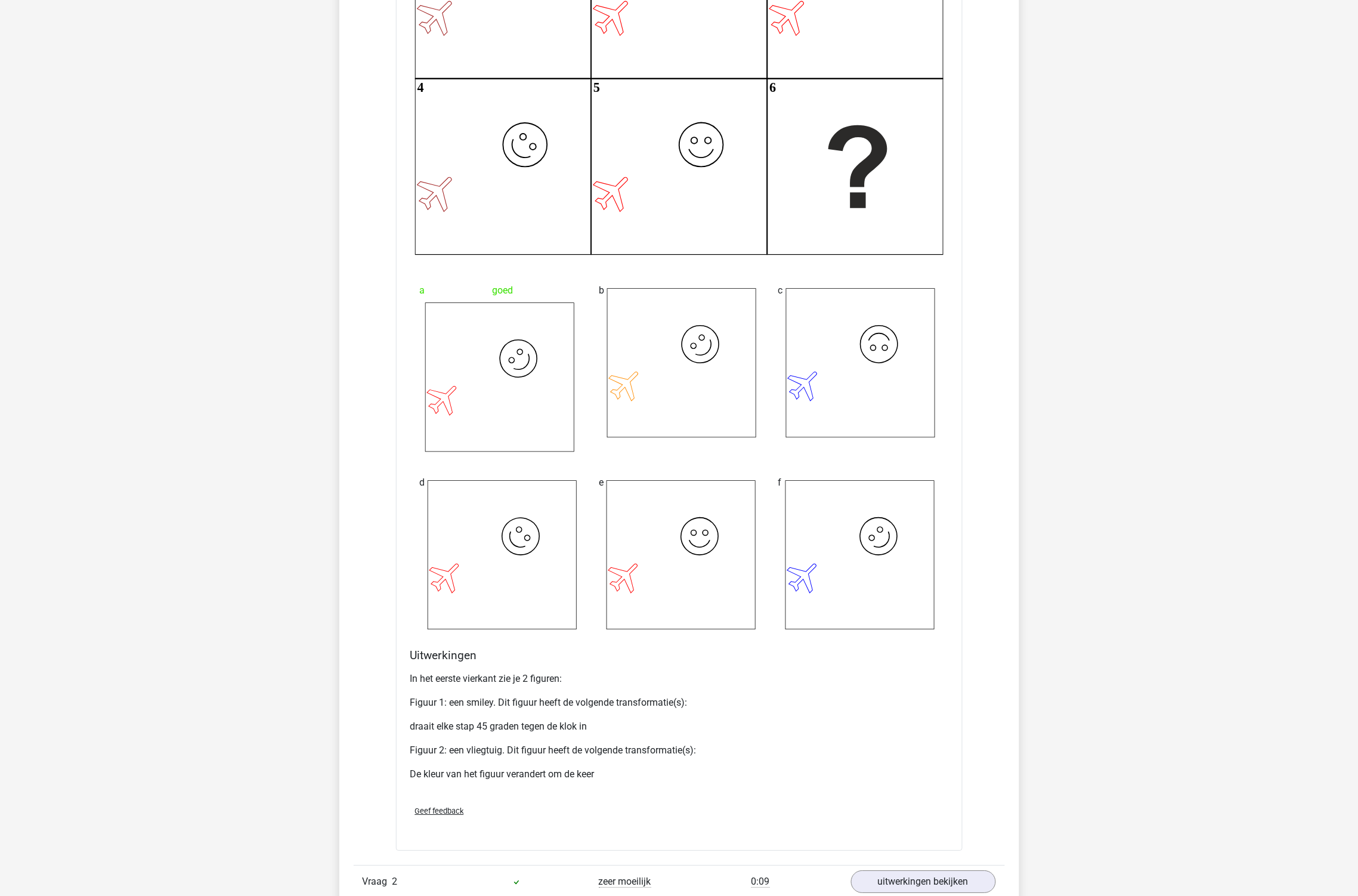
scroll to position [1325, 0]
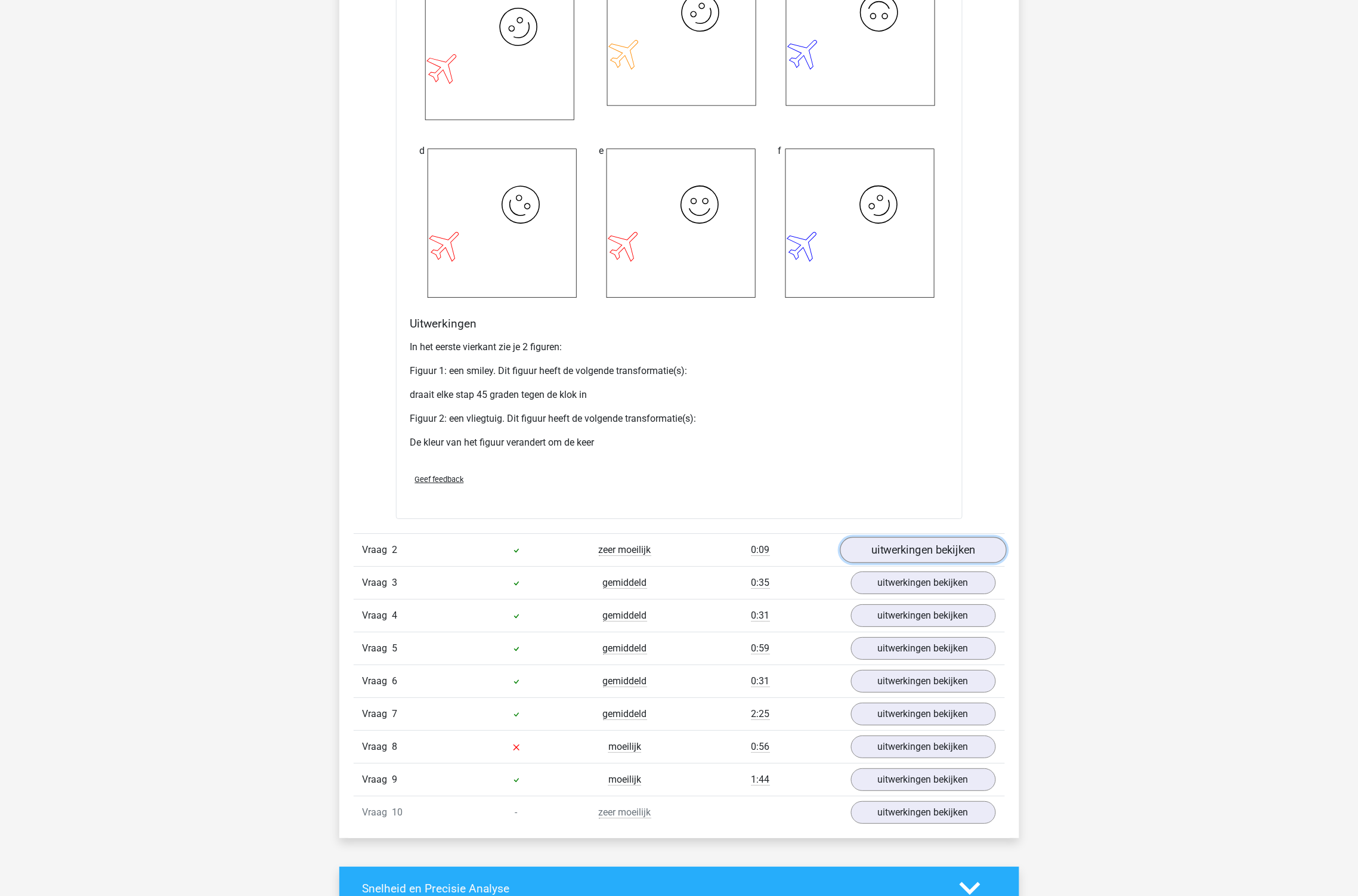
click at [887, 545] on link "uitwerkingen bekijken" at bounding box center [923, 550] width 166 height 27
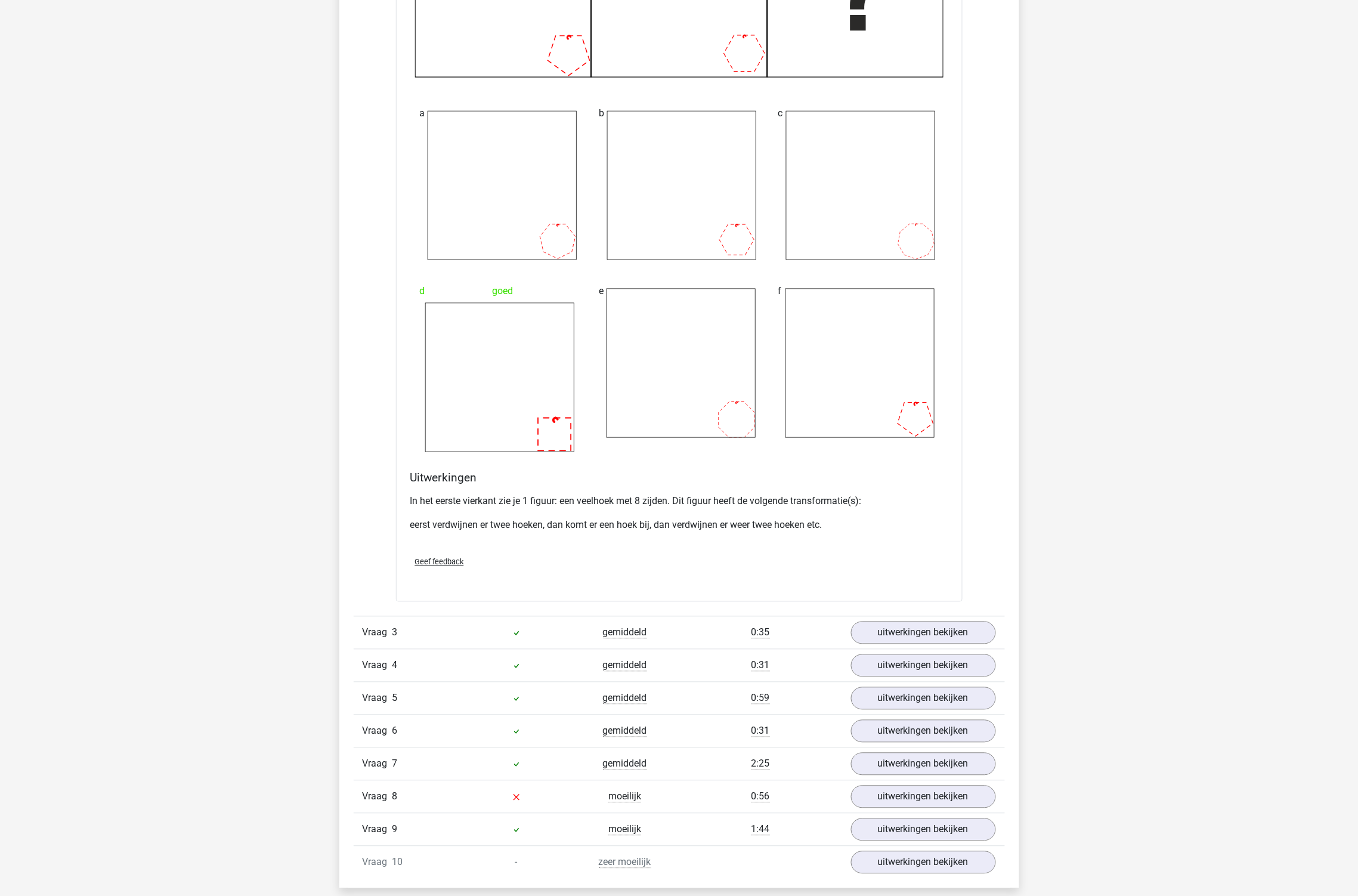
scroll to position [2252, 0]
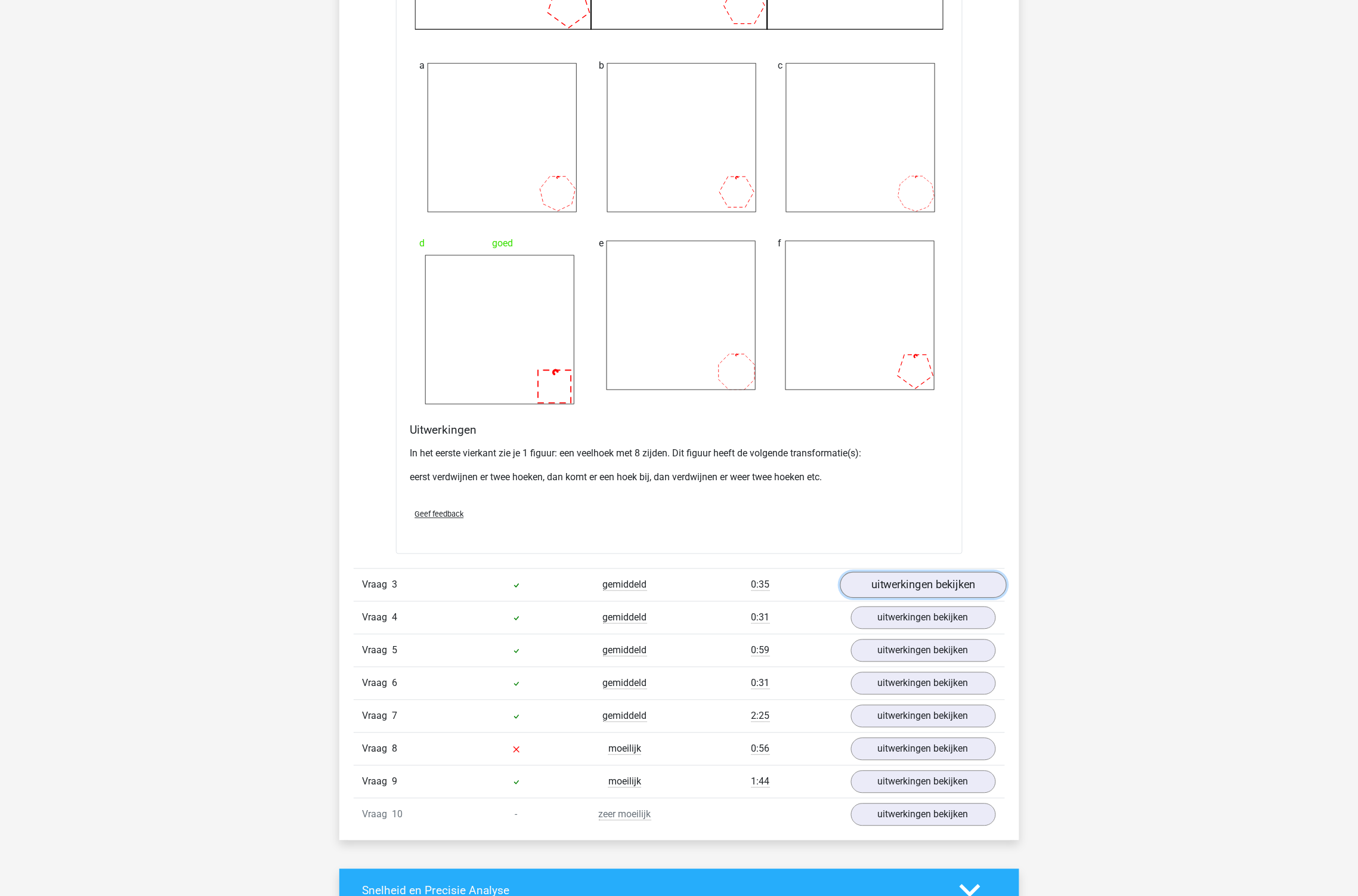
click at [904, 581] on link "uitwerkingen bekijken" at bounding box center [923, 585] width 166 height 27
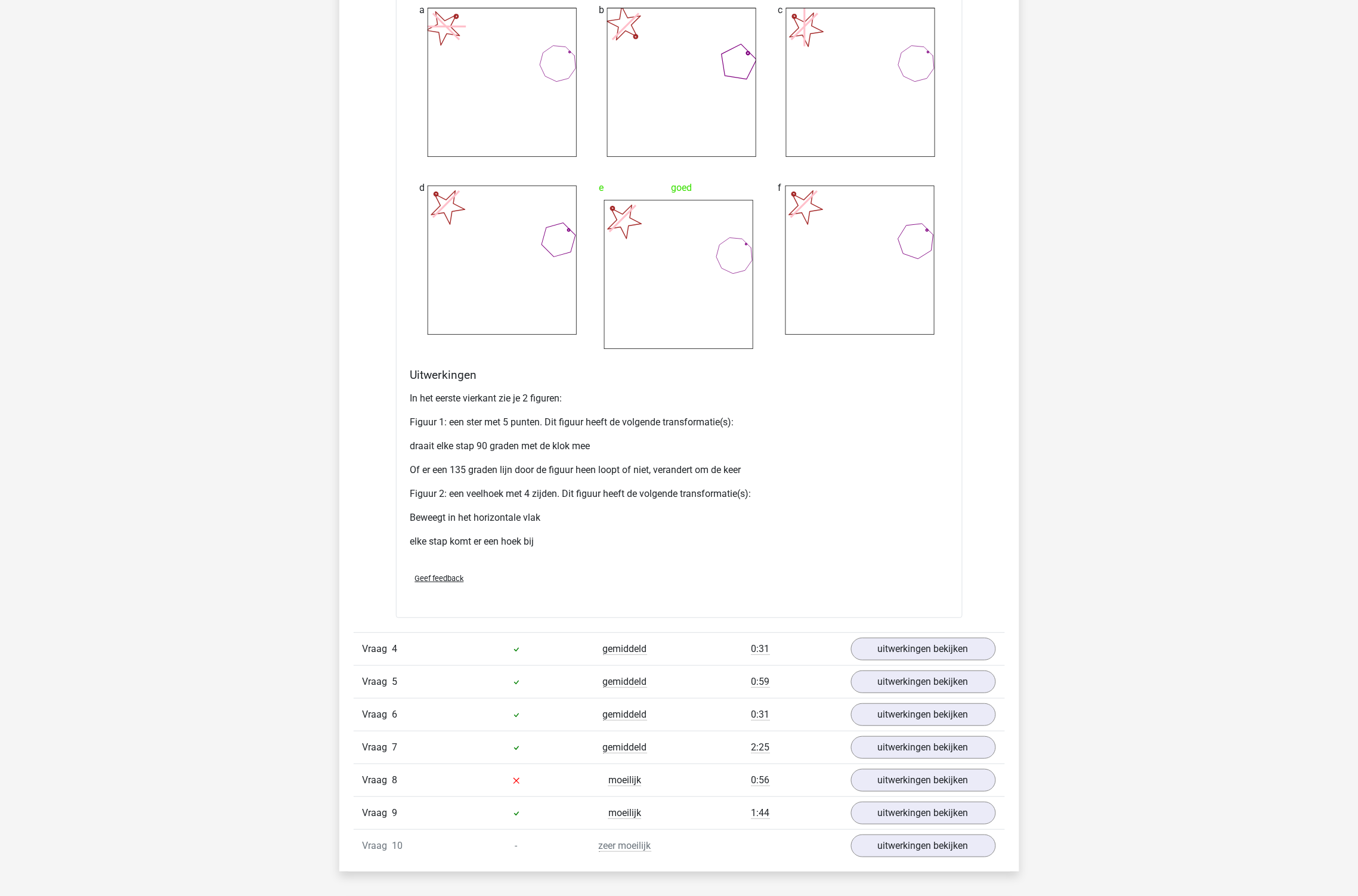
scroll to position [3444, 0]
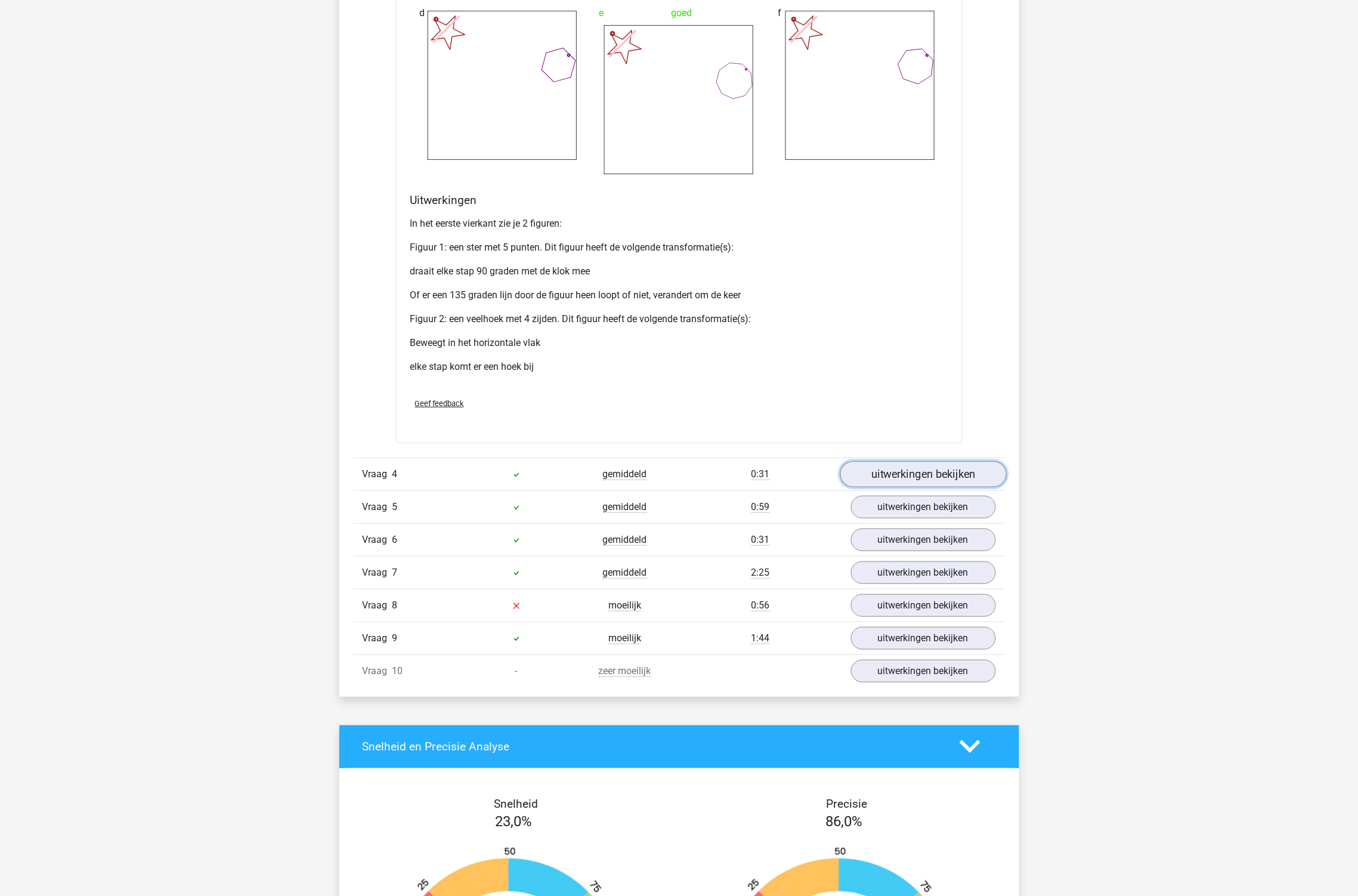
click at [960, 474] on link "uitwerkingen bekijken" at bounding box center [923, 474] width 166 height 27
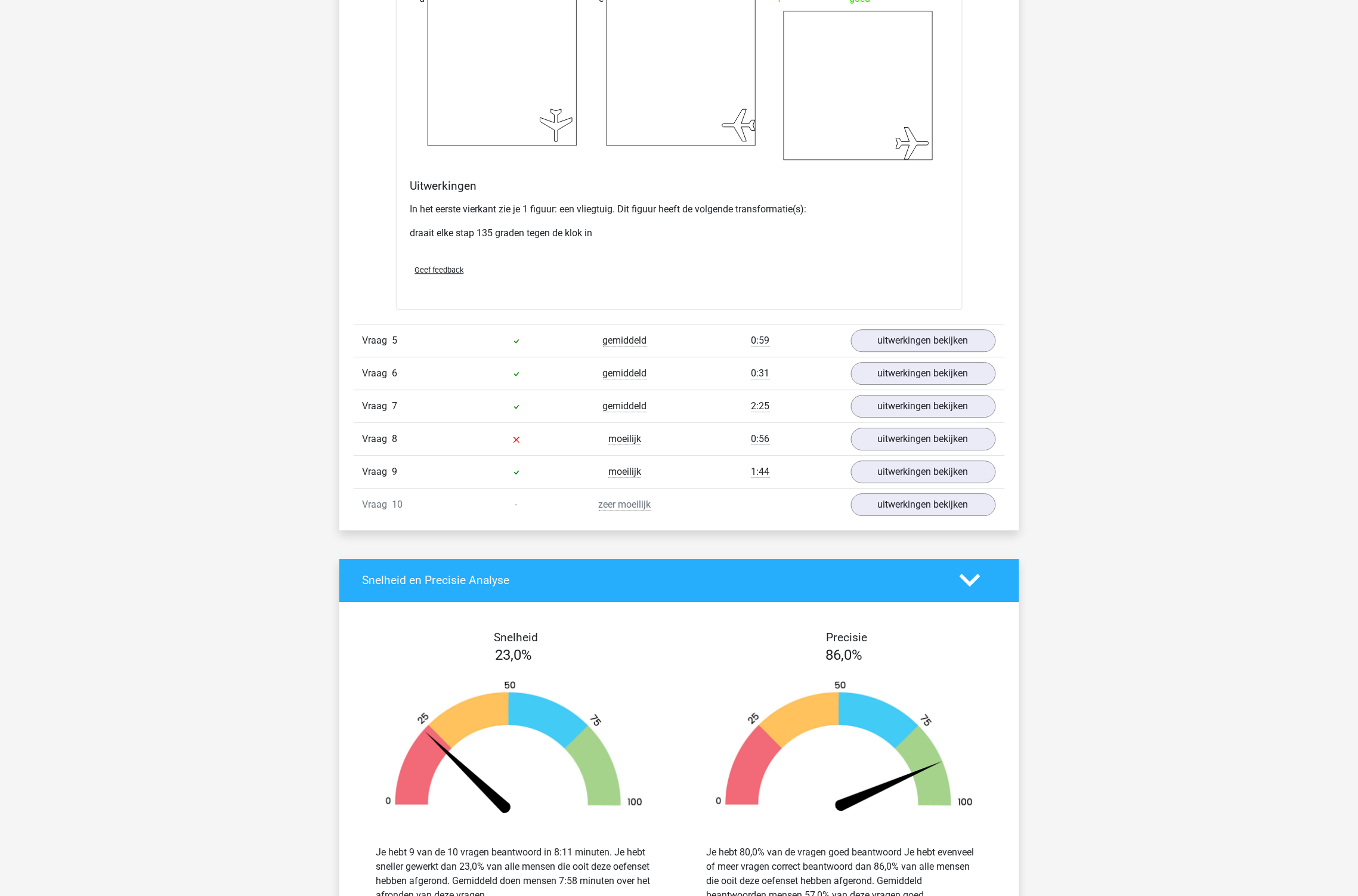
scroll to position [4571, 0]
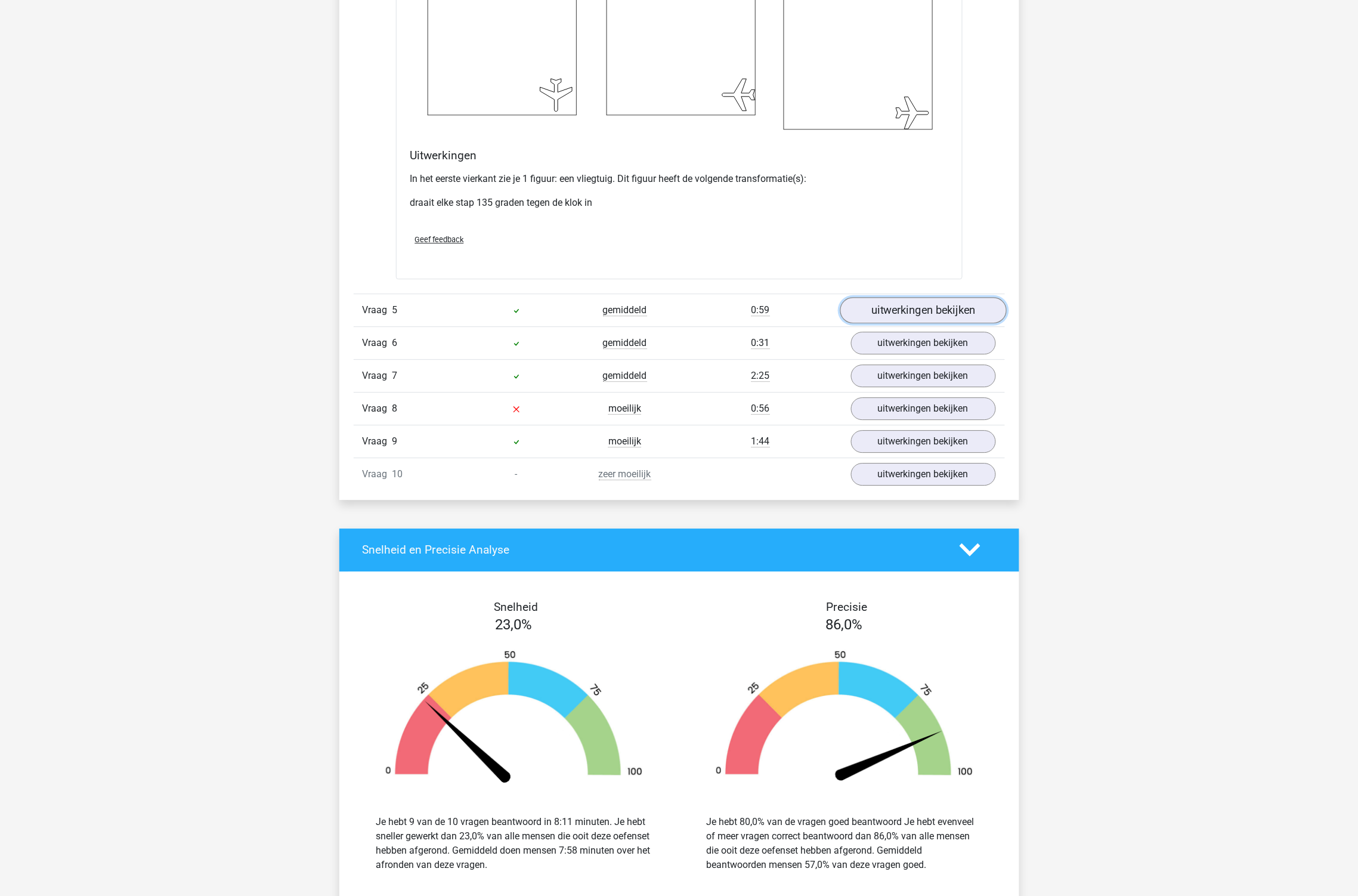
click at [927, 306] on link "uitwerkingen bekijken" at bounding box center [923, 309] width 166 height 27
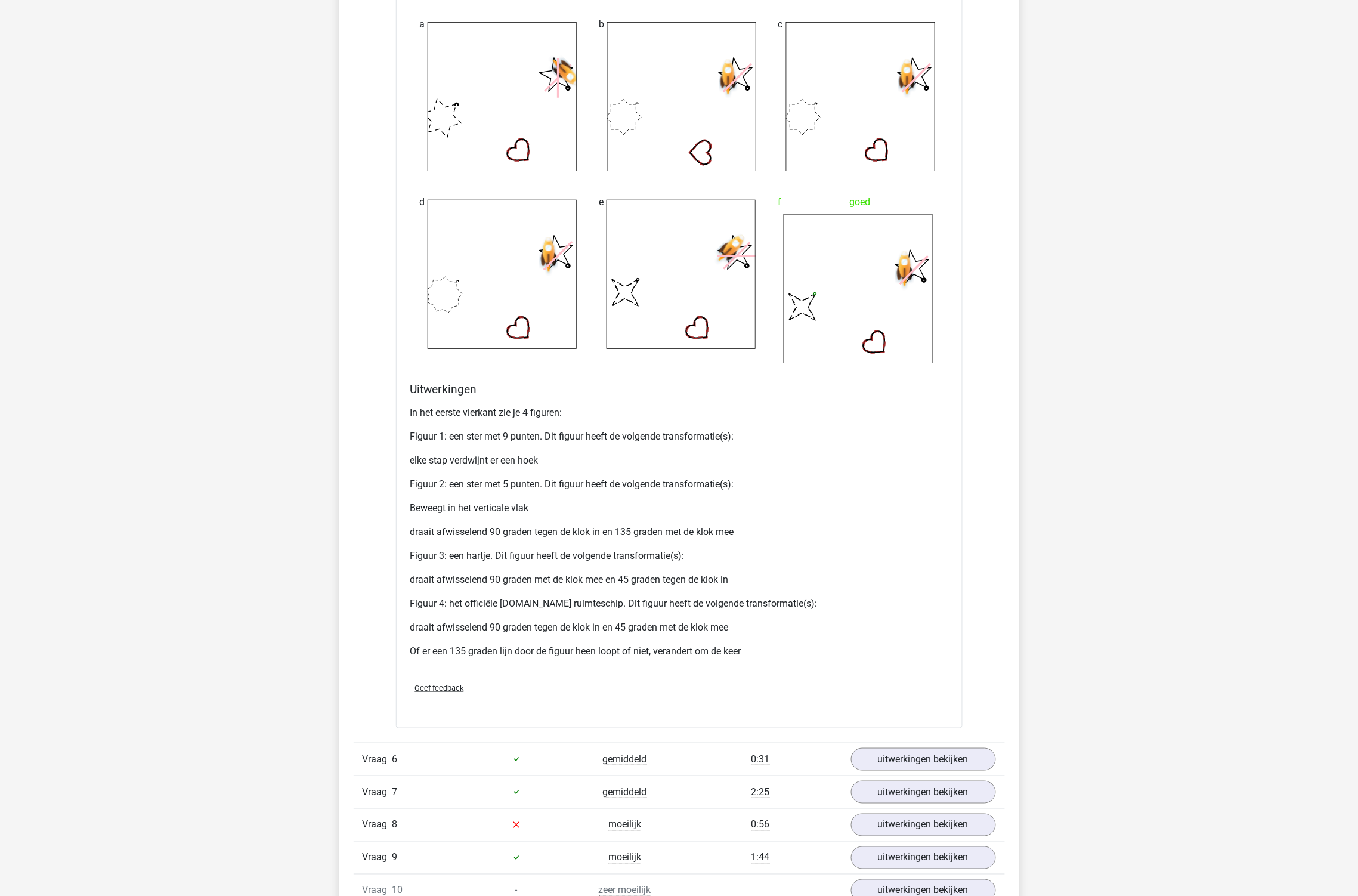
scroll to position [5300, 0]
drag, startPoint x: 611, startPoint y: 605, endPoint x: 746, endPoint y: 622, distance: 136.1
click at [746, 622] on div "In het eerste vierkant zie je 4 figuren: Figuur 1: een ster met 9 punten. Dit f…" at bounding box center [679, 536] width 538 height 272
click at [746, 622] on p "draait afwisselend 90 graden tegen de klok in en 45 graden met de klok mee" at bounding box center [679, 627] width 538 height 15
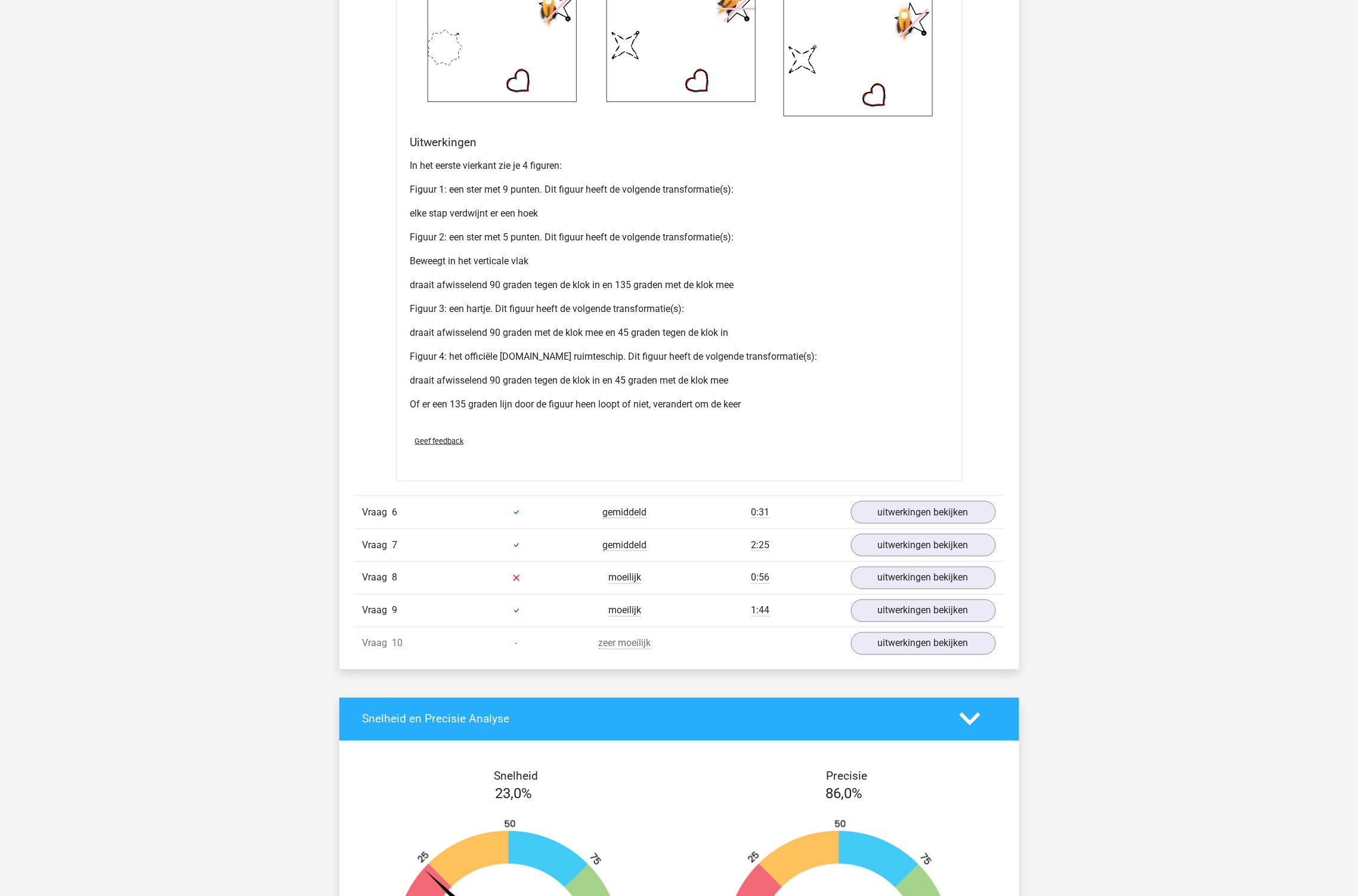
scroll to position [5565, 0]
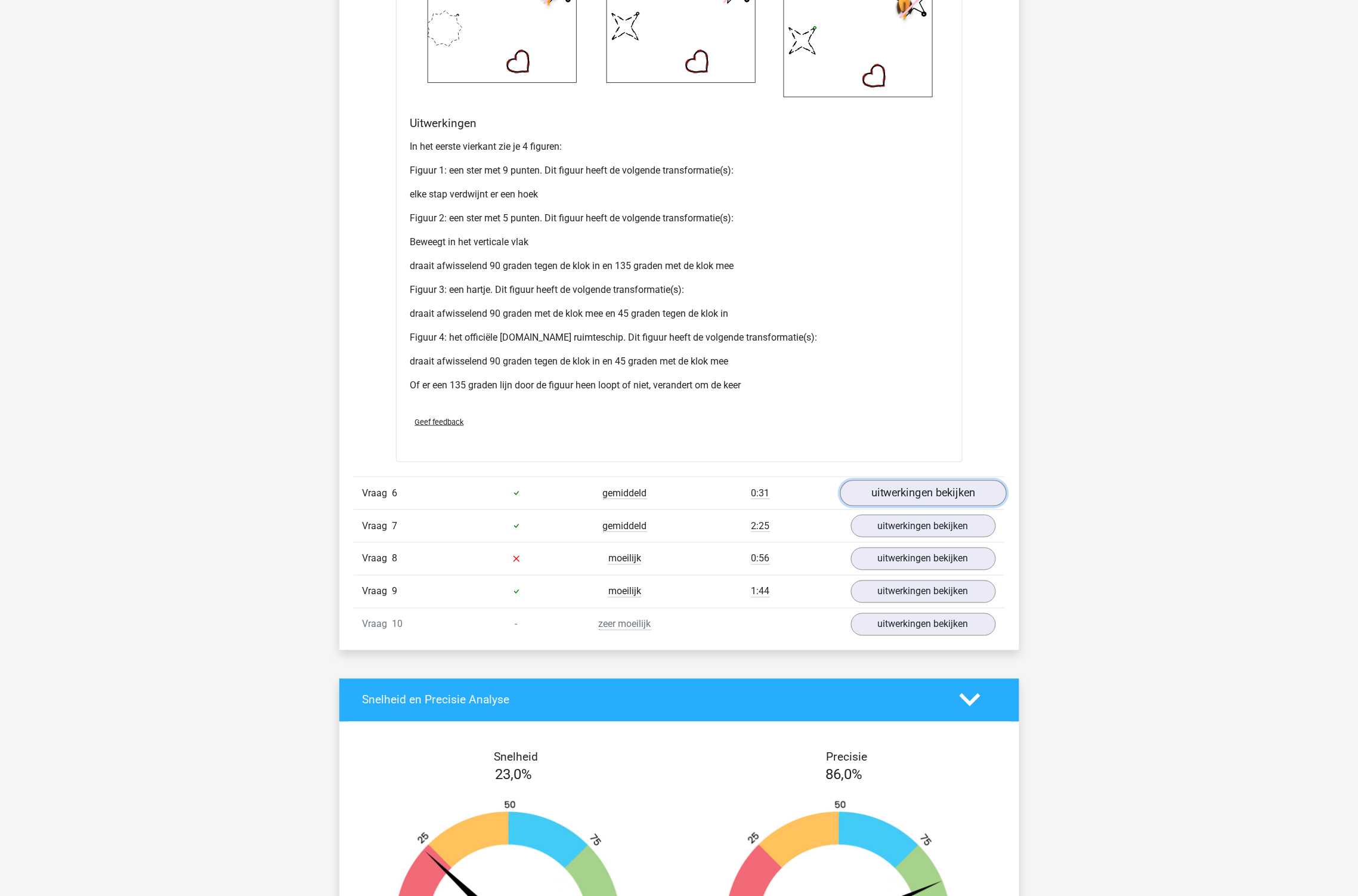
click at [982, 499] on link "uitwerkingen bekijken" at bounding box center [923, 493] width 166 height 27
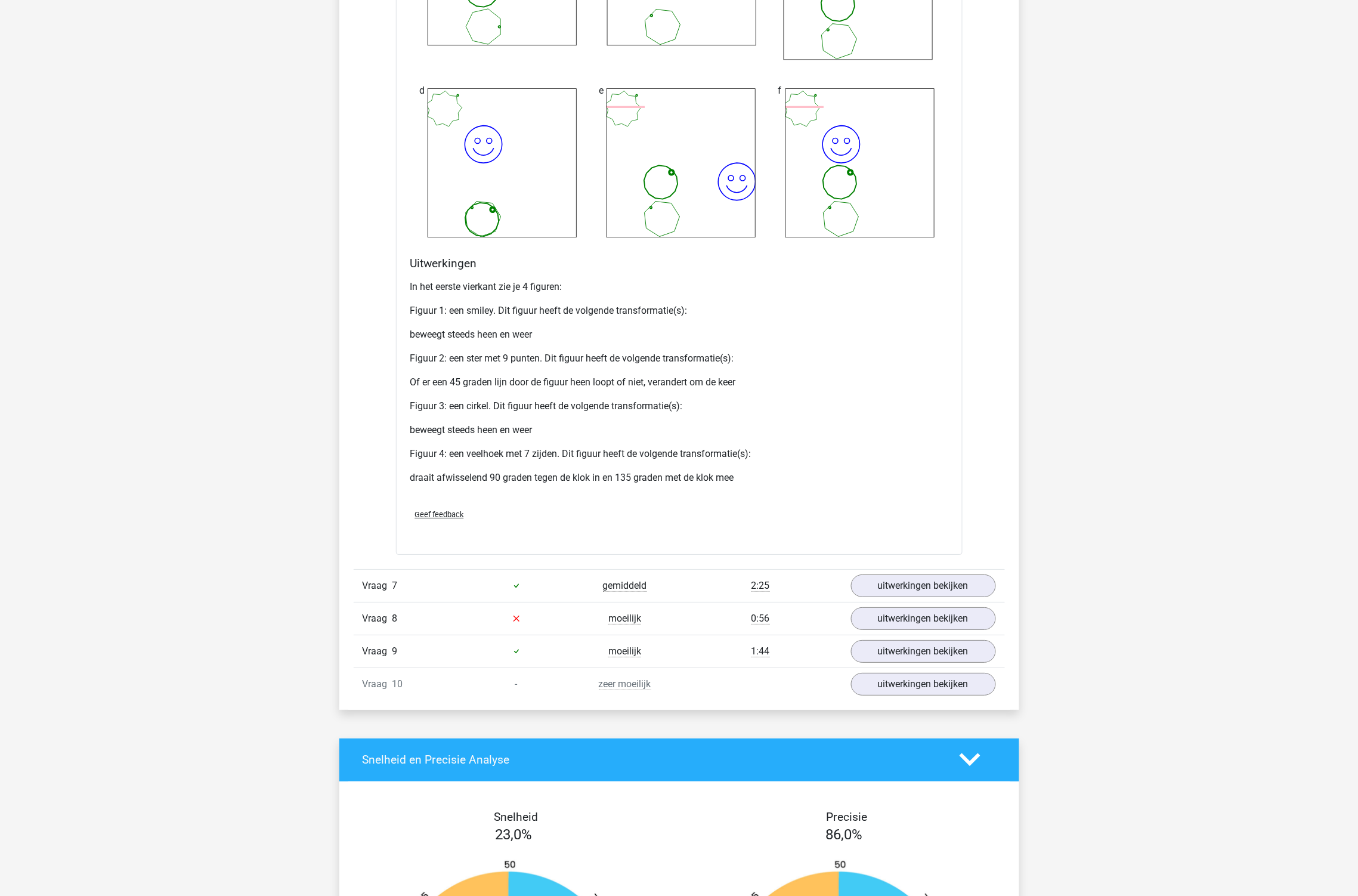
scroll to position [6625, 0]
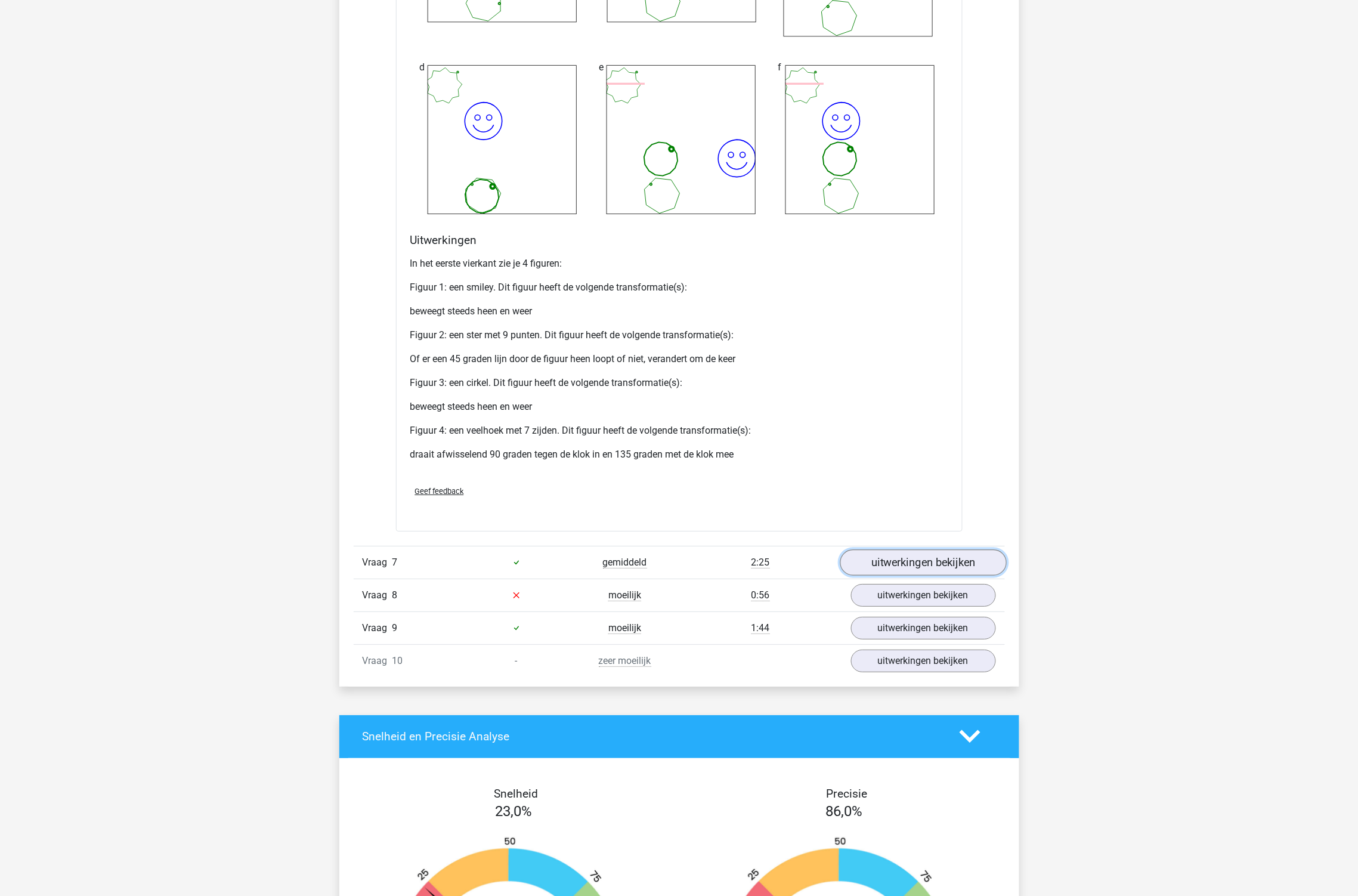
click at [870, 555] on link "uitwerkingen bekijken" at bounding box center [923, 562] width 166 height 27
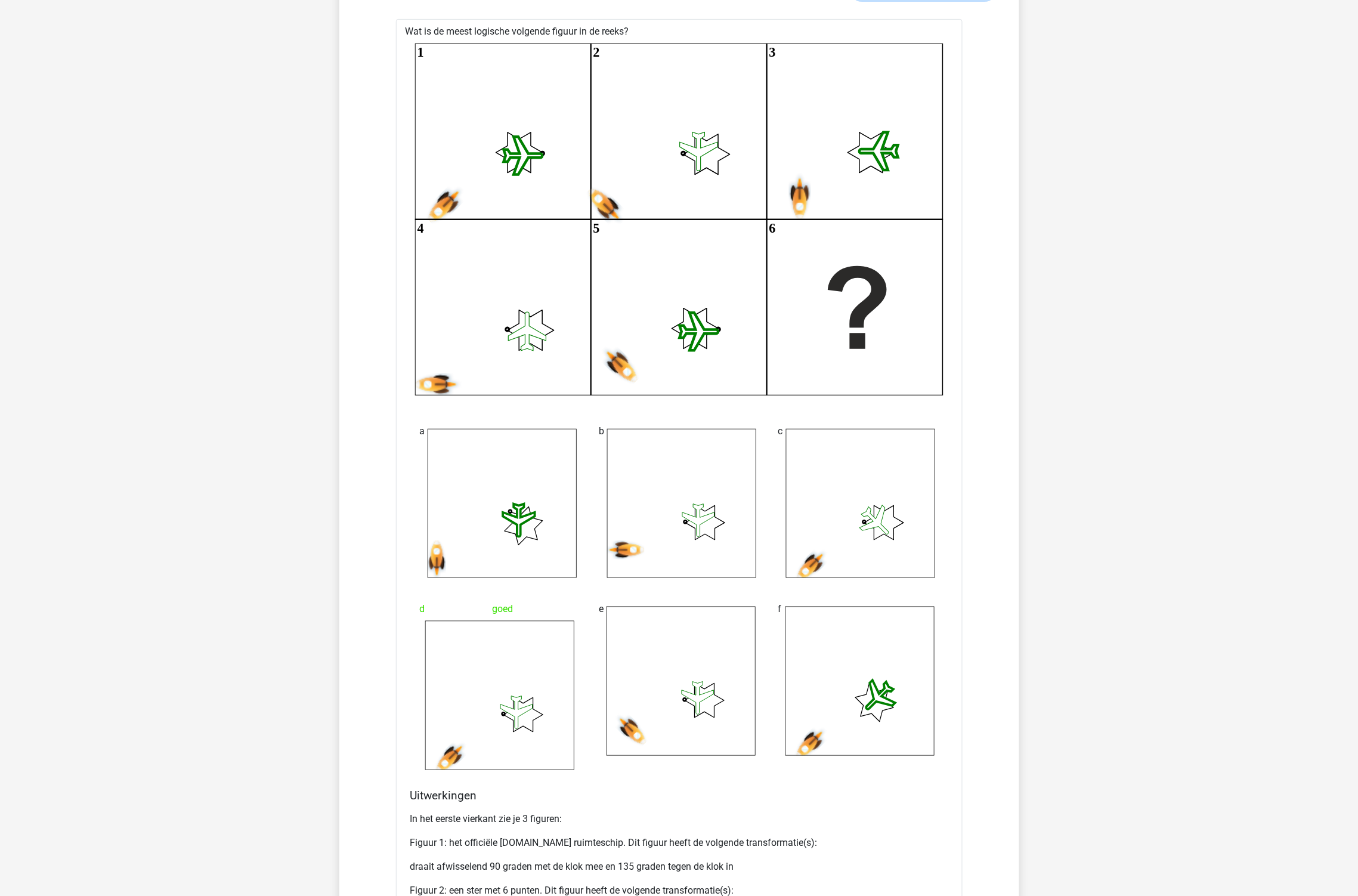
scroll to position [7288, 0]
